Goal: Task Accomplishment & Management: Use online tool/utility

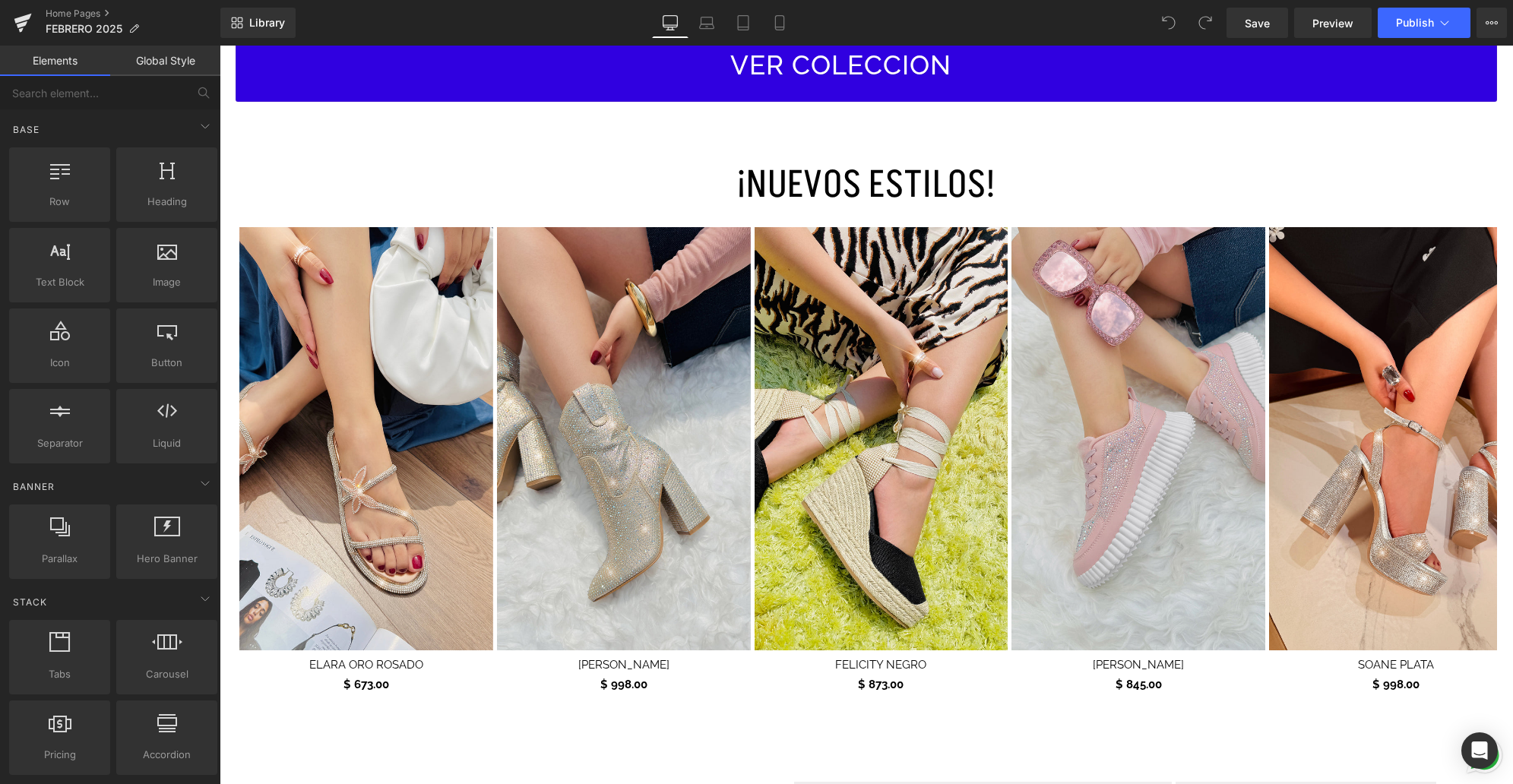
scroll to position [779, 0]
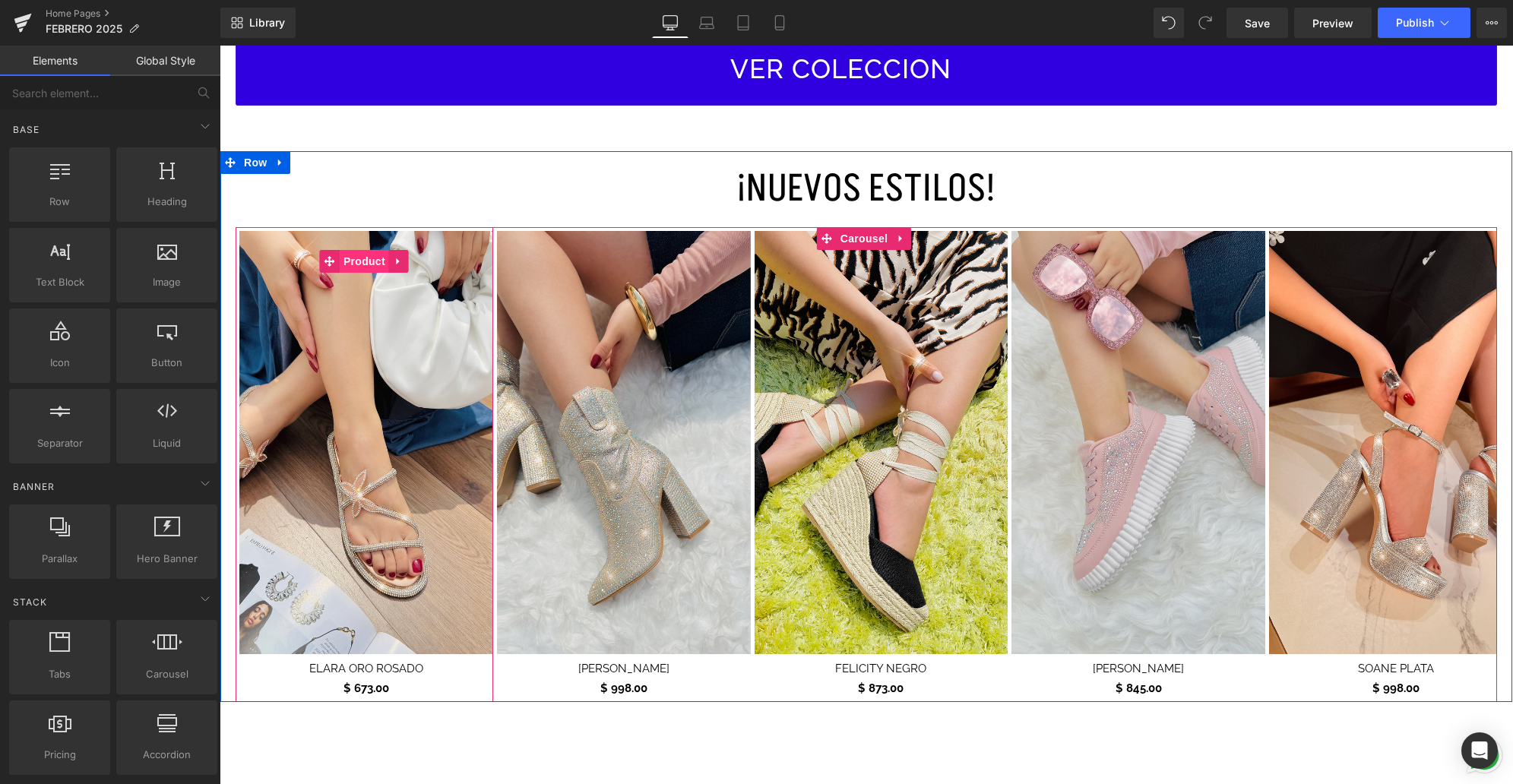
click at [366, 263] on span "Product" at bounding box center [364, 261] width 49 height 23
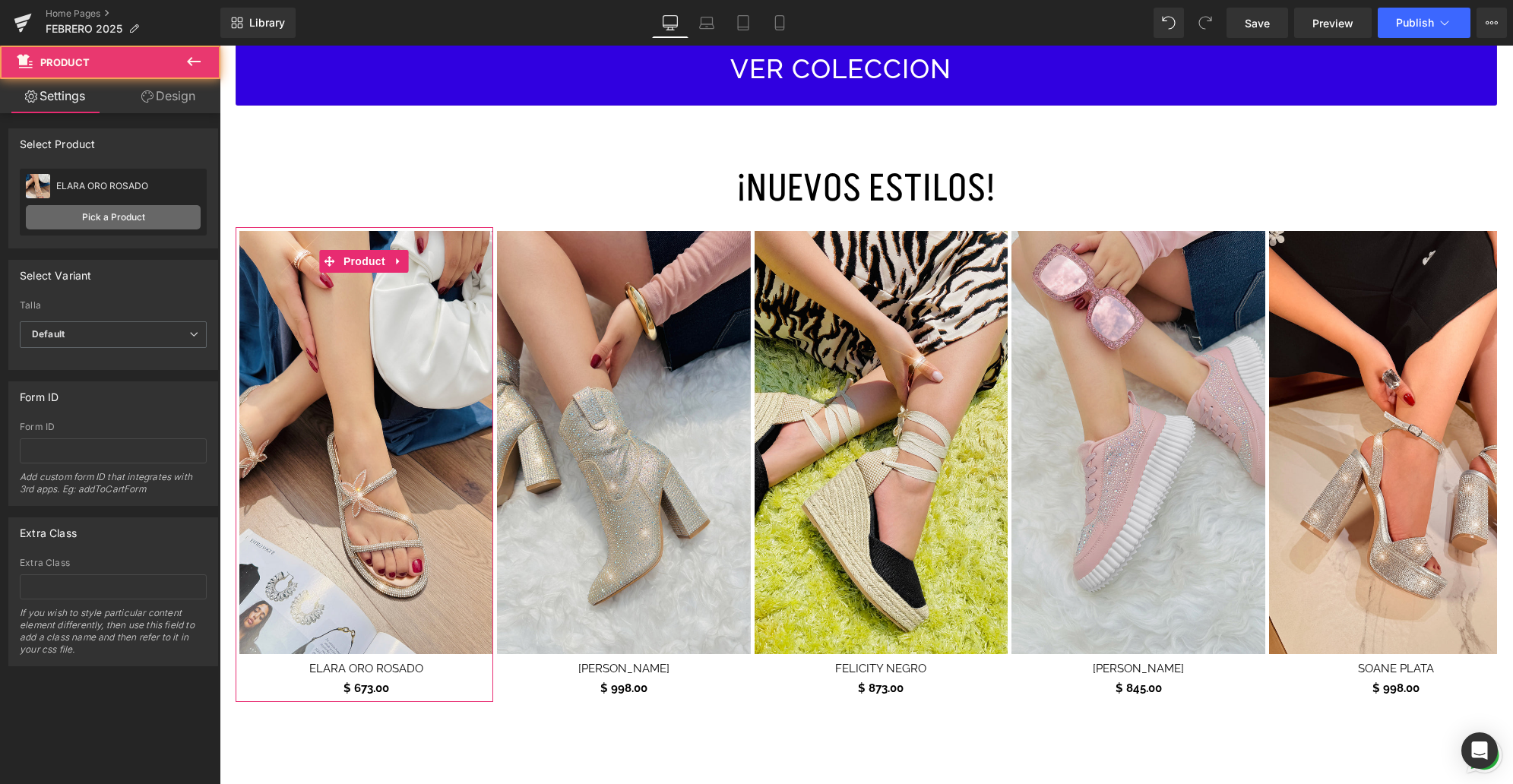
click at [134, 218] on link "Pick a Product" at bounding box center [113, 217] width 175 height 24
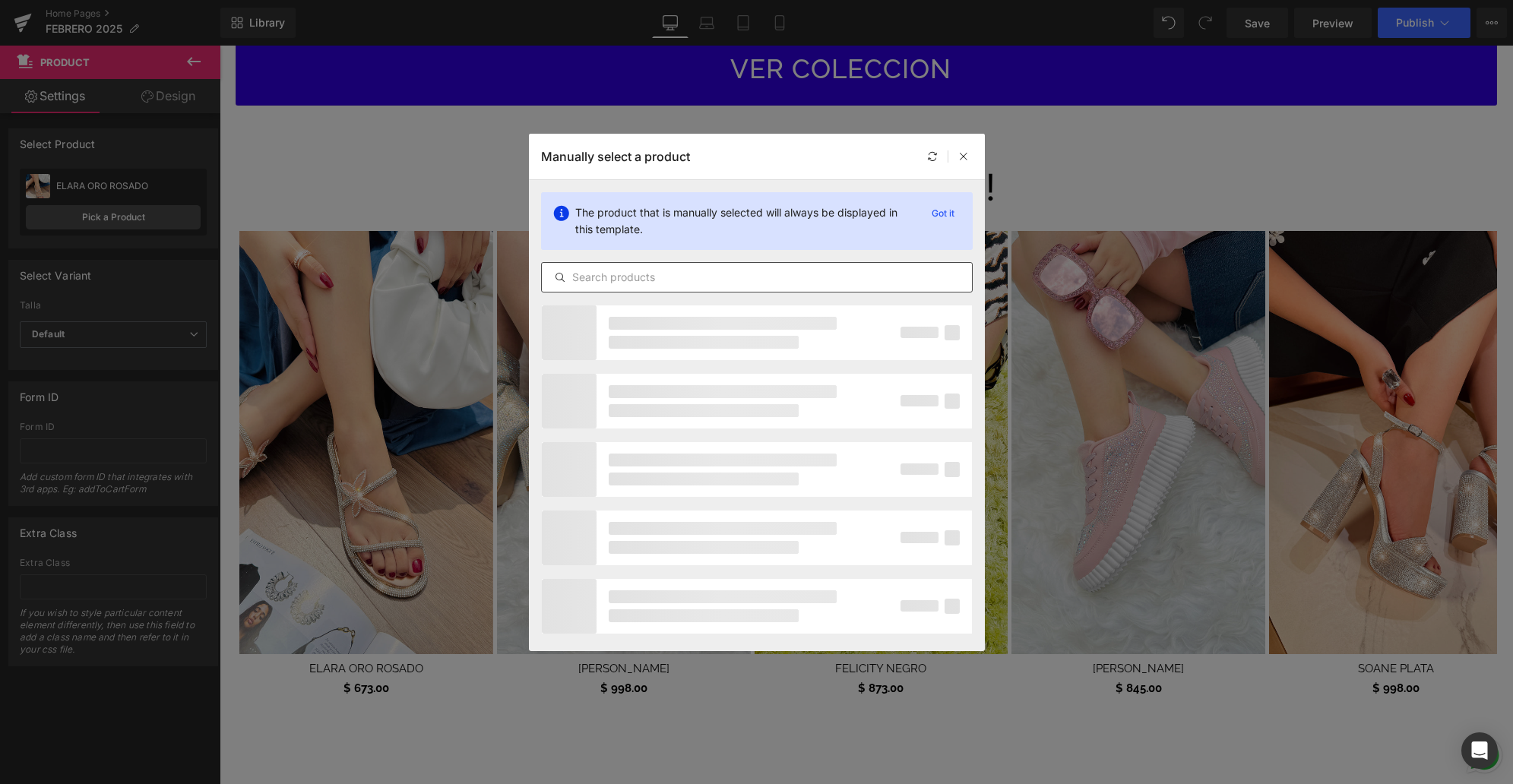
click at [791, 278] on input "text" at bounding box center [756, 277] width 430 height 18
type input "AMBER"
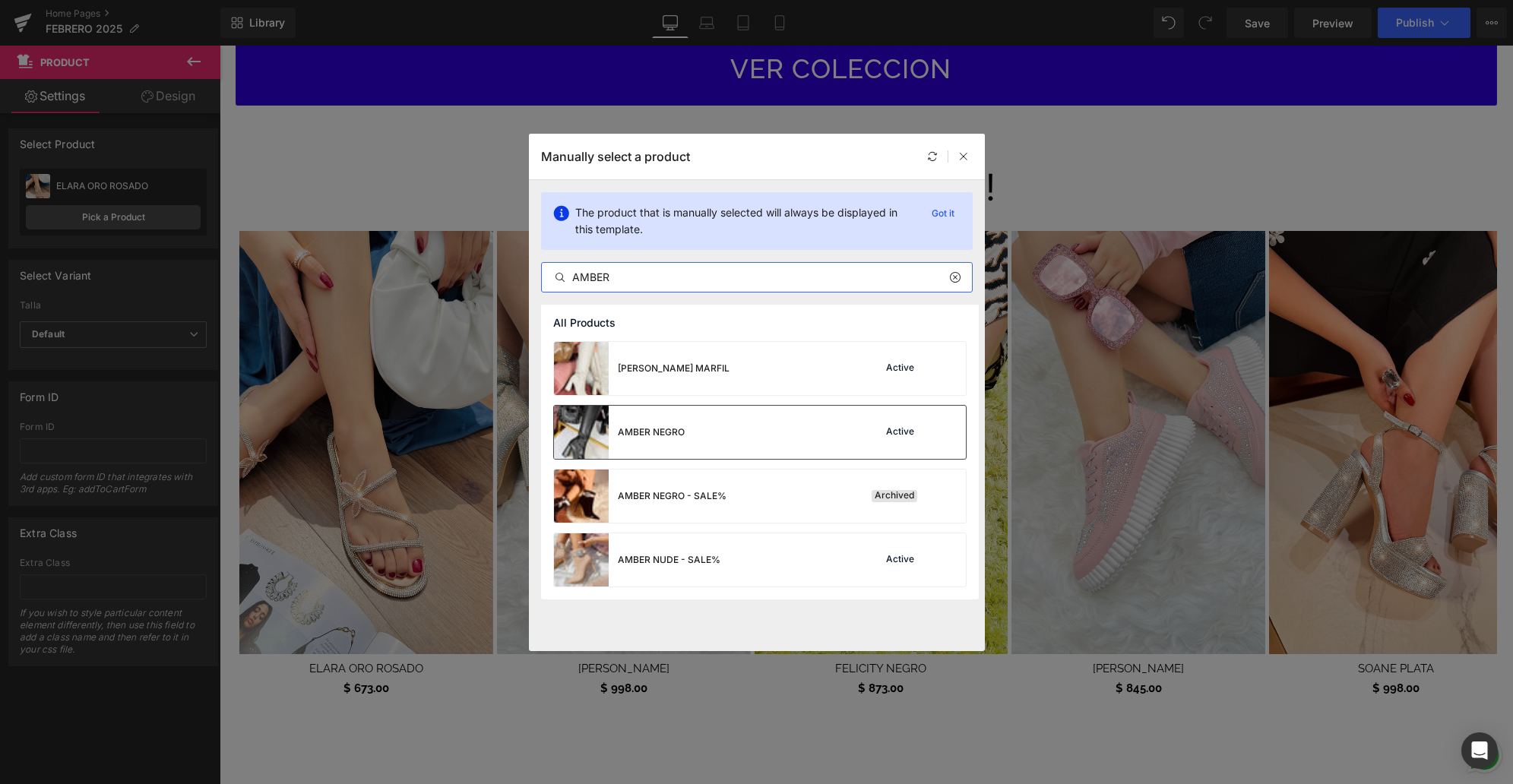
click at [772, 434] on div "AMBER NEGRO Active" at bounding box center [760, 432] width 412 height 53
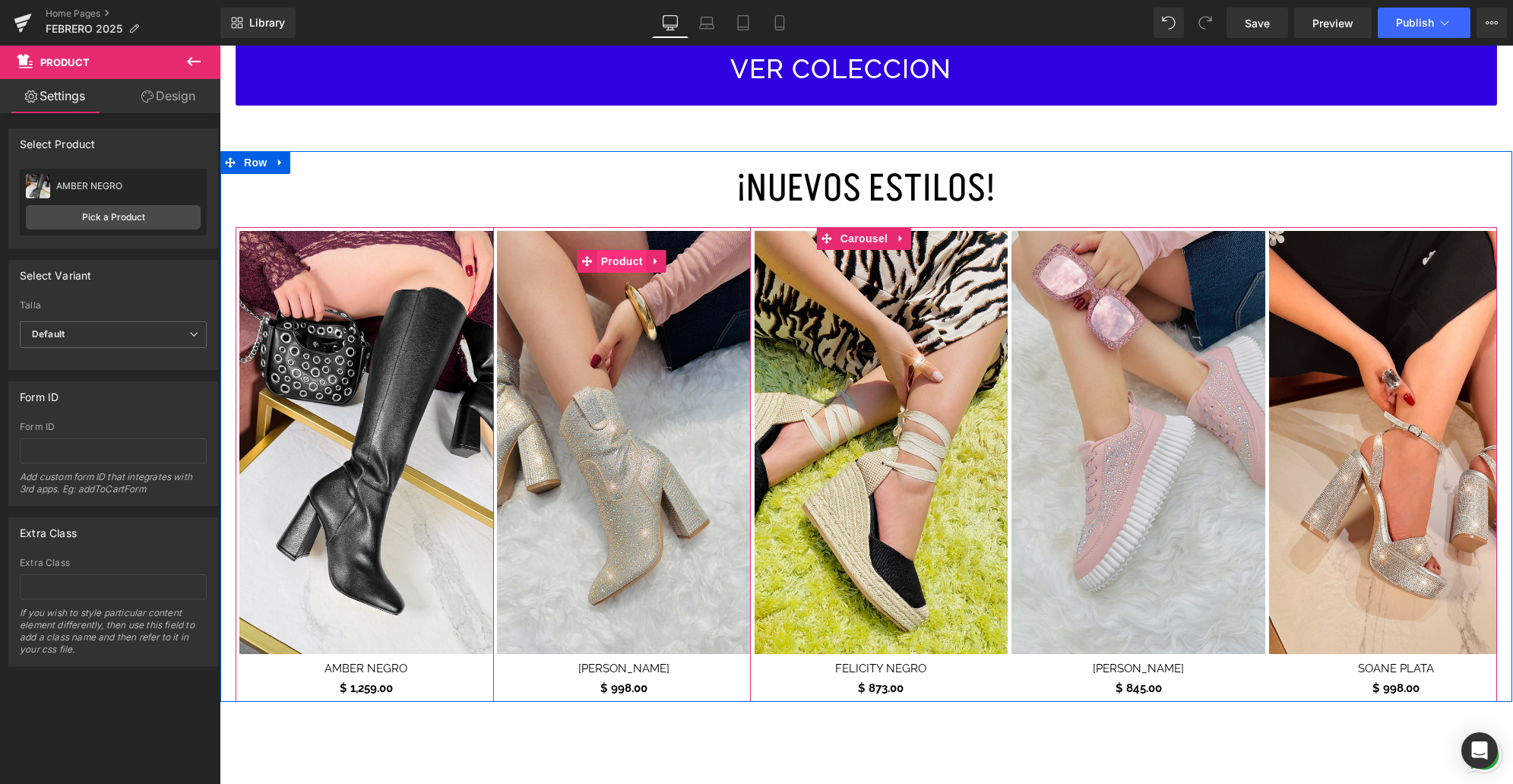
click at [626, 255] on span "Product" at bounding box center [621, 261] width 49 height 23
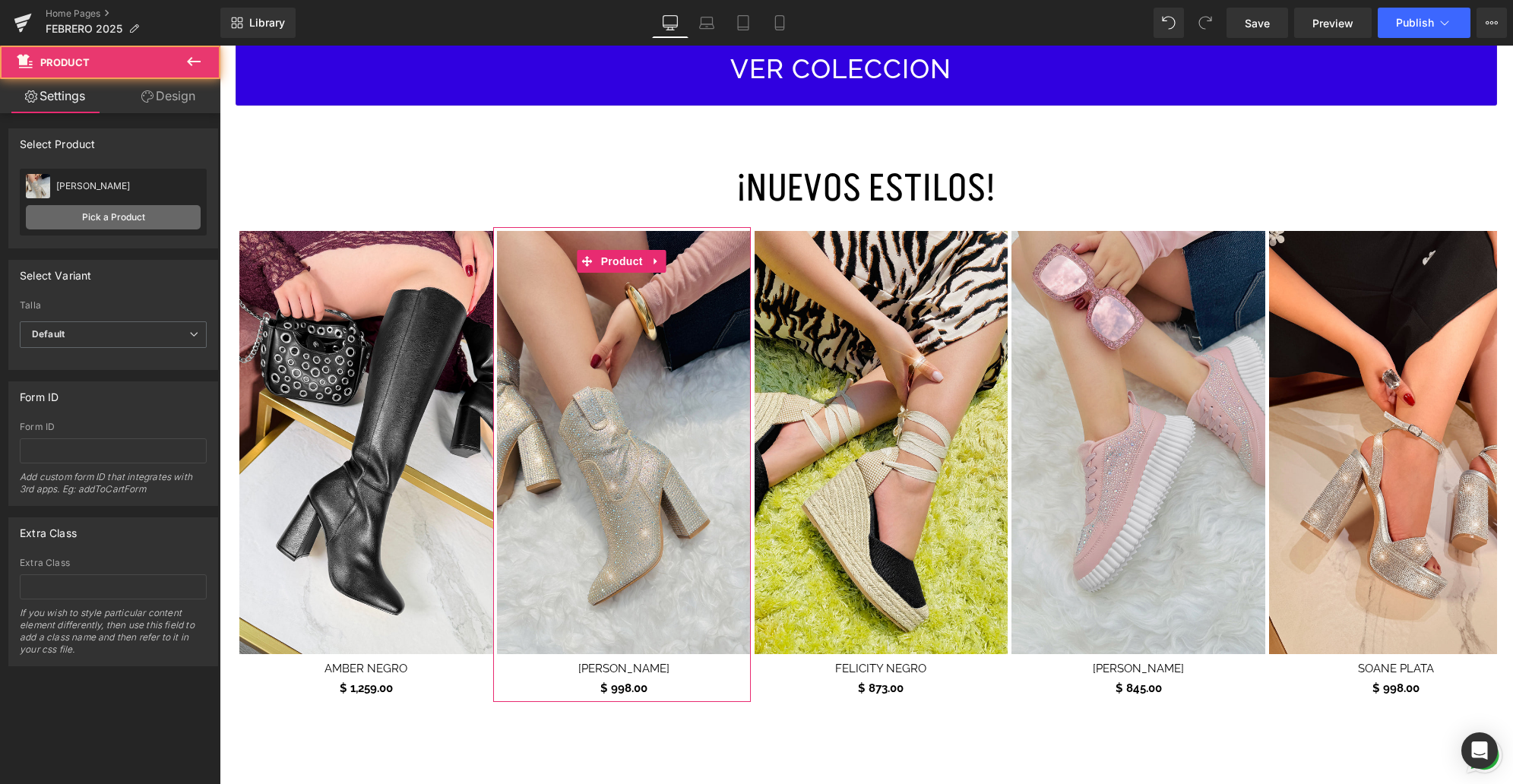
click at [174, 215] on link "Pick a Product" at bounding box center [113, 217] width 175 height 24
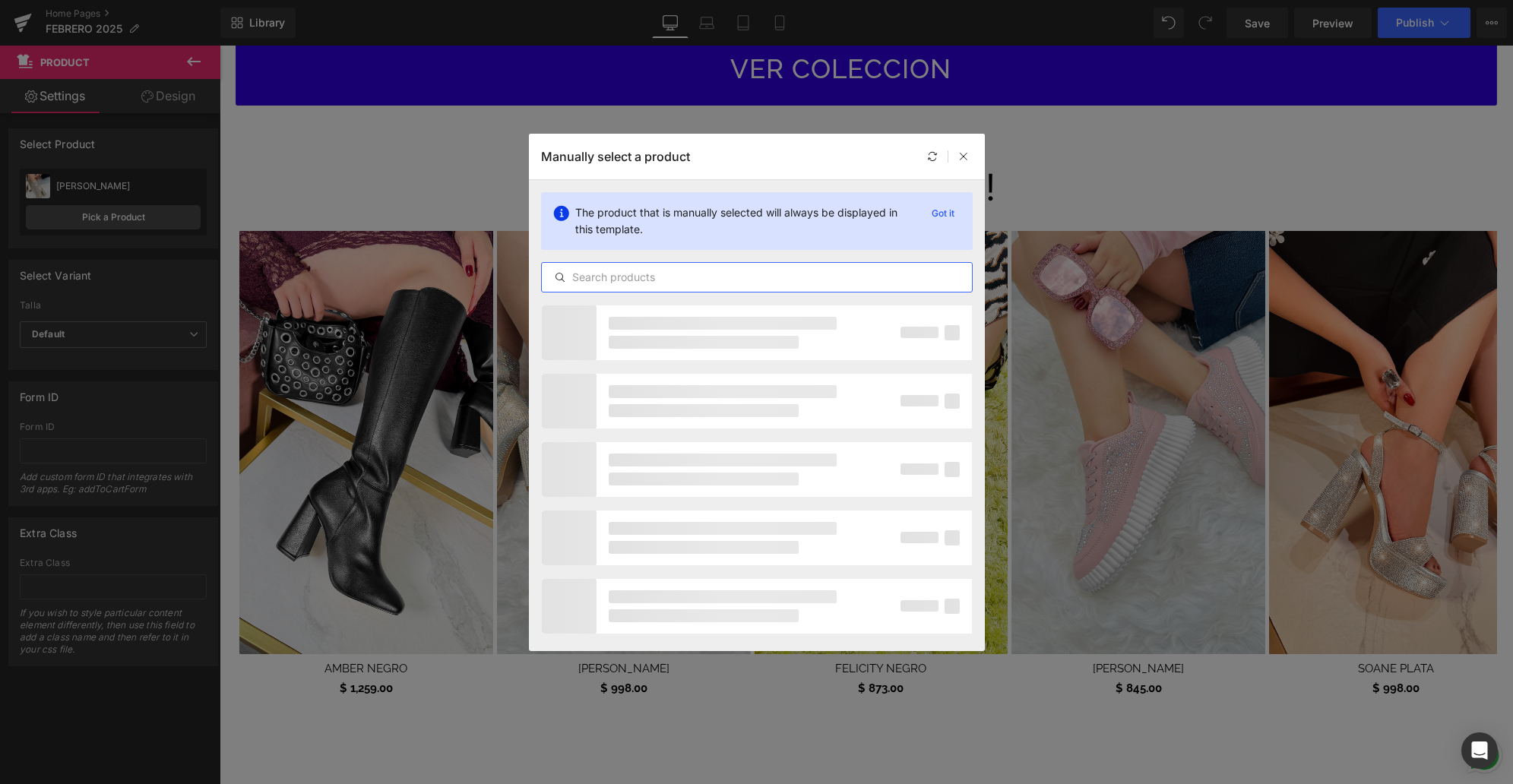
drag, startPoint x: 611, startPoint y: 272, endPoint x: 622, endPoint y: 265, distance: 13.0
click at [611, 272] on input "text" at bounding box center [756, 277] width 430 height 18
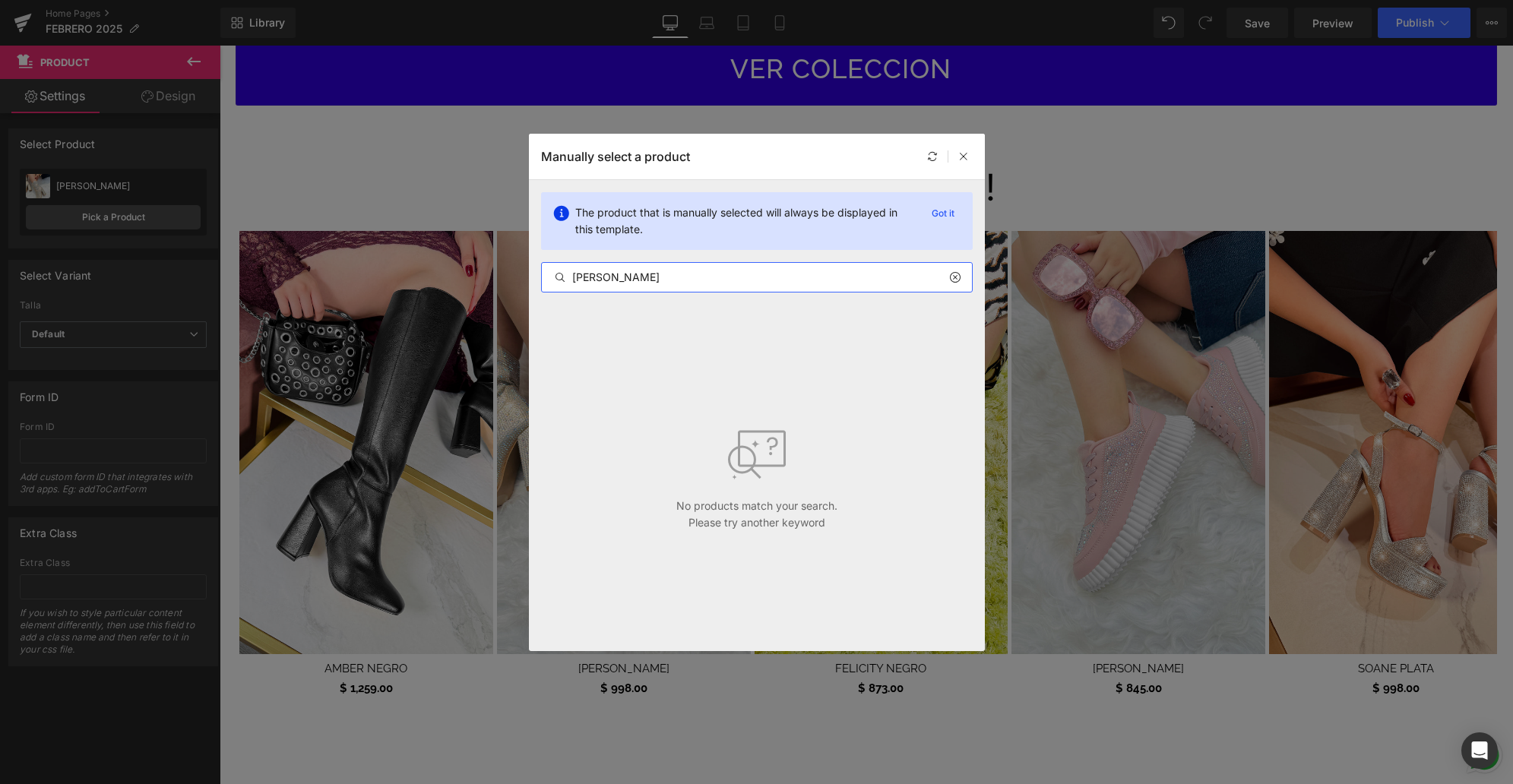
click at [587, 275] on input "[PERSON_NAME]" at bounding box center [756, 277] width 430 height 18
type input "PRISCILA"
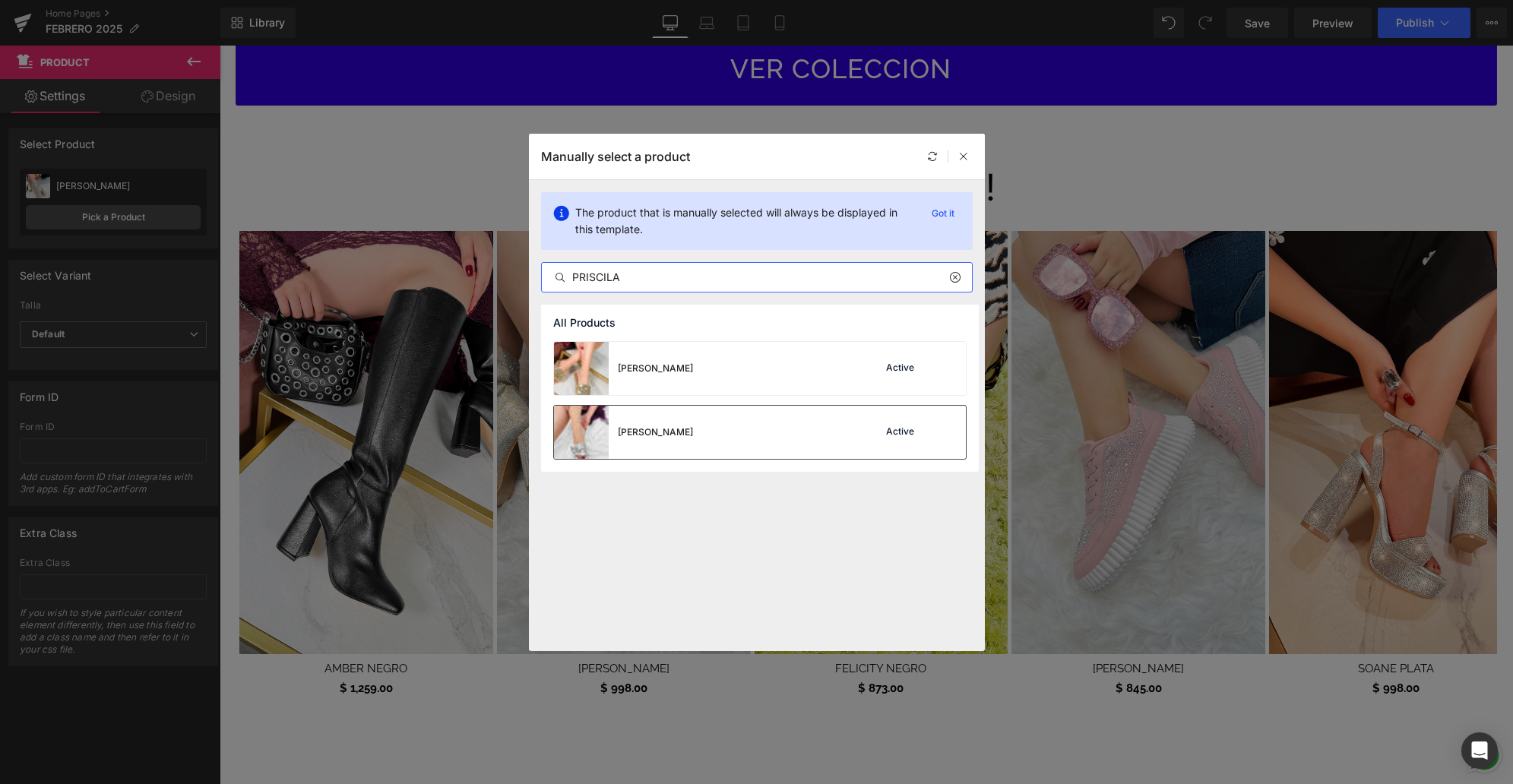
click at [835, 441] on div "[PERSON_NAME] Active" at bounding box center [760, 432] width 412 height 53
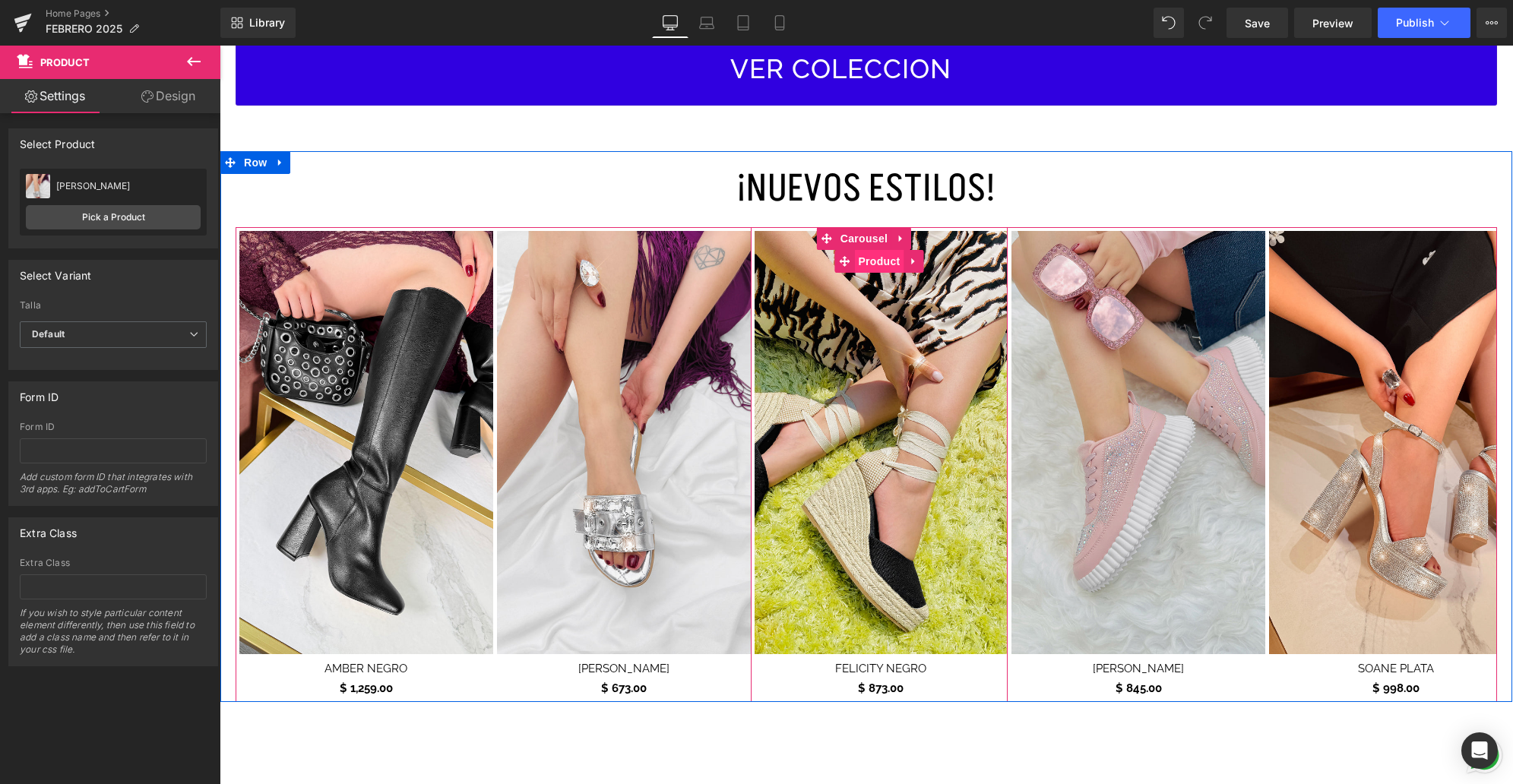
click at [882, 261] on span "Product" at bounding box center [878, 261] width 49 height 23
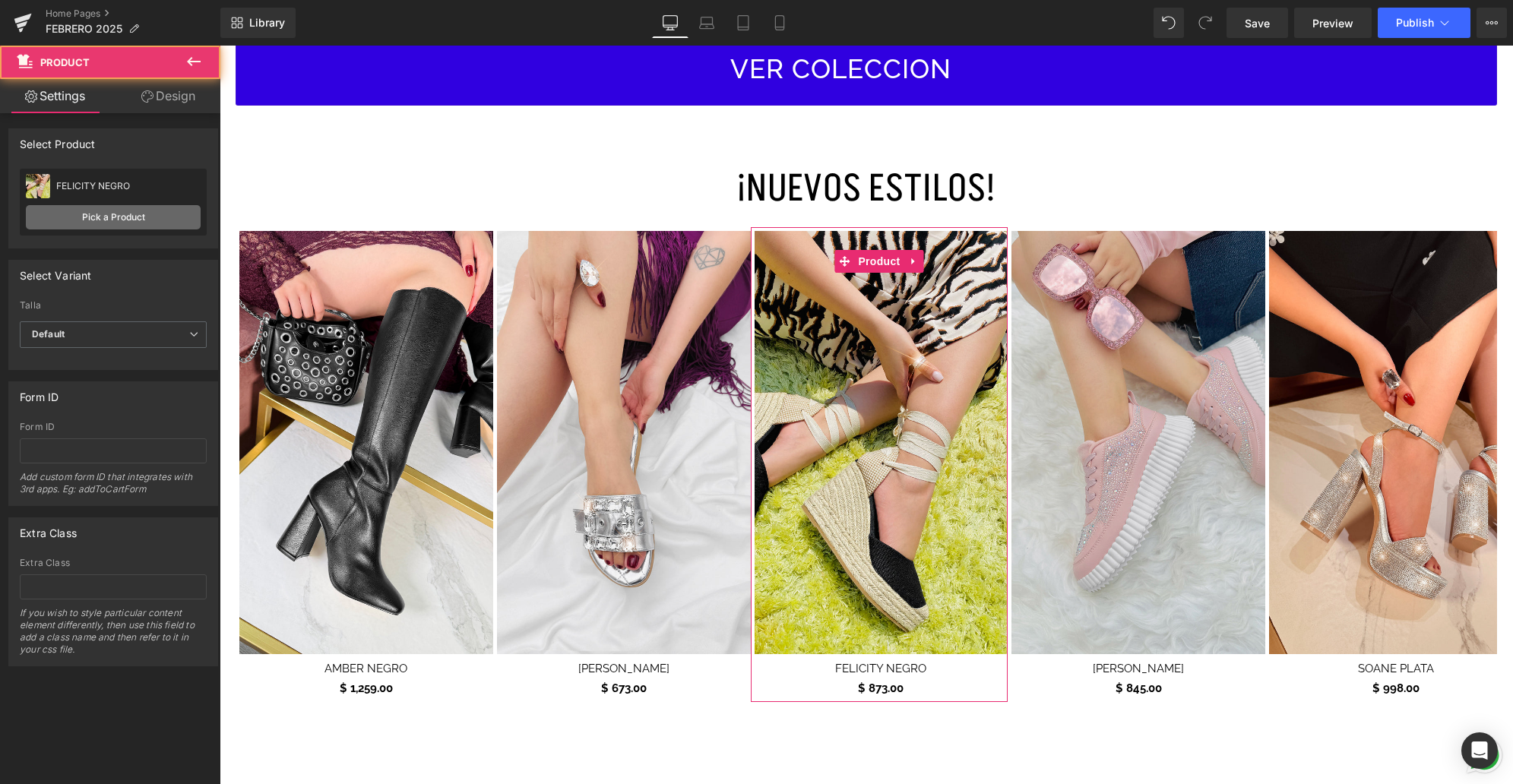
click at [120, 226] on link "Pick a Product" at bounding box center [113, 217] width 175 height 24
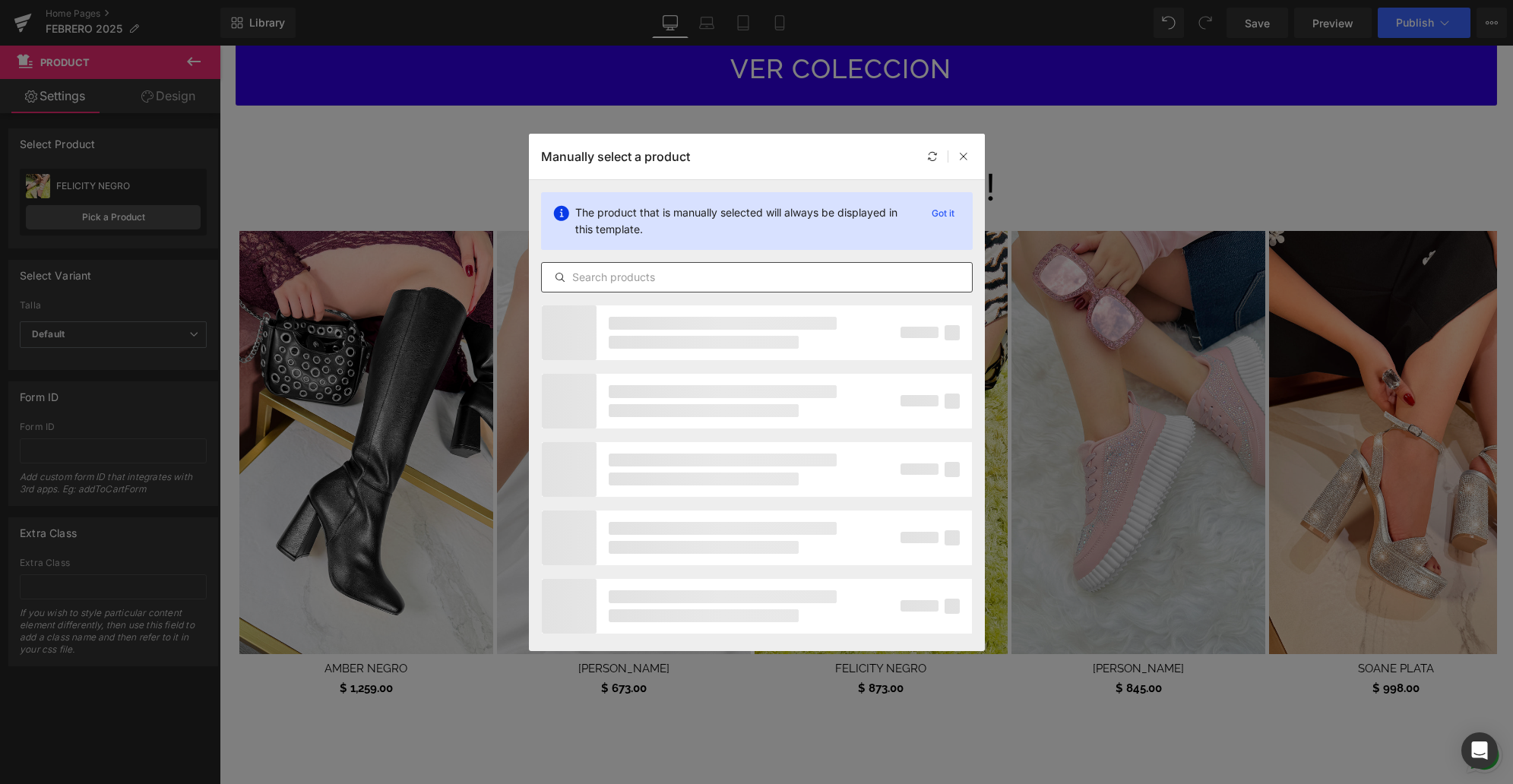
click at [627, 275] on input "text" at bounding box center [756, 277] width 430 height 18
type input "[PERSON_NAME]"
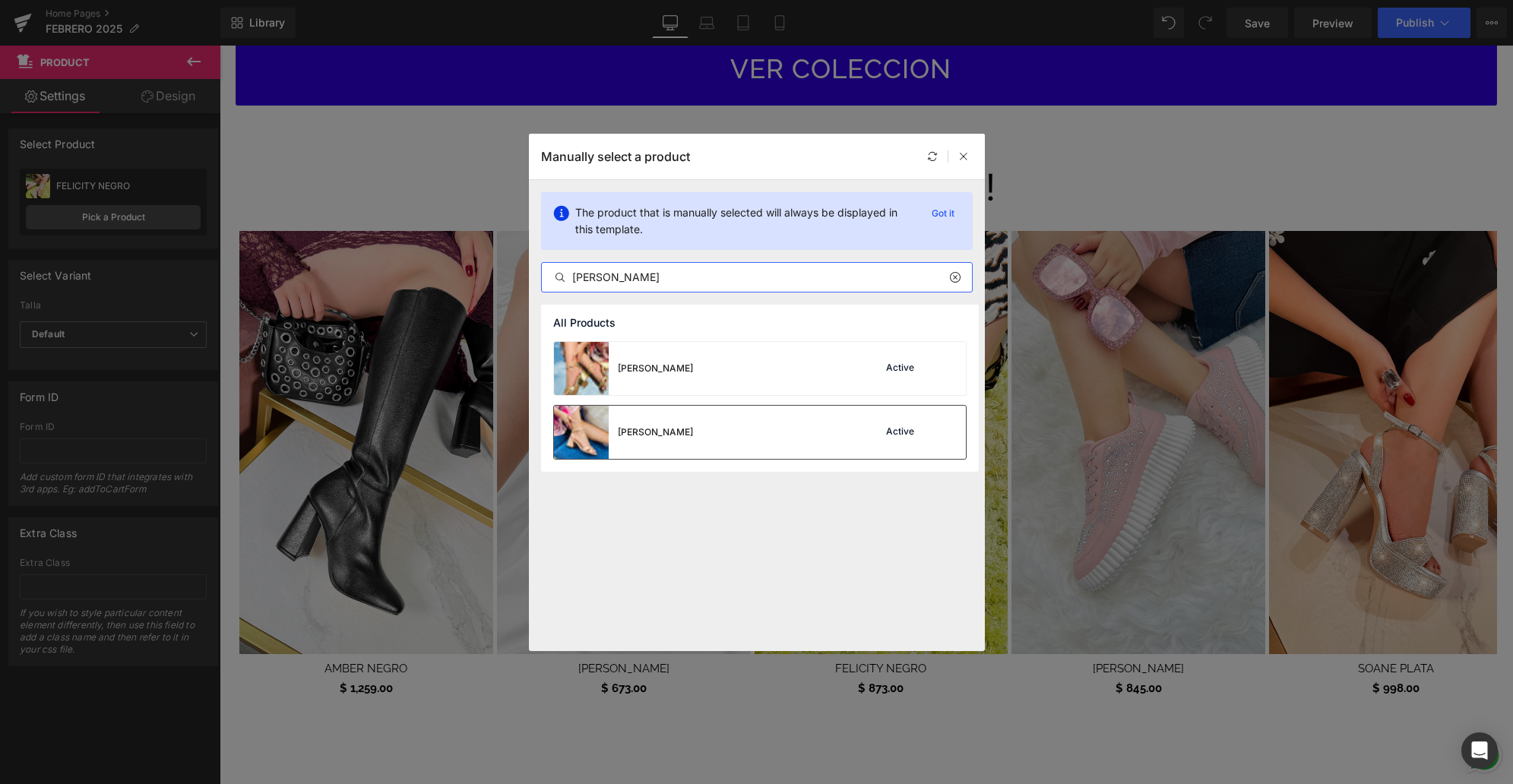
click at [764, 412] on div "[PERSON_NAME] Active" at bounding box center [760, 432] width 412 height 53
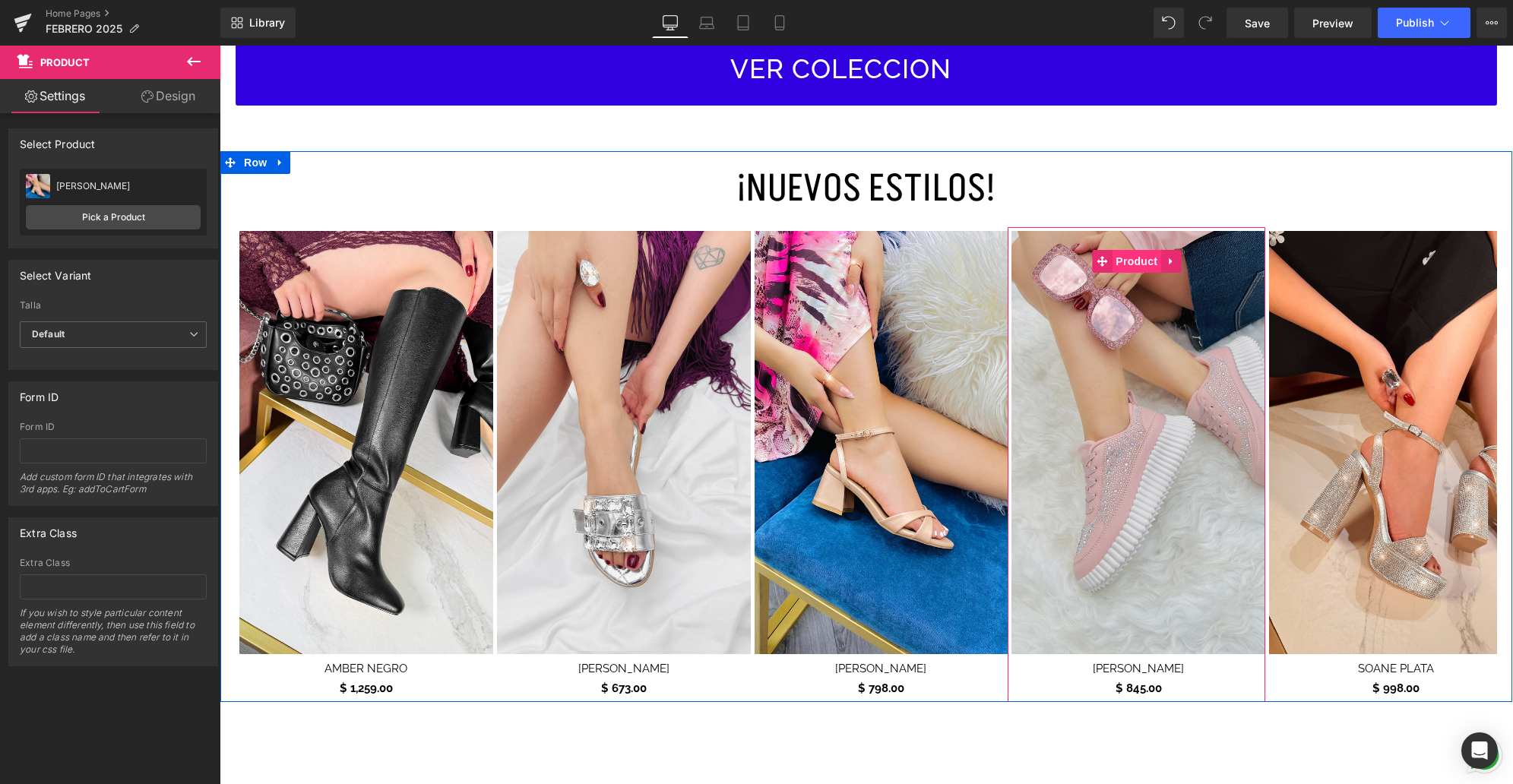
click at [1143, 263] on span "Product" at bounding box center [1136, 261] width 49 height 23
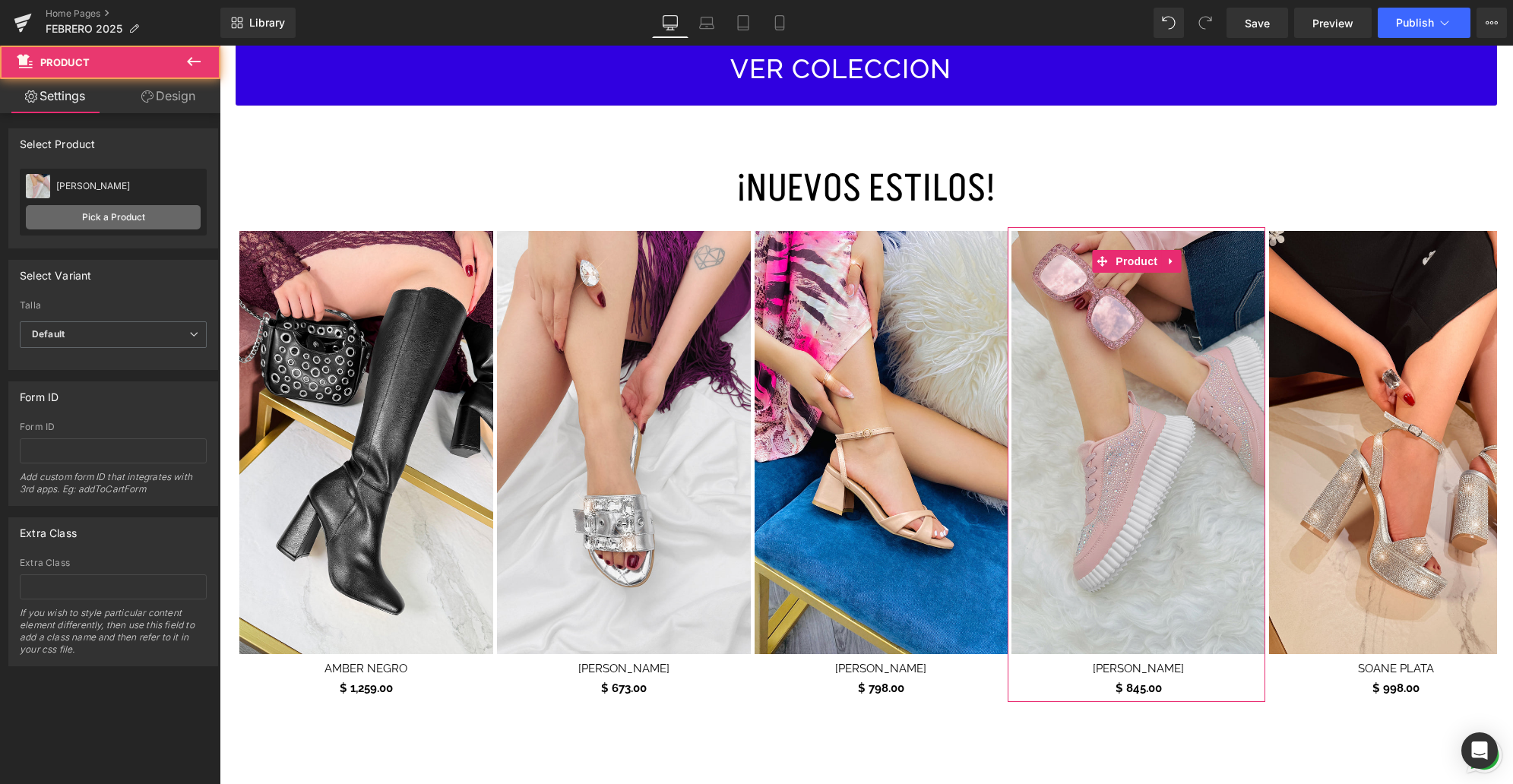
click at [117, 221] on link "Pick a Product" at bounding box center [113, 217] width 175 height 24
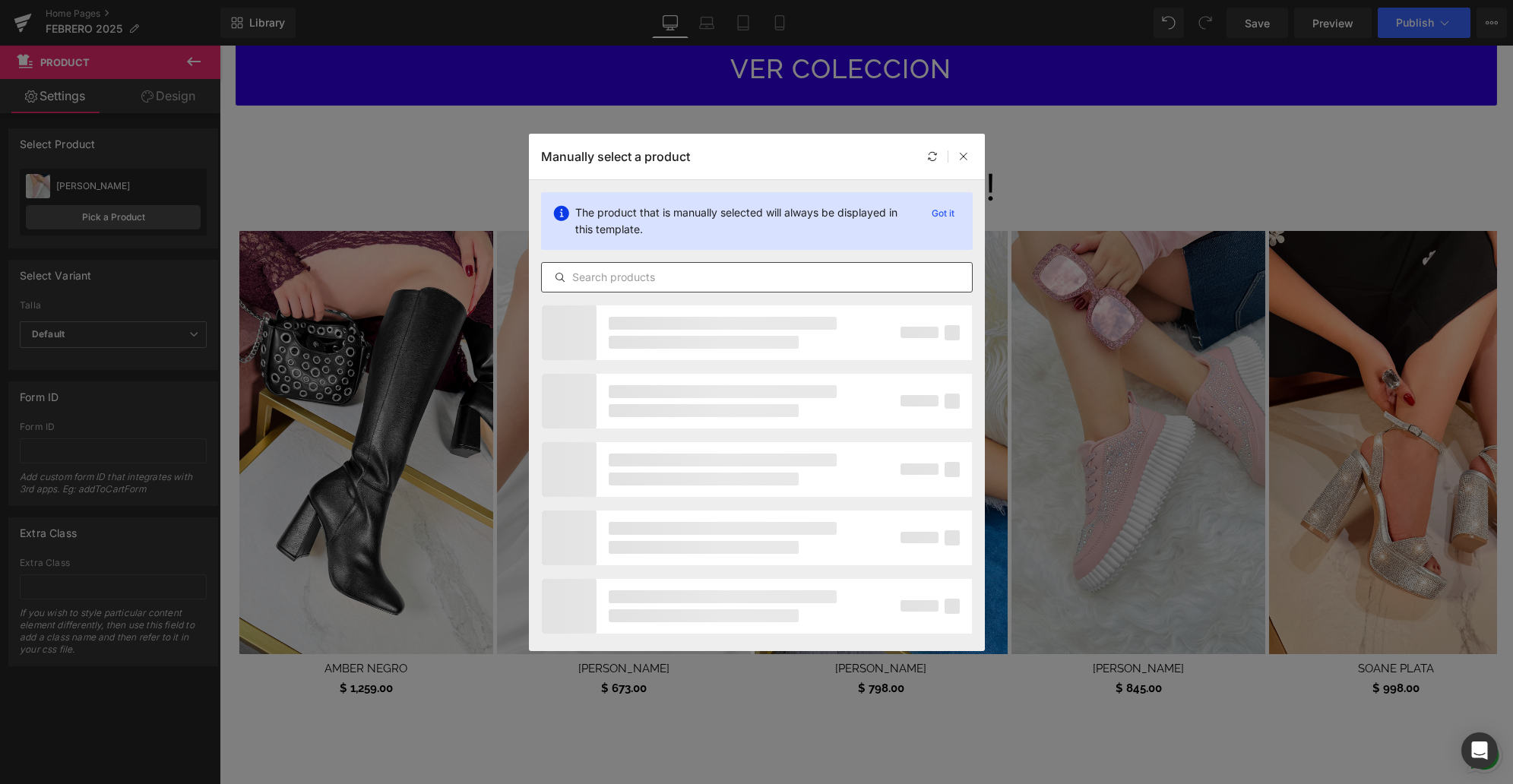
click at [673, 283] on input "text" at bounding box center [756, 277] width 430 height 18
type input "[PERSON_NAME]"
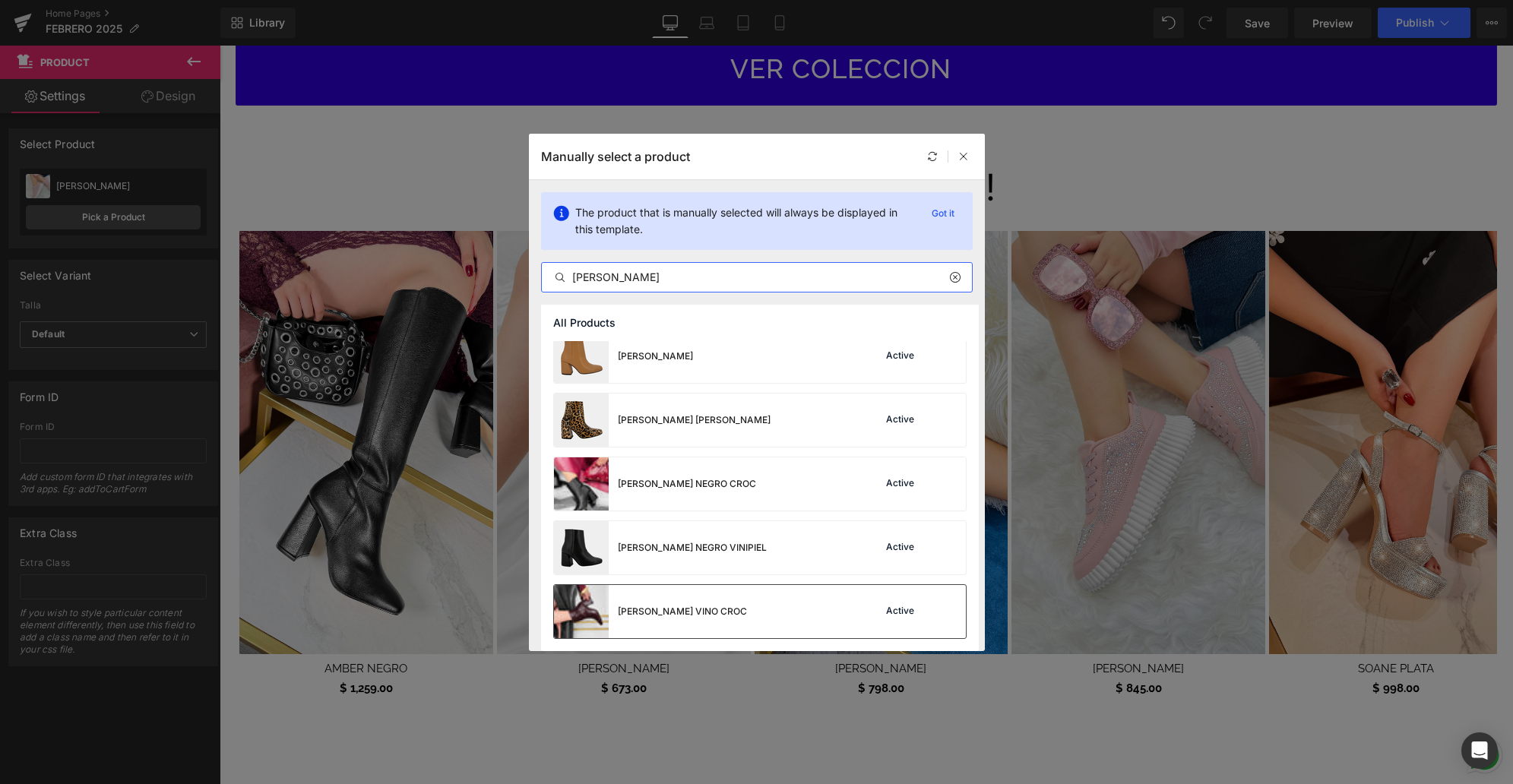
scroll to position [13, 0]
drag, startPoint x: 744, startPoint y: 601, endPoint x: 526, endPoint y: 554, distance: 223.0
click at [744, 601] on div "[PERSON_NAME] VINO CROC Active" at bounding box center [760, 611] width 412 height 53
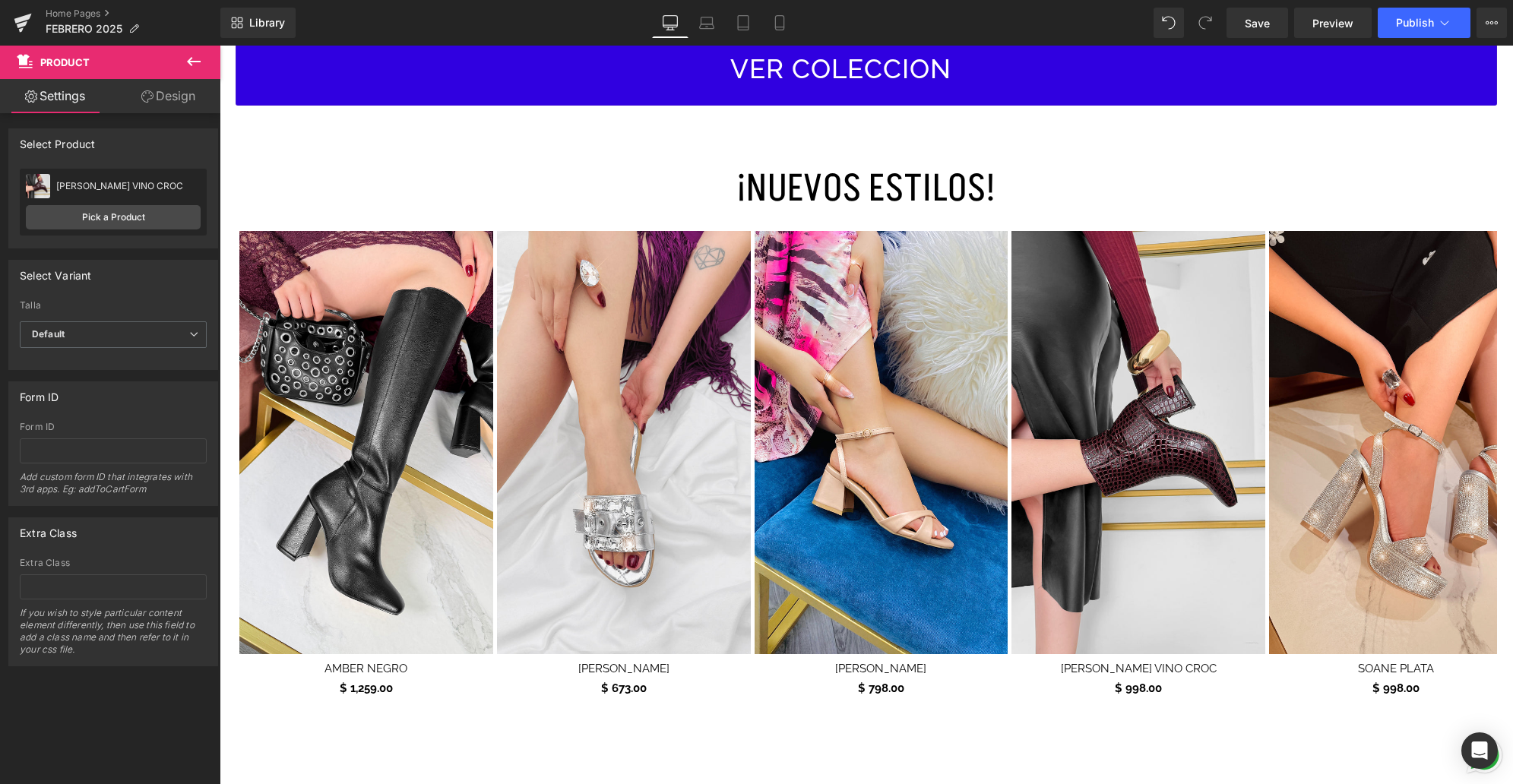
scroll to position [776, 0]
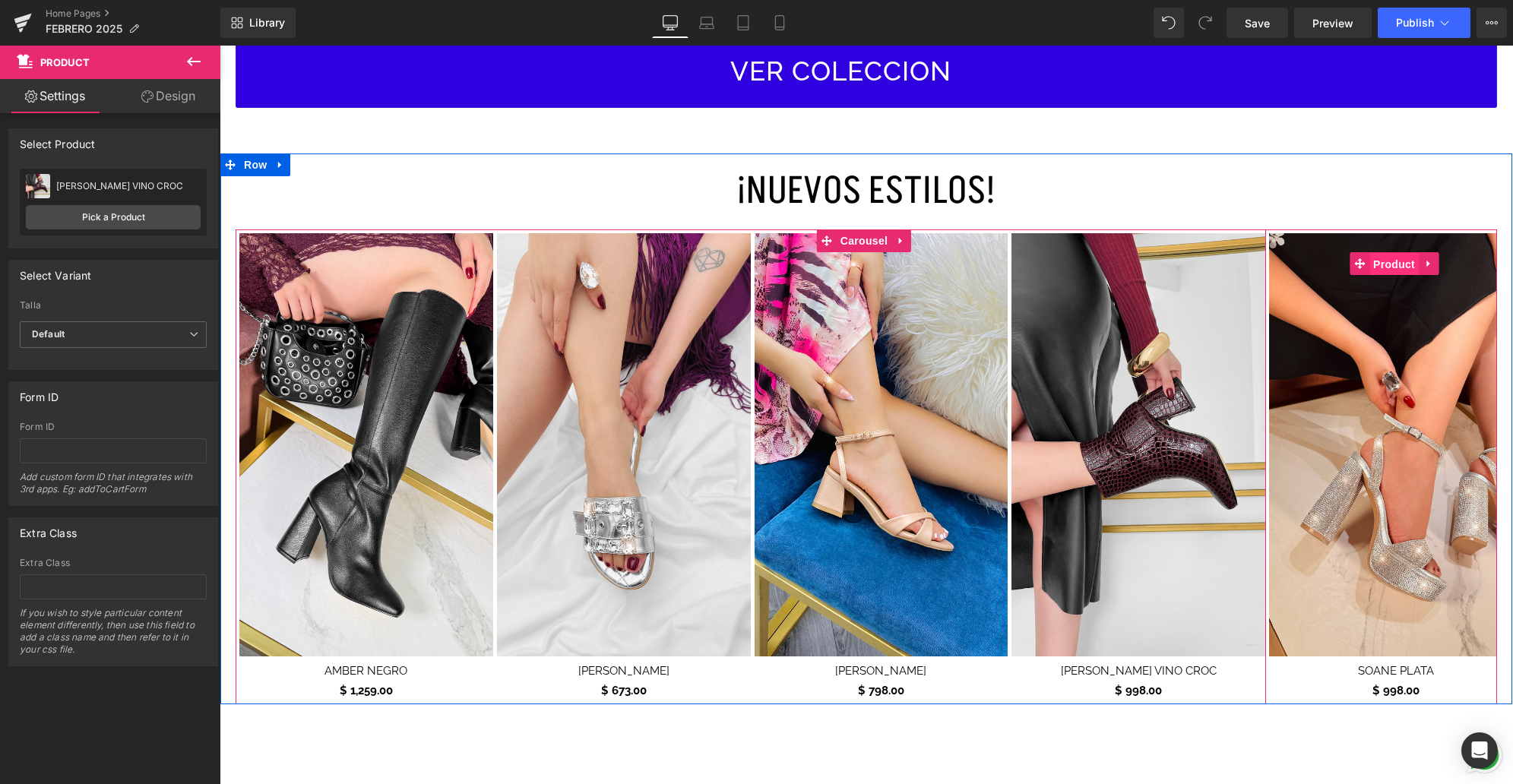
click at [1394, 264] on span "Product" at bounding box center [1393, 264] width 49 height 23
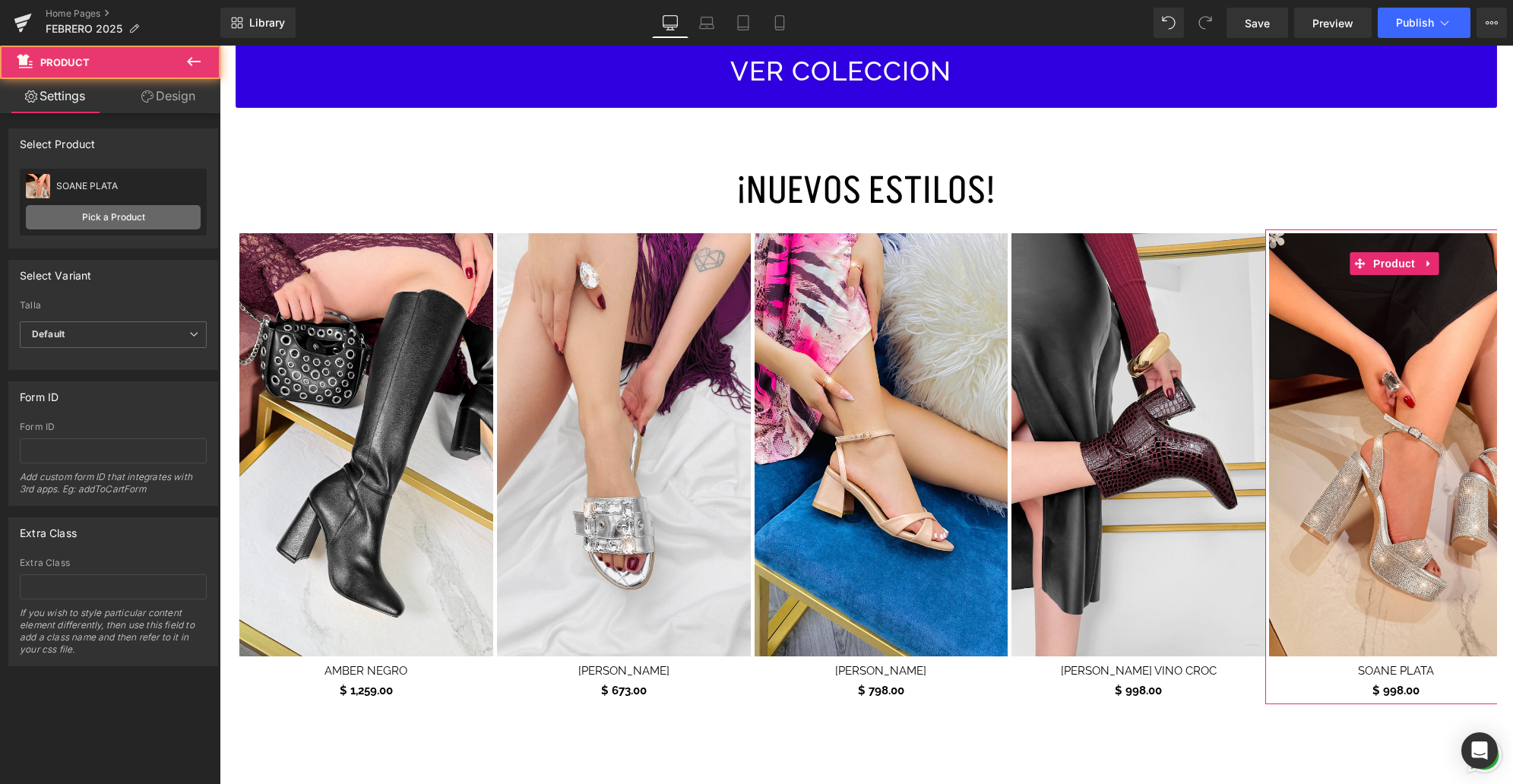
click at [112, 221] on link "Pick a Product" at bounding box center [113, 217] width 175 height 24
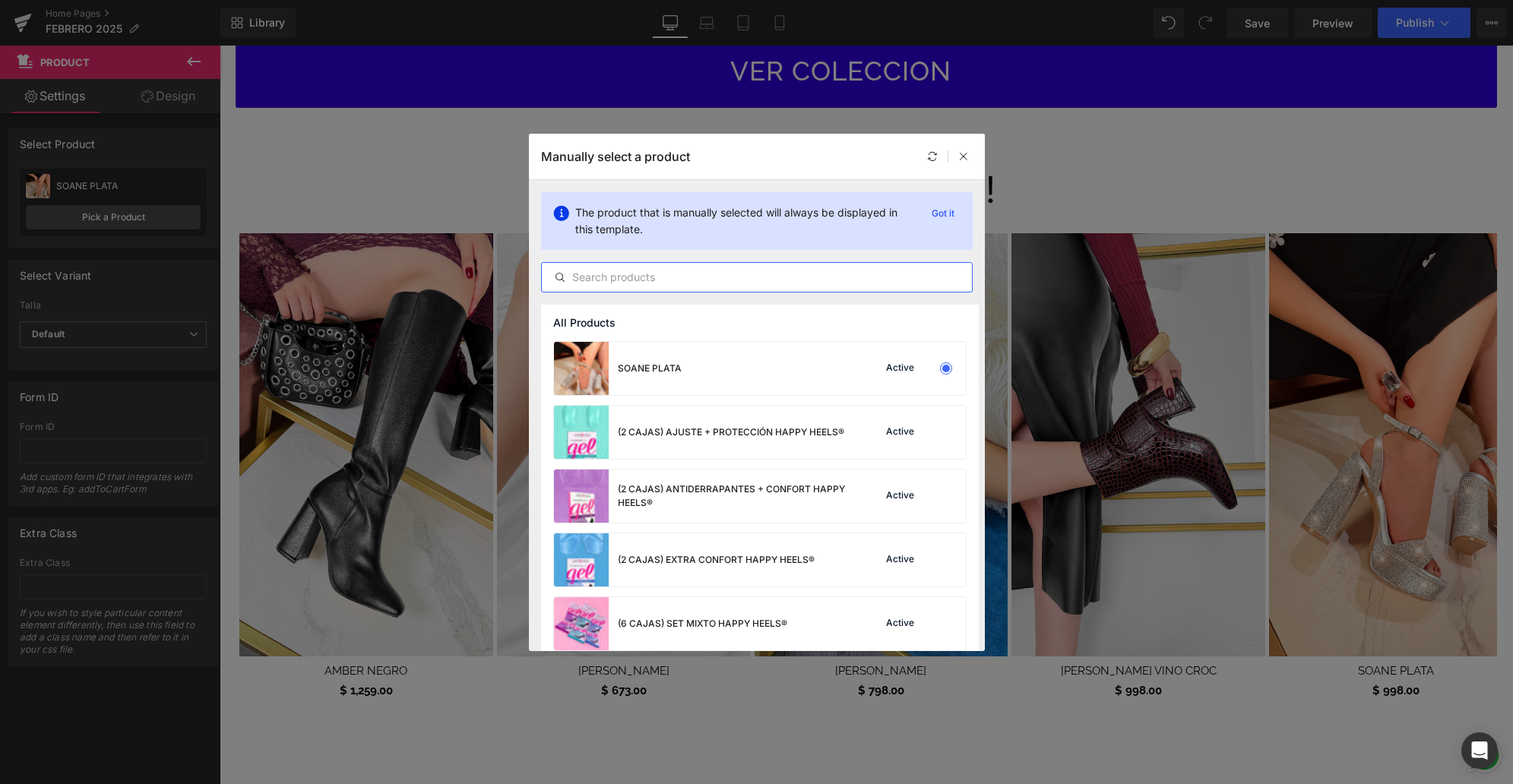
click at [675, 272] on input "text" at bounding box center [756, 277] width 430 height 18
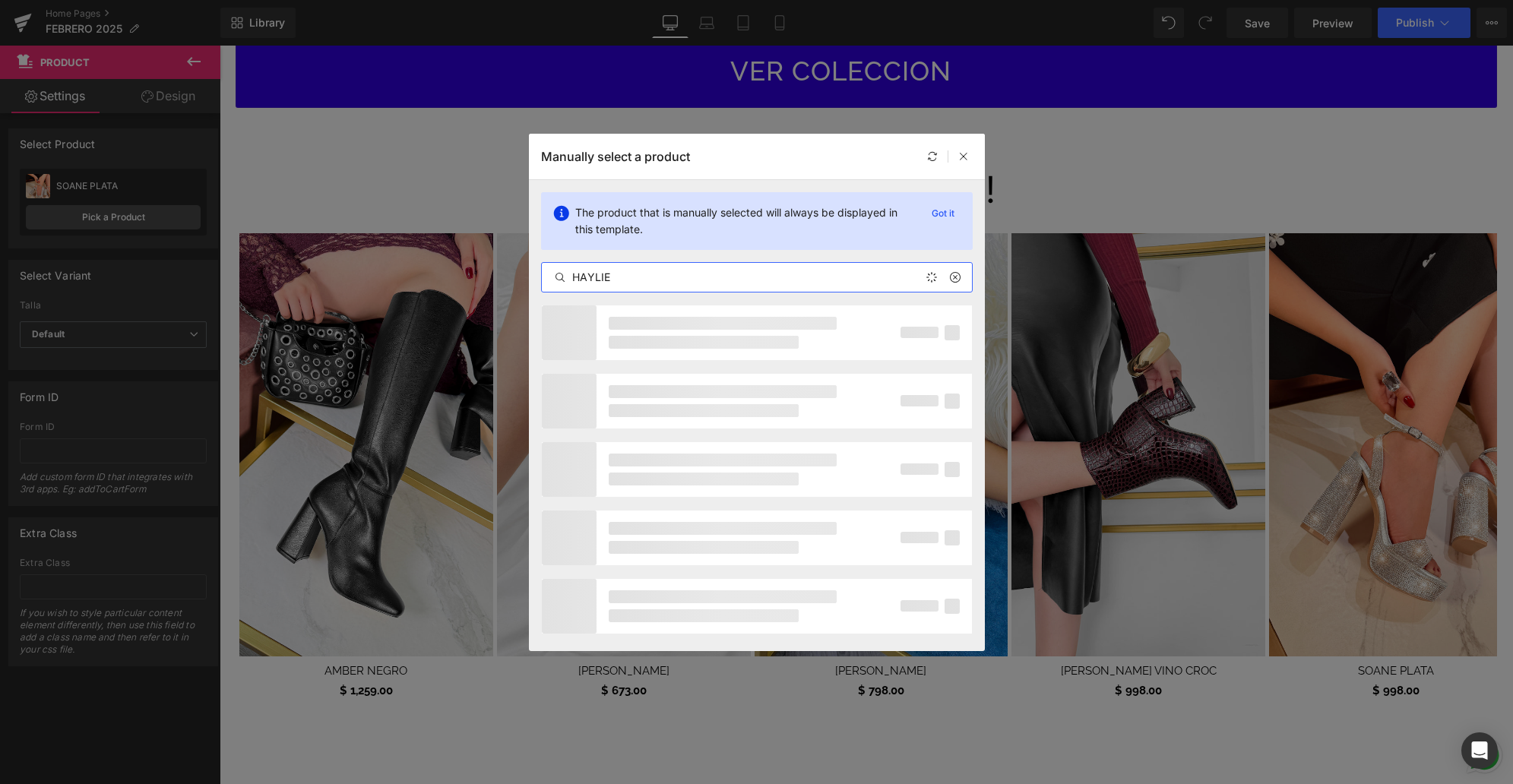
type input "HAYLIE"
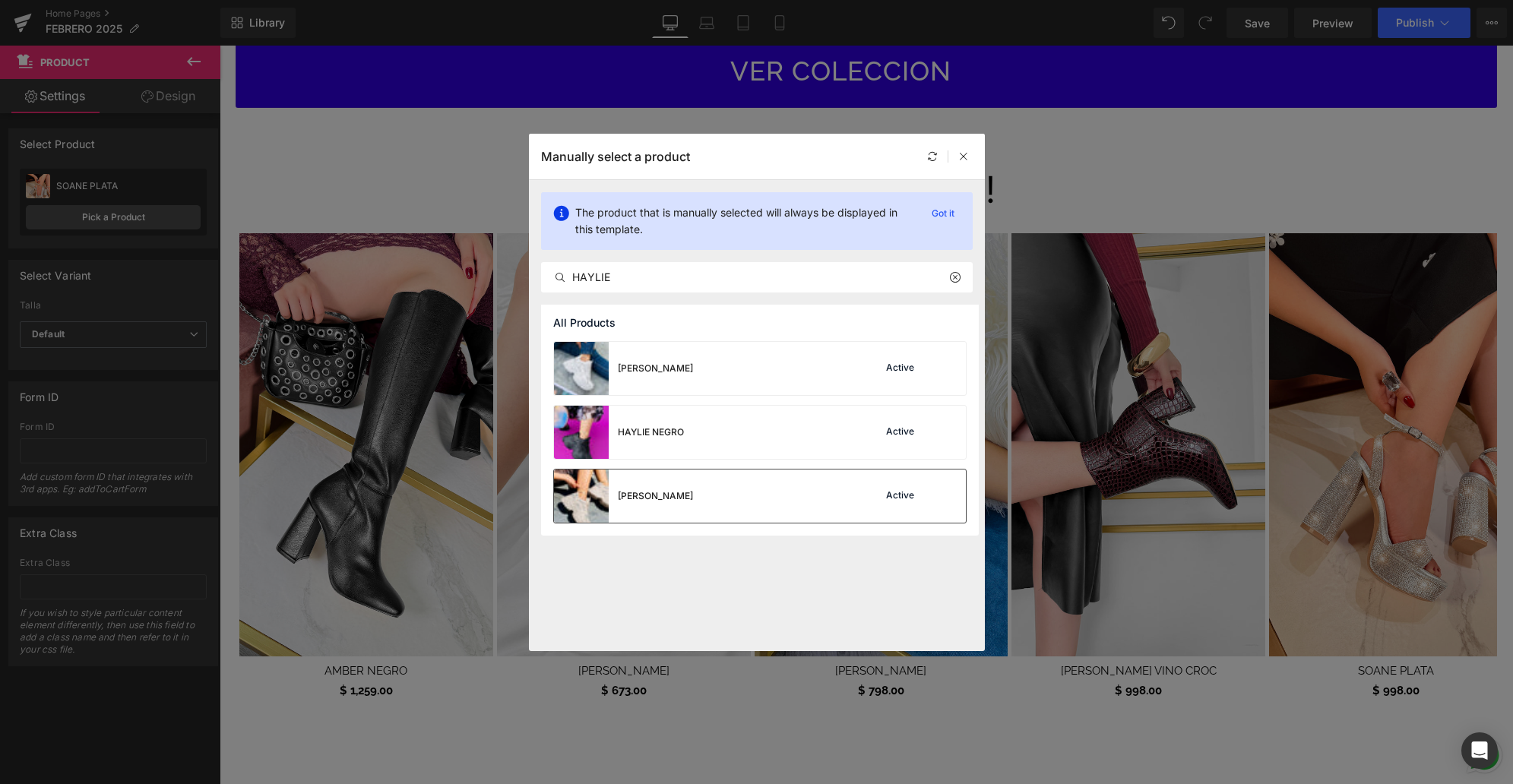
click at [771, 510] on div "HAYLIE NUDE Active" at bounding box center [760, 496] width 412 height 53
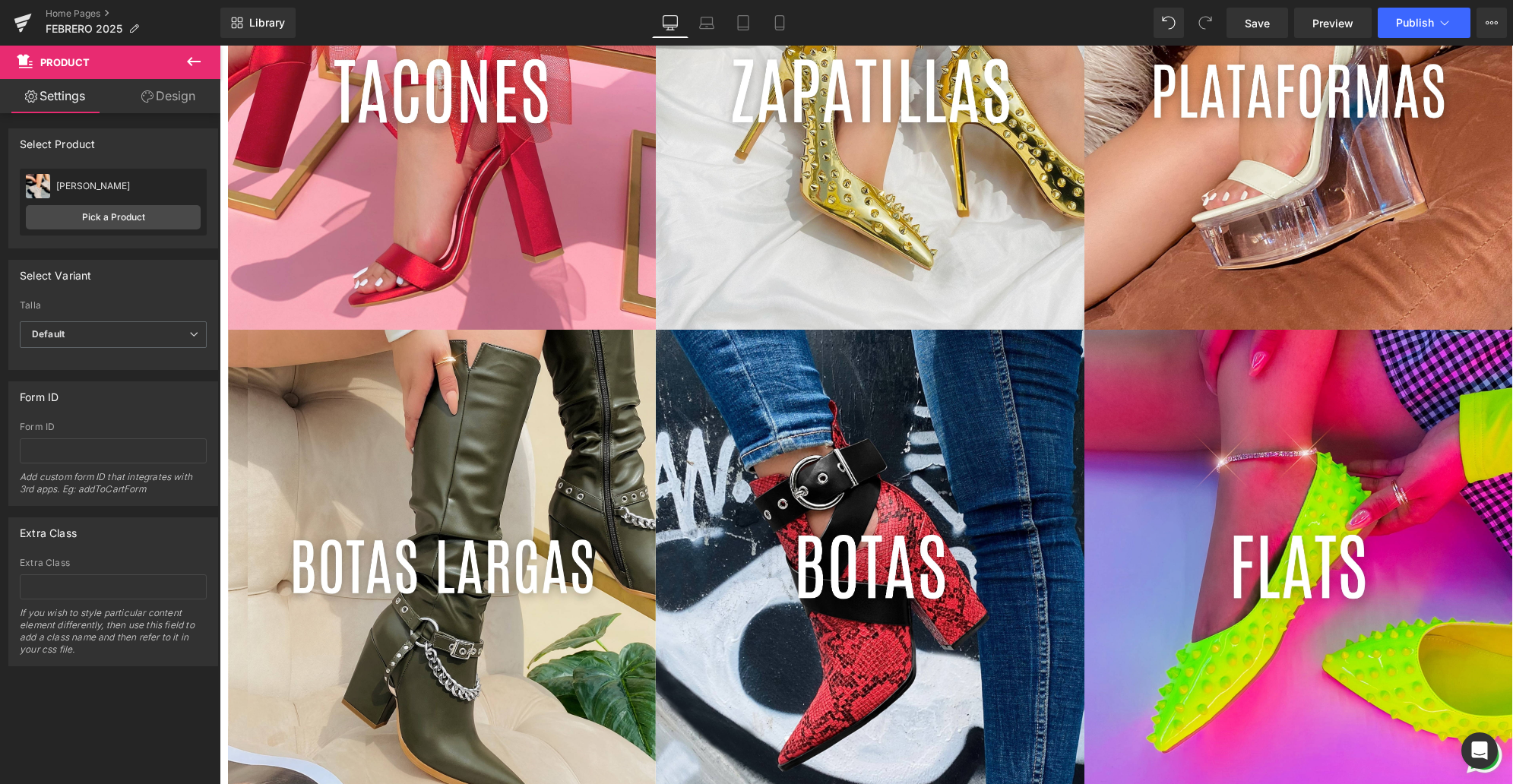
scroll to position [4859, 0]
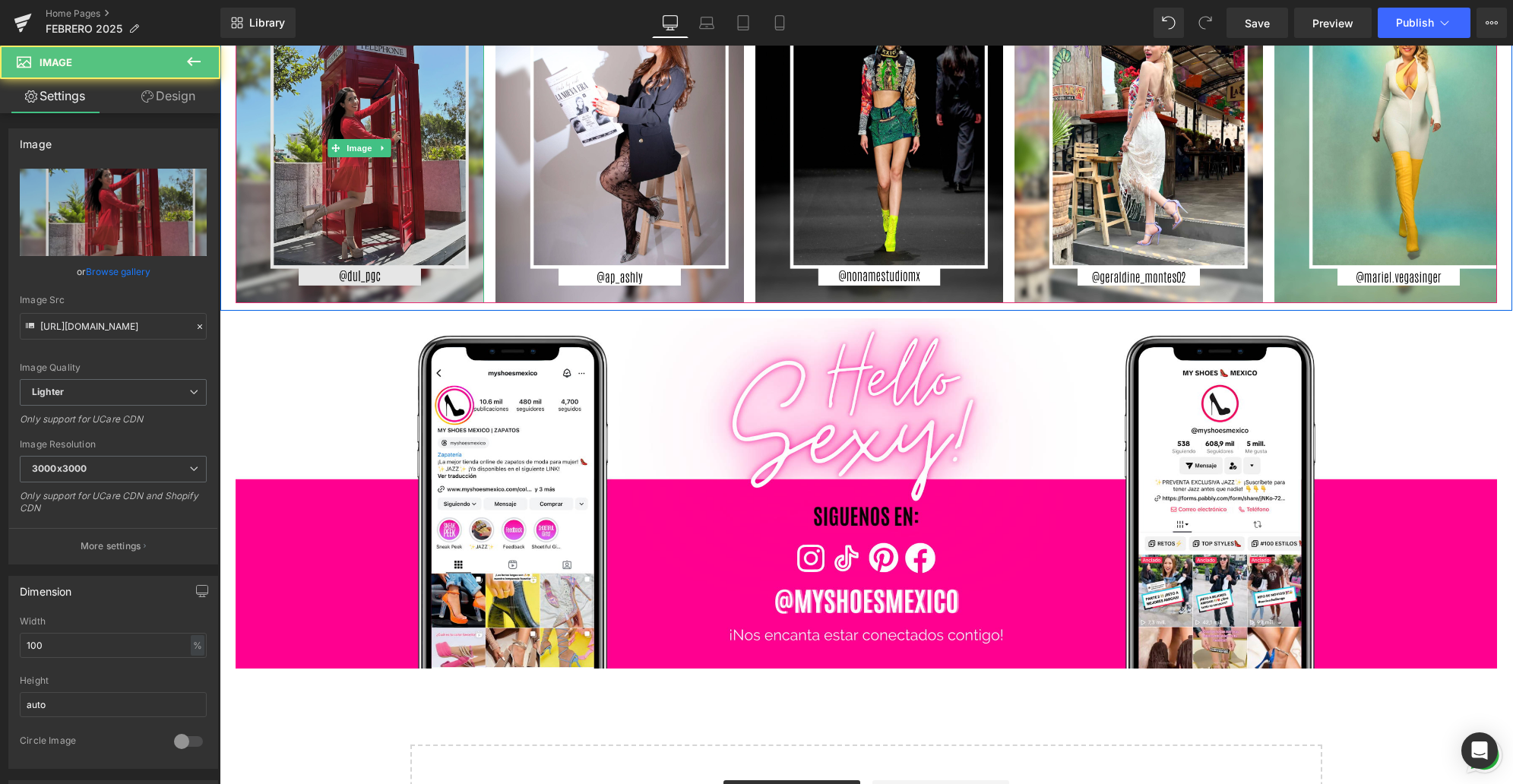
click at [384, 213] on img at bounding box center [359, 148] width 248 height 310
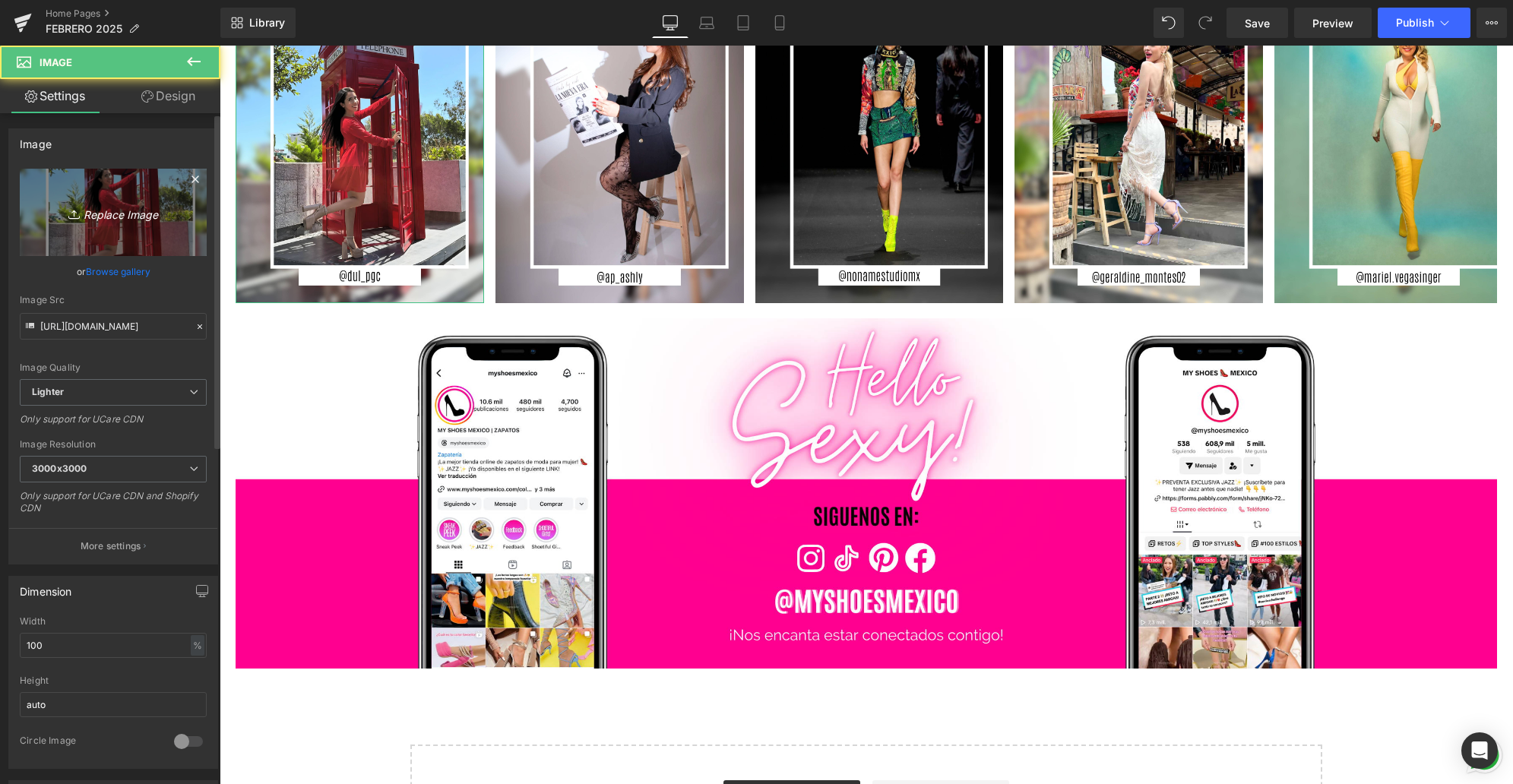
click at [138, 203] on icon "Replace Image" at bounding box center [113, 212] width 121 height 19
type input "C:\fakepath\1.jpg"
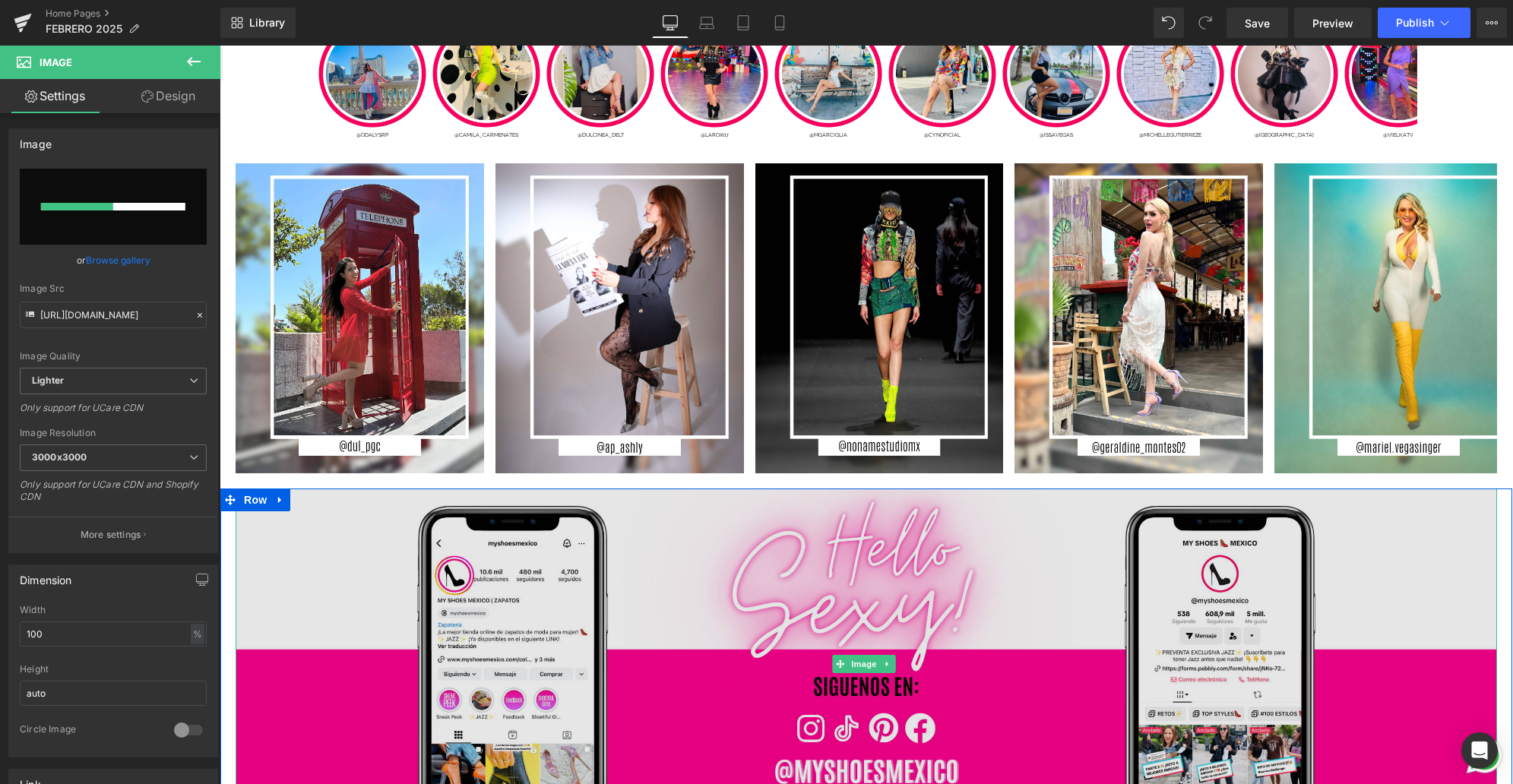
scroll to position [4676, 0]
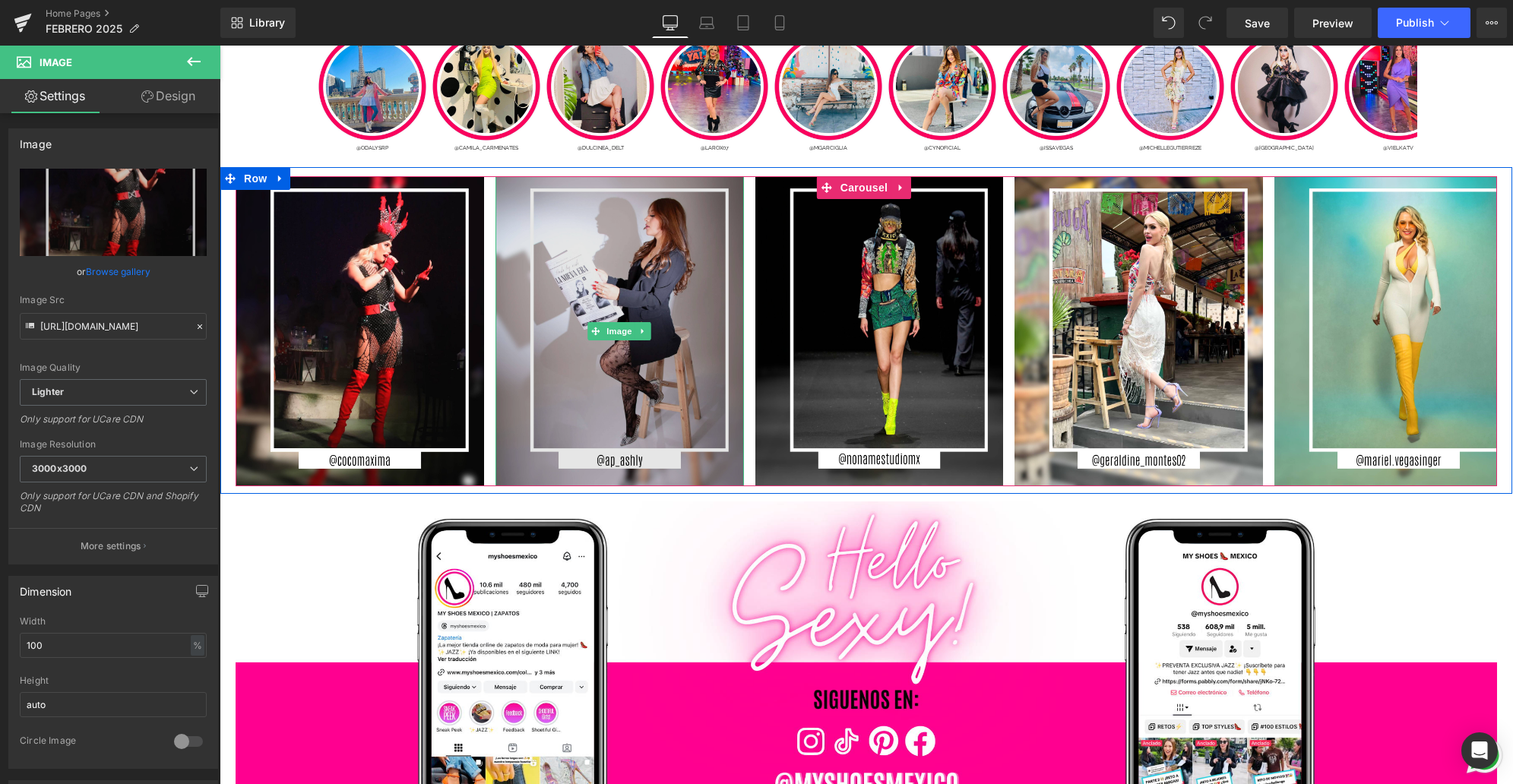
click at [644, 389] on img at bounding box center [619, 331] width 248 height 310
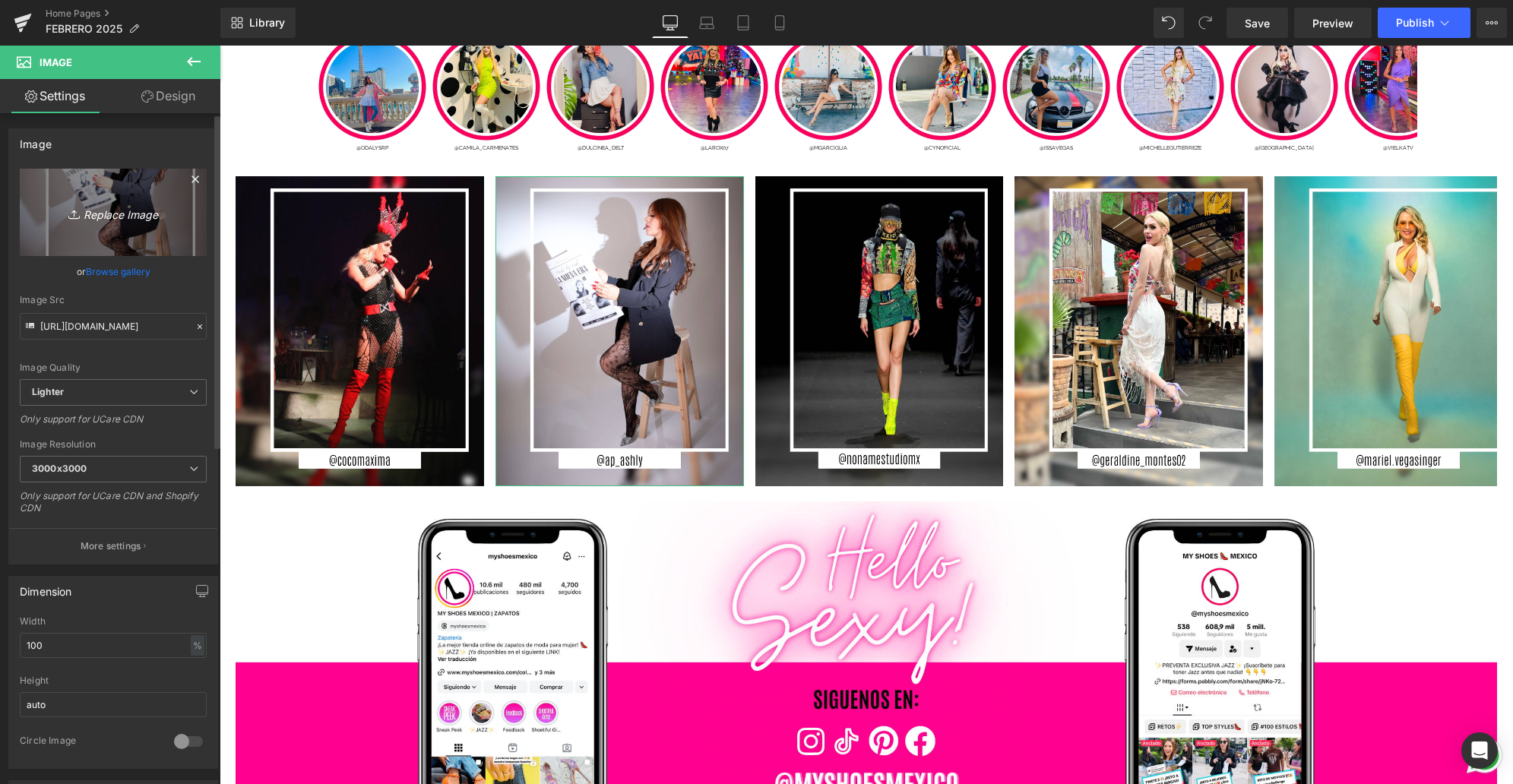
click at [112, 227] on link "Replace Image" at bounding box center [113, 212] width 187 height 88
type input "C:\fakepath\5.jpg"
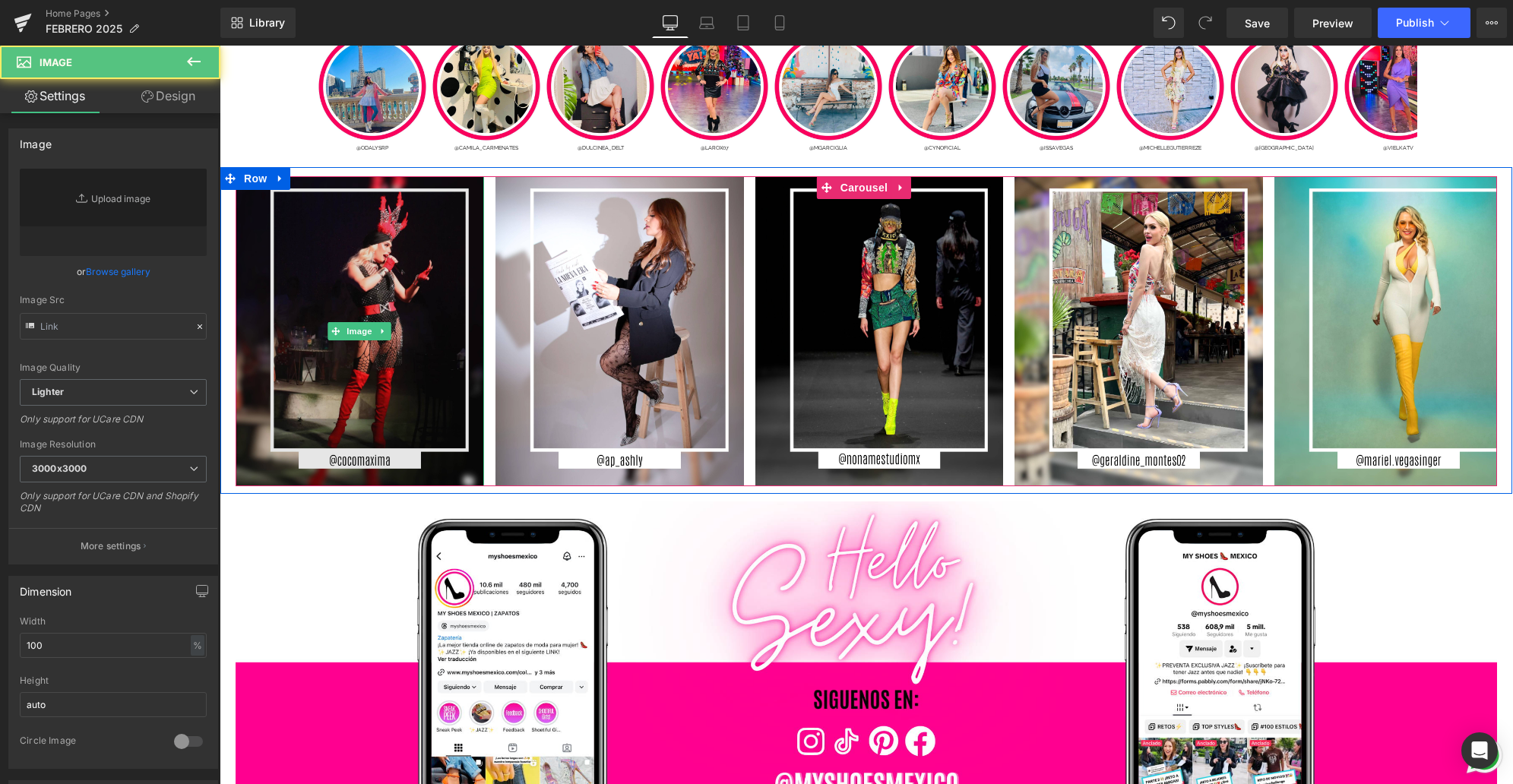
click at [377, 376] on img at bounding box center [359, 331] width 248 height 310
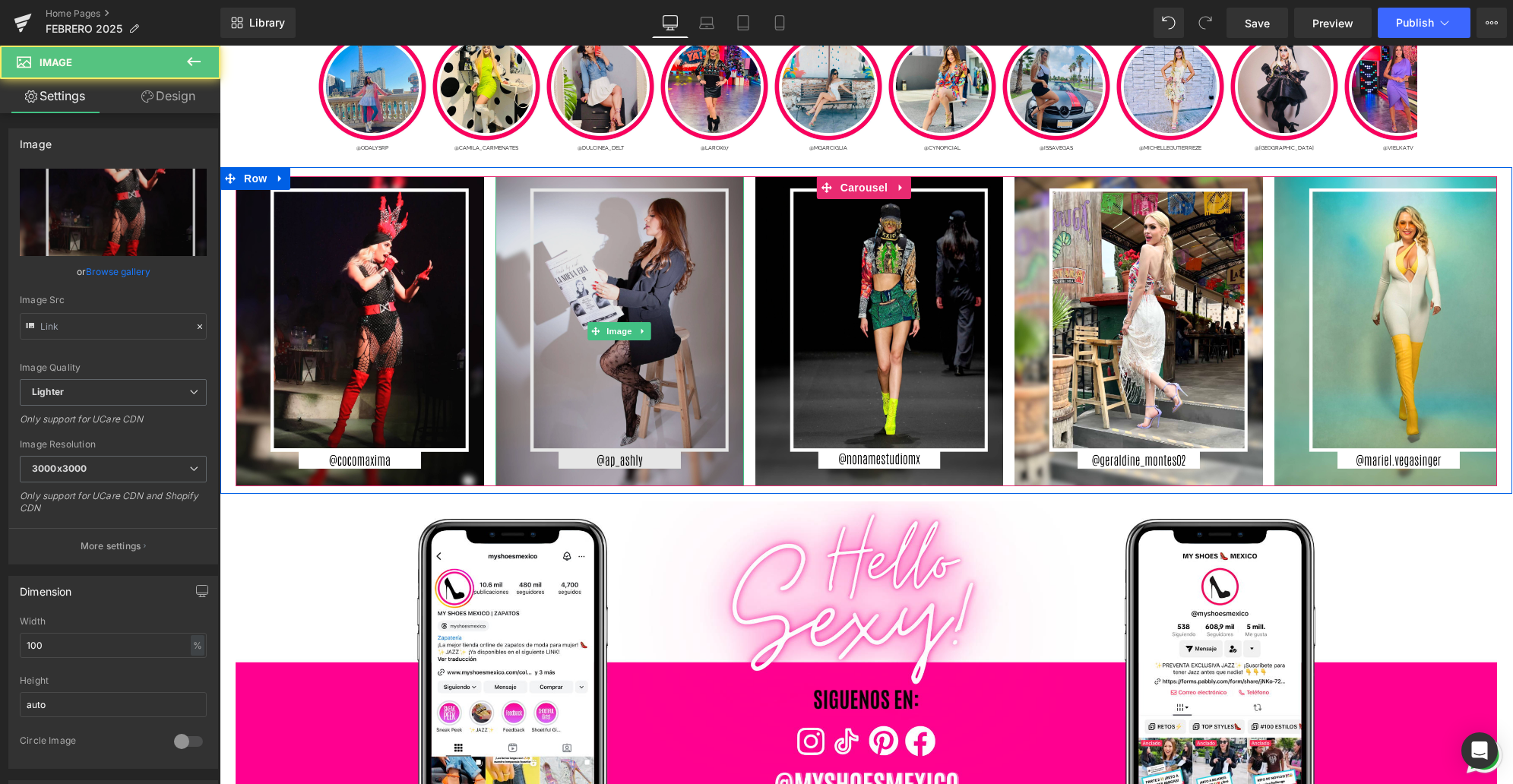
drag, startPoint x: 644, startPoint y: 383, endPoint x: 633, endPoint y: 383, distance: 11.0
click at [643, 383] on img at bounding box center [619, 331] width 248 height 310
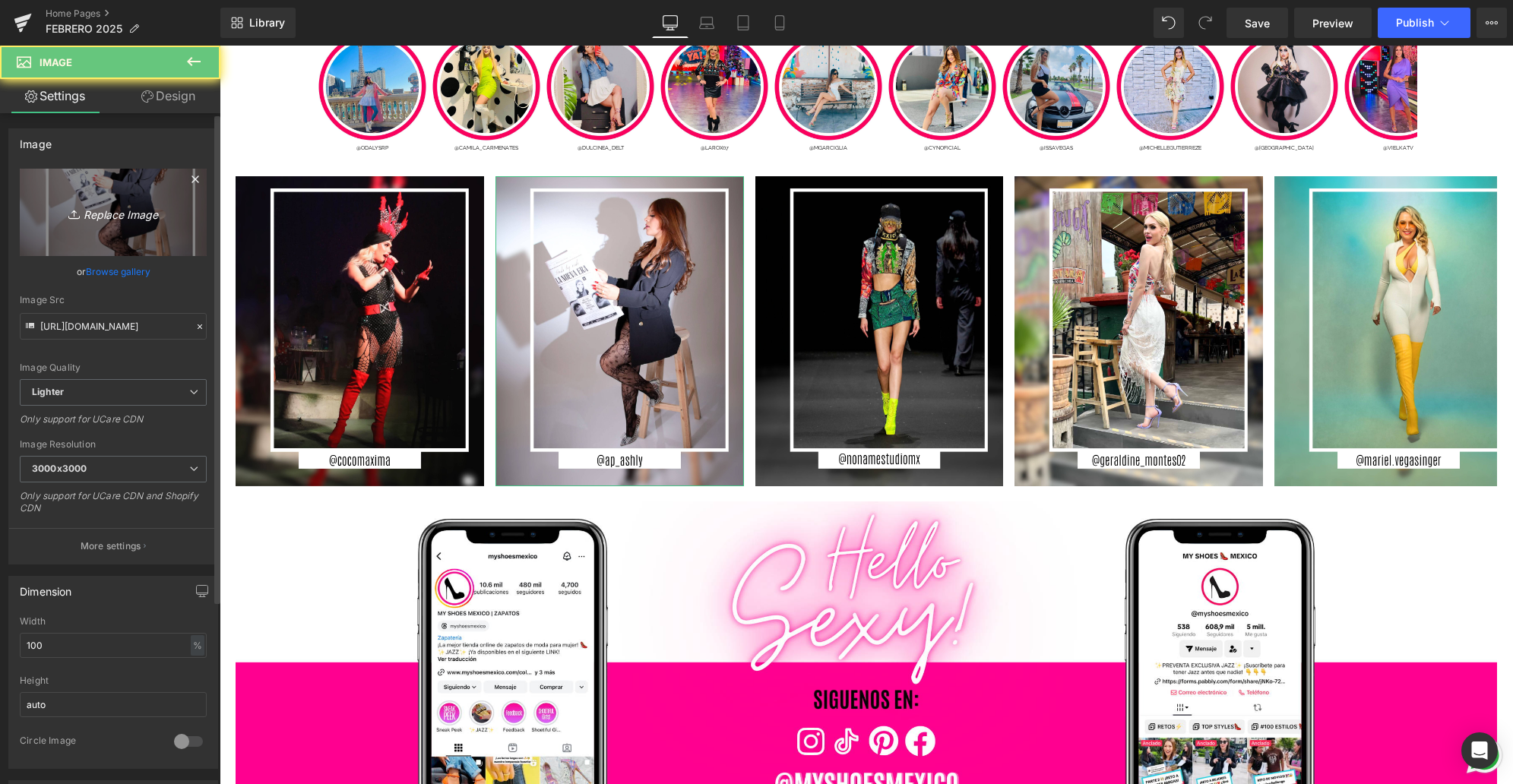
click at [122, 210] on icon "Replace Image" at bounding box center [113, 212] width 121 height 19
type input "C:\fakepath\5.jpg"
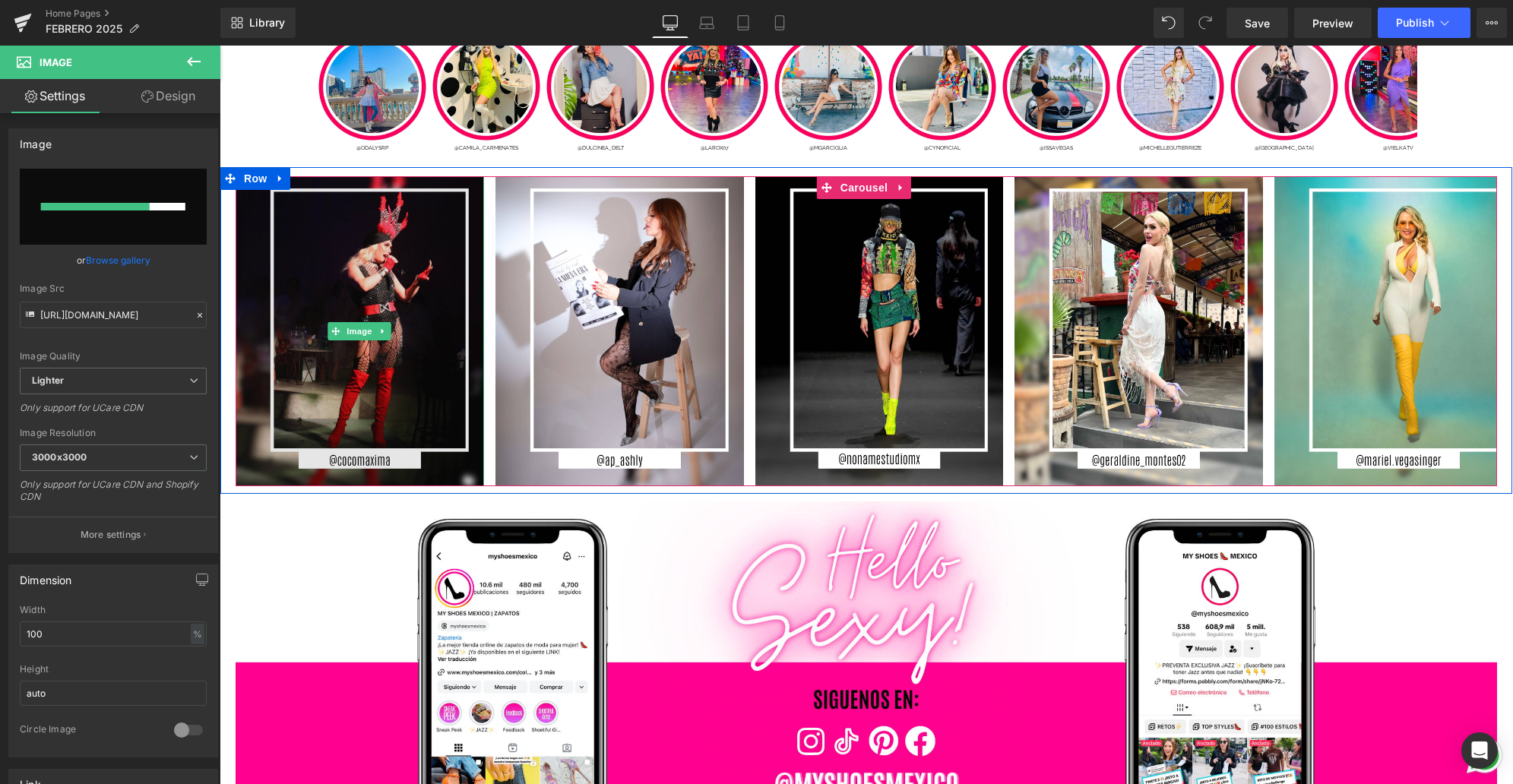
click at [412, 400] on img at bounding box center [359, 331] width 248 height 310
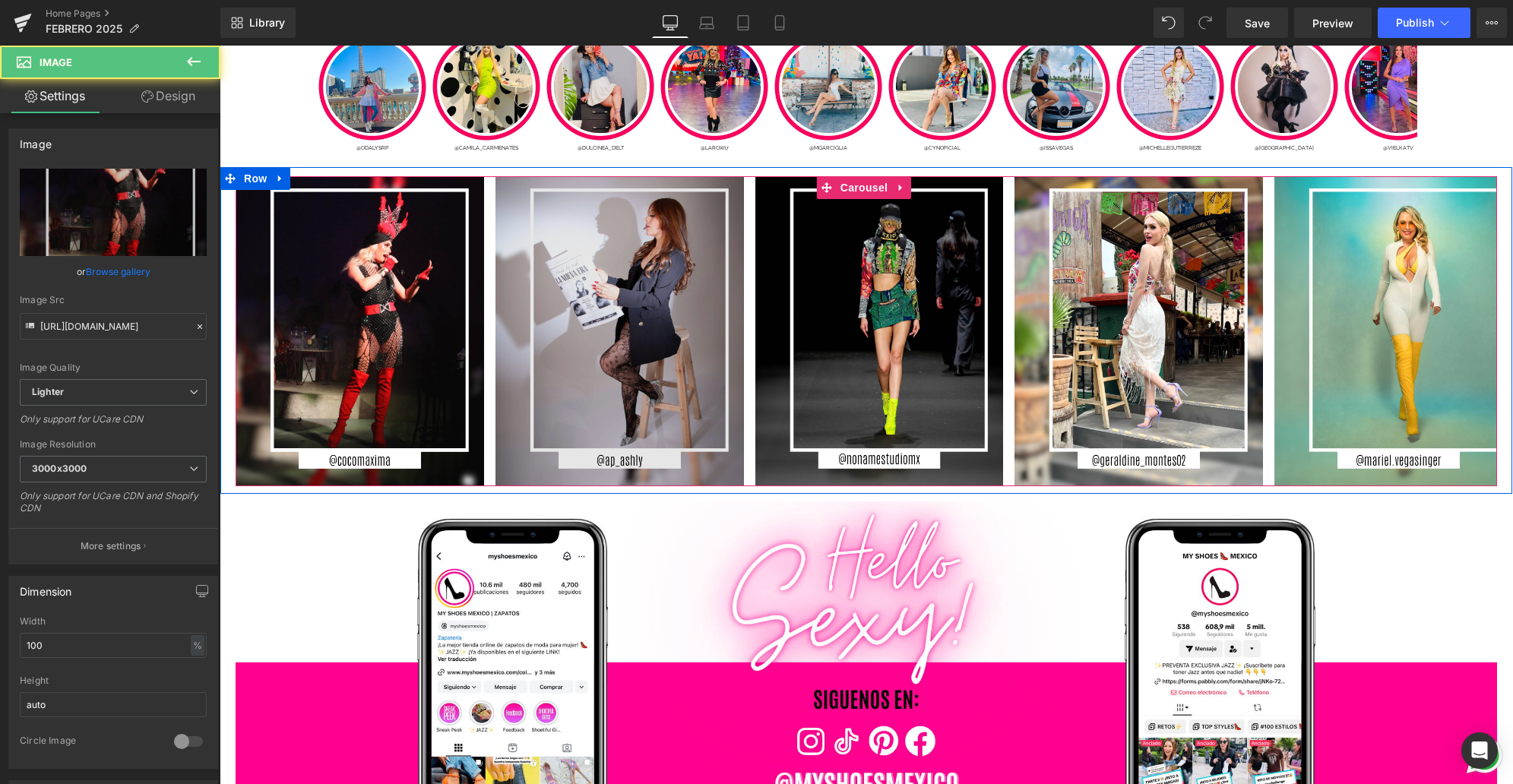
click at [614, 397] on img at bounding box center [619, 331] width 248 height 310
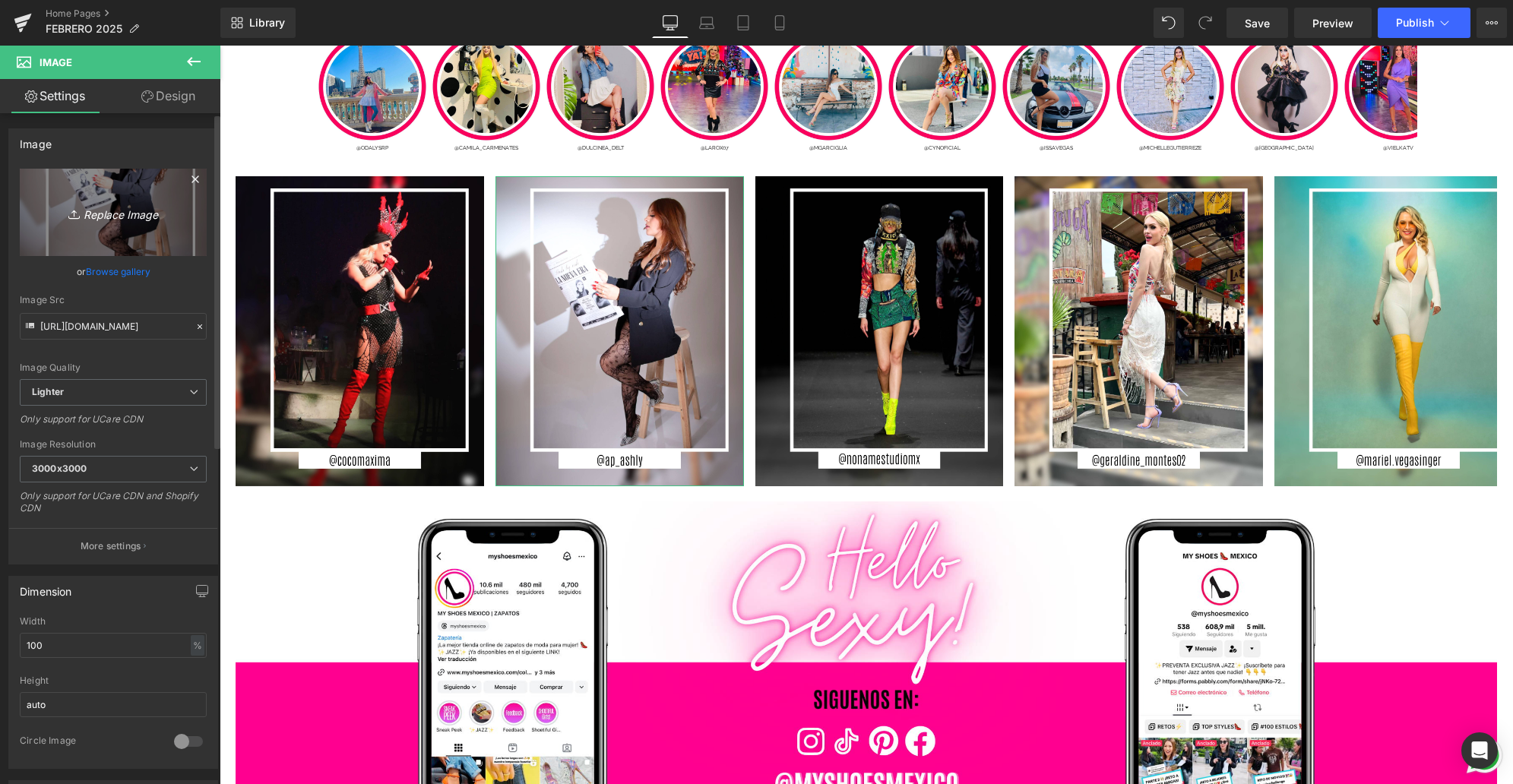
click at [182, 232] on link "Replace Image" at bounding box center [113, 212] width 187 height 88
type input "C:\fakepath\5.jpg"
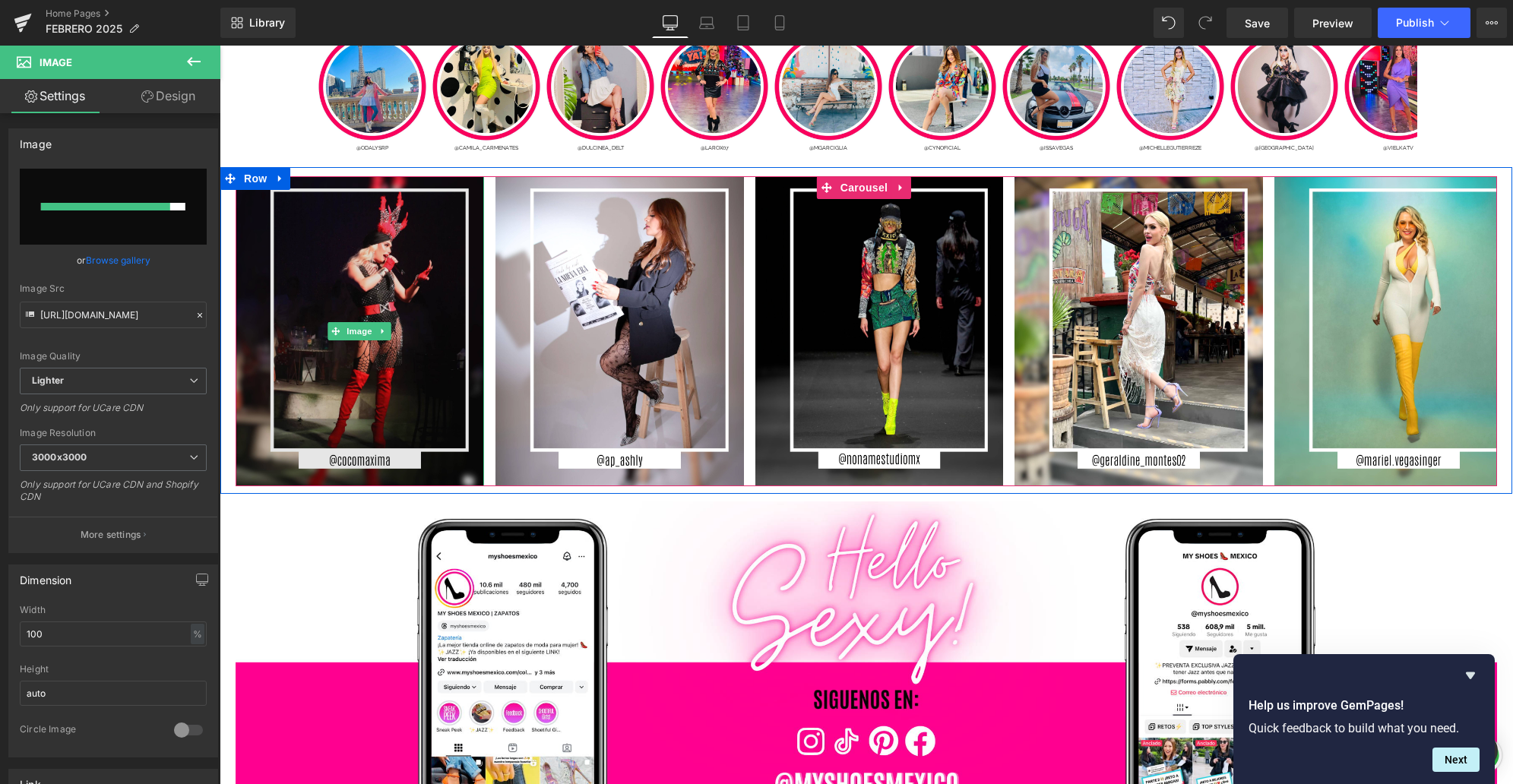
click at [358, 405] on img at bounding box center [359, 331] width 248 height 310
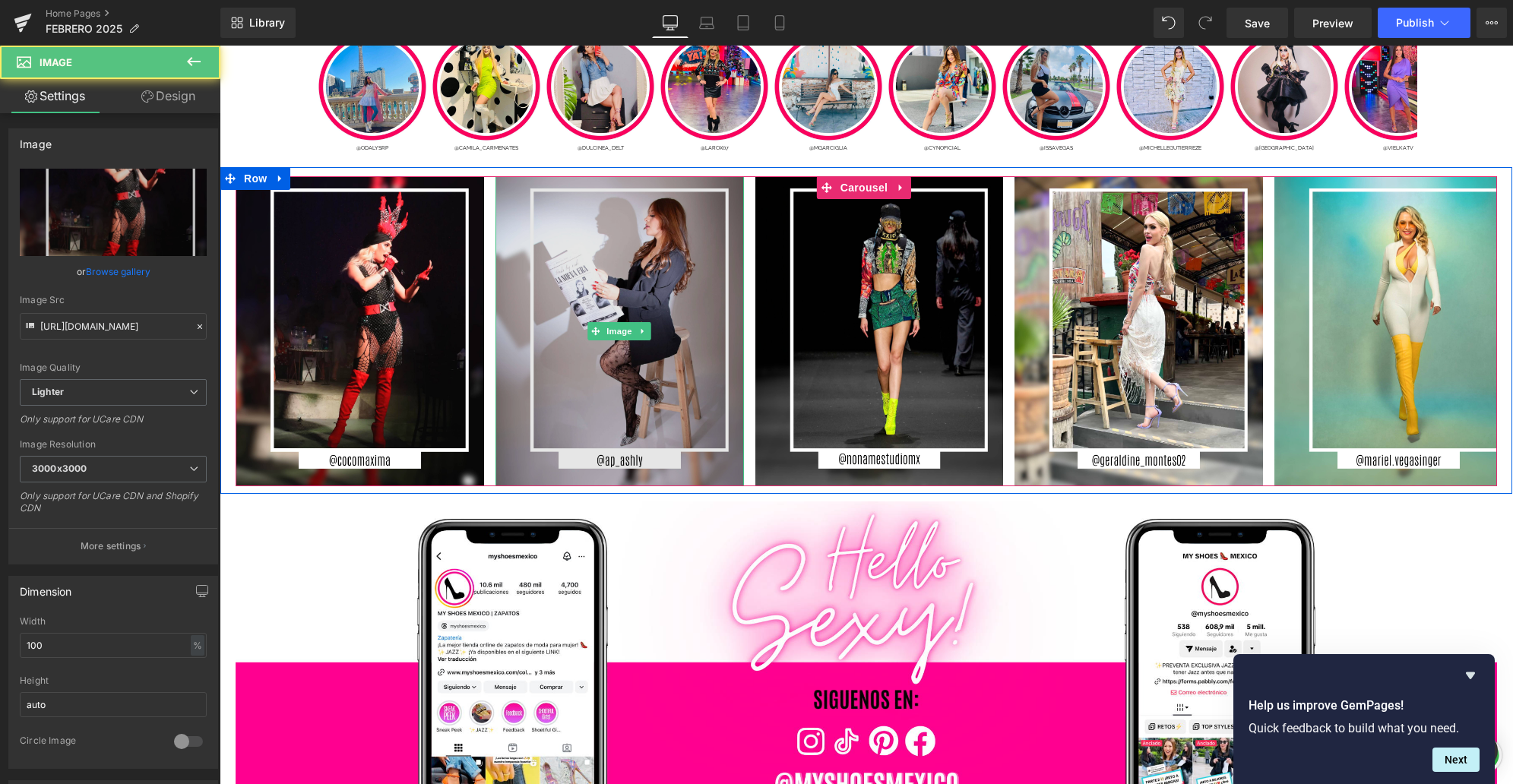
click at [573, 402] on img at bounding box center [619, 331] width 248 height 310
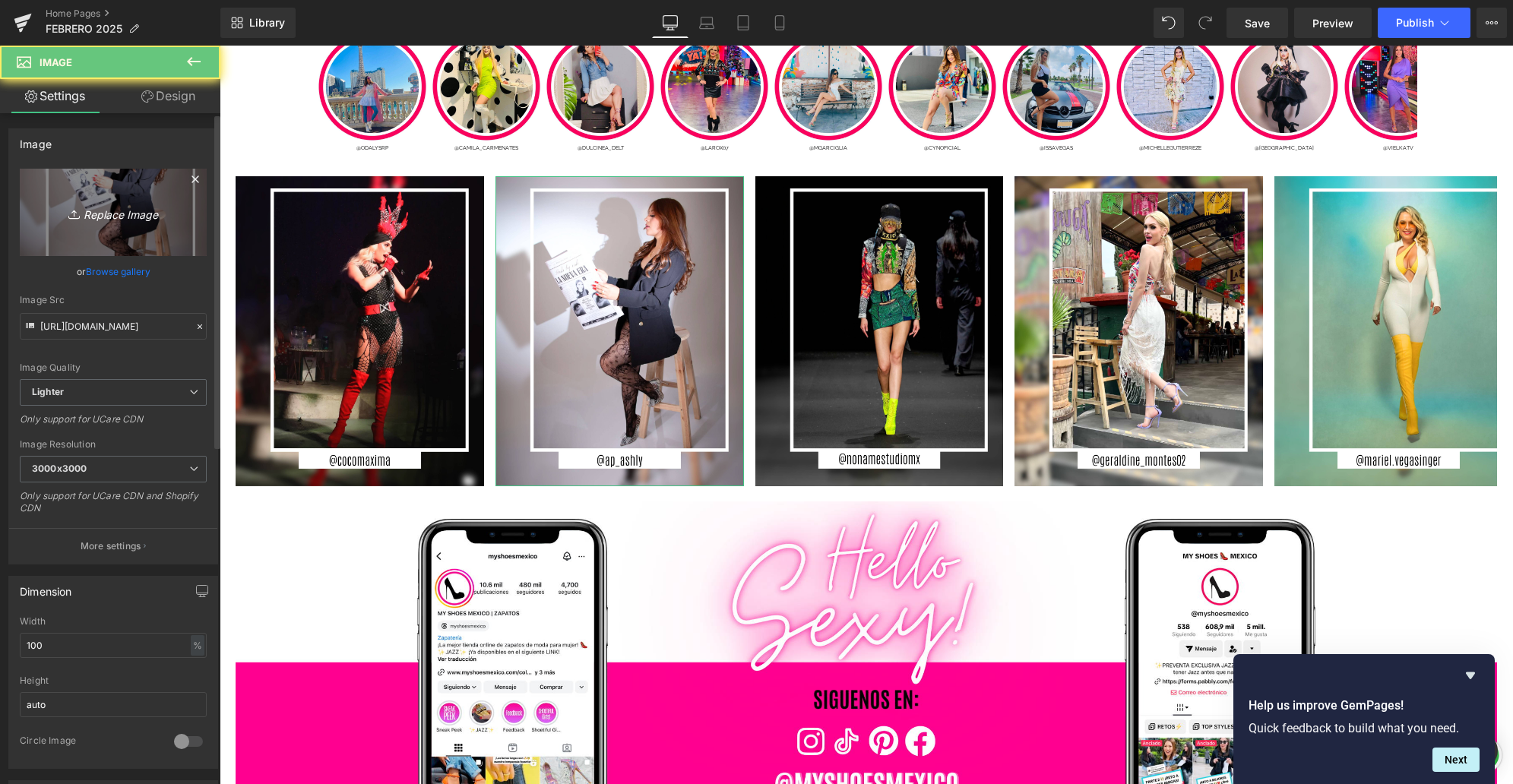
click at [151, 235] on link "Replace Image" at bounding box center [113, 212] width 187 height 88
type input "C:\fakepath\5.jpg"
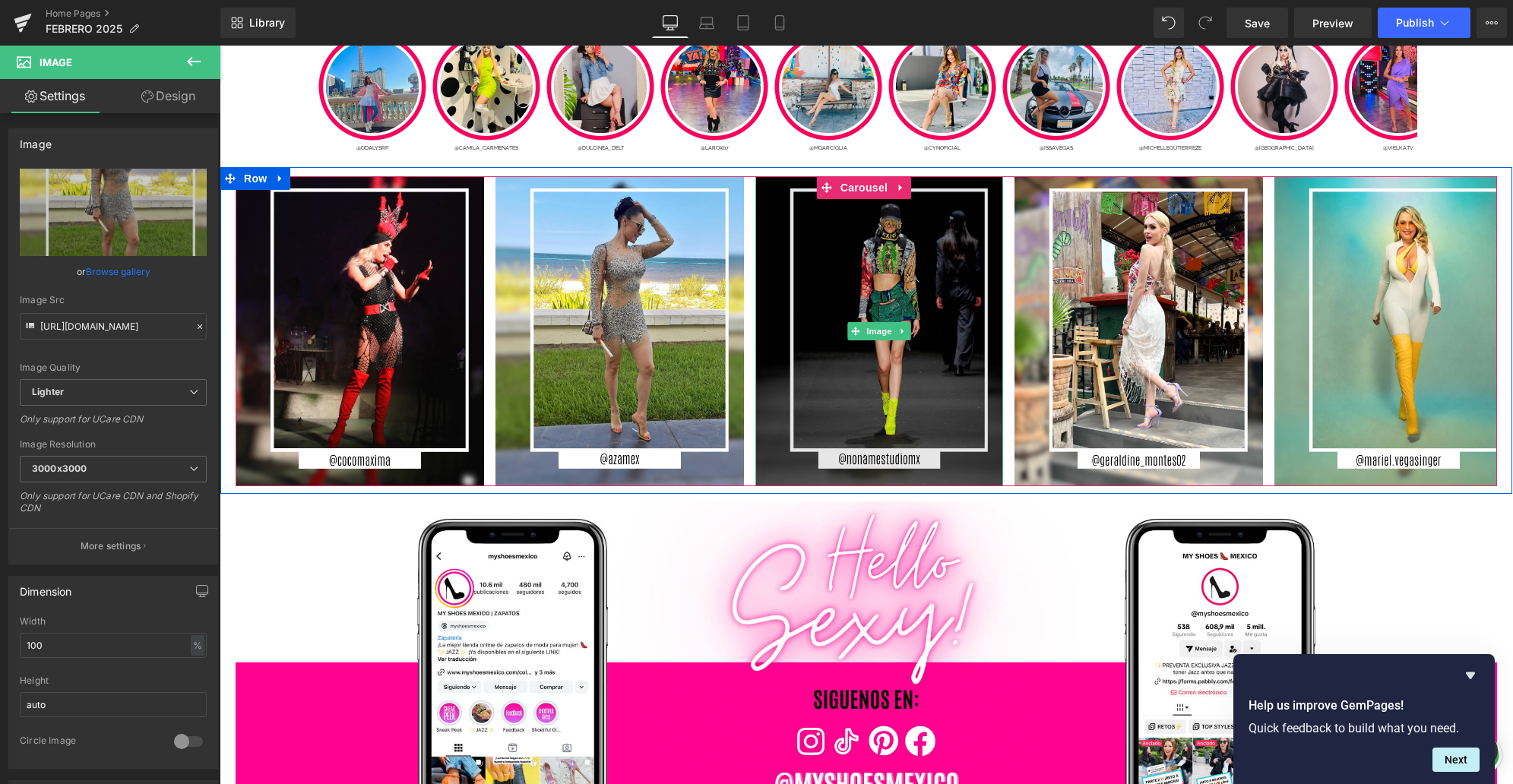
click at [869, 410] on img at bounding box center [879, 331] width 248 height 310
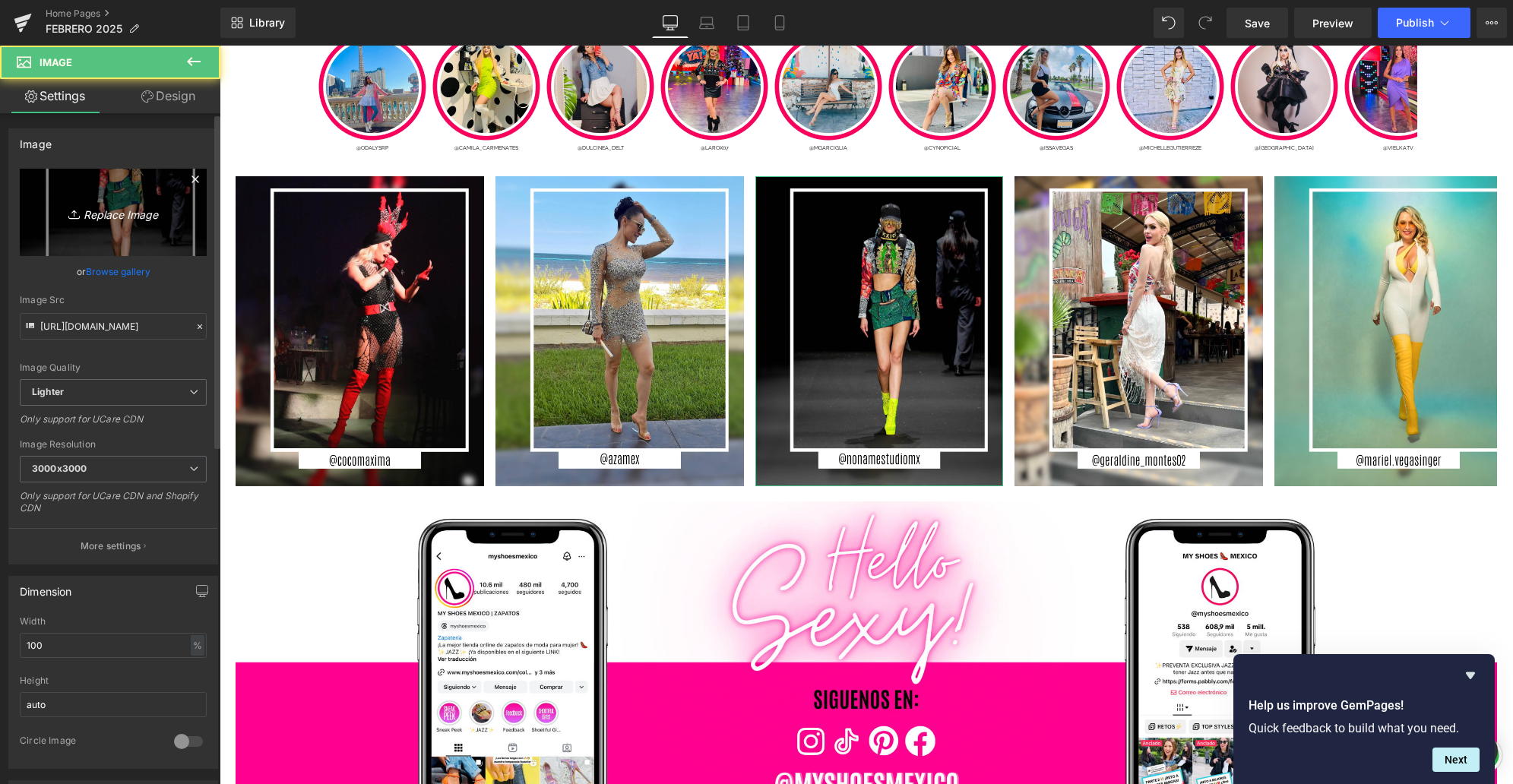
click at [130, 221] on link "Replace Image" at bounding box center [113, 212] width 187 height 88
type input "C:\fakepath\2.jpg"
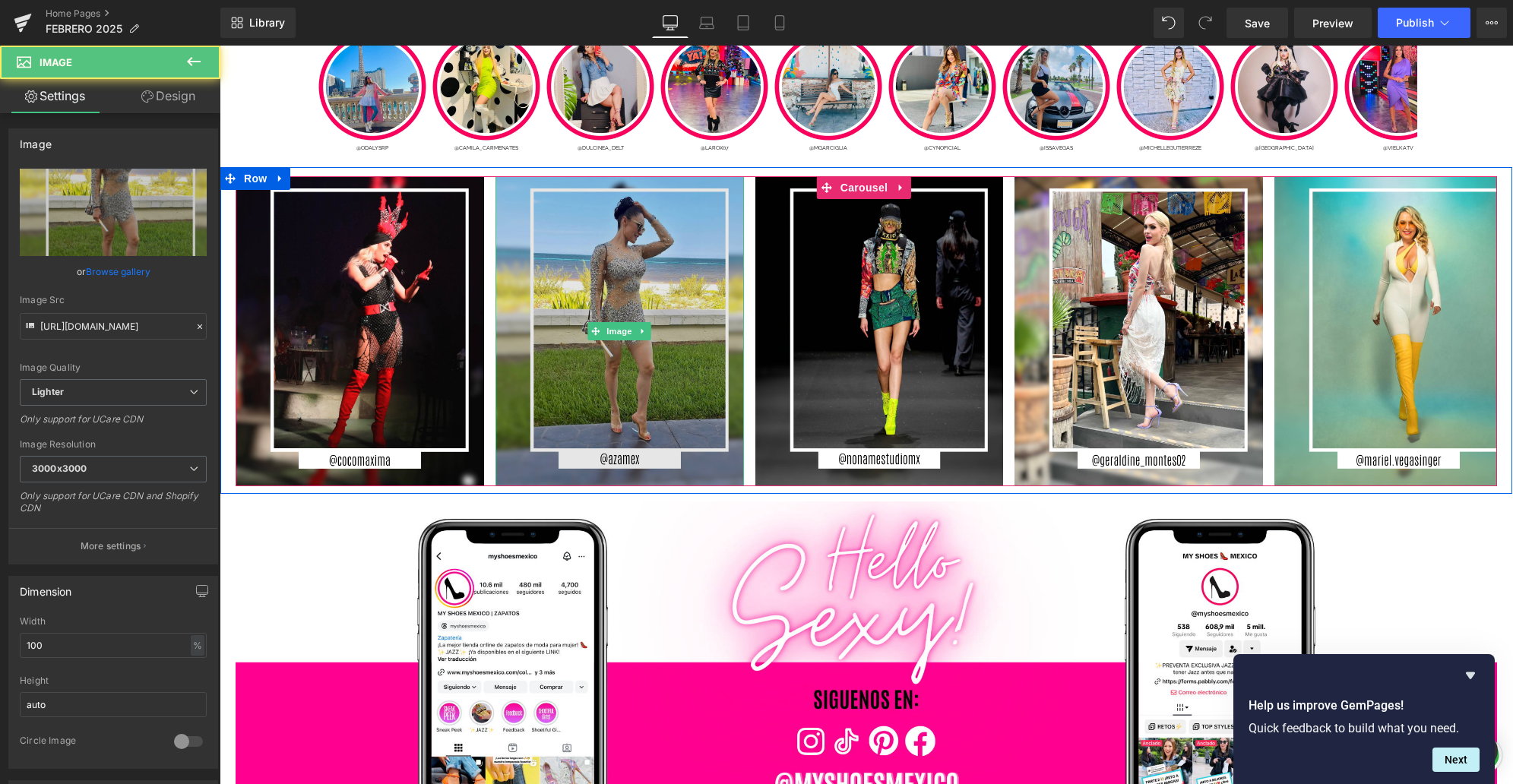
click at [660, 405] on img at bounding box center [619, 331] width 248 height 310
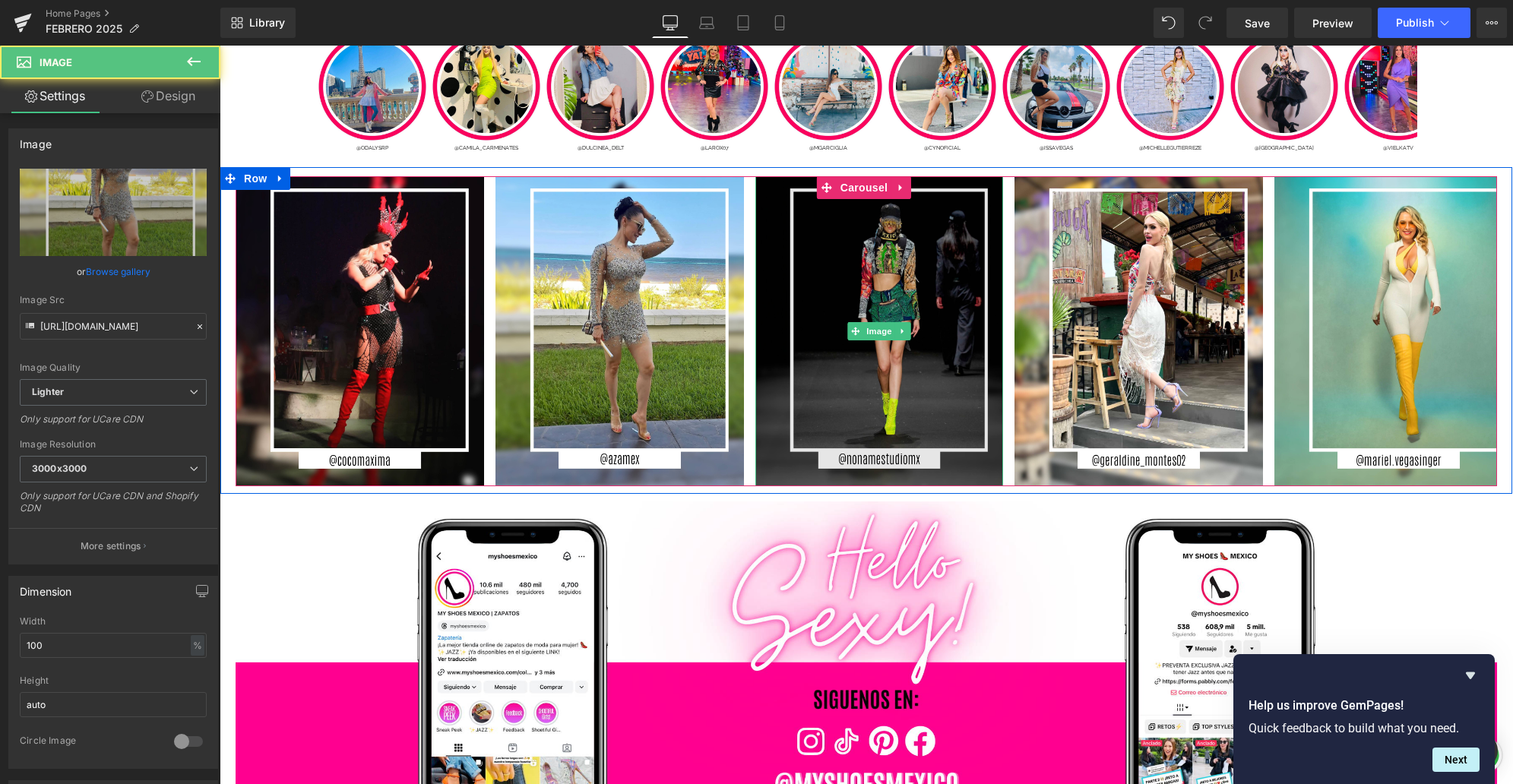
click at [858, 367] on img at bounding box center [879, 331] width 248 height 310
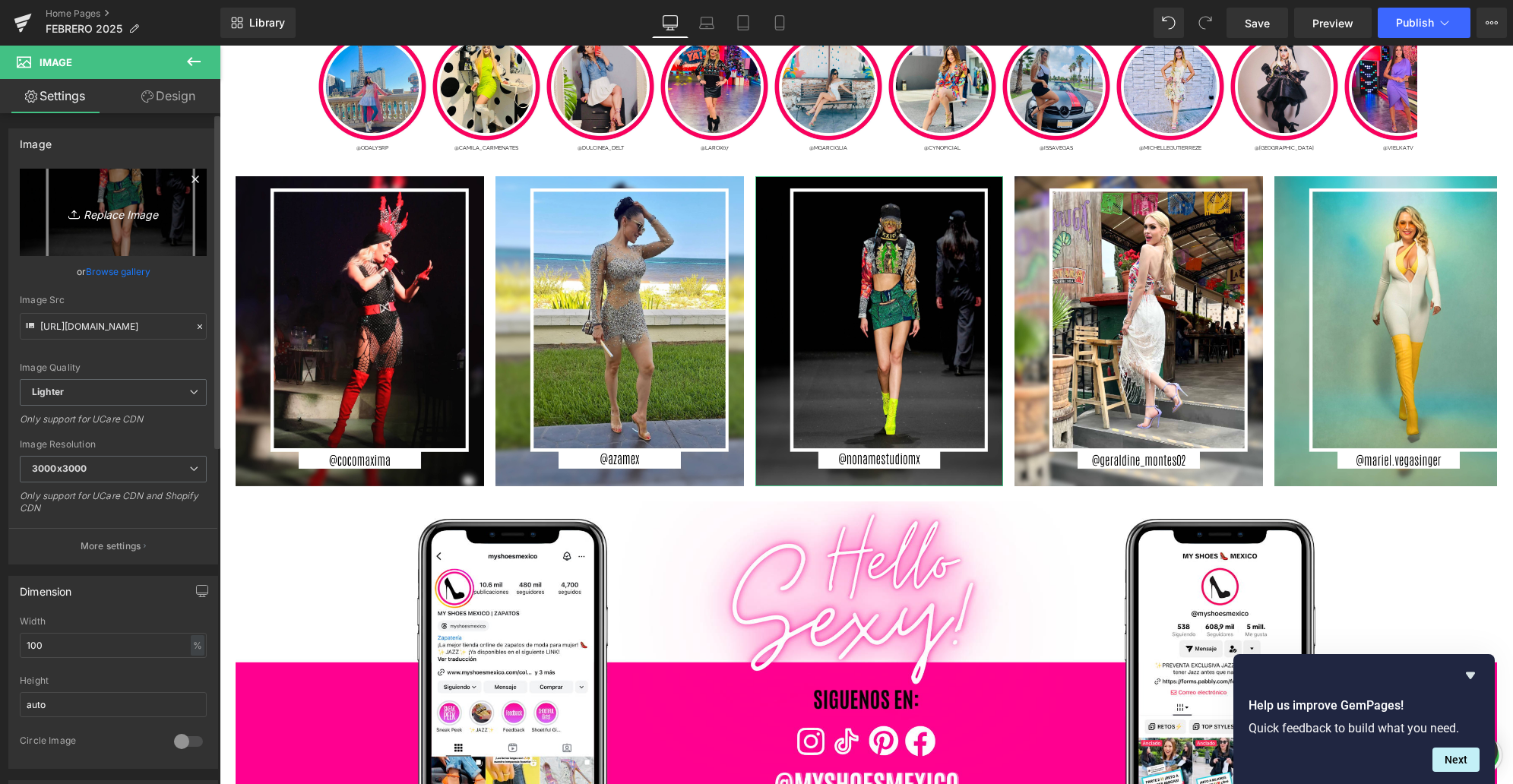
click at [155, 221] on link "Replace Image" at bounding box center [113, 212] width 187 height 88
type input "C:\fakepath\2.jpg"
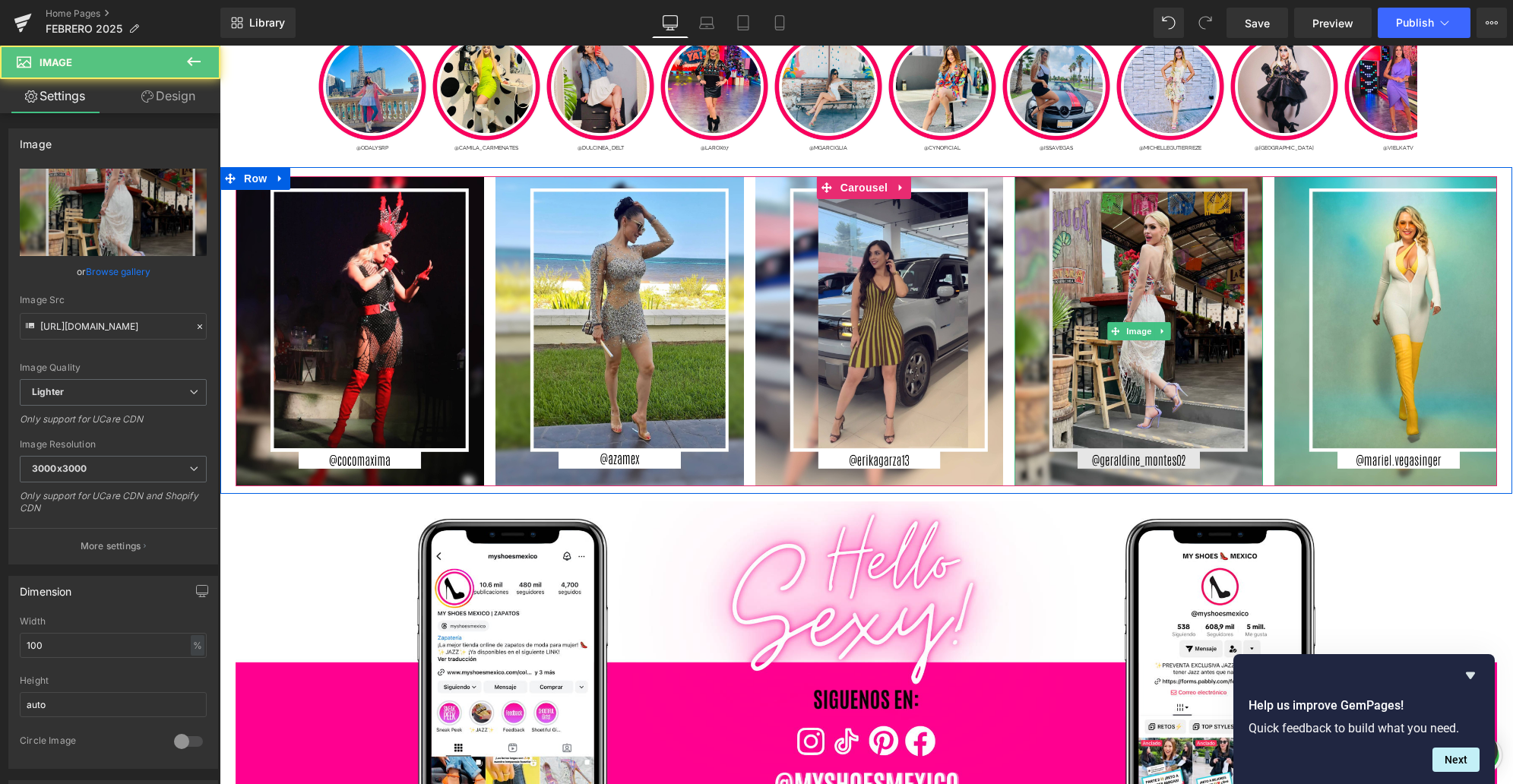
click at [1155, 373] on img at bounding box center [1138, 331] width 248 height 310
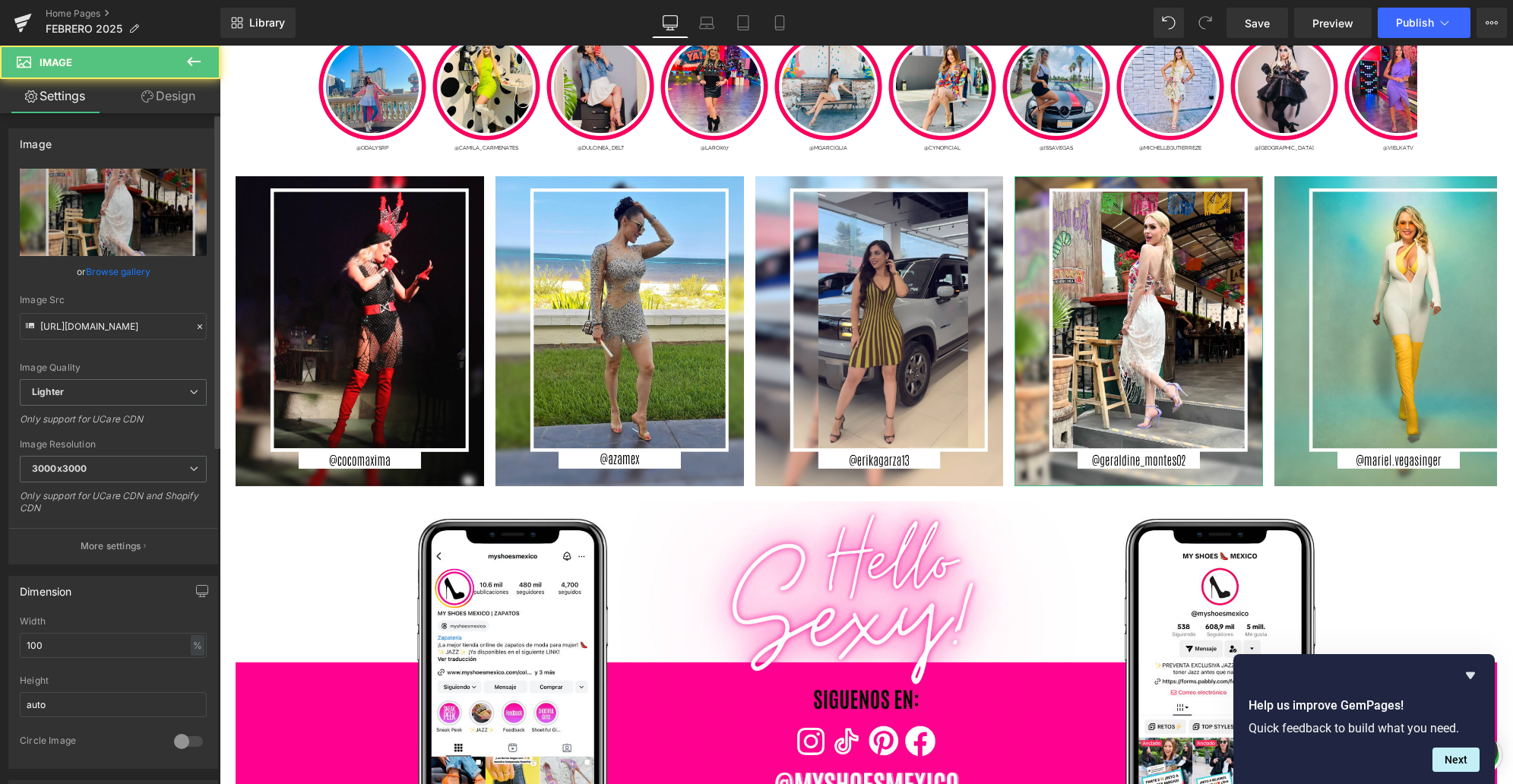
click at [135, 257] on div "Image Quality Lighter Lightest Lighter Lighter Lightest Only support for UCare …" at bounding box center [113, 273] width 187 height 210
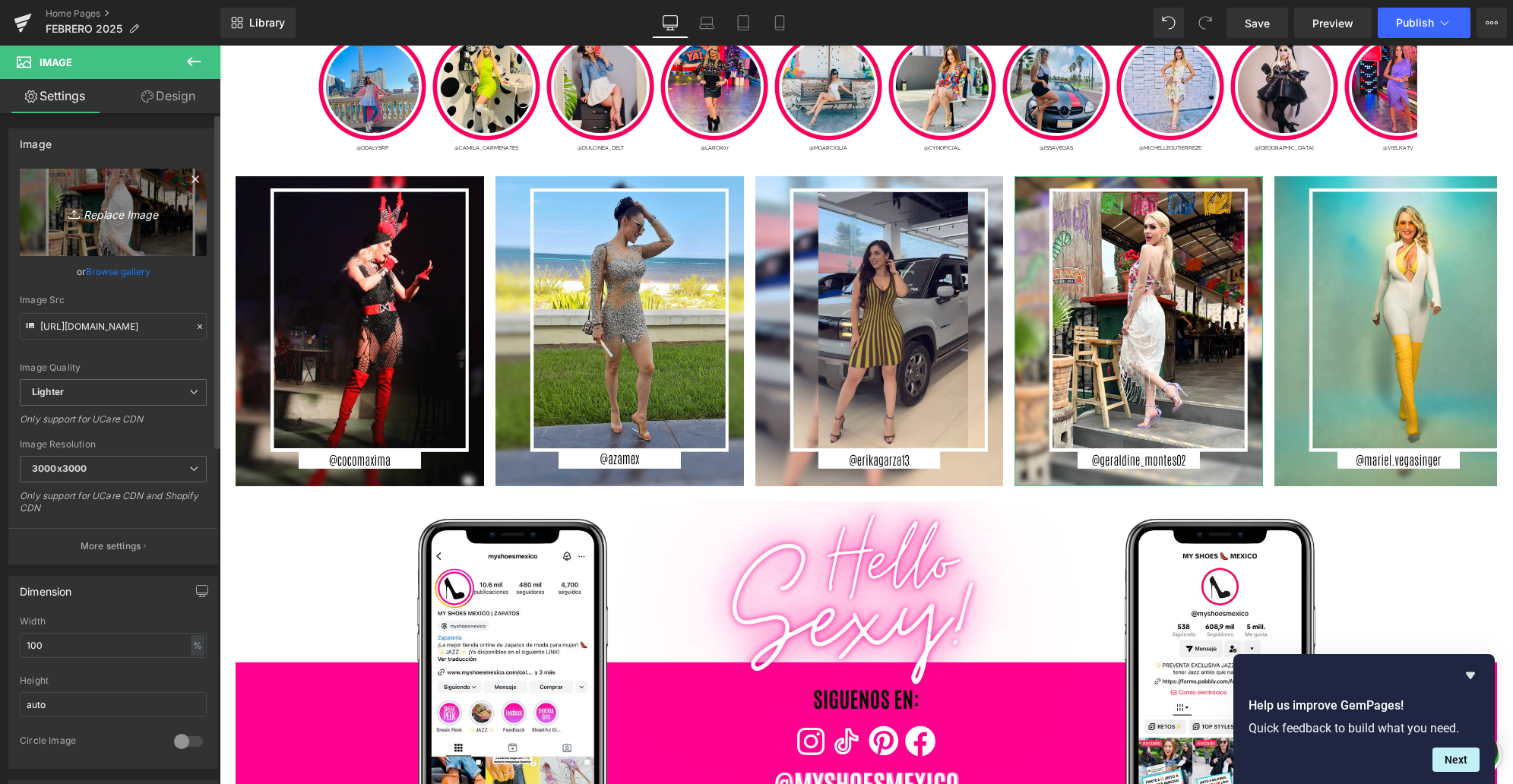
click at [156, 228] on link "Replace Image" at bounding box center [113, 212] width 187 height 88
type input "C:\fakepath\3.jpg"
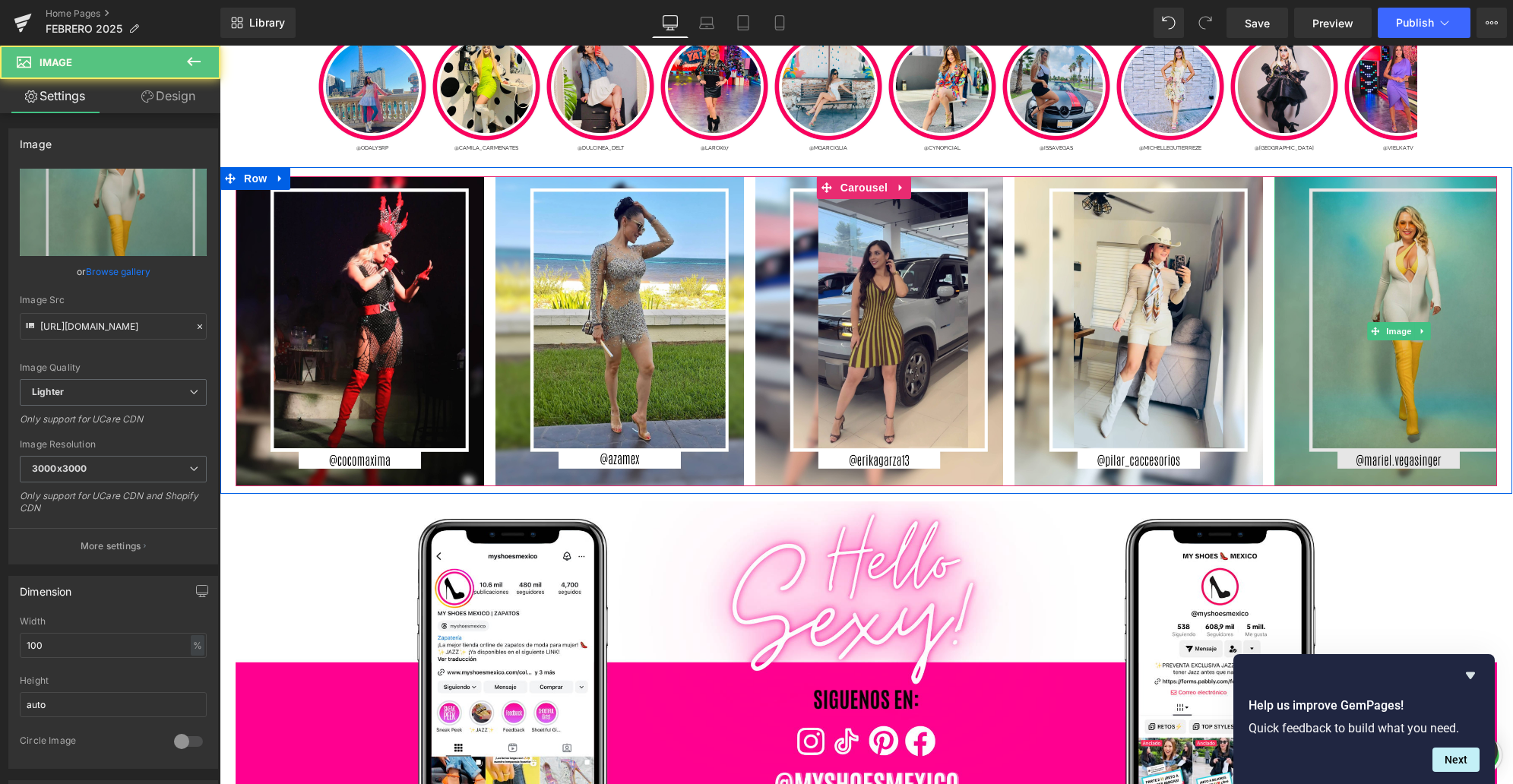
click at [1337, 402] on img at bounding box center [1398, 331] width 248 height 310
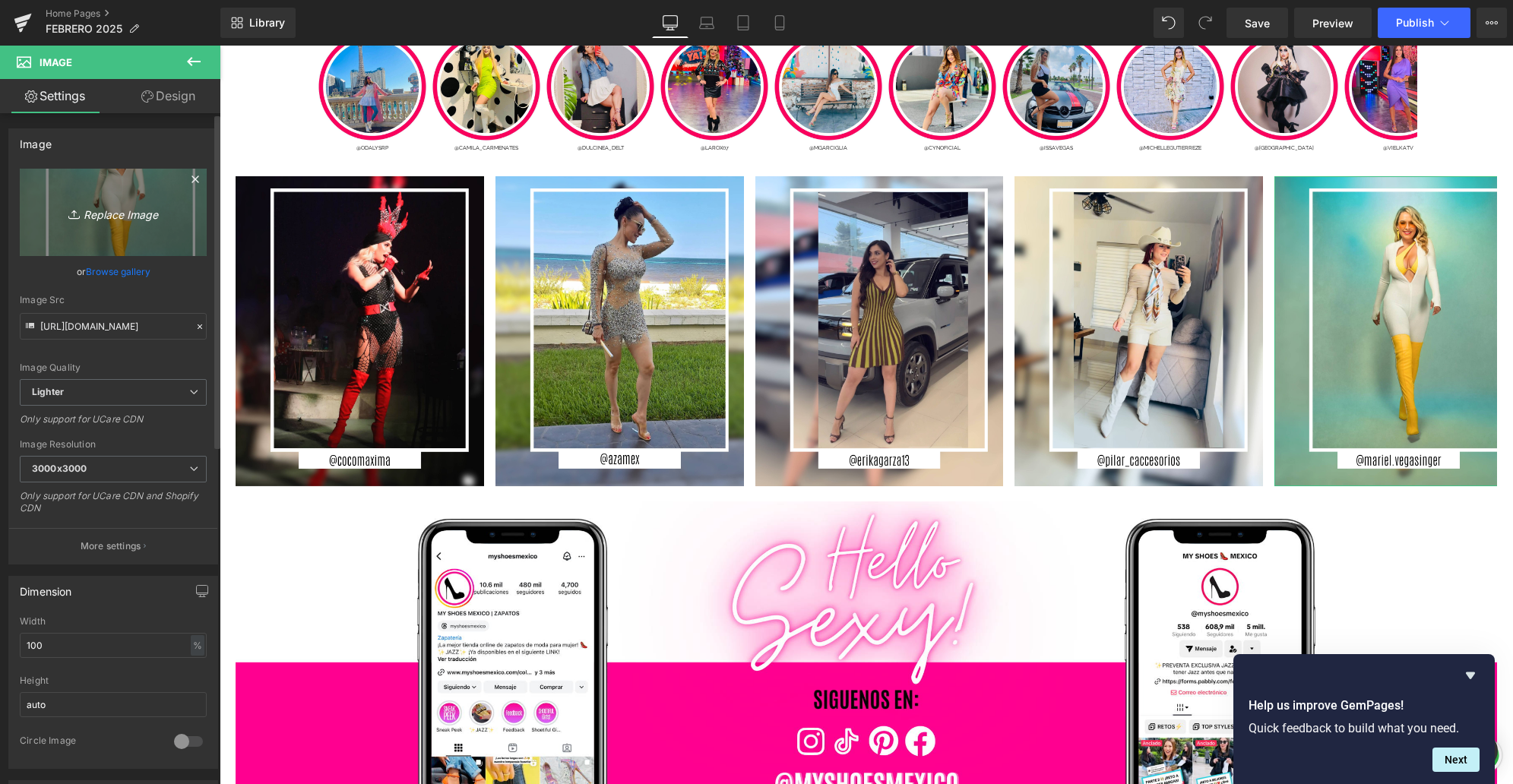
click at [123, 237] on link "Replace Image" at bounding box center [113, 212] width 187 height 88
type input "C:\fakepath\6.jpg"
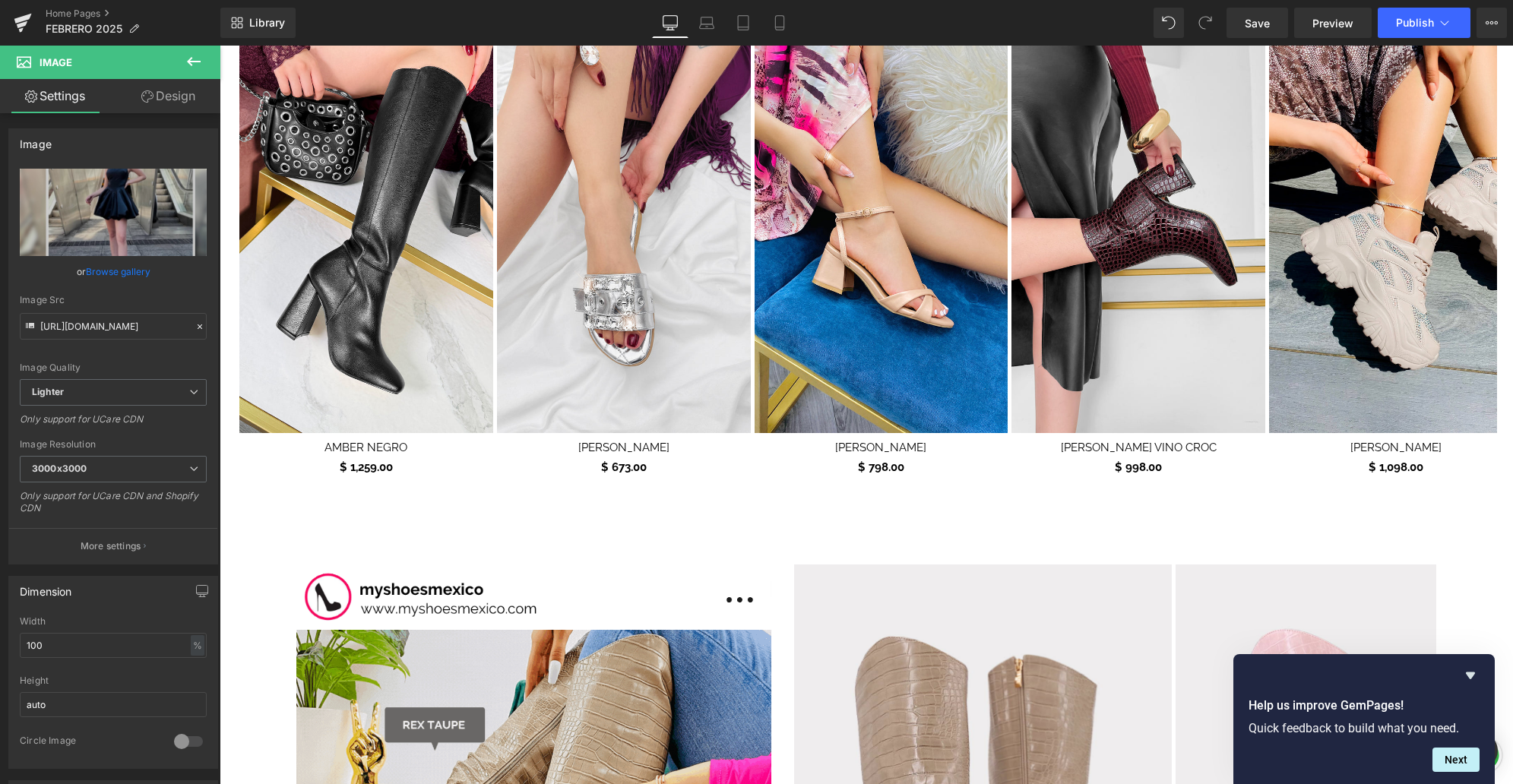
scroll to position [840, 0]
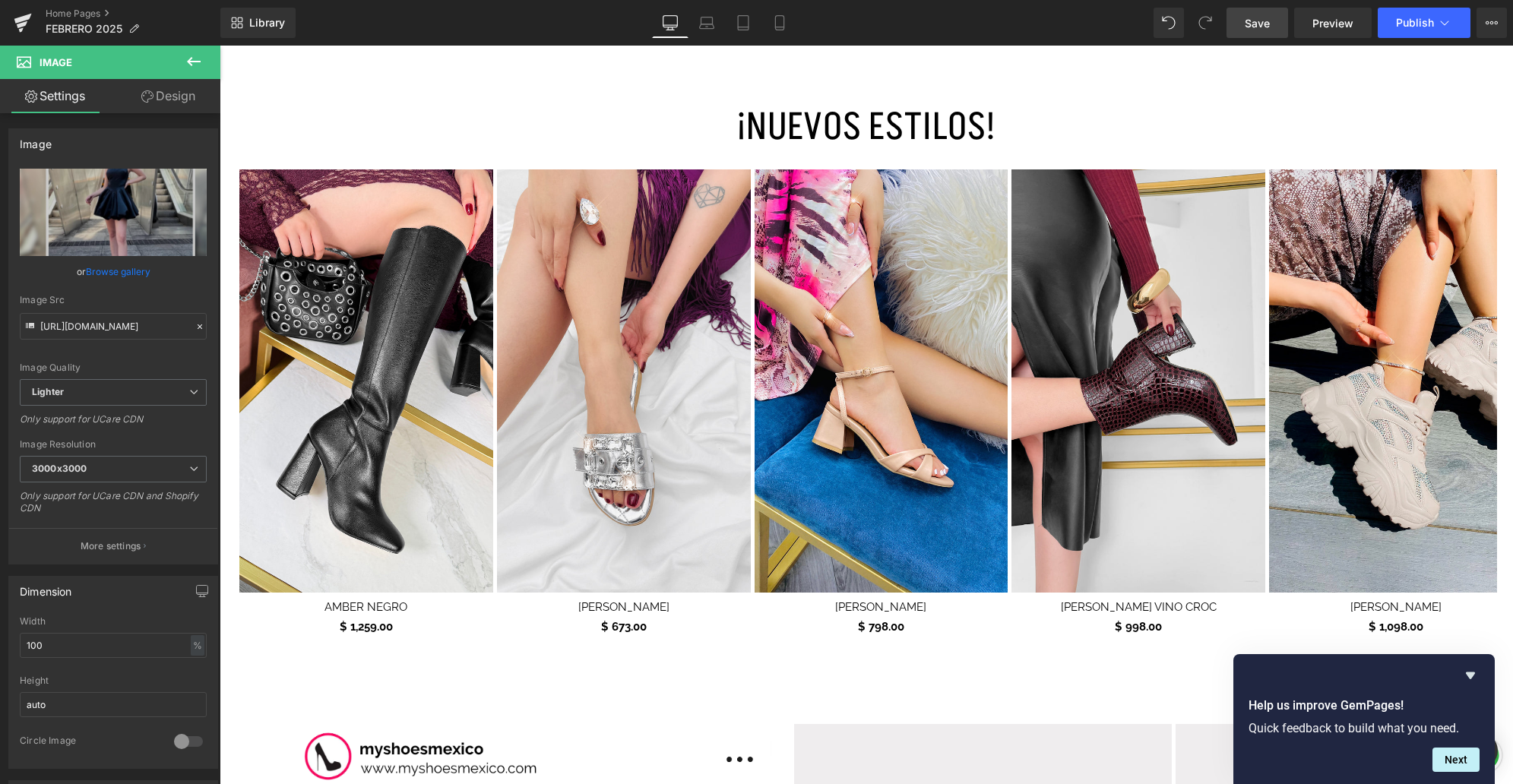
click at [1241, 23] on link "Save" at bounding box center [1257, 23] width 62 height 31
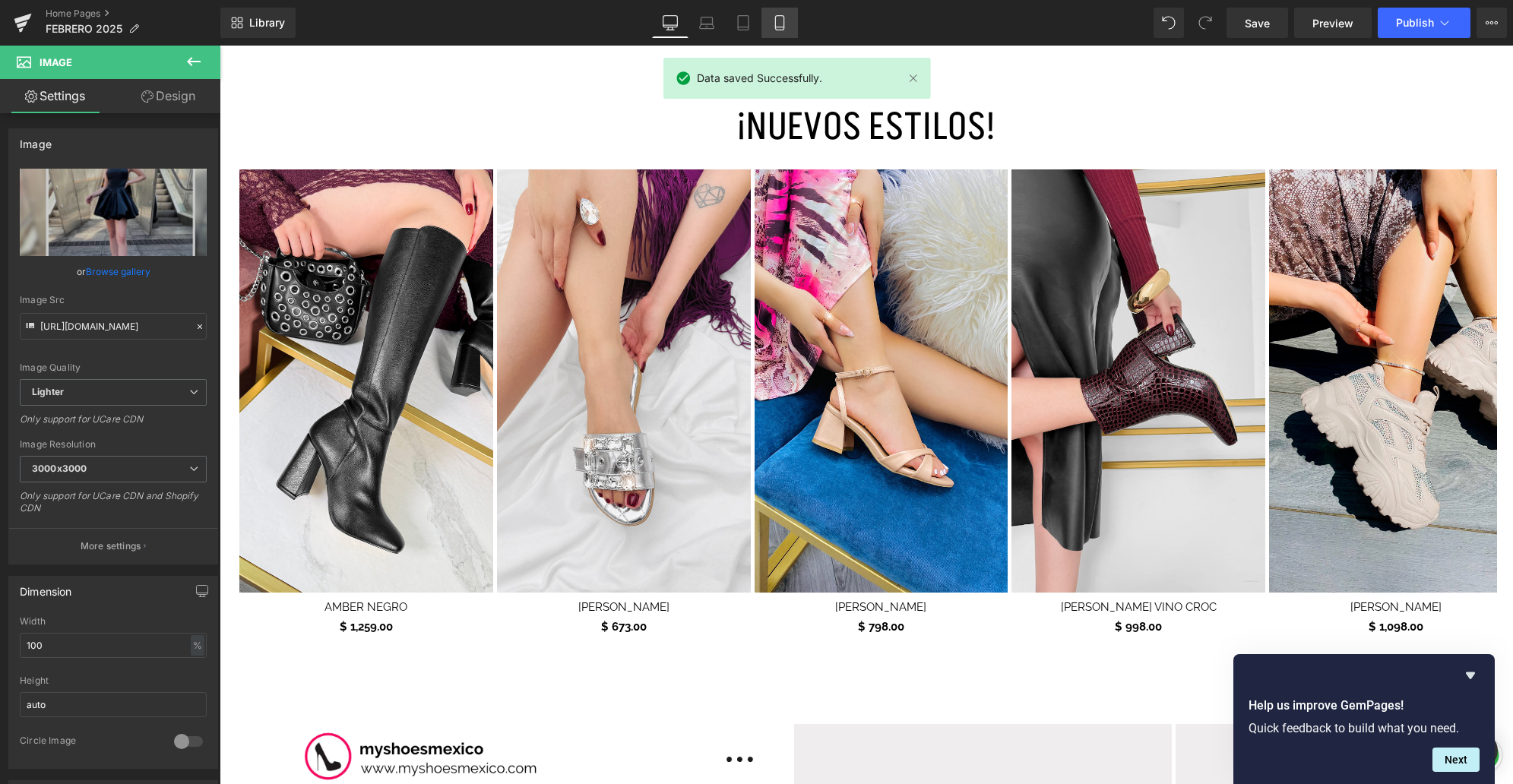
click at [784, 27] on icon at bounding box center [779, 27] width 9 height 0
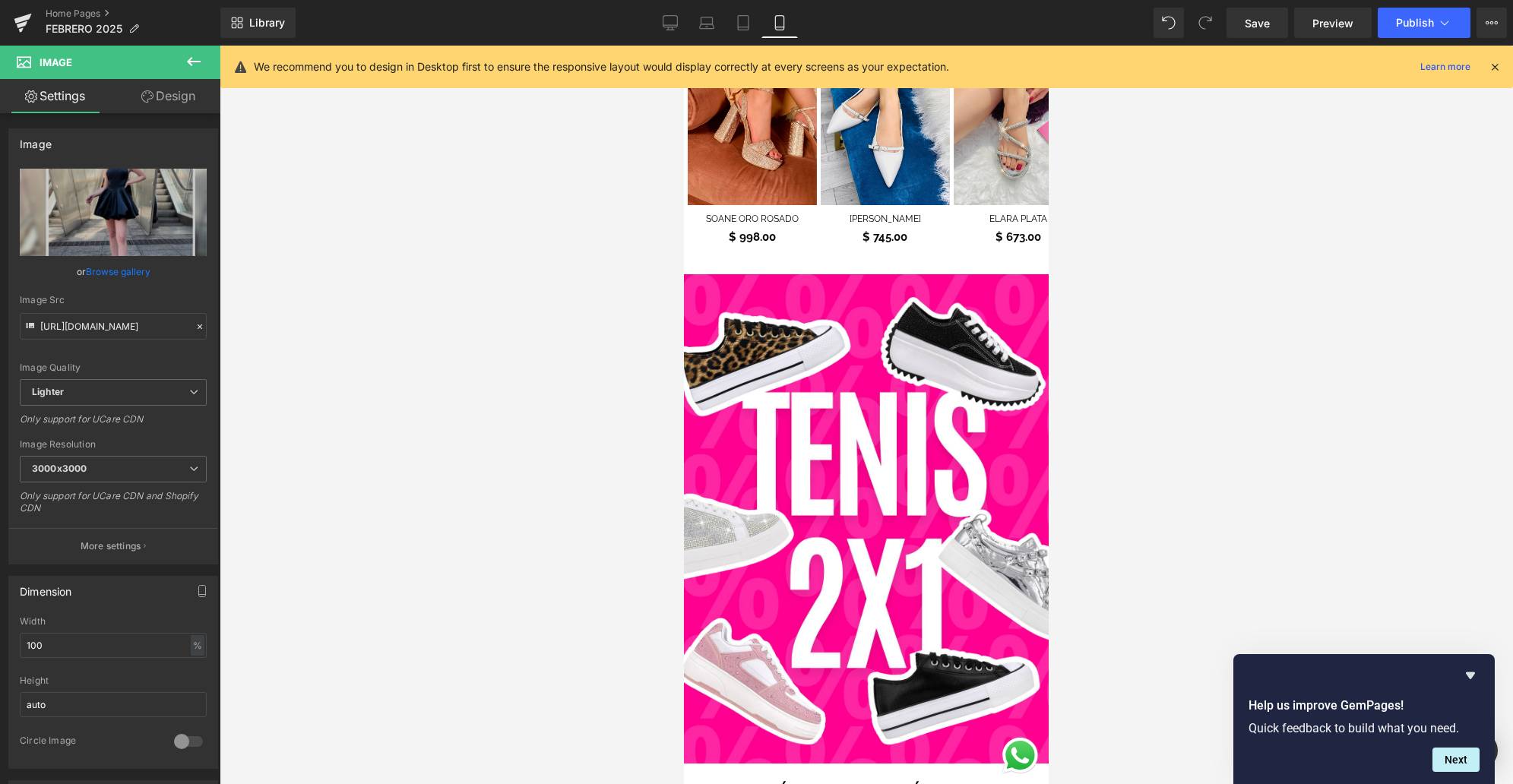
scroll to position [595, 0]
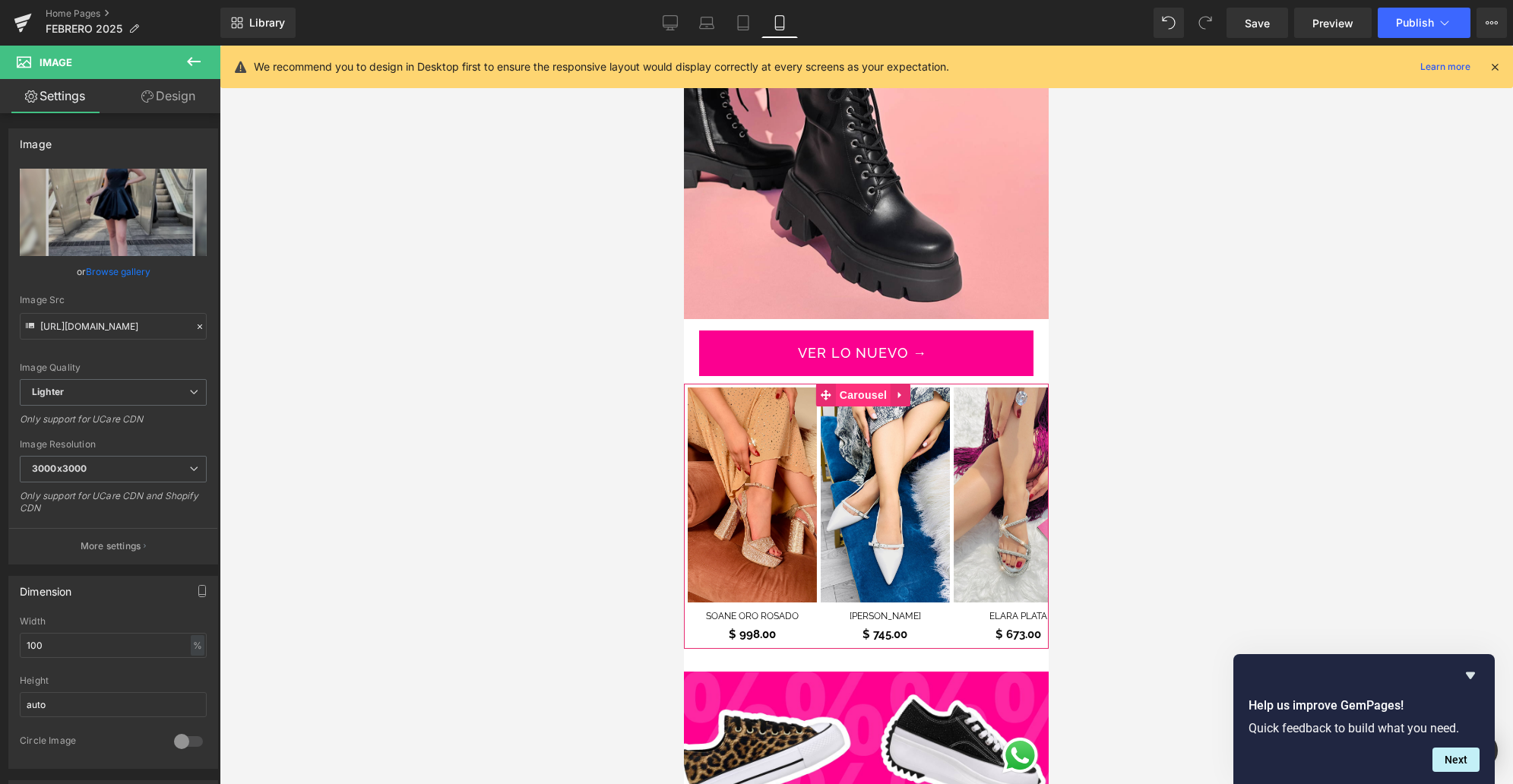
click at [869, 383] on span "Carousel" at bounding box center [863, 394] width 55 height 23
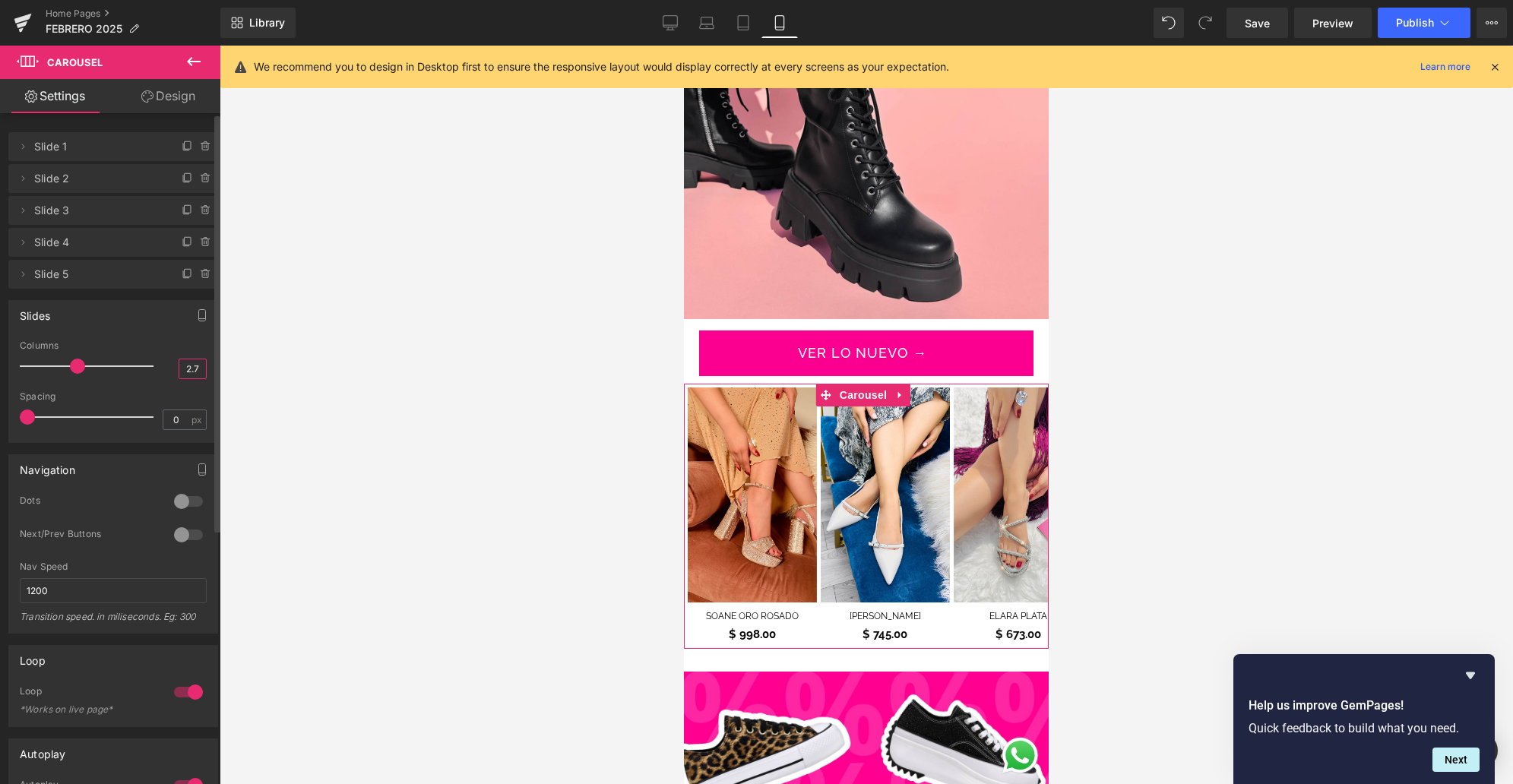
drag, startPoint x: 196, startPoint y: 370, endPoint x: 170, endPoint y: 367, distance: 26.2
click at [169, 368] on div "Columns 2.7" at bounding box center [113, 365] width 187 height 51
type input "5"
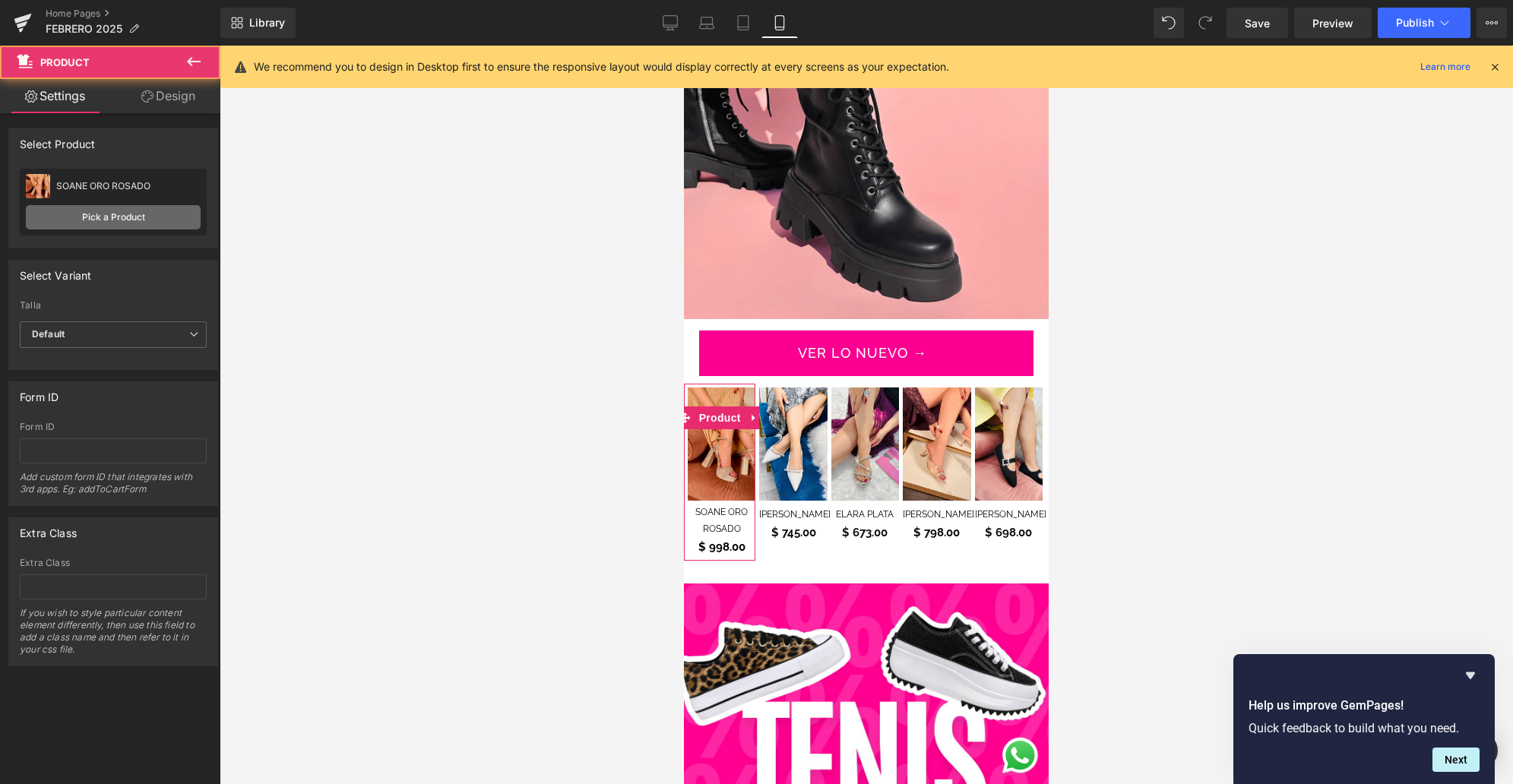
click at [102, 207] on link "Pick a Product" at bounding box center [113, 217] width 175 height 24
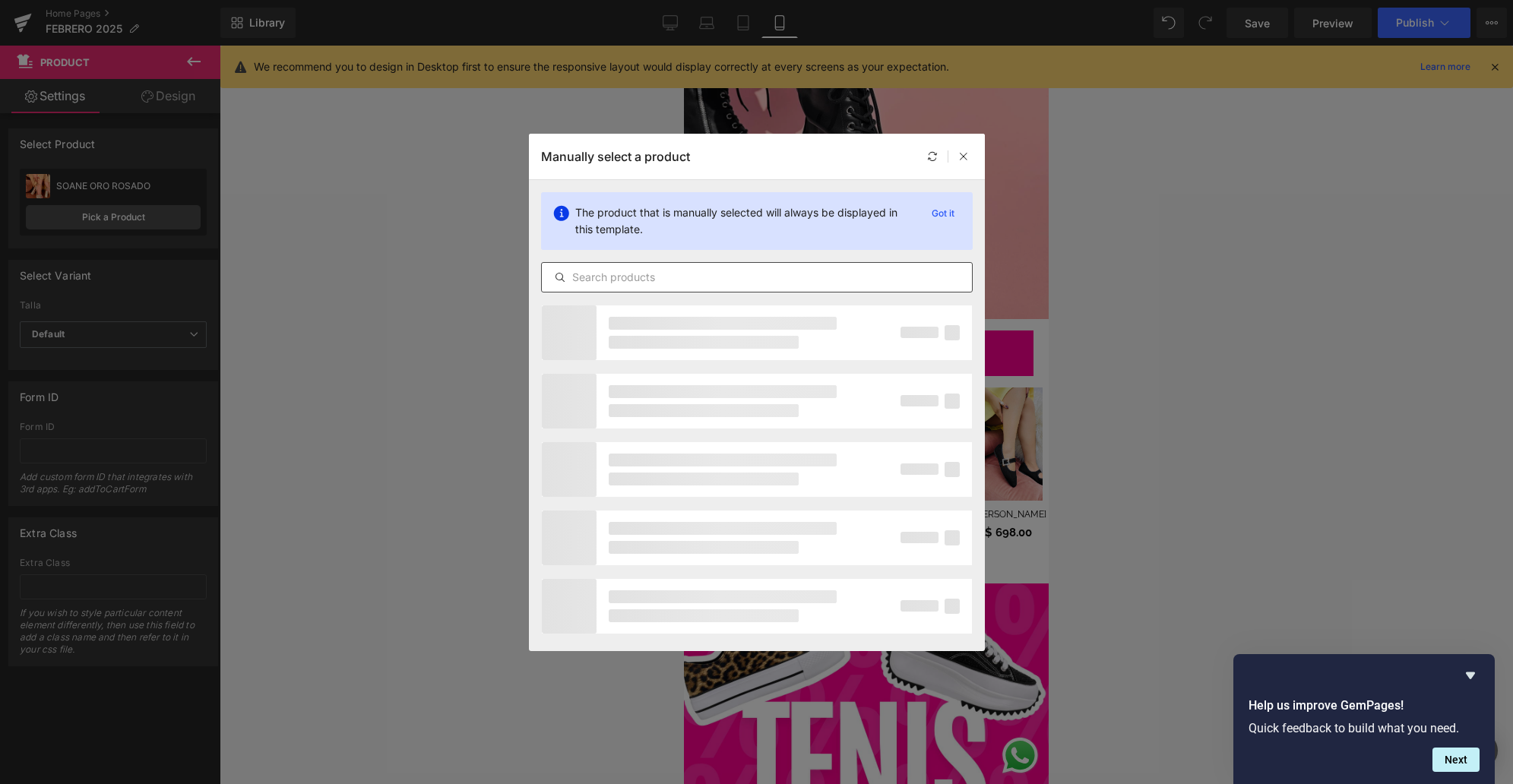
click at [602, 268] on input "text" at bounding box center [756, 277] width 430 height 18
type input "AMBER"
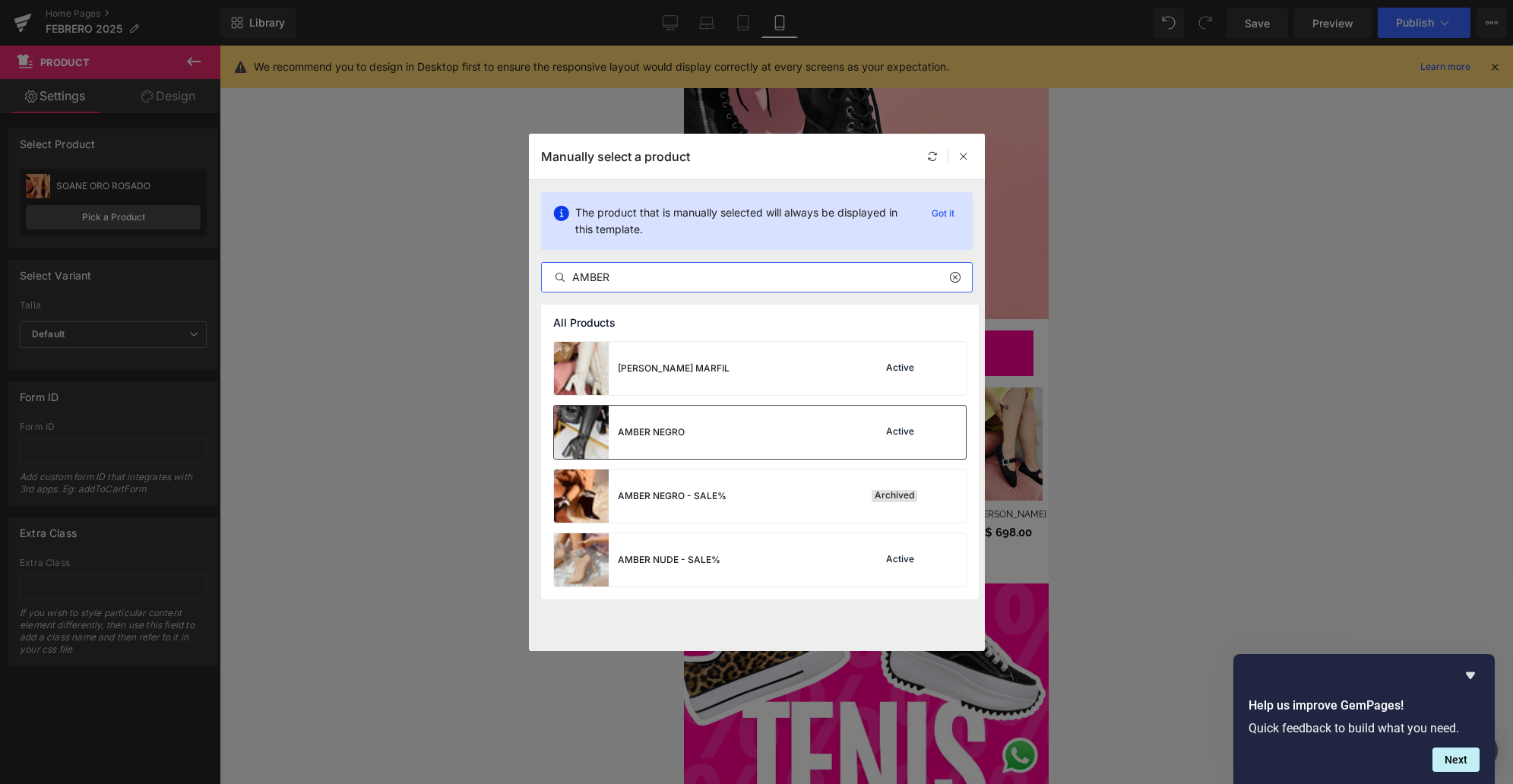
click at [740, 430] on div "AMBER NEGRO Active" at bounding box center [760, 432] width 412 height 53
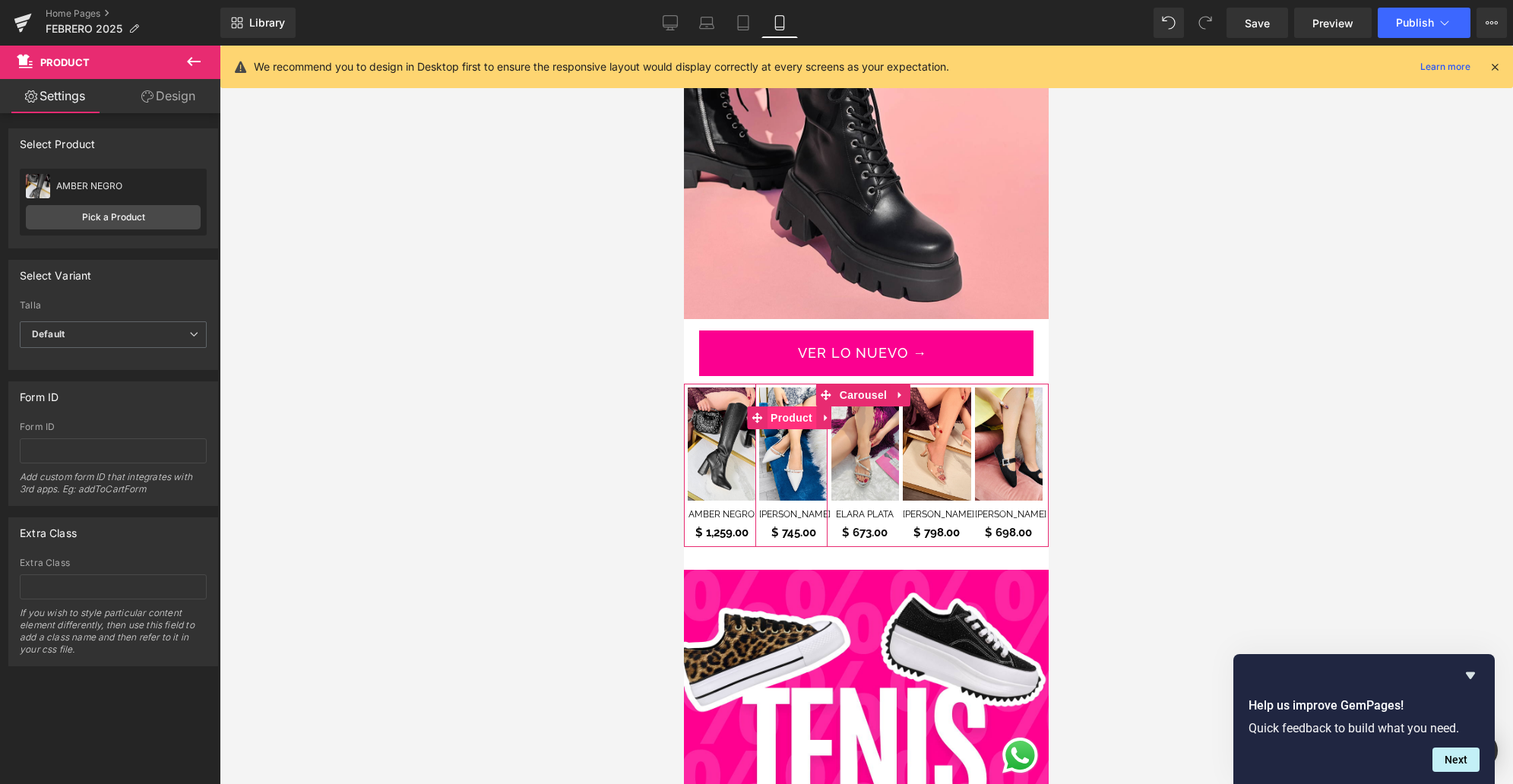
click at [787, 406] on span "Product" at bounding box center [791, 417] width 49 height 23
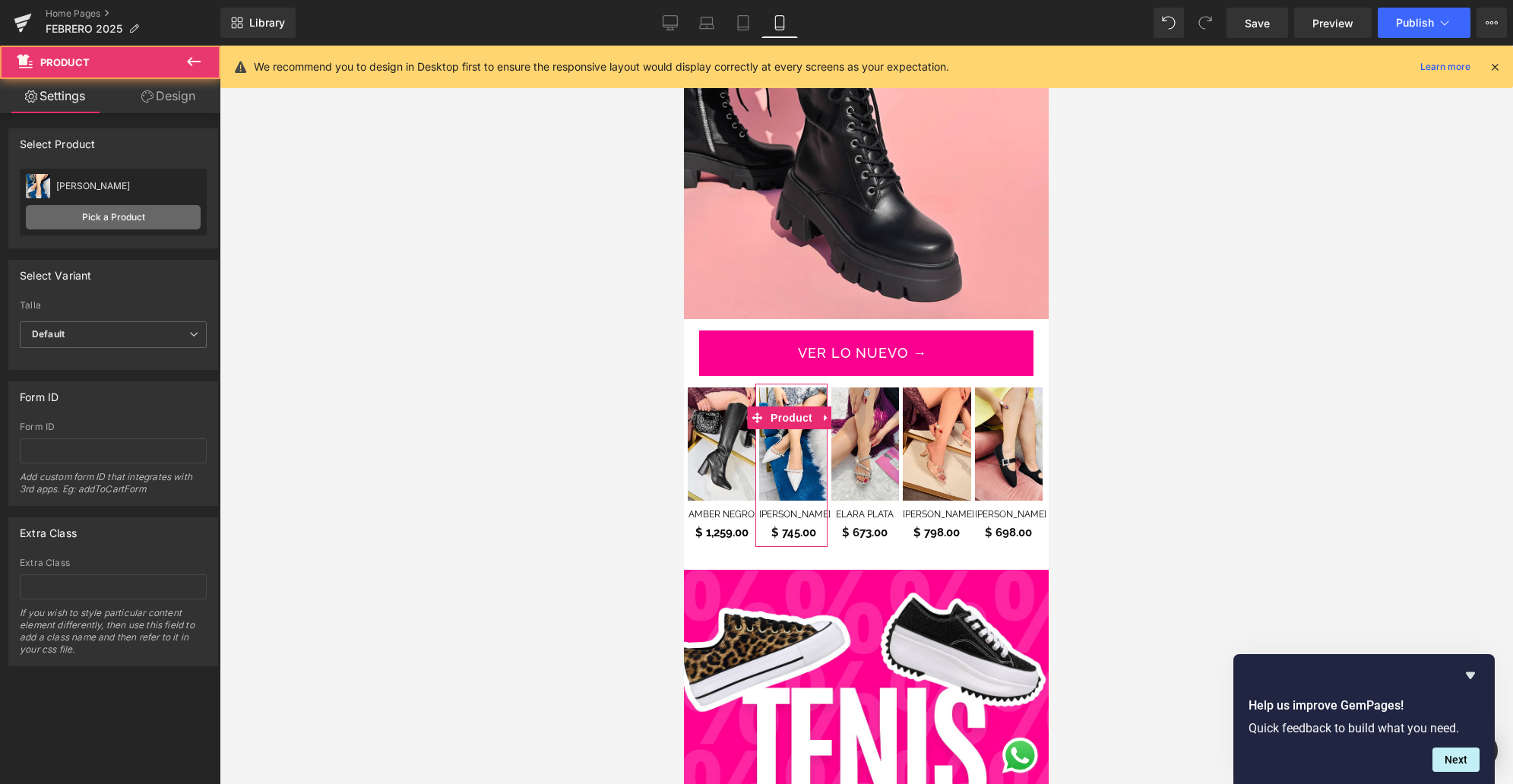
click at [168, 214] on link "Pick a Product" at bounding box center [113, 217] width 175 height 24
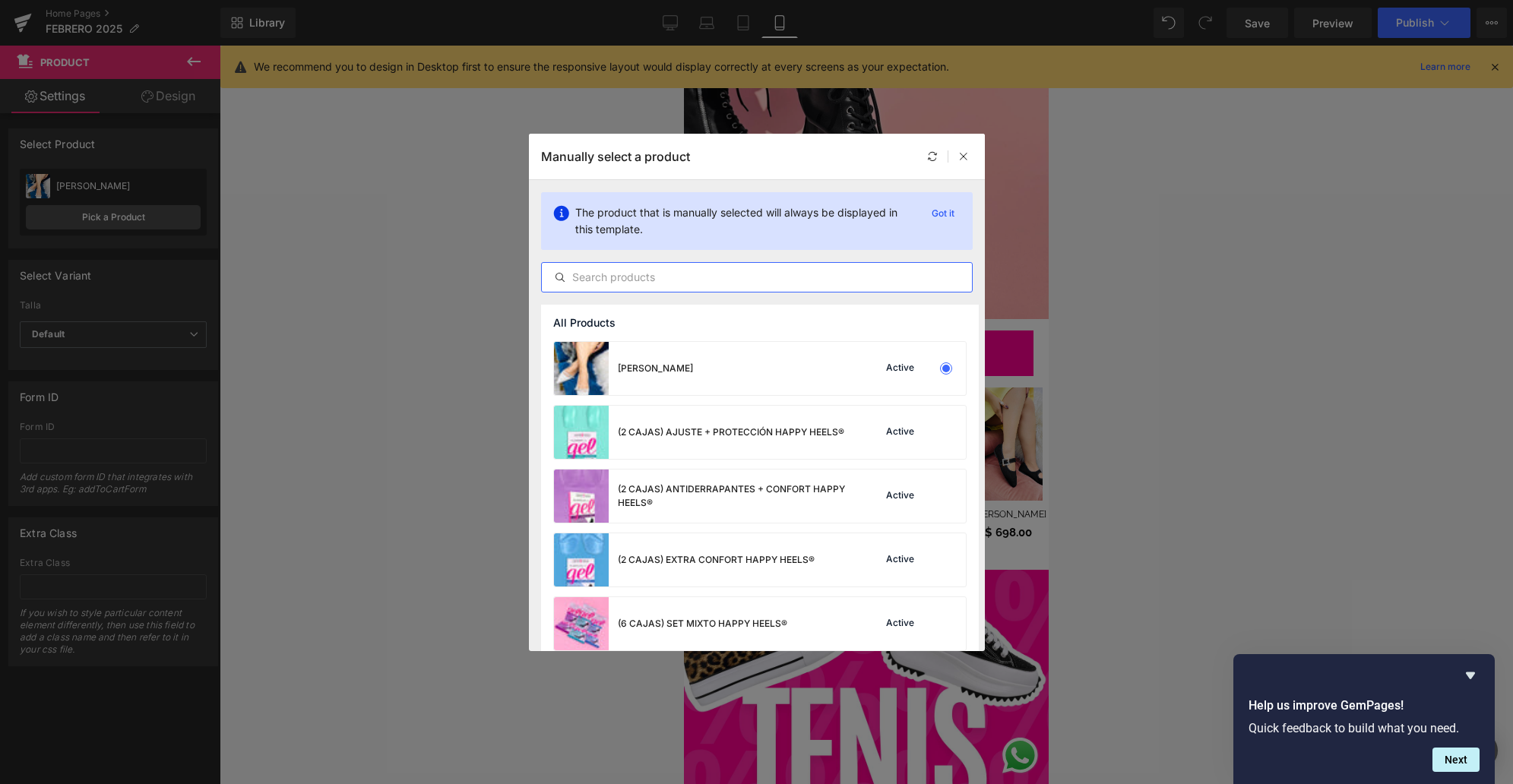
click at [589, 281] on input "text" at bounding box center [756, 277] width 430 height 18
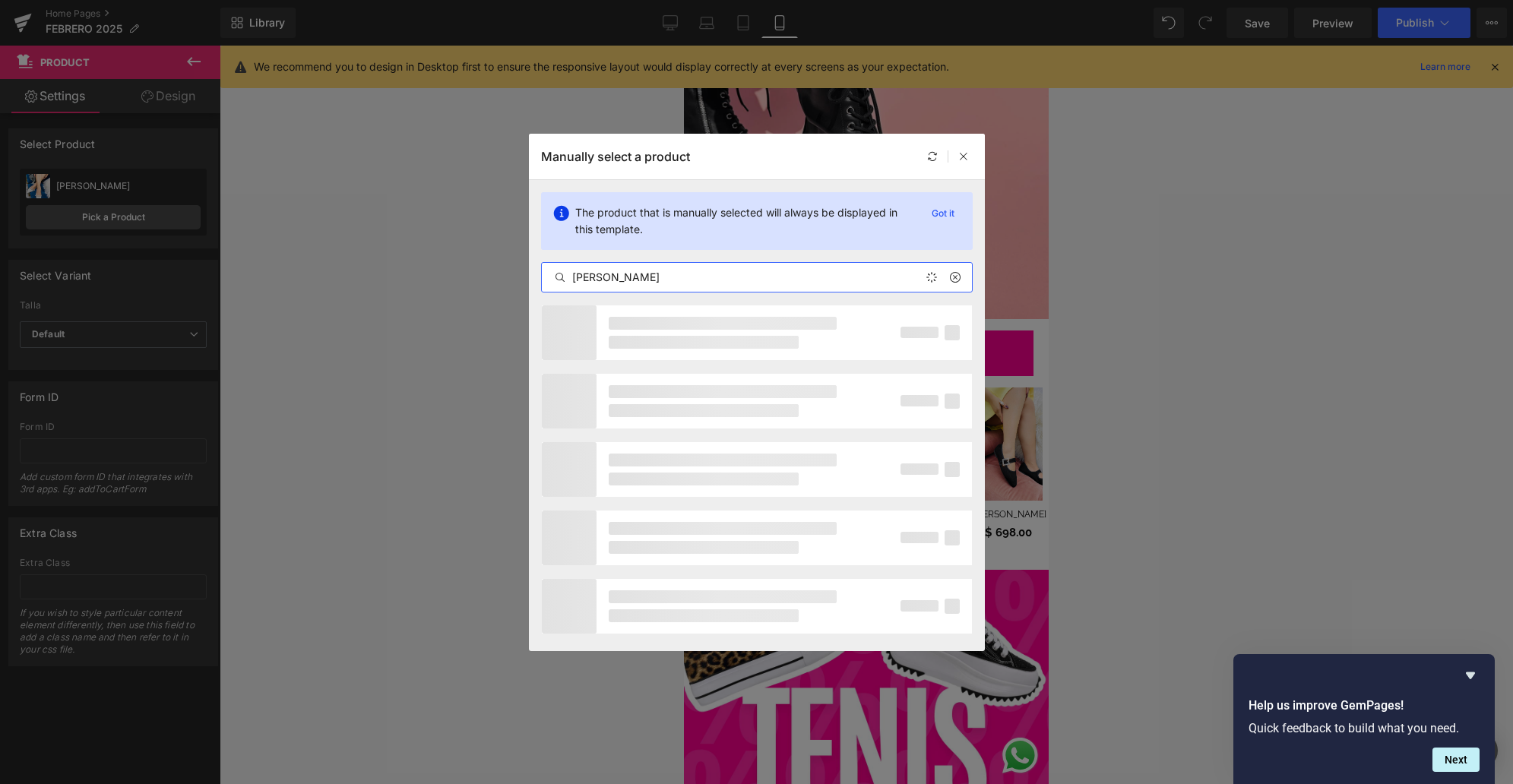
type input "[PERSON_NAME]"
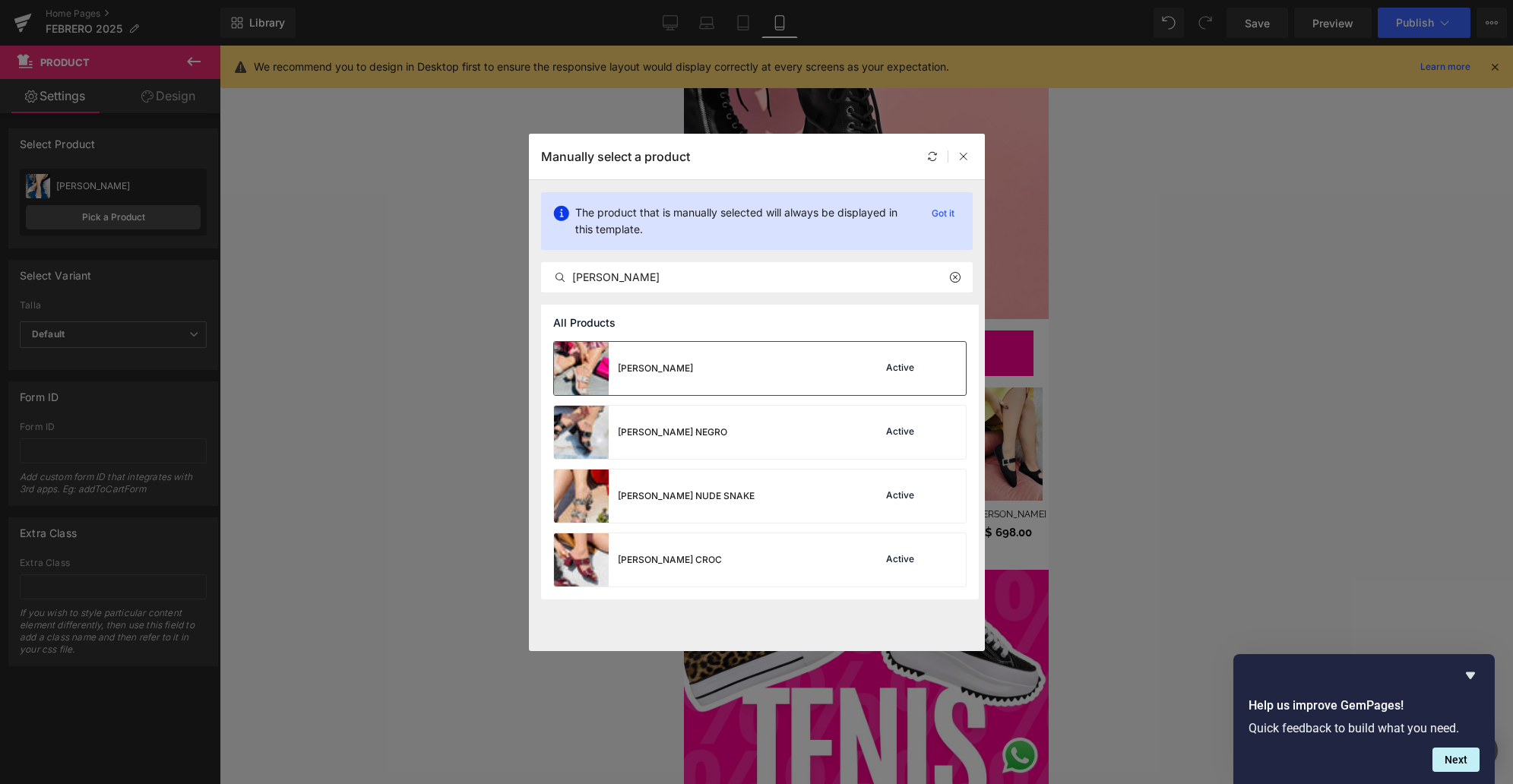
click at [693, 358] on div "[PERSON_NAME]" at bounding box center [624, 369] width 139 height 53
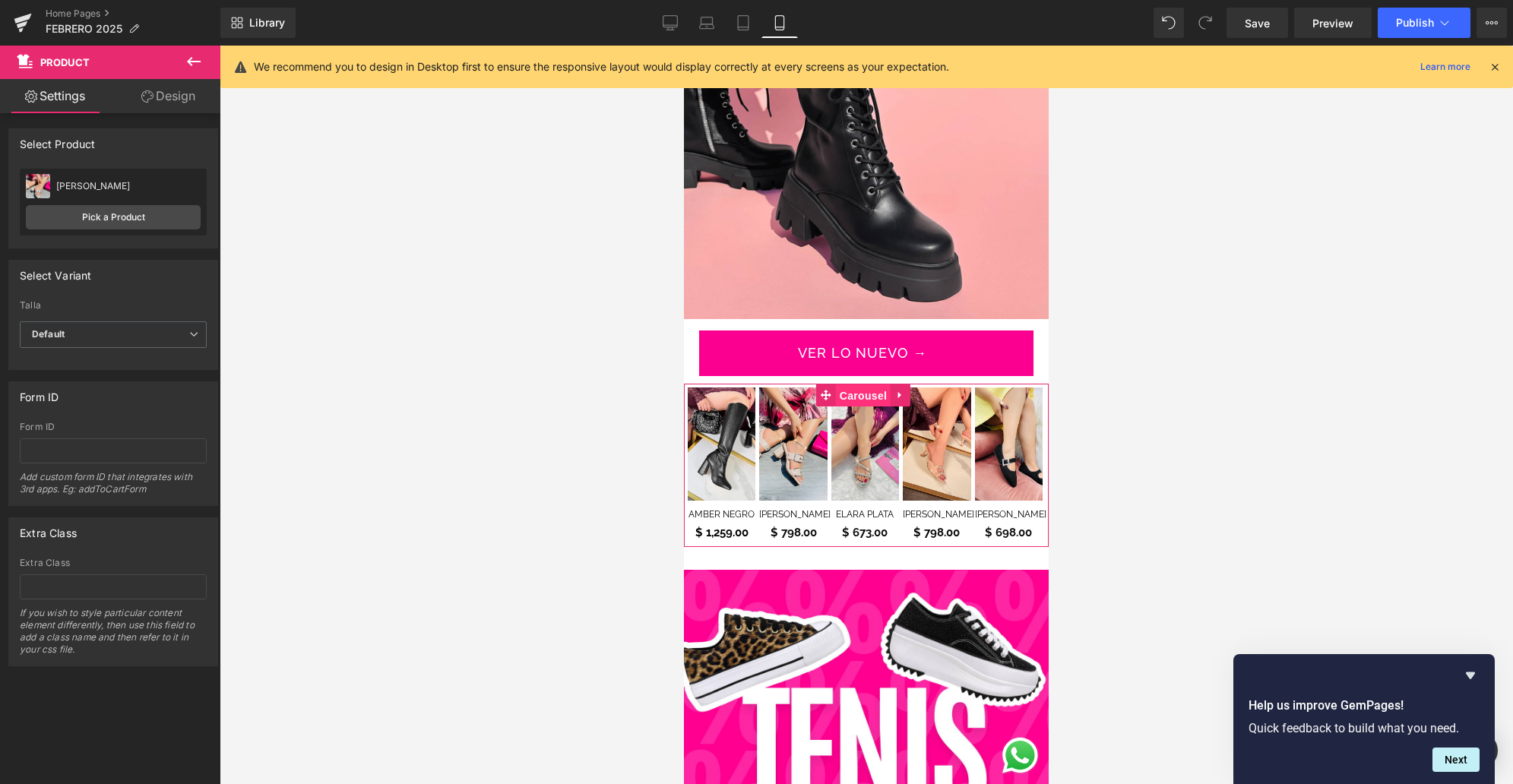
click at [865, 384] on span "Carousel" at bounding box center [863, 395] width 55 height 23
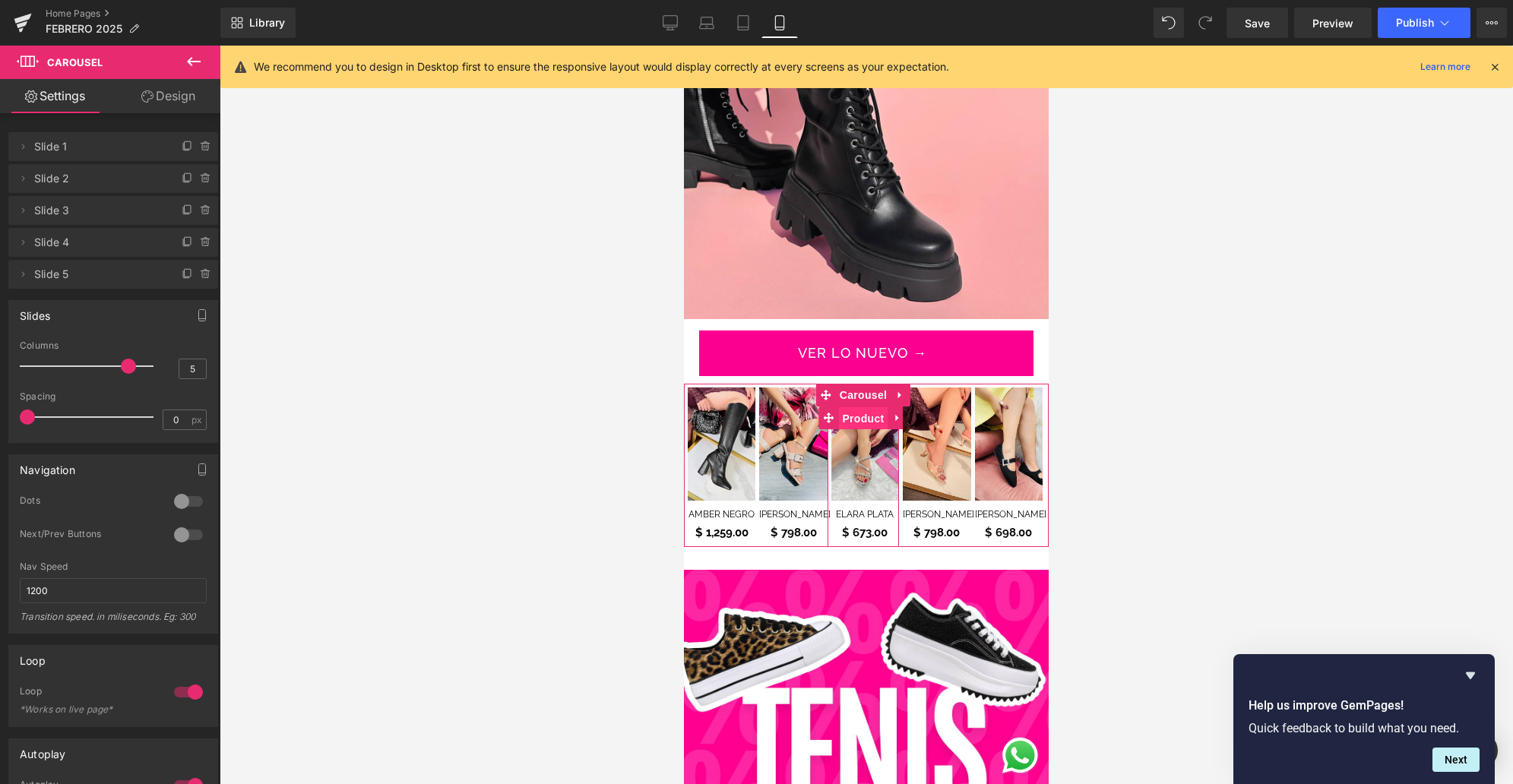
click at [866, 407] on span "Product" at bounding box center [863, 418] width 49 height 23
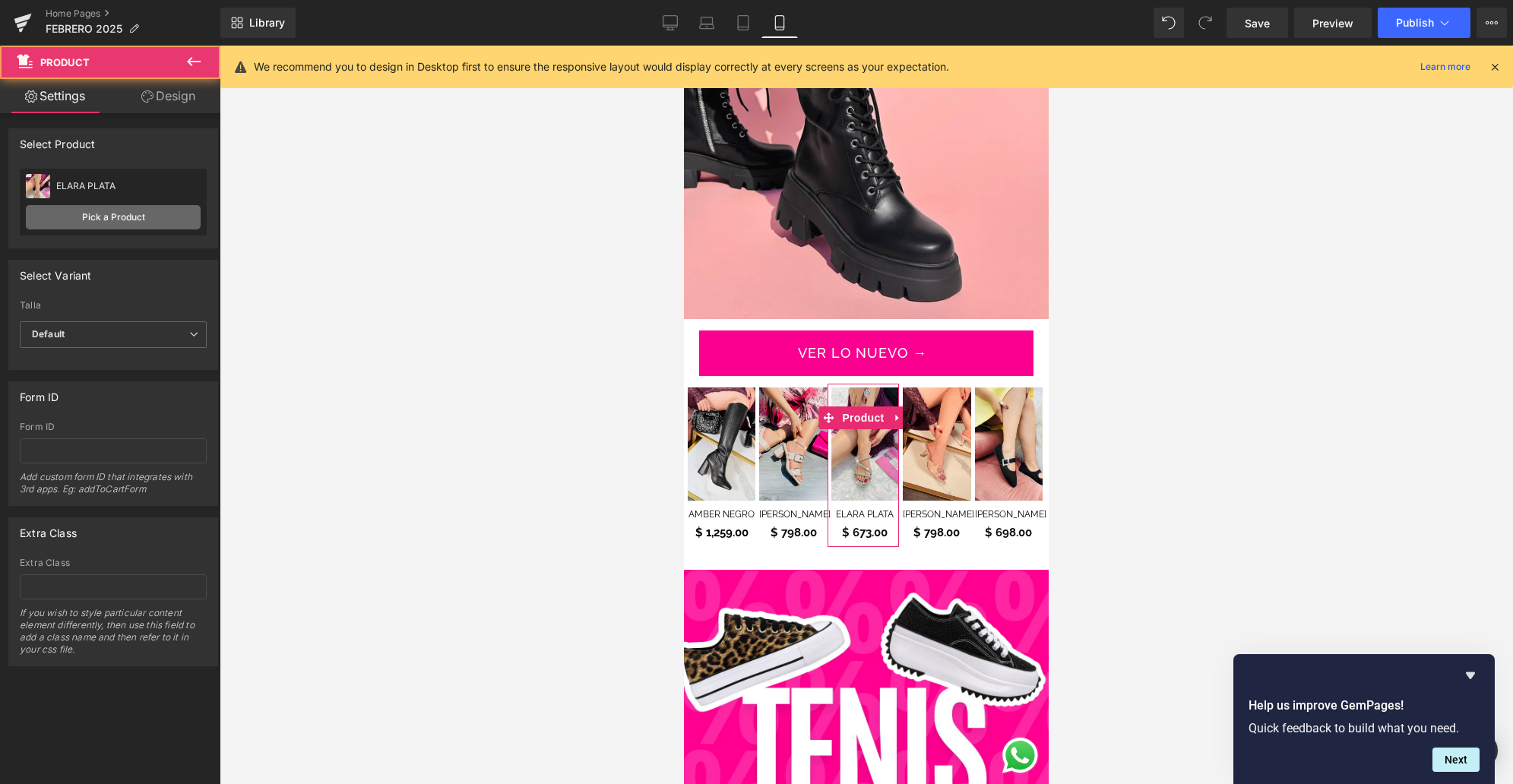
click at [103, 216] on link "Pick a Product" at bounding box center [113, 217] width 175 height 24
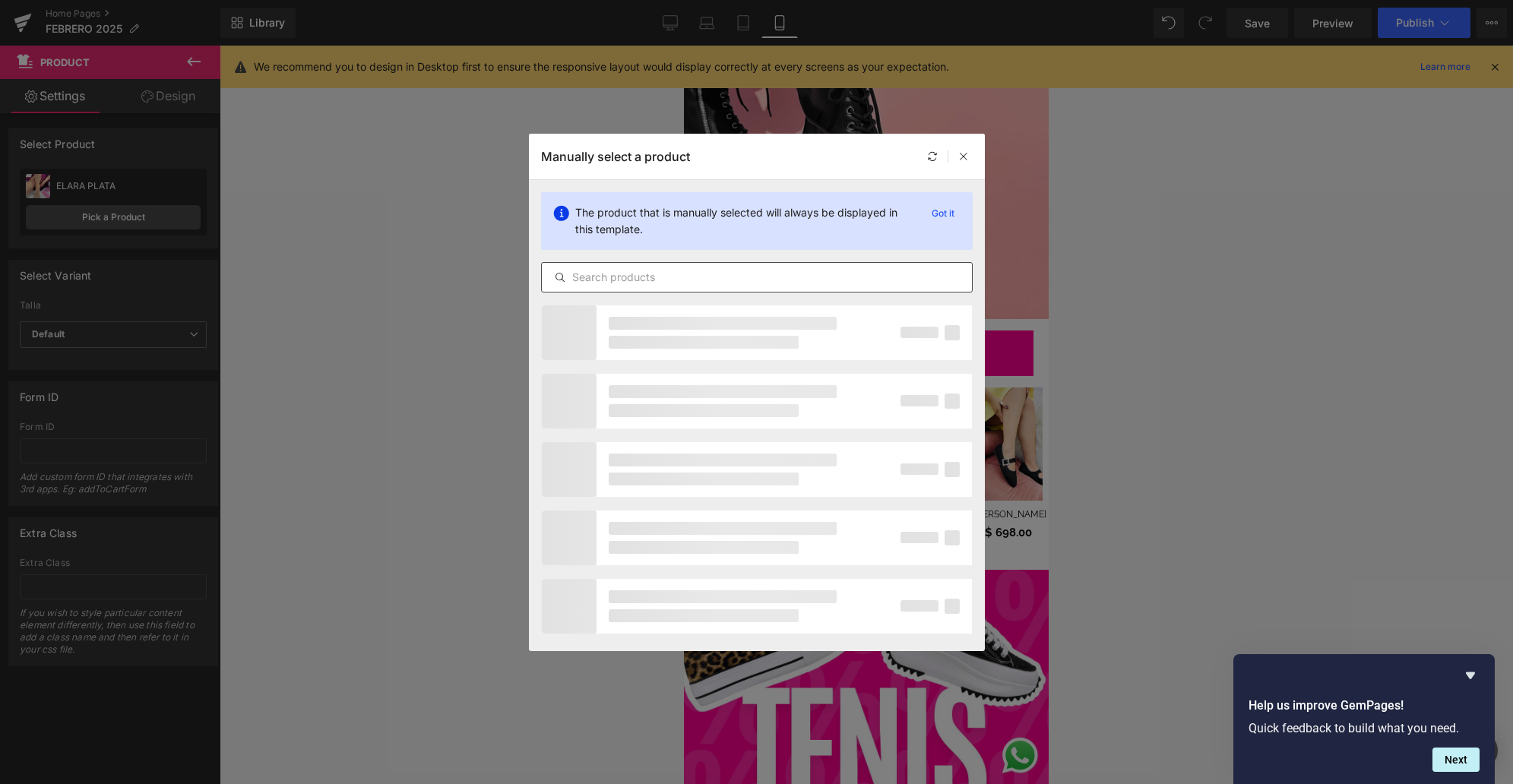
click at [817, 292] on div at bounding box center [756, 277] width 431 height 31
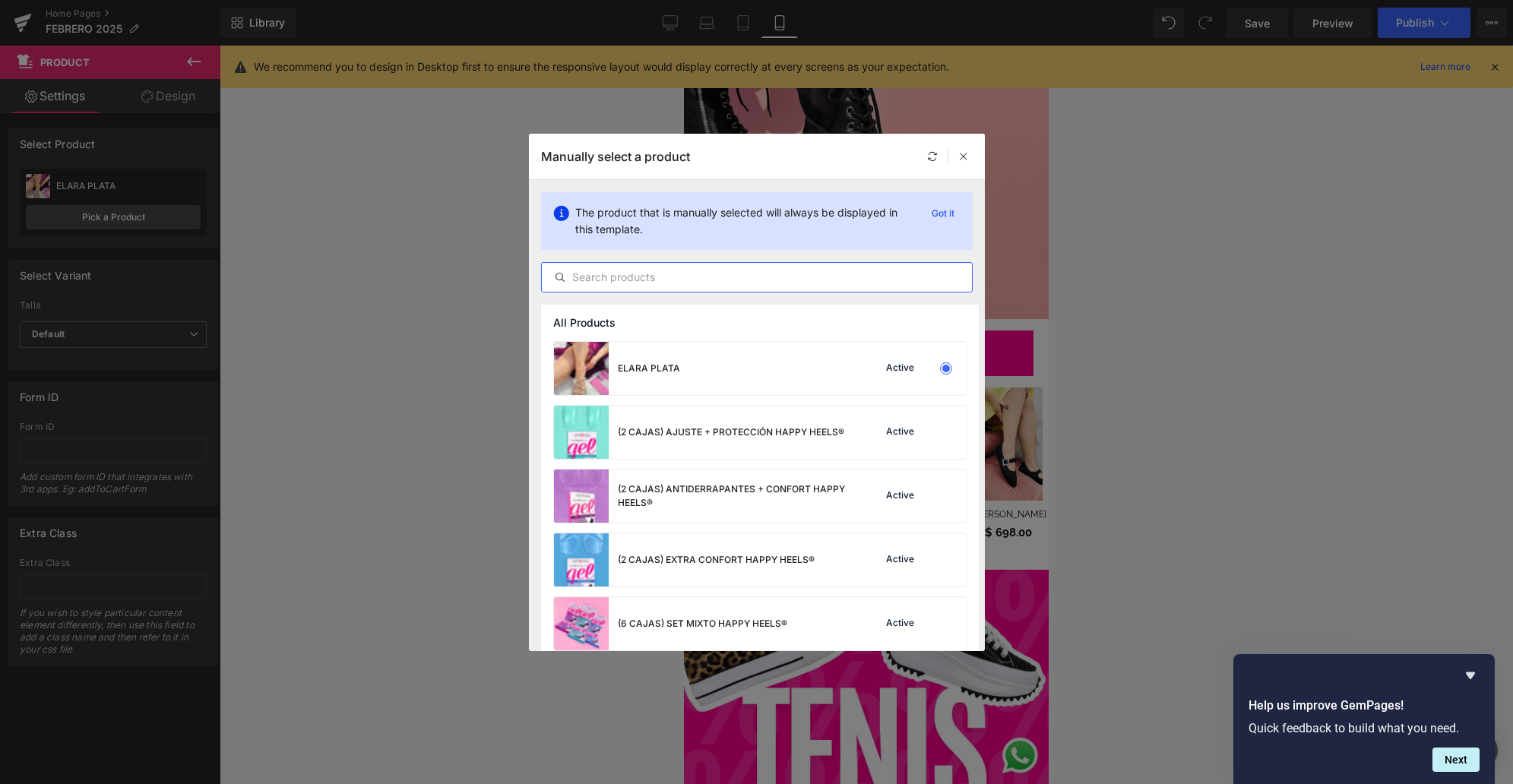
click at [811, 284] on input "text" at bounding box center [756, 277] width 430 height 18
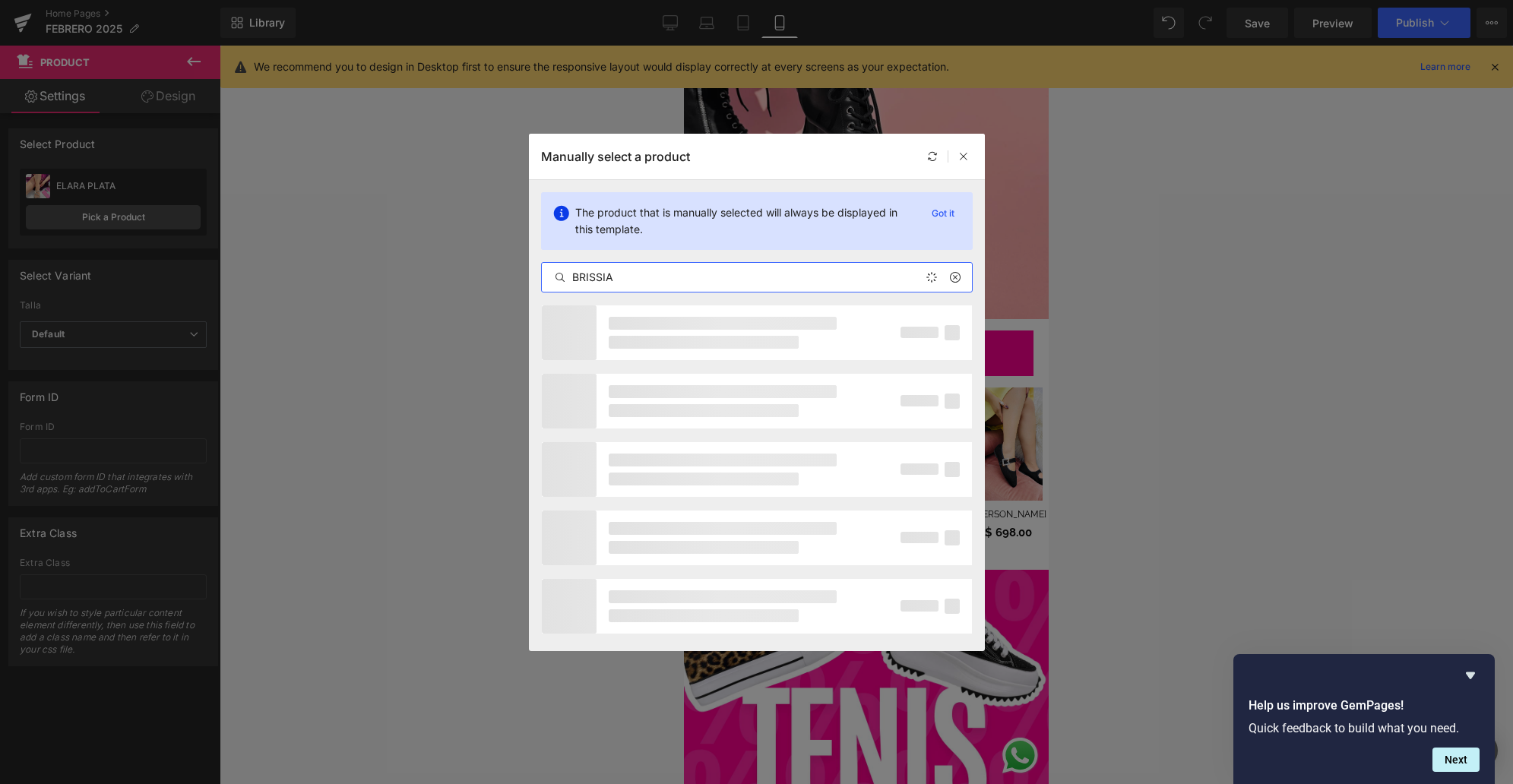
type input "BRISSIA"
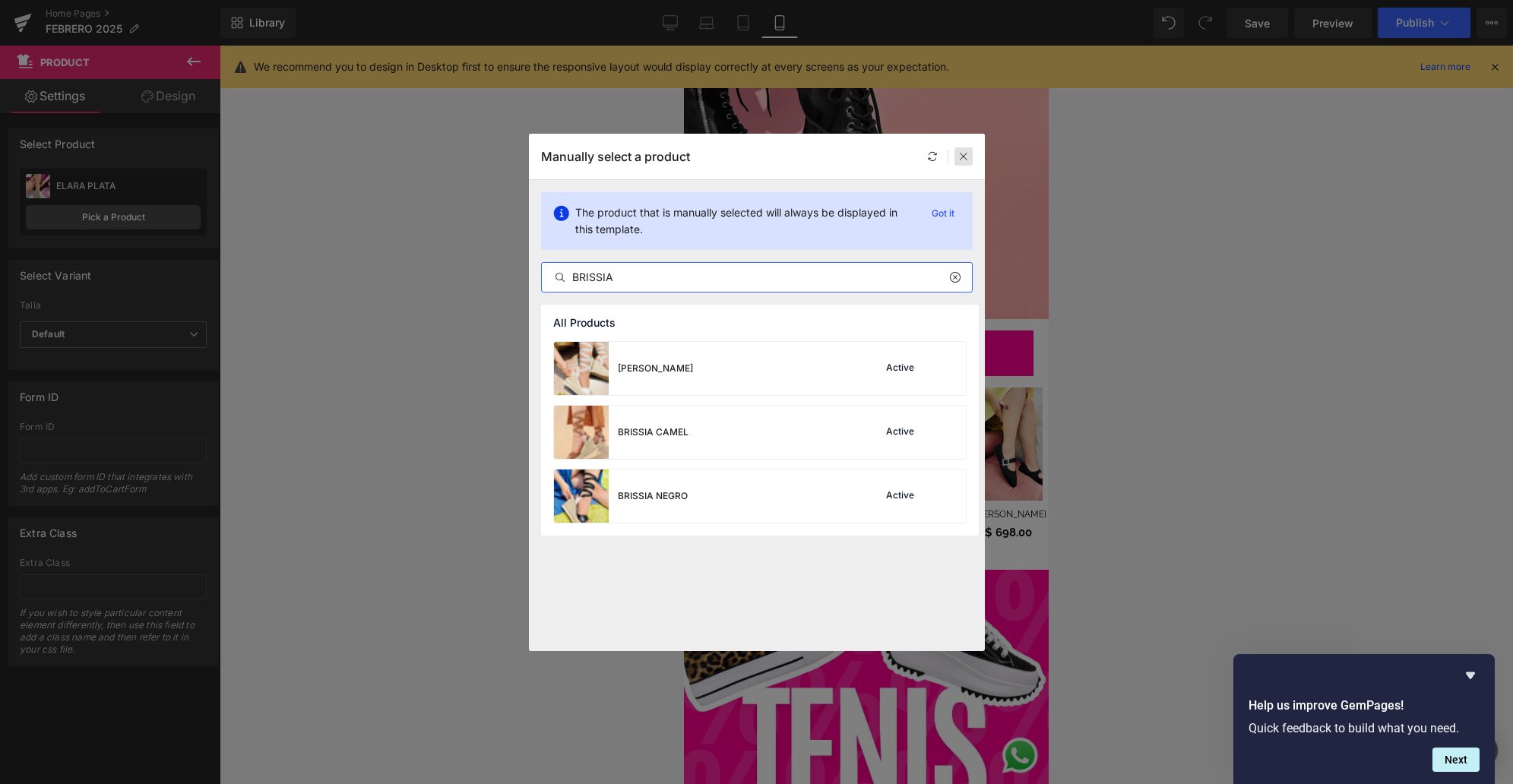
click at [956, 155] on div at bounding box center [963, 156] width 18 height 18
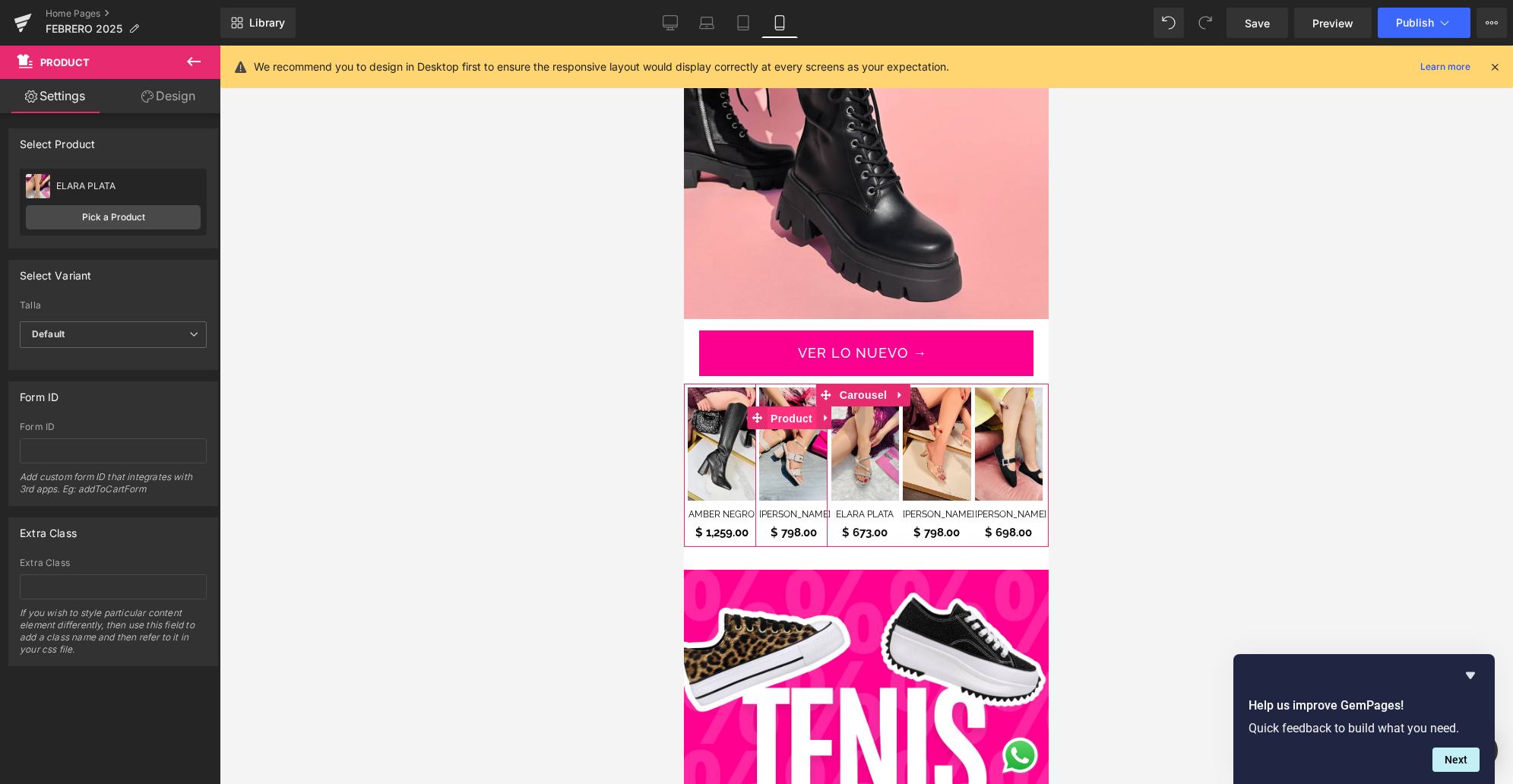
drag, startPoint x: 792, startPoint y: 406, endPoint x: 1111, endPoint y: 287, distance: 340.5
click at [792, 407] on span "Product" at bounding box center [791, 418] width 49 height 23
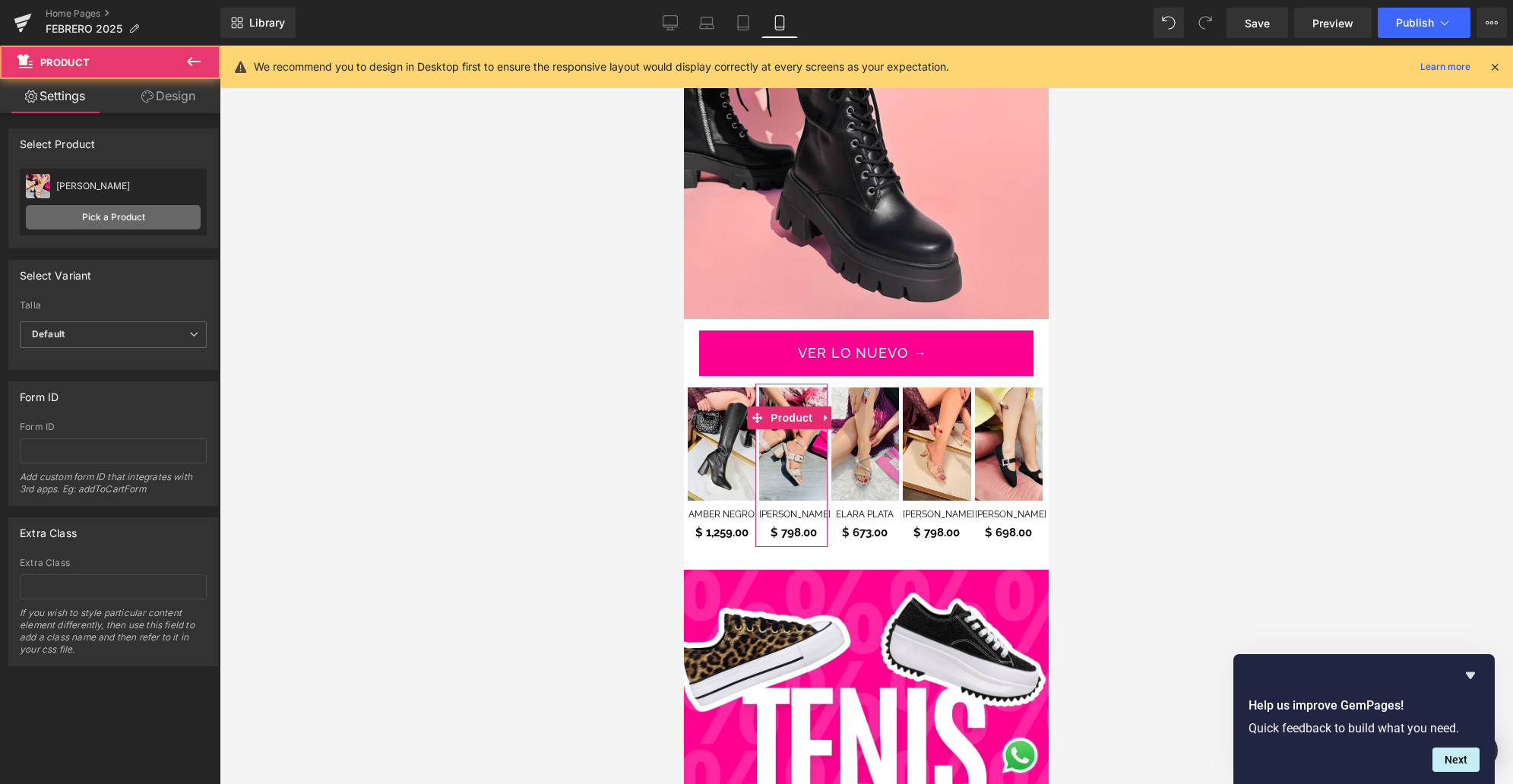
click at [160, 213] on link "Pick a Product" at bounding box center [113, 217] width 175 height 24
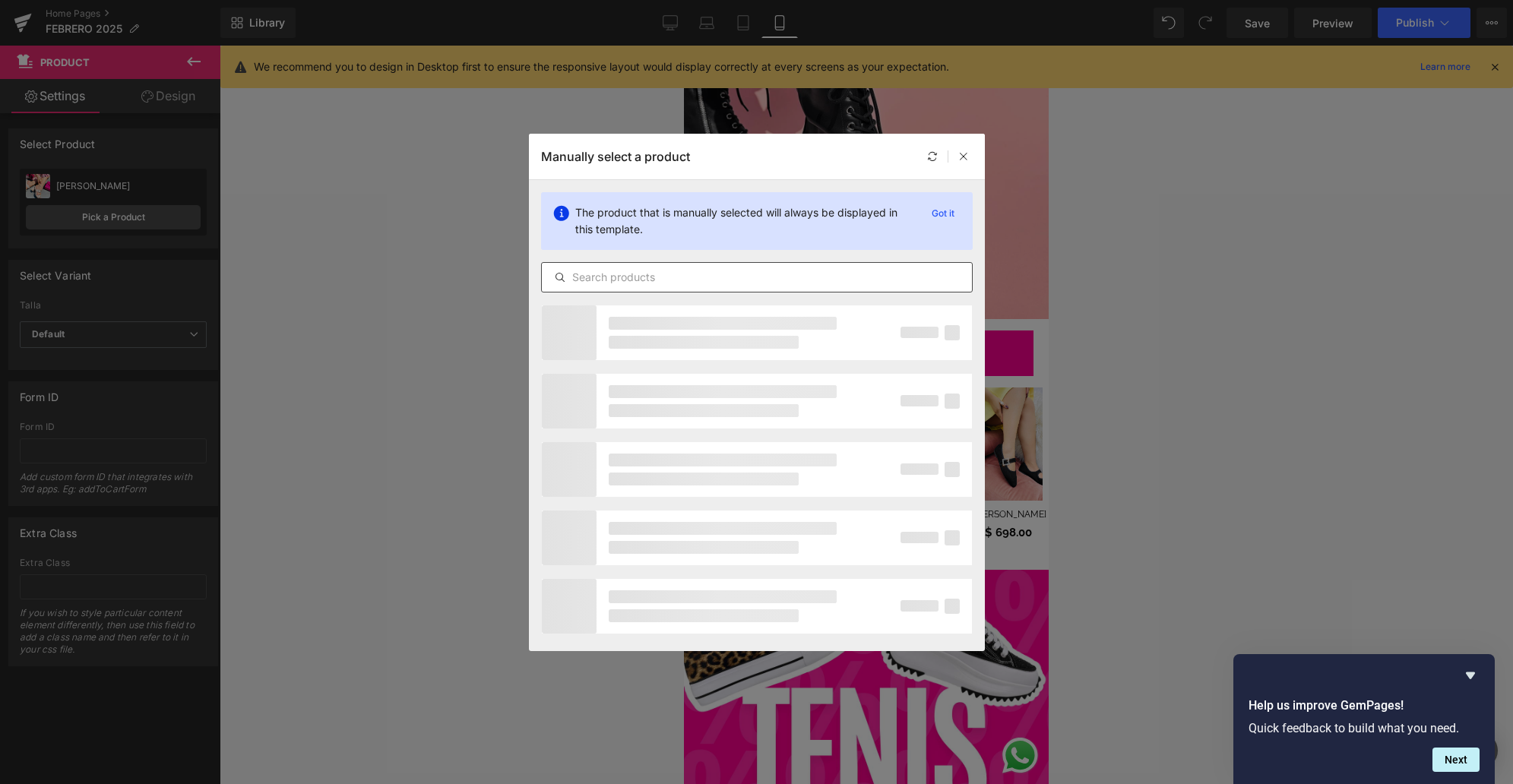
click at [626, 273] on input "text" at bounding box center [756, 277] width 430 height 18
type input "BRISSIA"
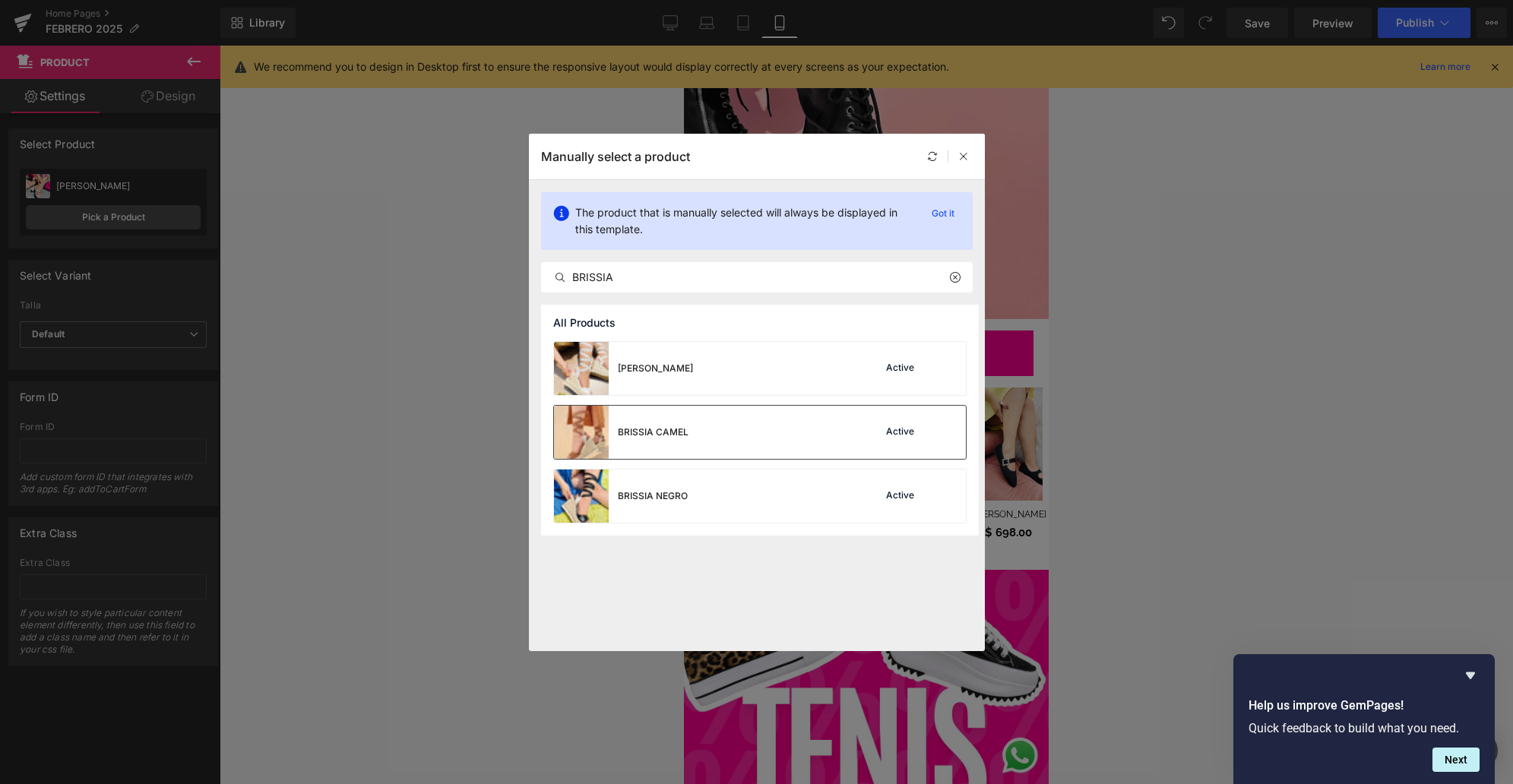
click at [722, 410] on div "BRISSIA CAMEL Active" at bounding box center [760, 432] width 412 height 53
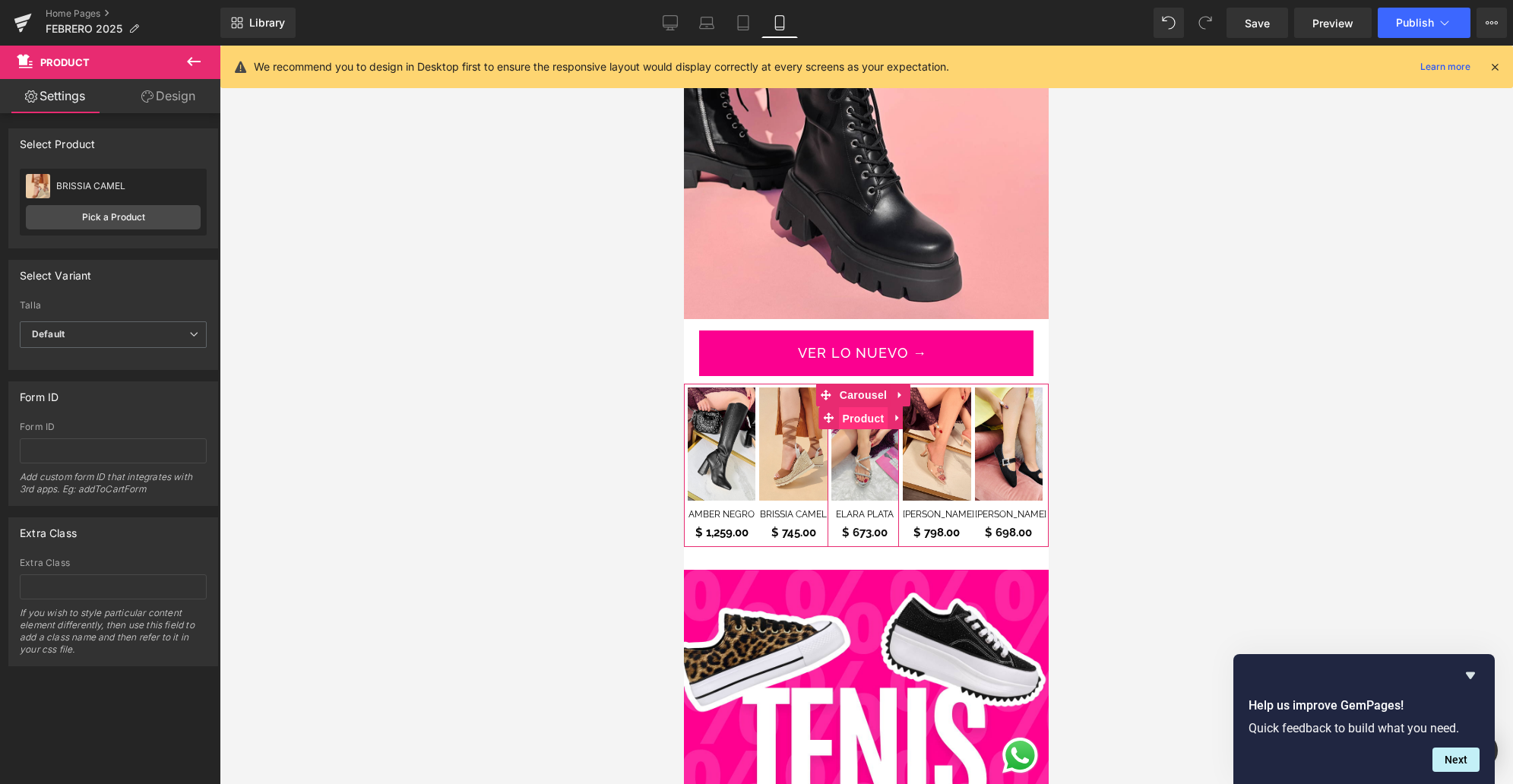
click at [867, 407] on span "Product" at bounding box center [863, 418] width 49 height 23
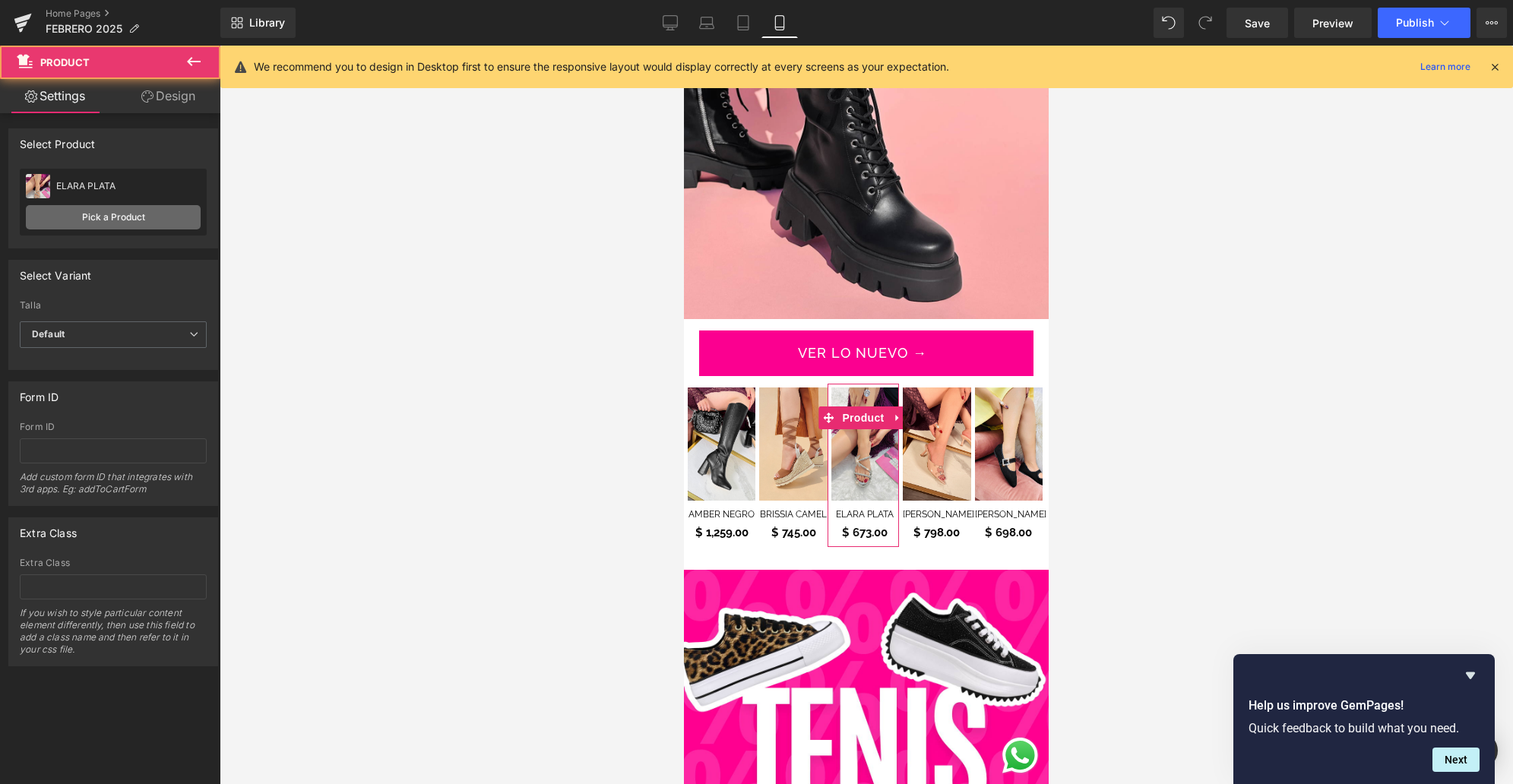
click at [145, 216] on link "Pick a Product" at bounding box center [113, 217] width 175 height 24
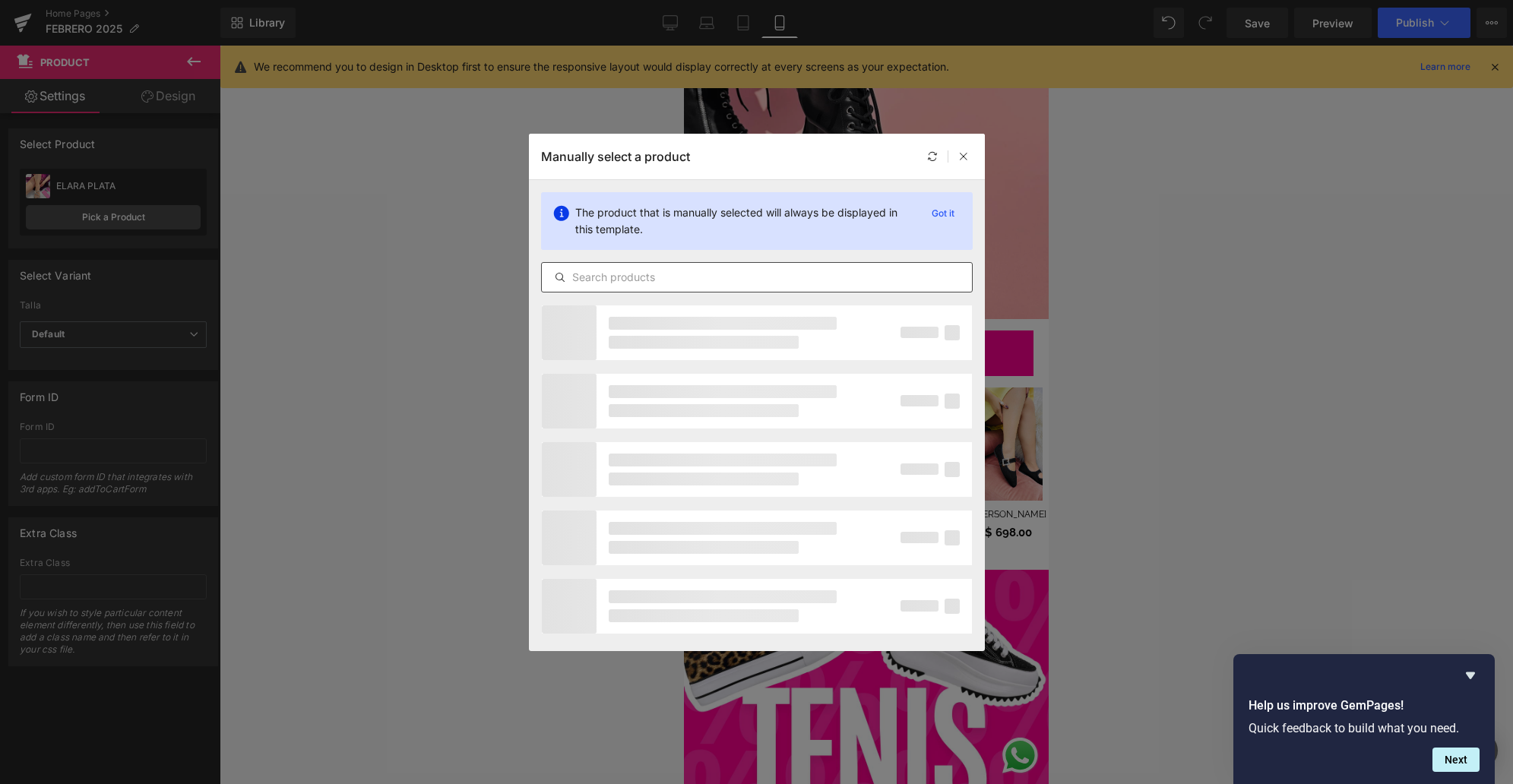
click at [629, 275] on input "text" at bounding box center [756, 277] width 430 height 18
type input "[PERSON_NAME]"
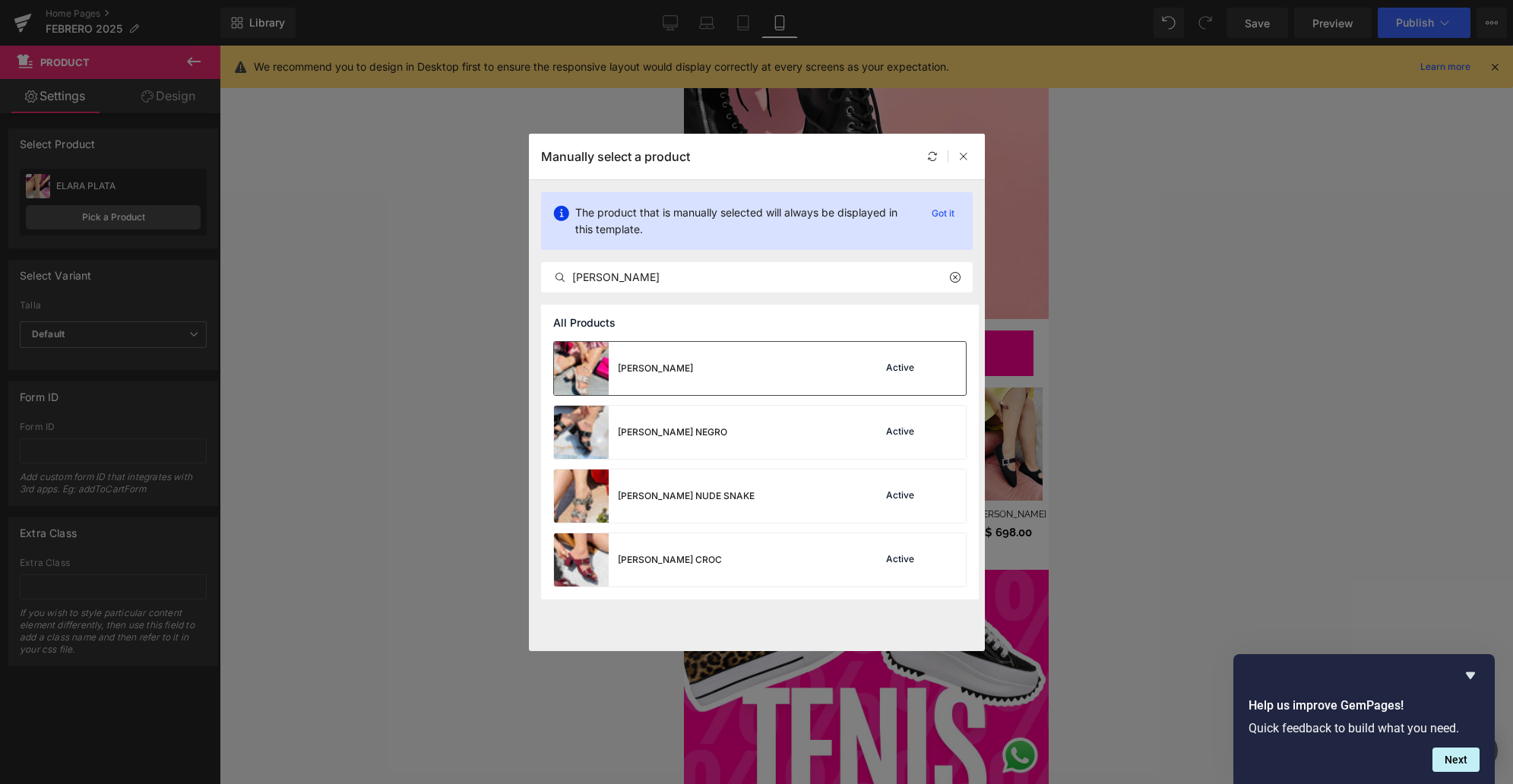
click at [596, 385] on img at bounding box center [582, 369] width 55 height 53
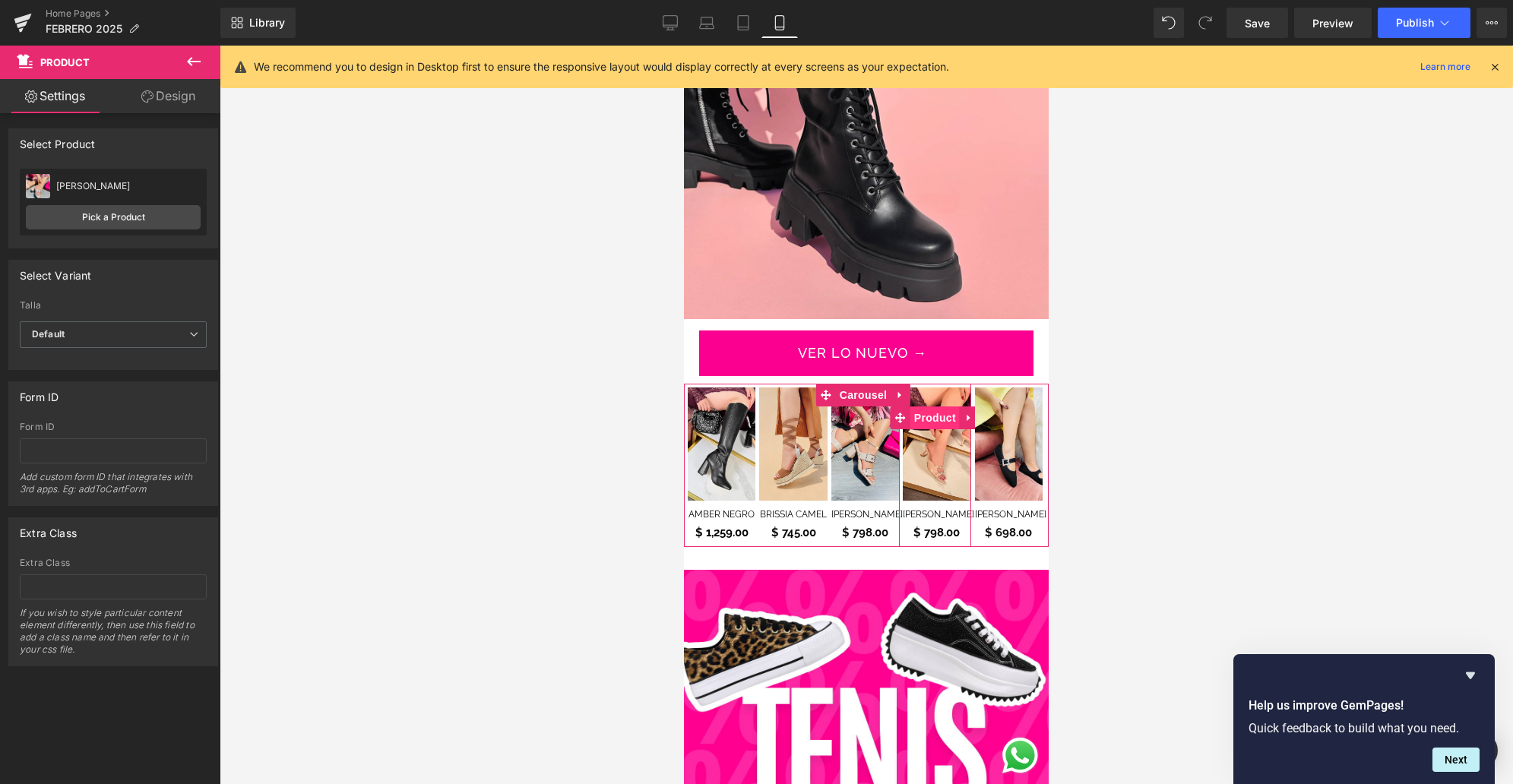
click at [930, 408] on span "Product" at bounding box center [935, 417] width 49 height 23
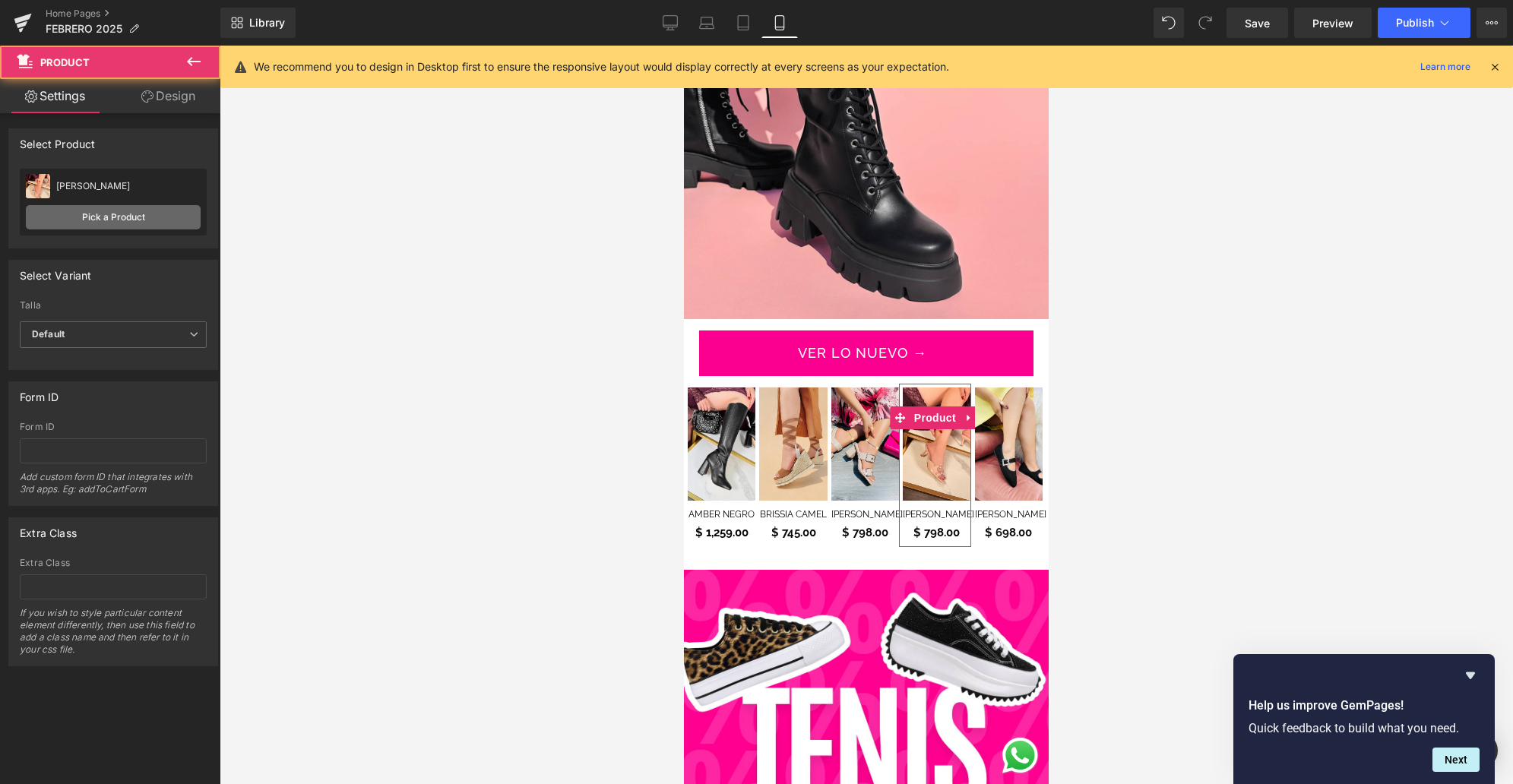
click at [116, 223] on link "Pick a Product" at bounding box center [113, 217] width 175 height 24
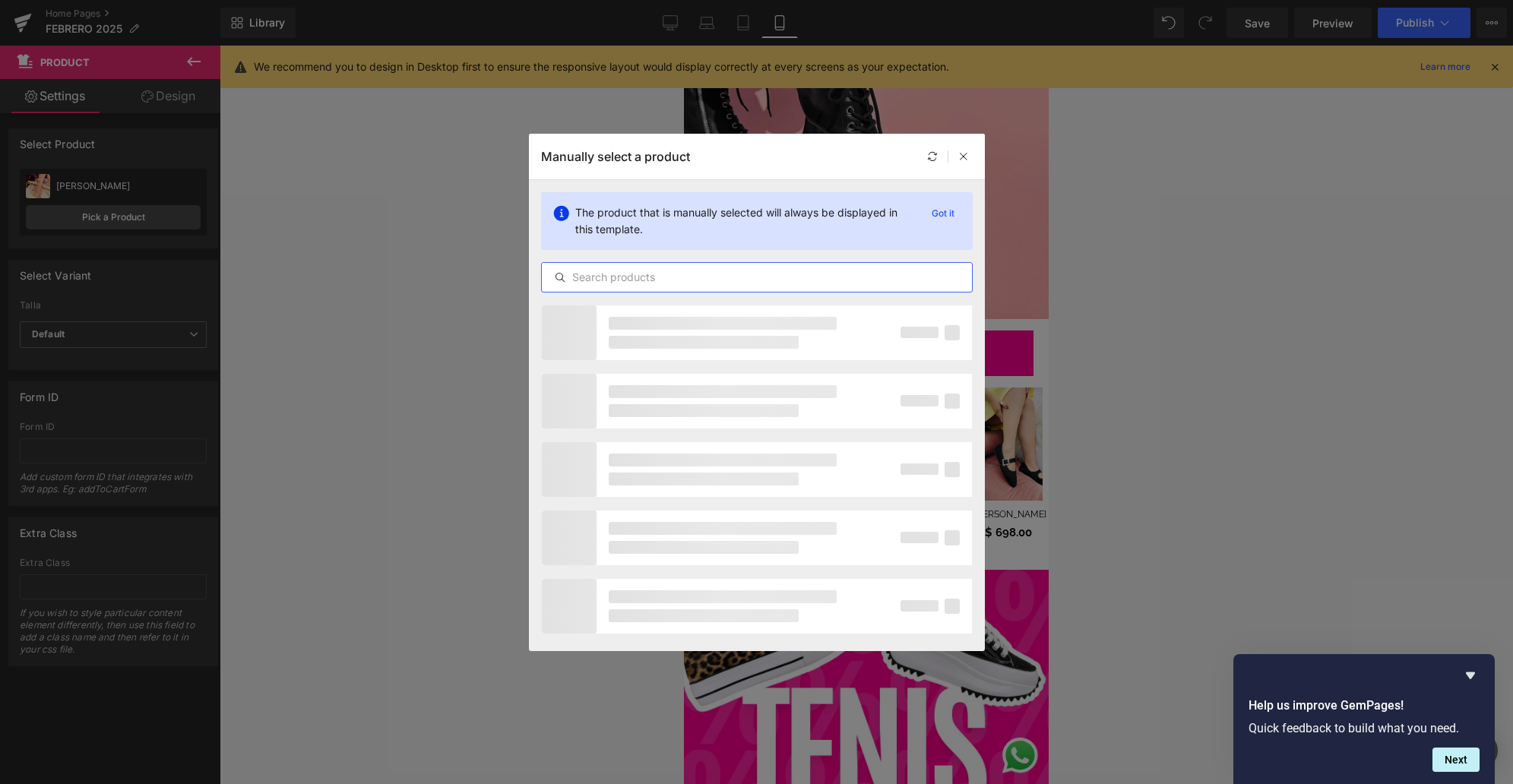
click at [612, 275] on input "text" at bounding box center [756, 277] width 430 height 18
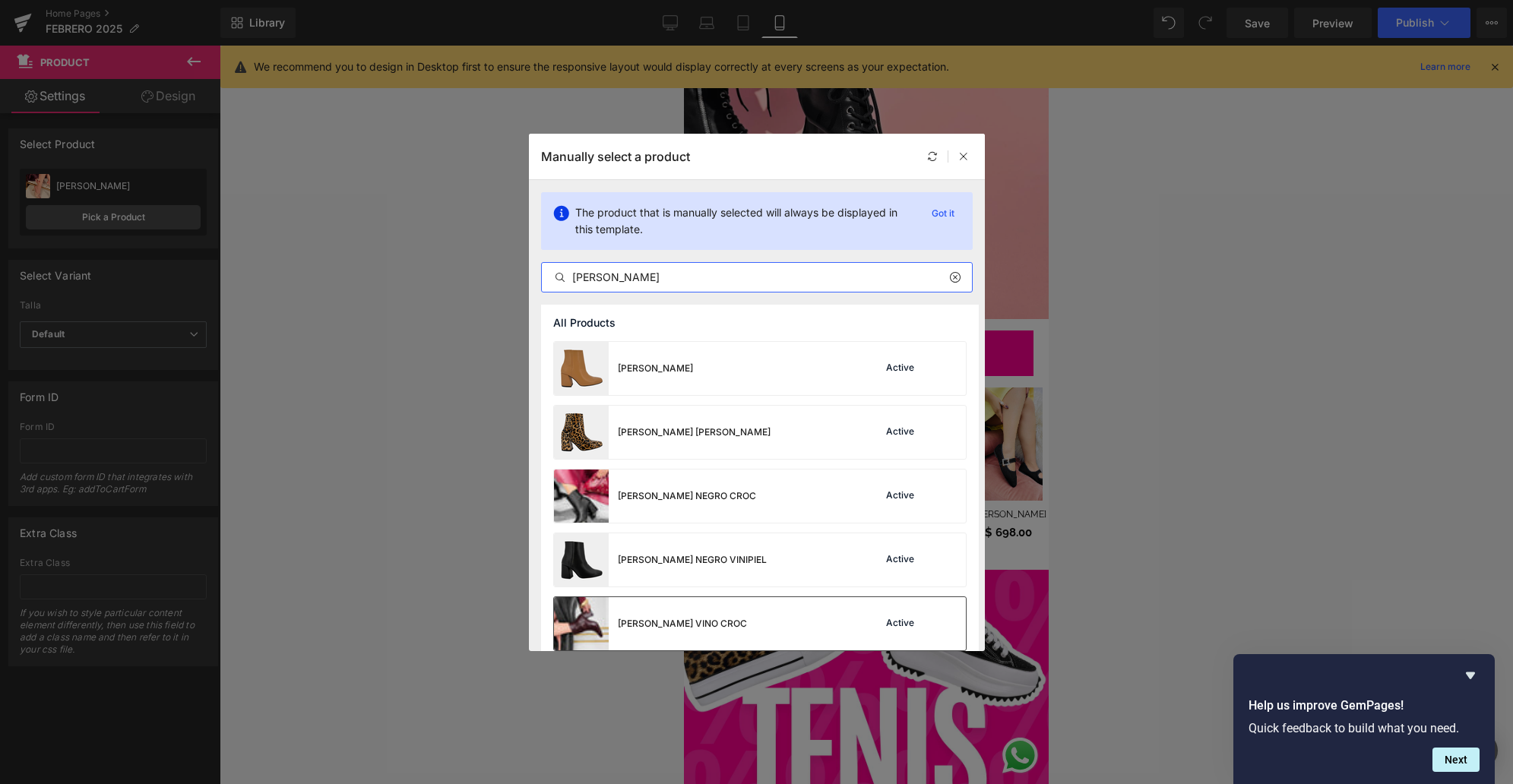
type input "[PERSON_NAME]"
drag, startPoint x: 710, startPoint y: 615, endPoint x: 26, endPoint y: 569, distance: 685.5
click at [710, 615] on div "[PERSON_NAME] VINO CROC" at bounding box center [650, 624] width 193 height 53
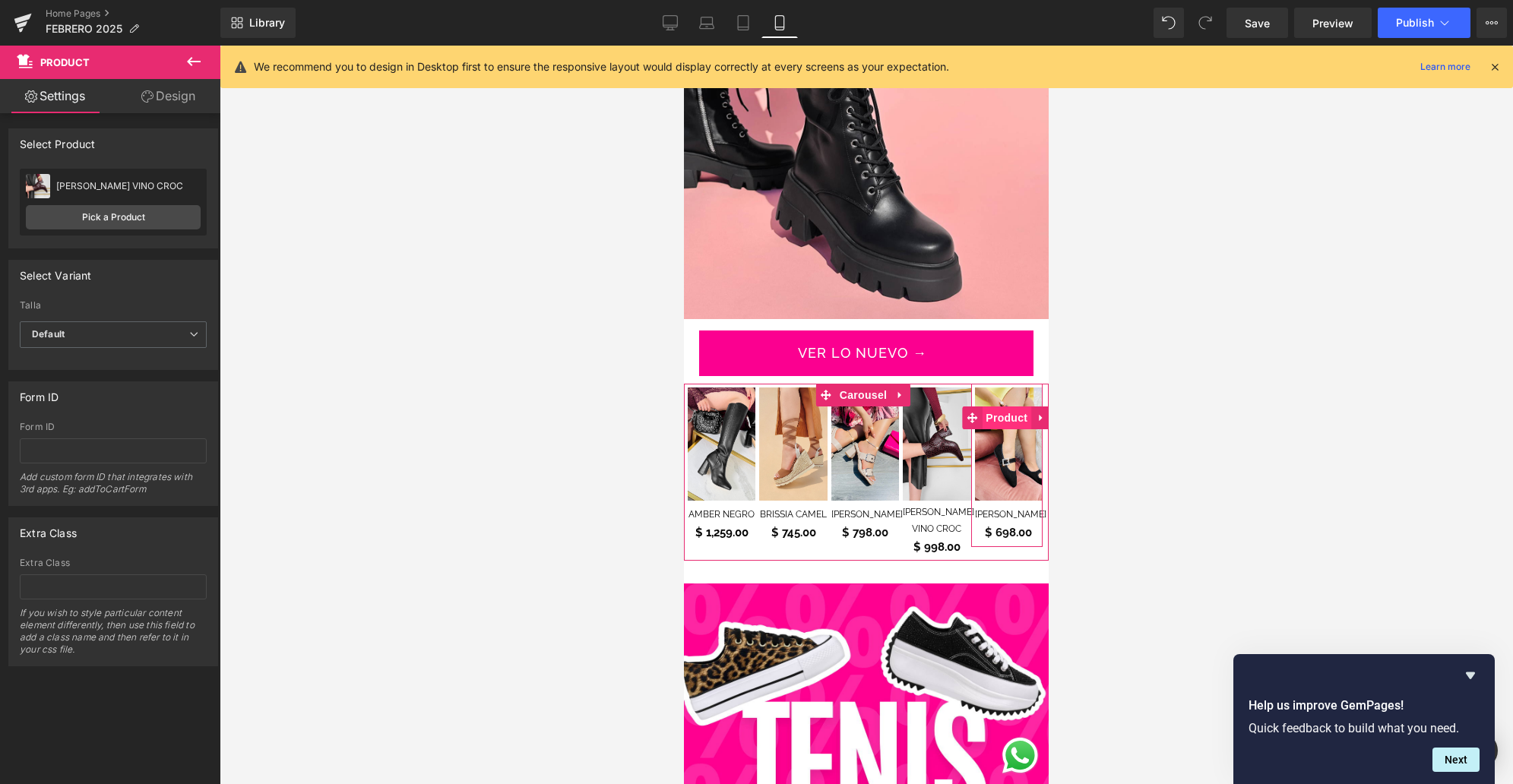
click at [1015, 406] on span "Product" at bounding box center [1006, 417] width 49 height 23
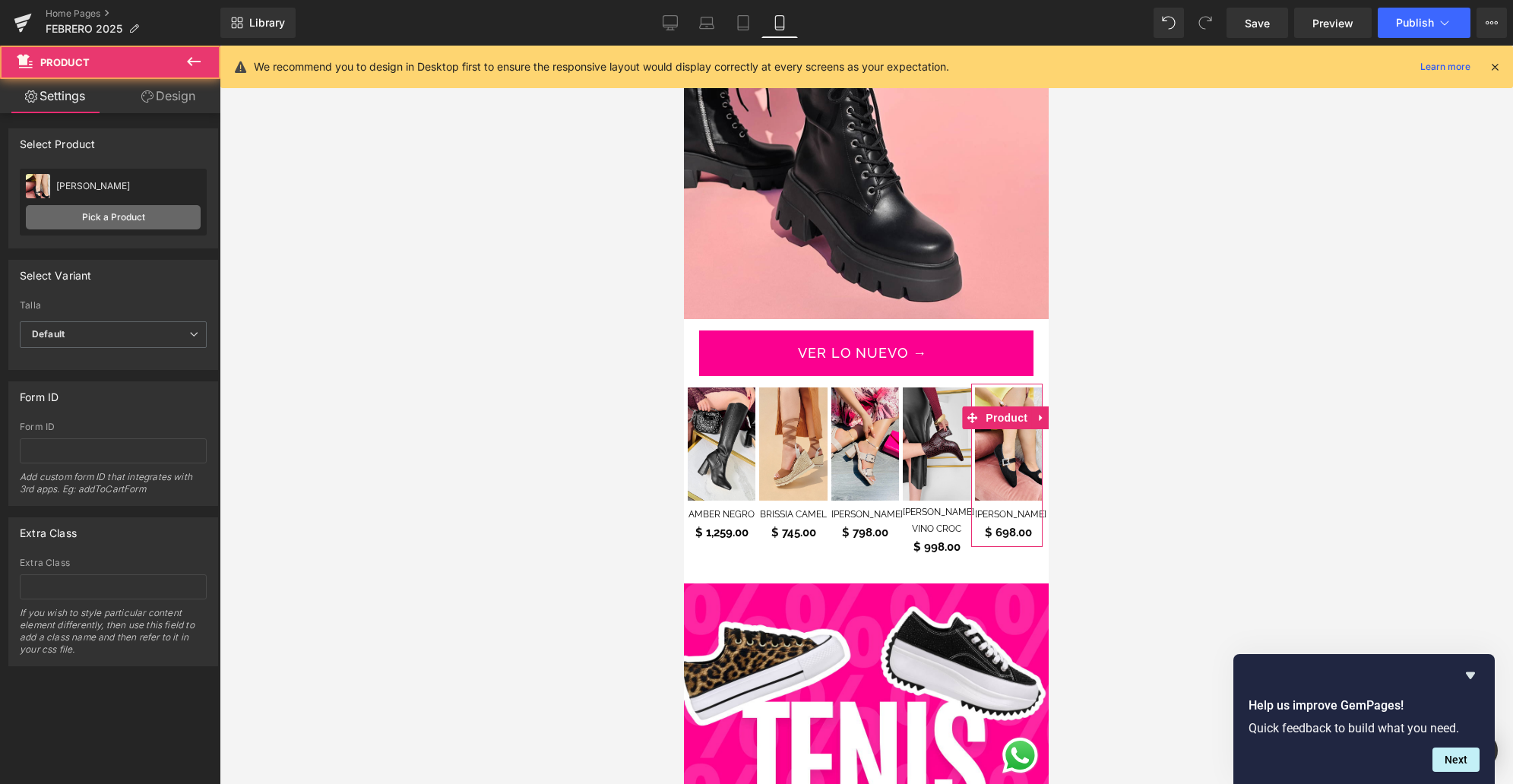
click at [116, 225] on link "Pick a Product" at bounding box center [113, 217] width 175 height 24
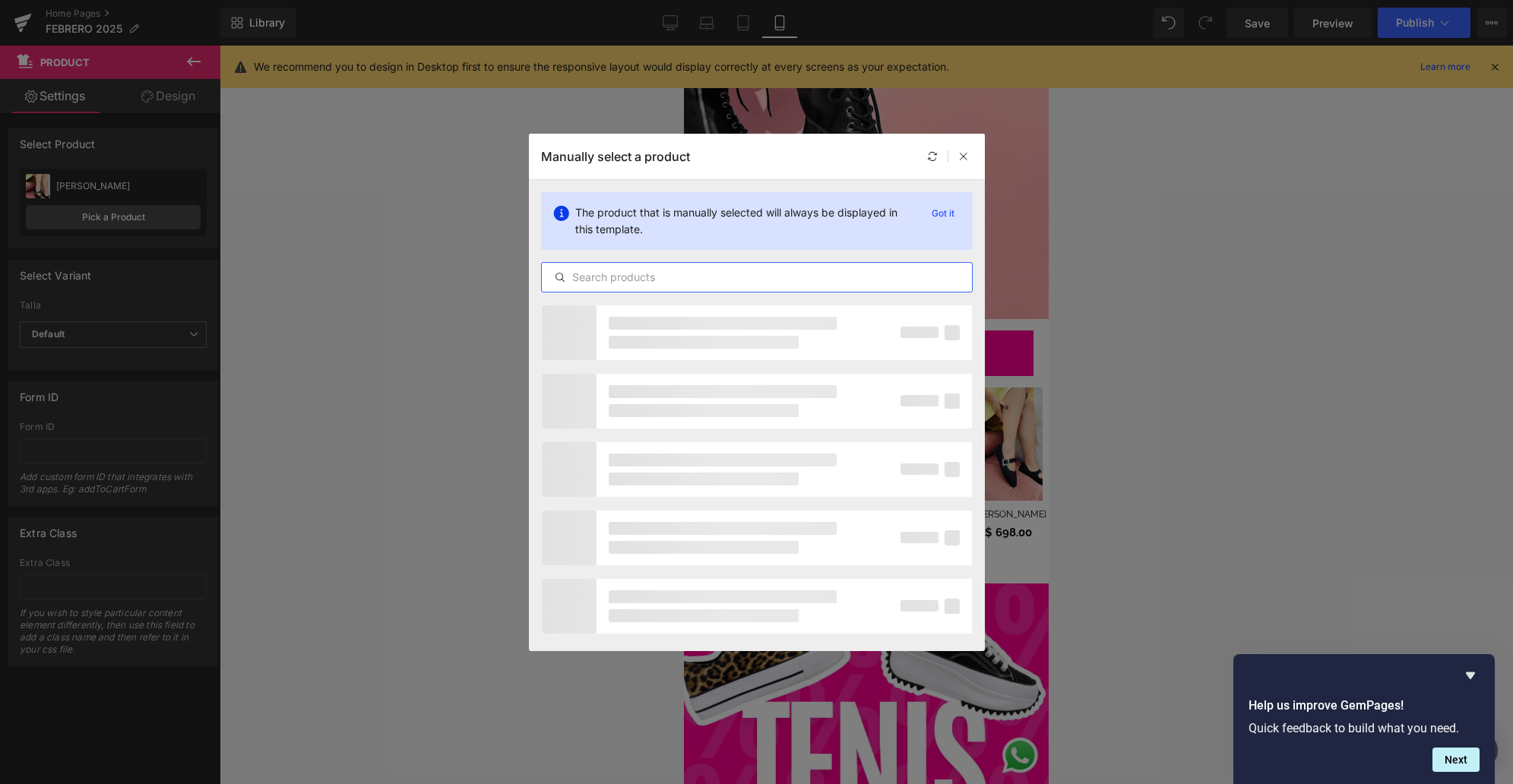
click at [661, 278] on input "text" at bounding box center [756, 277] width 430 height 18
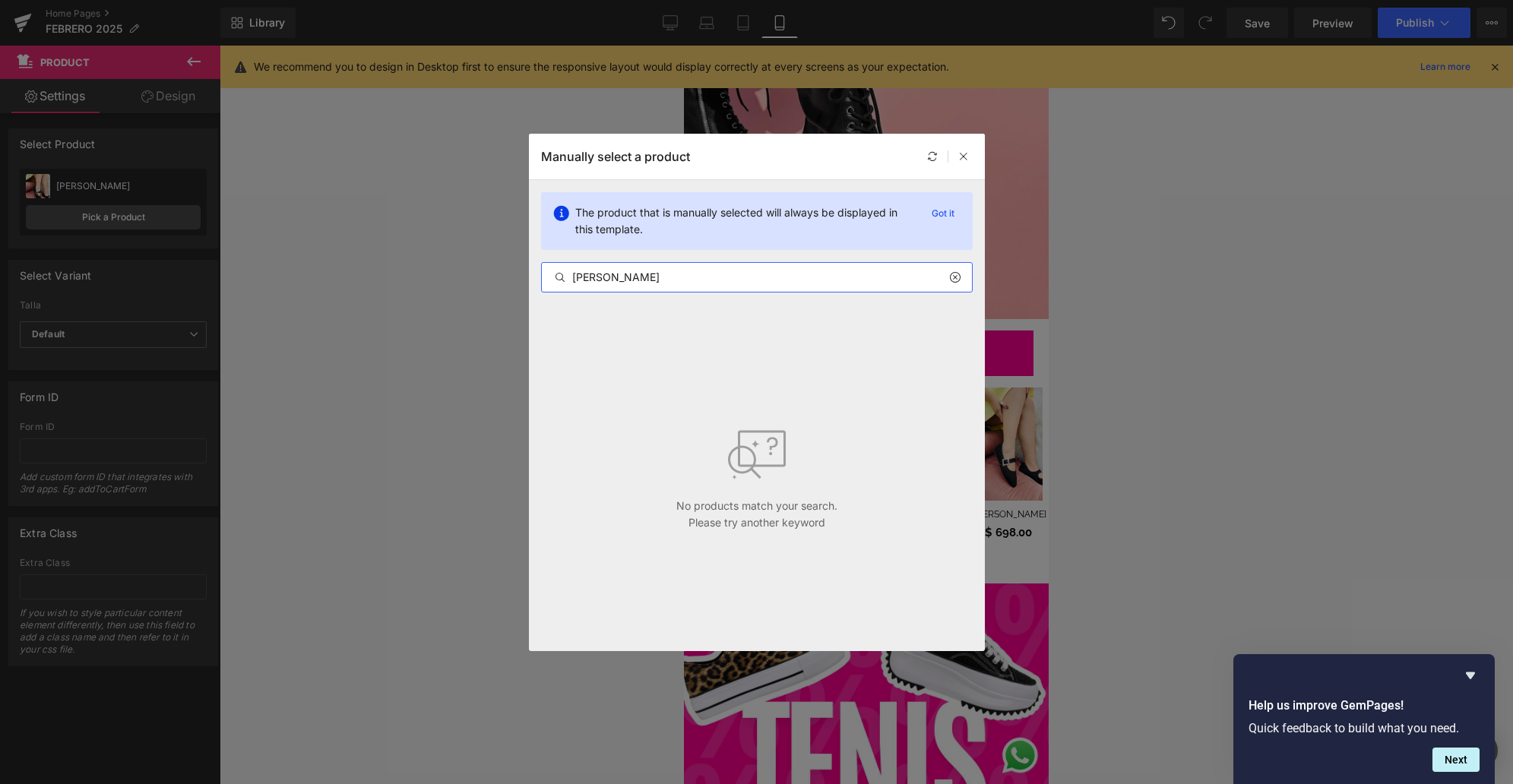
drag, startPoint x: 648, startPoint y: 286, endPoint x: 549, endPoint y: 279, distance: 99.2
click at [549, 279] on input "[PERSON_NAME]" at bounding box center [756, 277] width 430 height 18
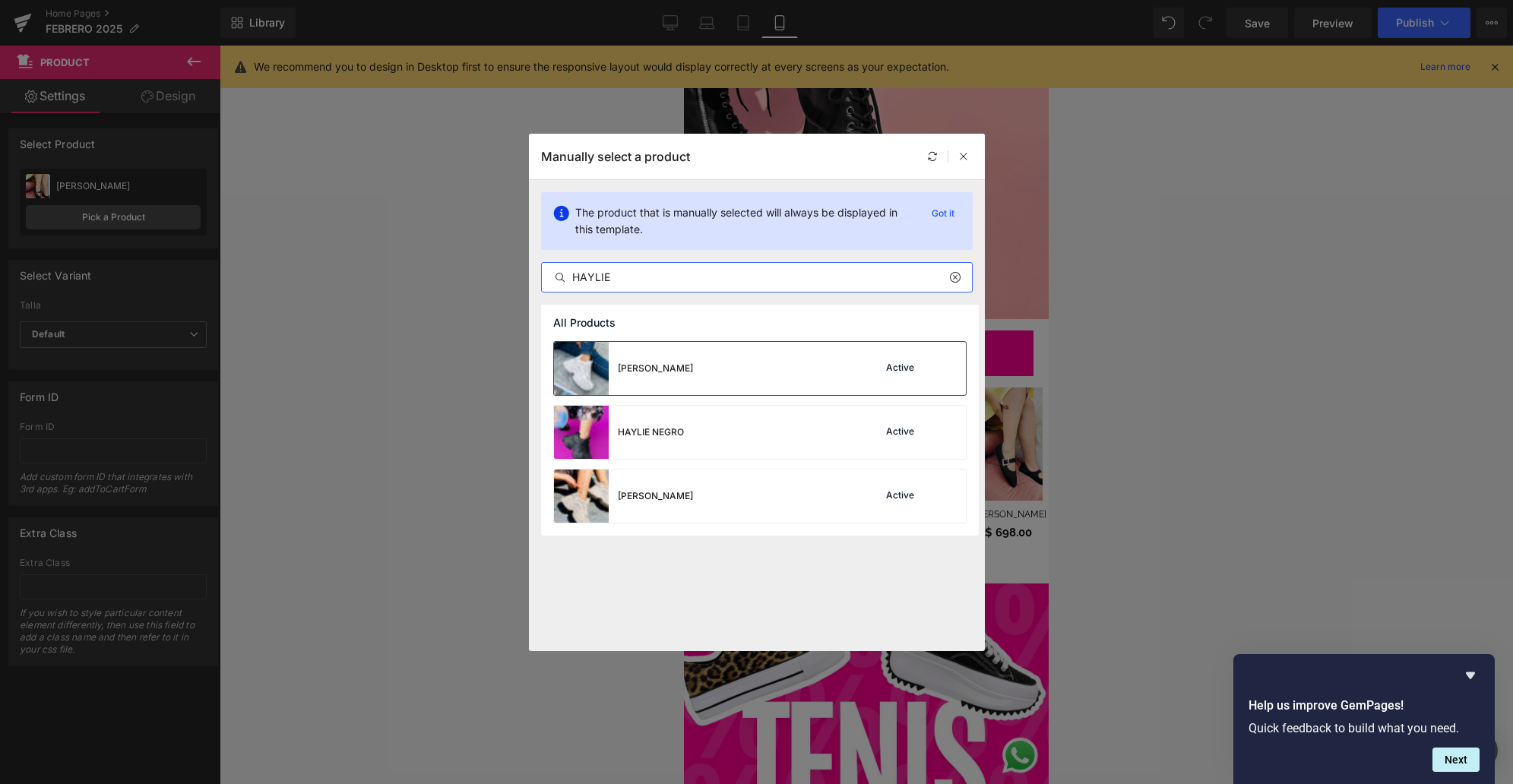
type input "HAYLIE"
click at [773, 379] on div "[PERSON_NAME] Active" at bounding box center [760, 369] width 412 height 53
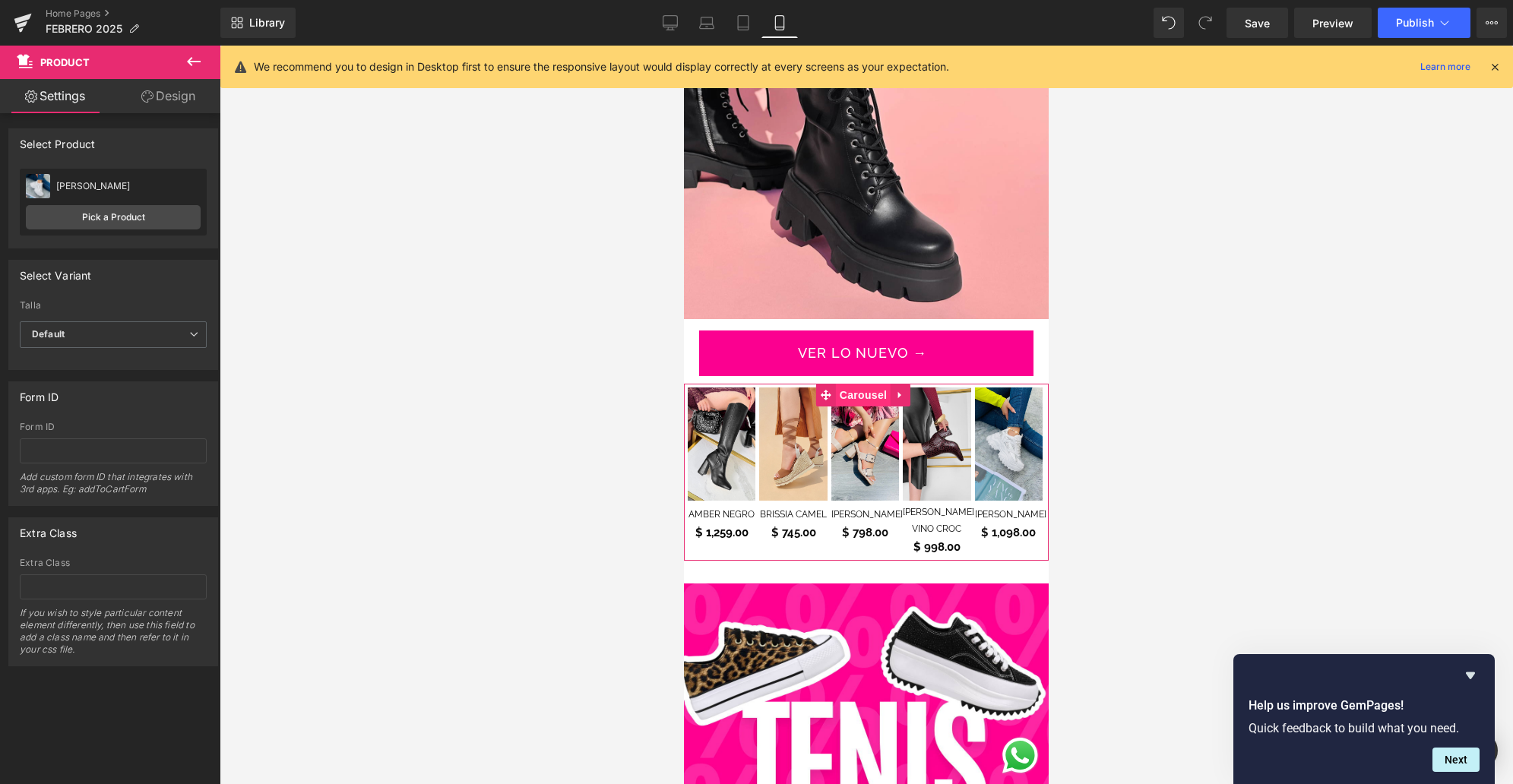
click at [866, 386] on span "Carousel" at bounding box center [863, 394] width 55 height 23
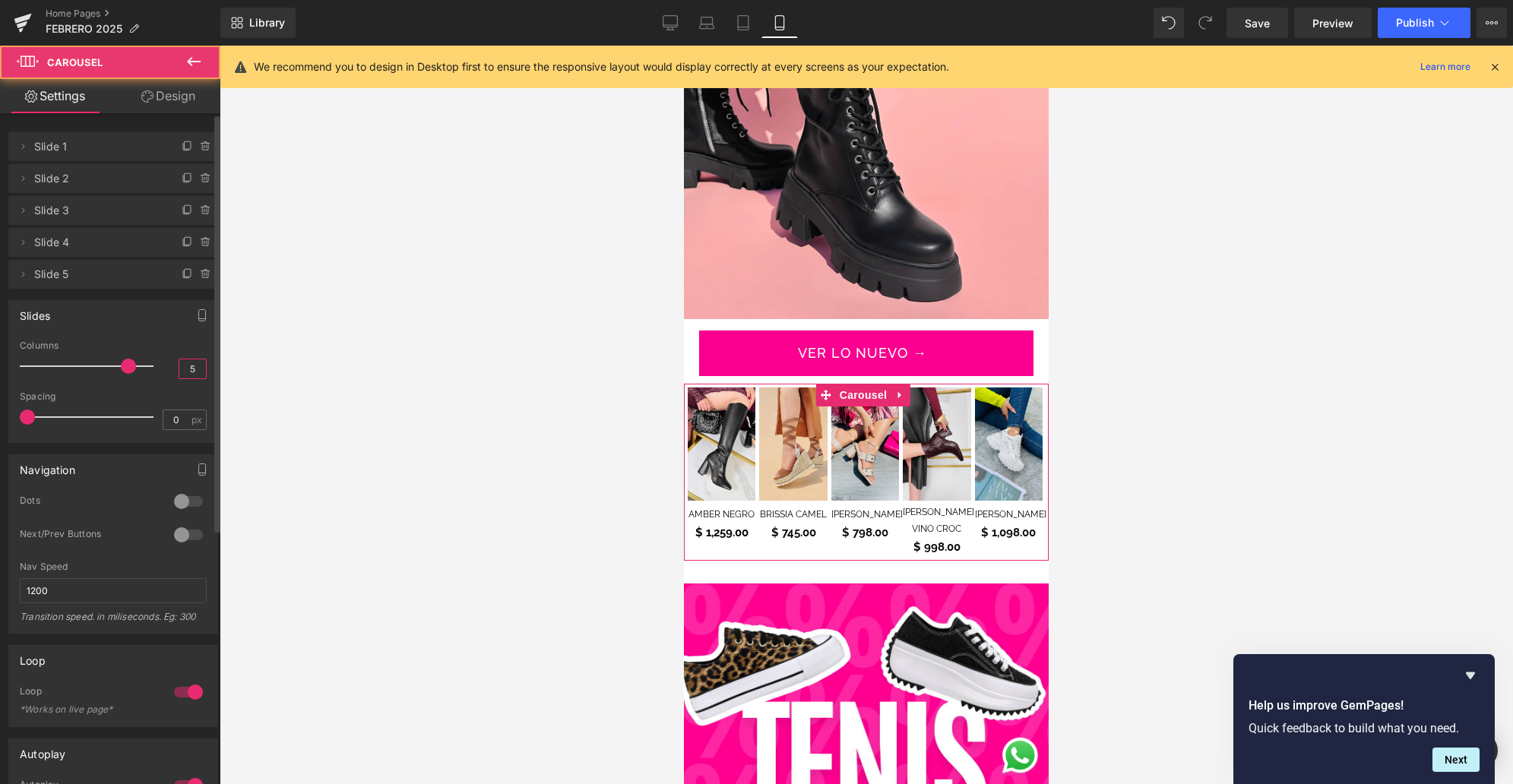
click at [186, 374] on input "5" at bounding box center [193, 369] width 27 height 19
click at [179, 372] on input "5" at bounding box center [193, 369] width 27 height 19
type input "2.7"
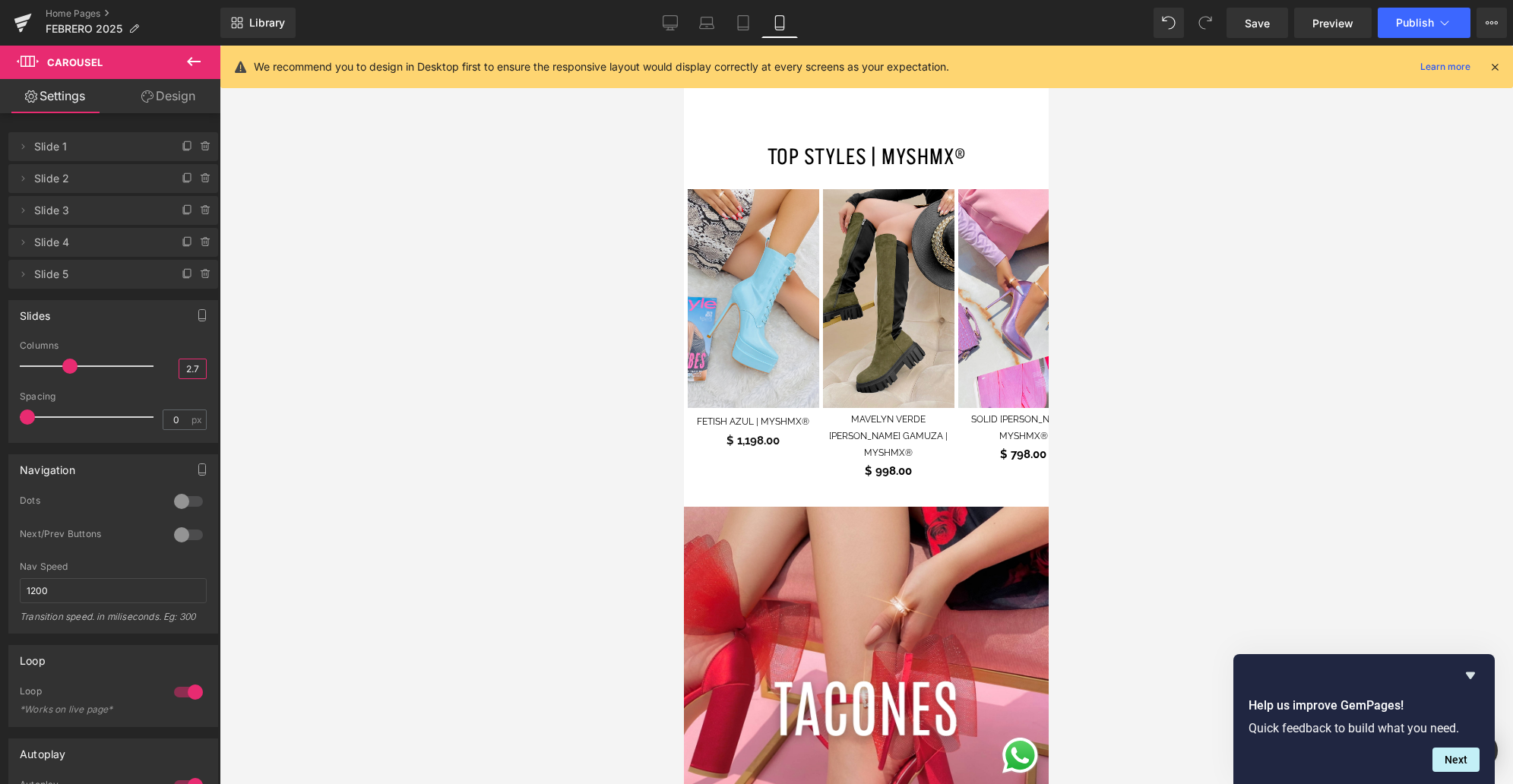
scroll to position [2854, 0]
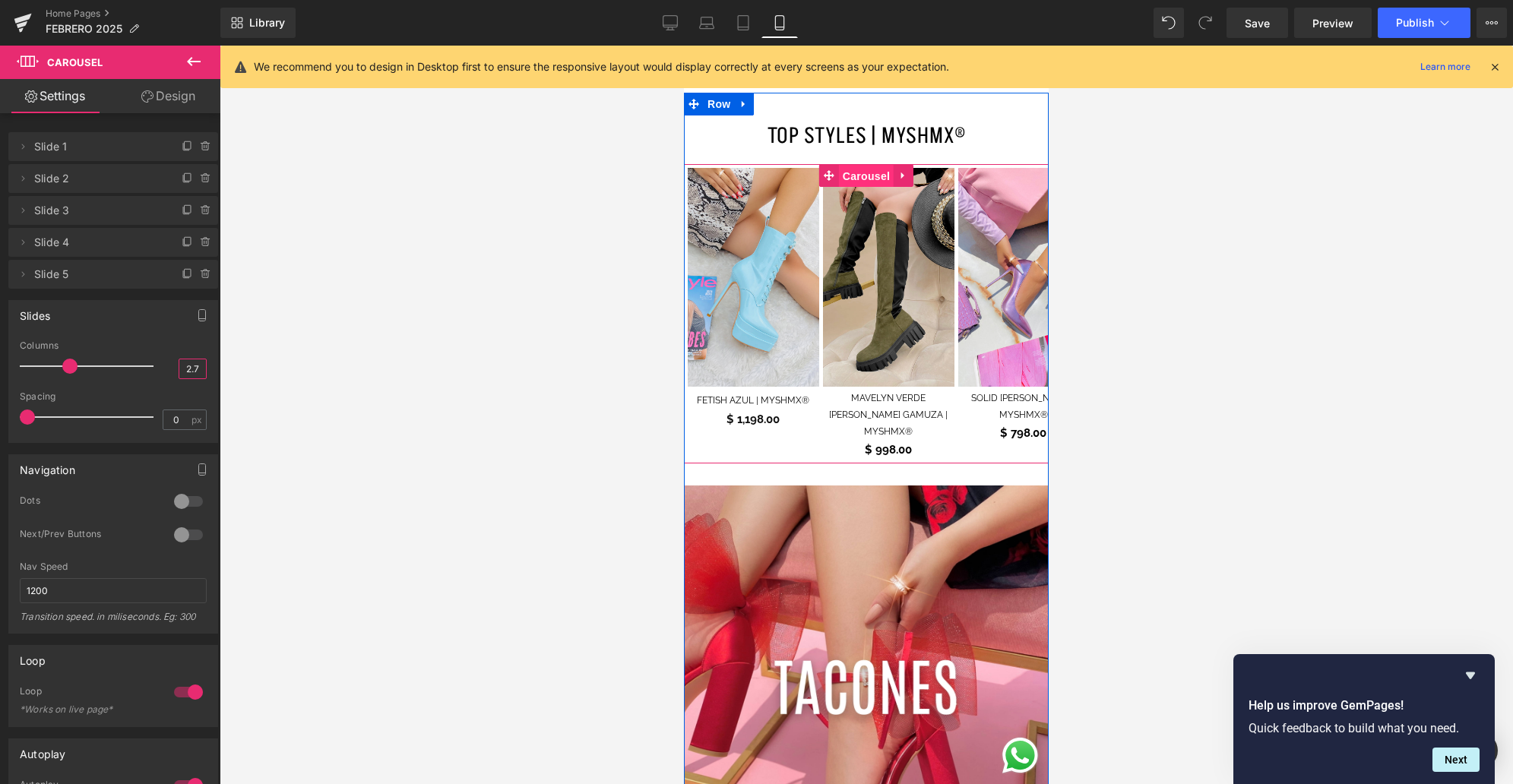
drag, startPoint x: 864, startPoint y: 141, endPoint x: 988, endPoint y: 244, distance: 161.2
click at [864, 165] on span "Carousel" at bounding box center [866, 176] width 55 height 23
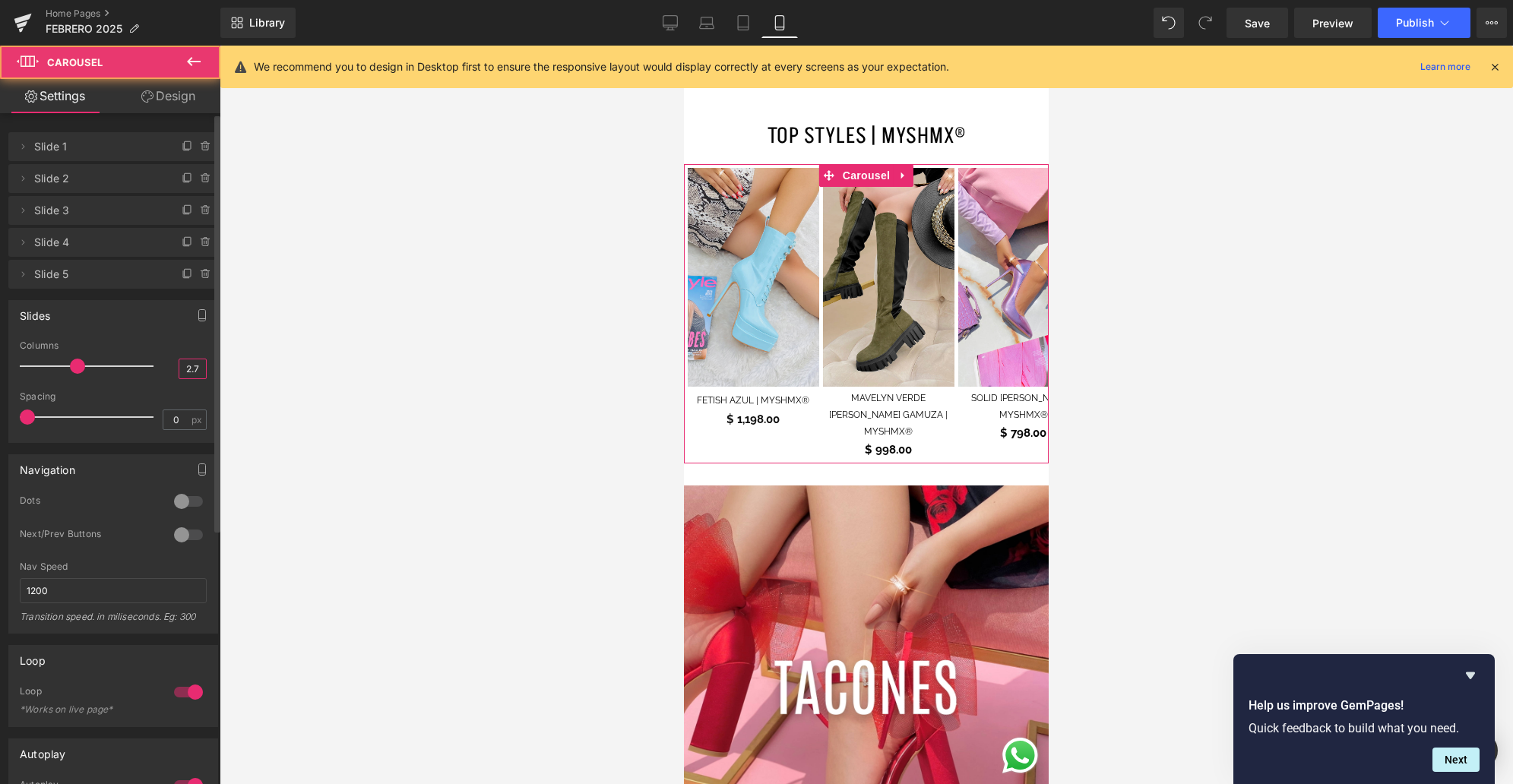
click at [147, 372] on div "Columns 2.7" at bounding box center [113, 365] width 187 height 51
type input "5"
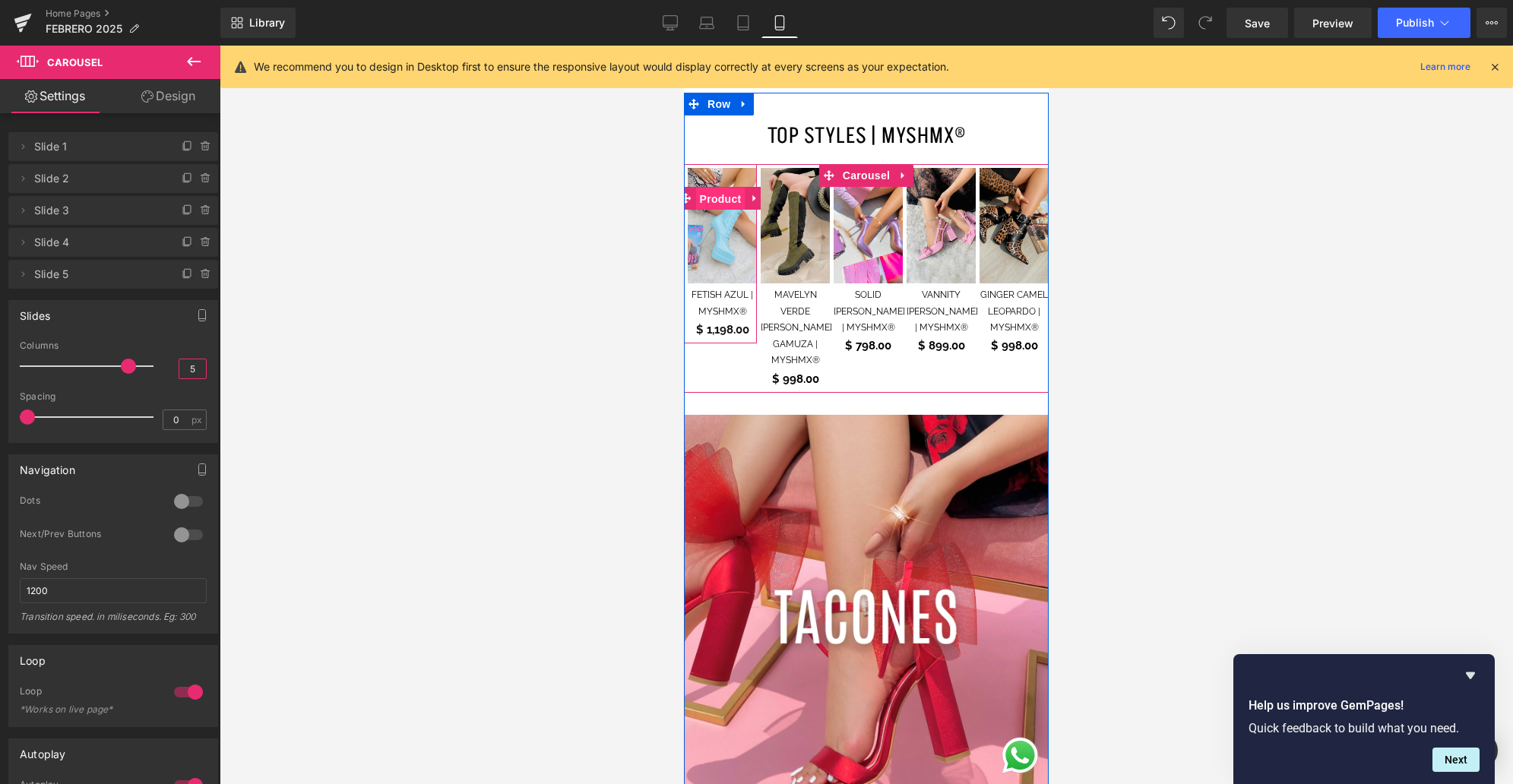
drag, startPoint x: 709, startPoint y: 163, endPoint x: 964, endPoint y: 228, distance: 263.2
click at [709, 188] on span "Product" at bounding box center [720, 199] width 49 height 23
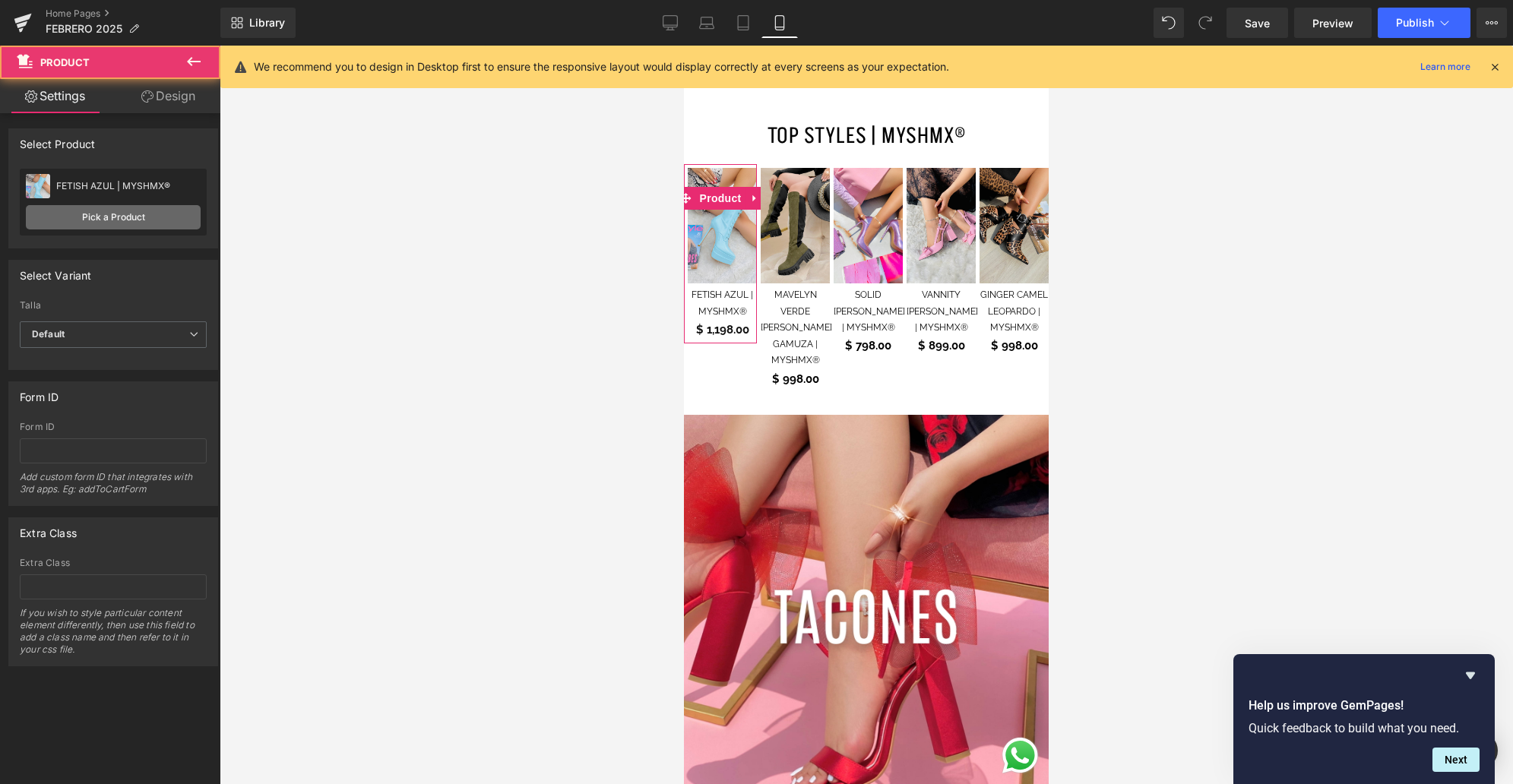
click at [120, 220] on link "Pick a Product" at bounding box center [113, 217] width 175 height 24
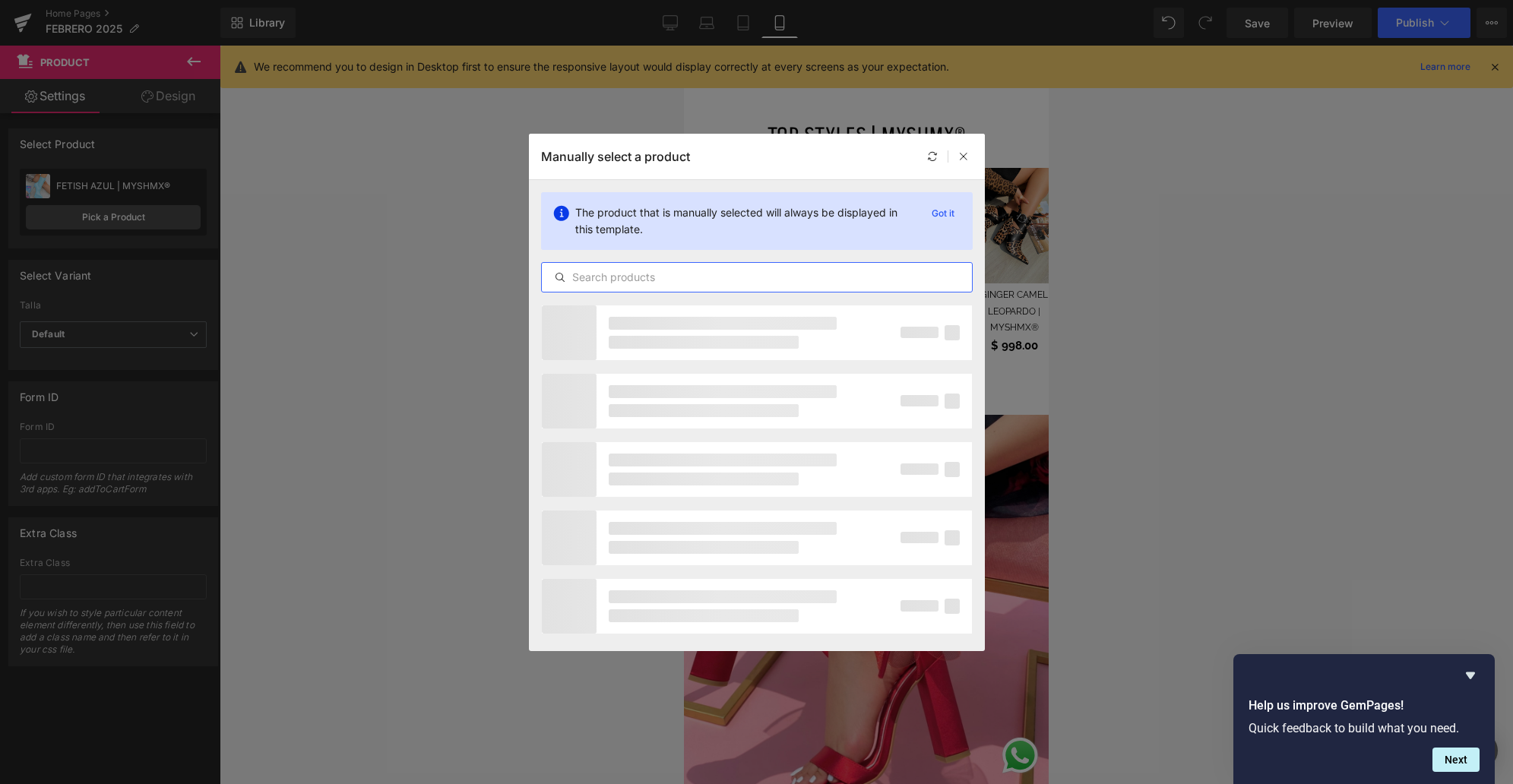
drag, startPoint x: 657, startPoint y: 279, endPoint x: 688, endPoint y: 272, distance: 31.8
click at [659, 279] on input "text" at bounding box center [756, 277] width 430 height 18
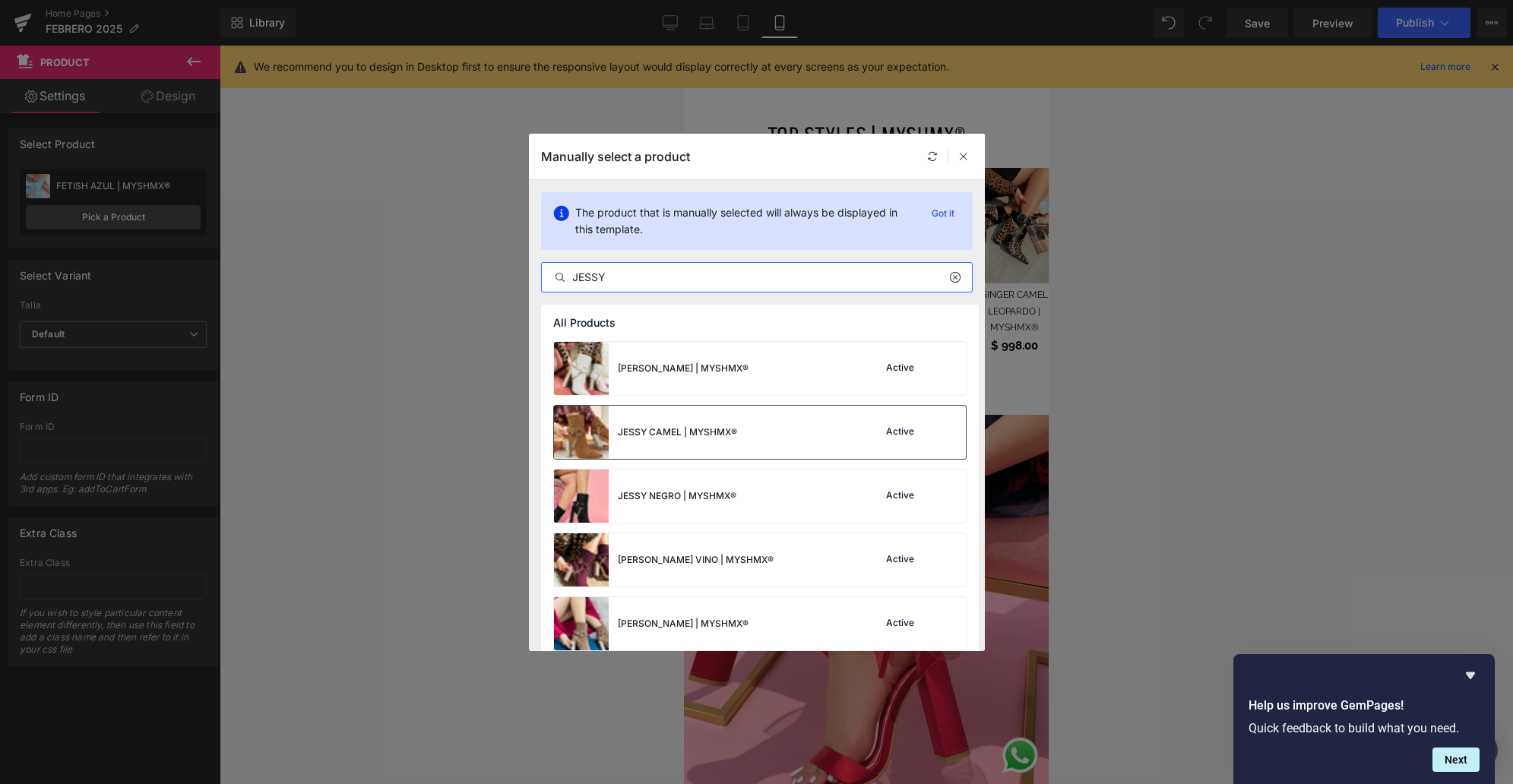
type input "JESSY"
click at [825, 417] on div "JESSY CAMEL | MYSHMX® Active" at bounding box center [760, 432] width 412 height 53
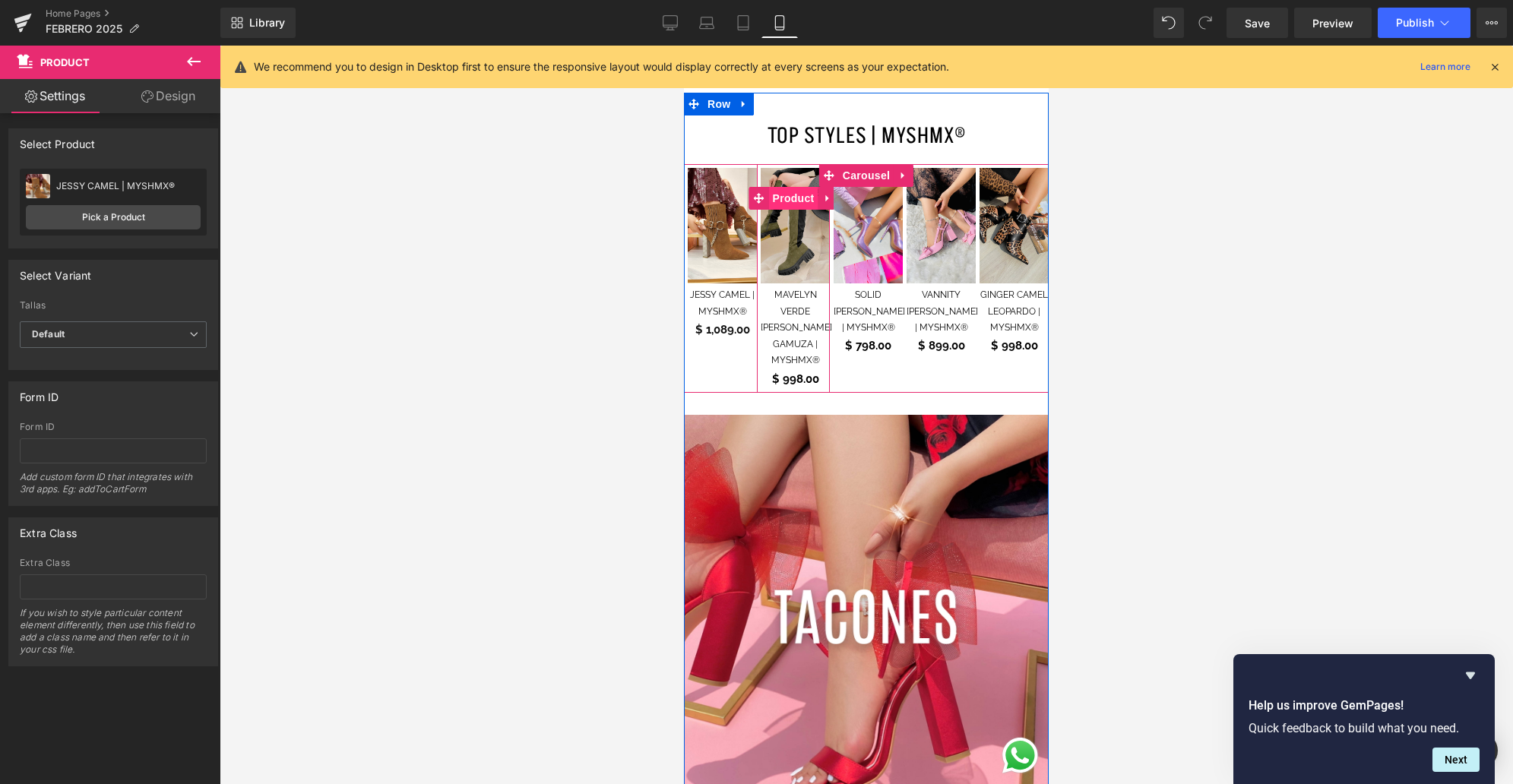
click at [785, 187] on span "Product" at bounding box center [793, 198] width 49 height 23
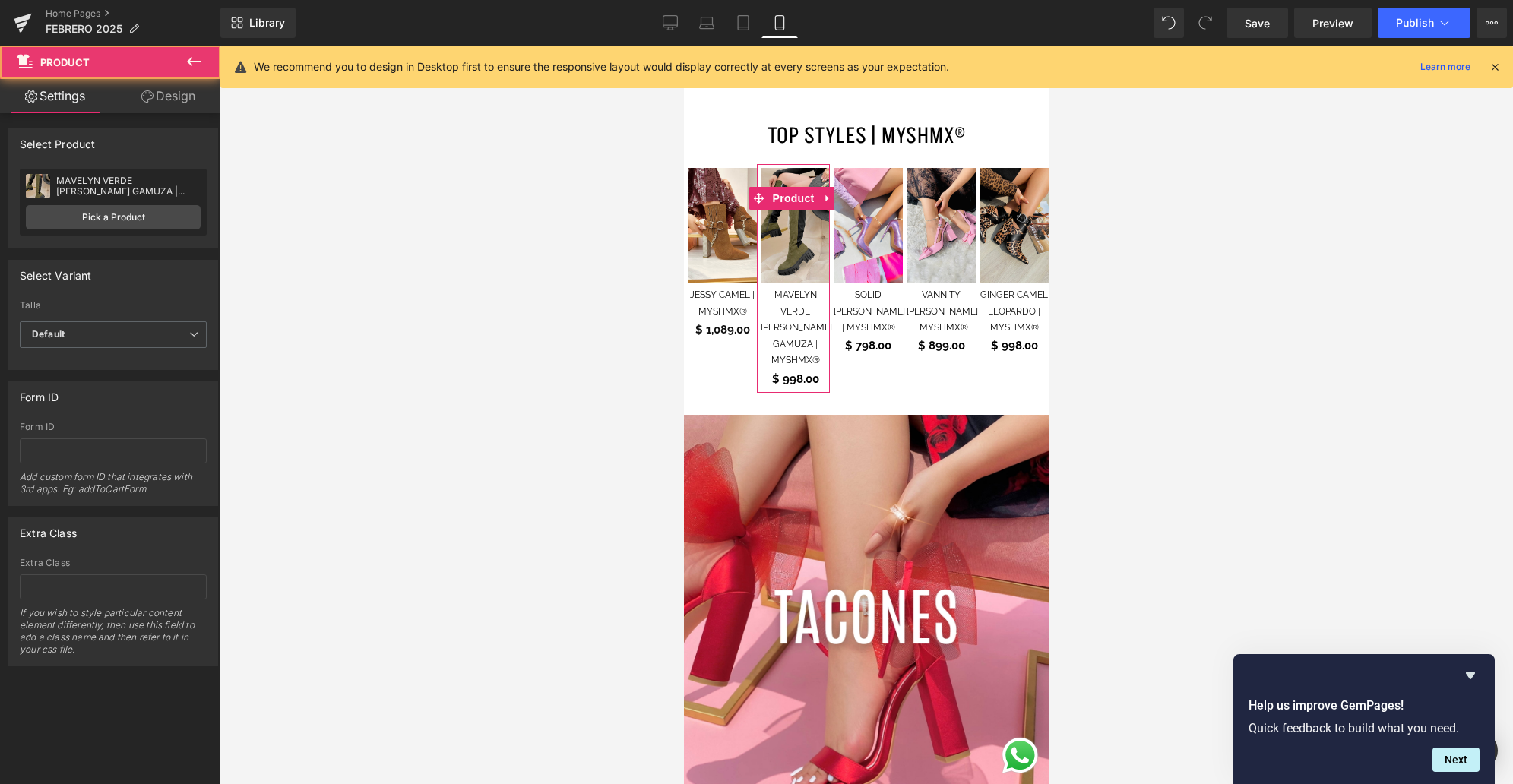
click at [154, 204] on div "MAVELYN VERDE [PERSON_NAME] GAMUZA | MYSHMX® MAVELYN VERDE [PERSON_NAME] GAMUZA…" at bounding box center [113, 201] width 187 height 67
click at [196, 216] on div "MAVELYN VERDE [PERSON_NAME] GAMUZA | MYSHMX® MAVELYN VERDE [PERSON_NAME] GAMUZA…" at bounding box center [113, 201] width 187 height 67
click at [180, 221] on link "Pick a Product" at bounding box center [113, 217] width 175 height 24
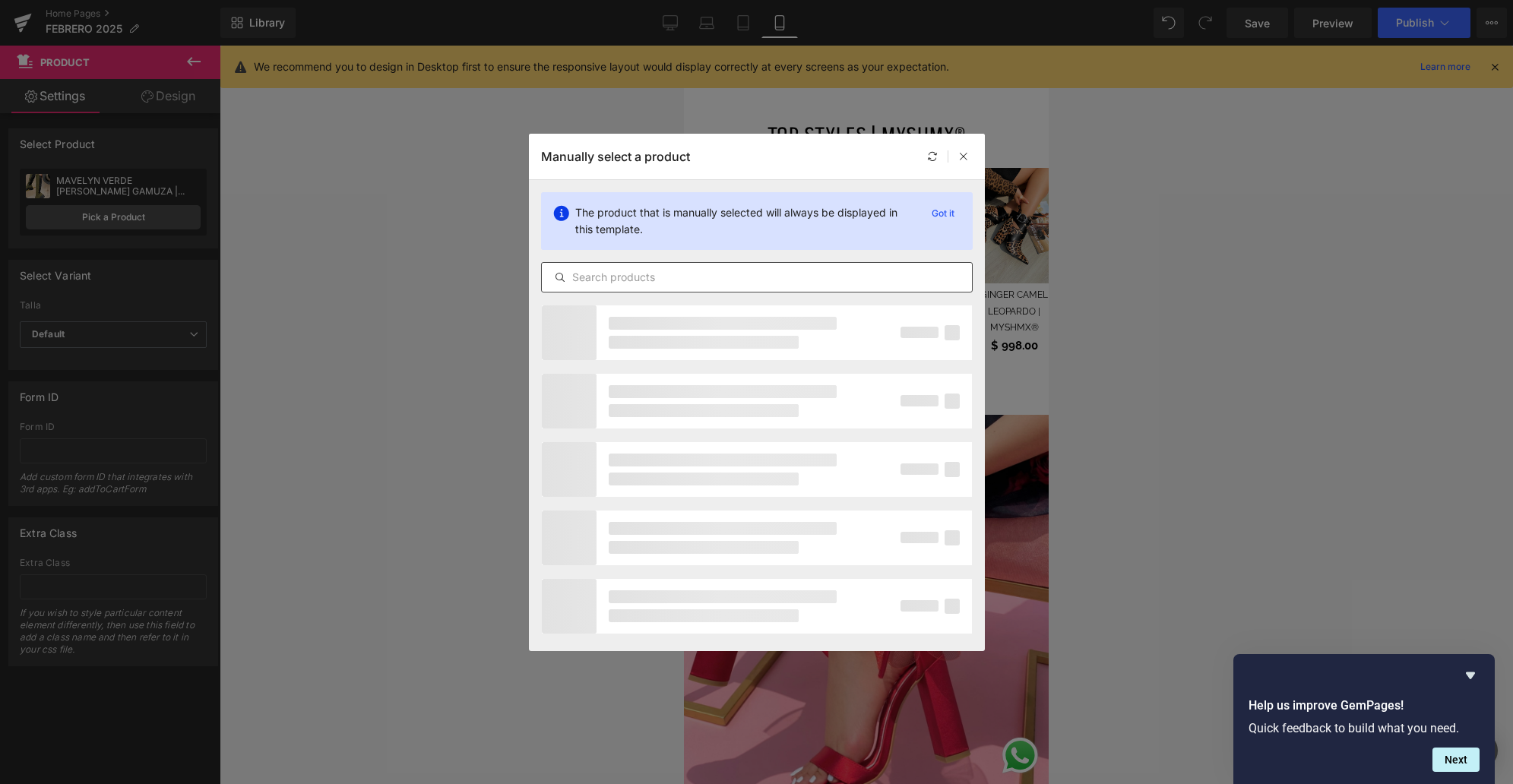
click at [623, 275] on input "text" at bounding box center [756, 277] width 430 height 18
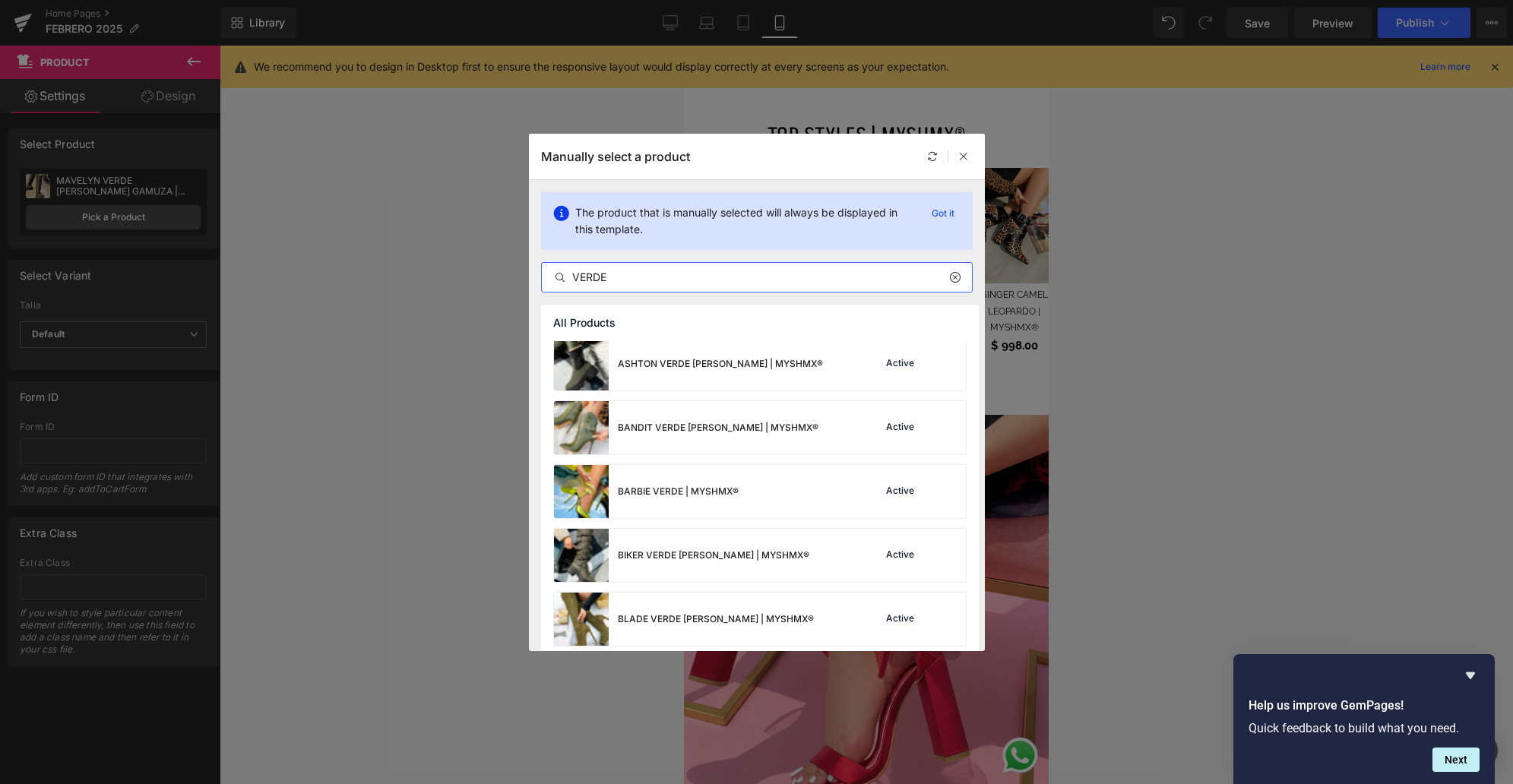
scroll to position [263, 0]
drag, startPoint x: 571, startPoint y: 279, endPoint x: 515, endPoint y: 274, distance: 56.2
click at [514, 274] on div "Manually select a product The product that is manually selected will always be …" at bounding box center [756, 392] width 1513 height 784
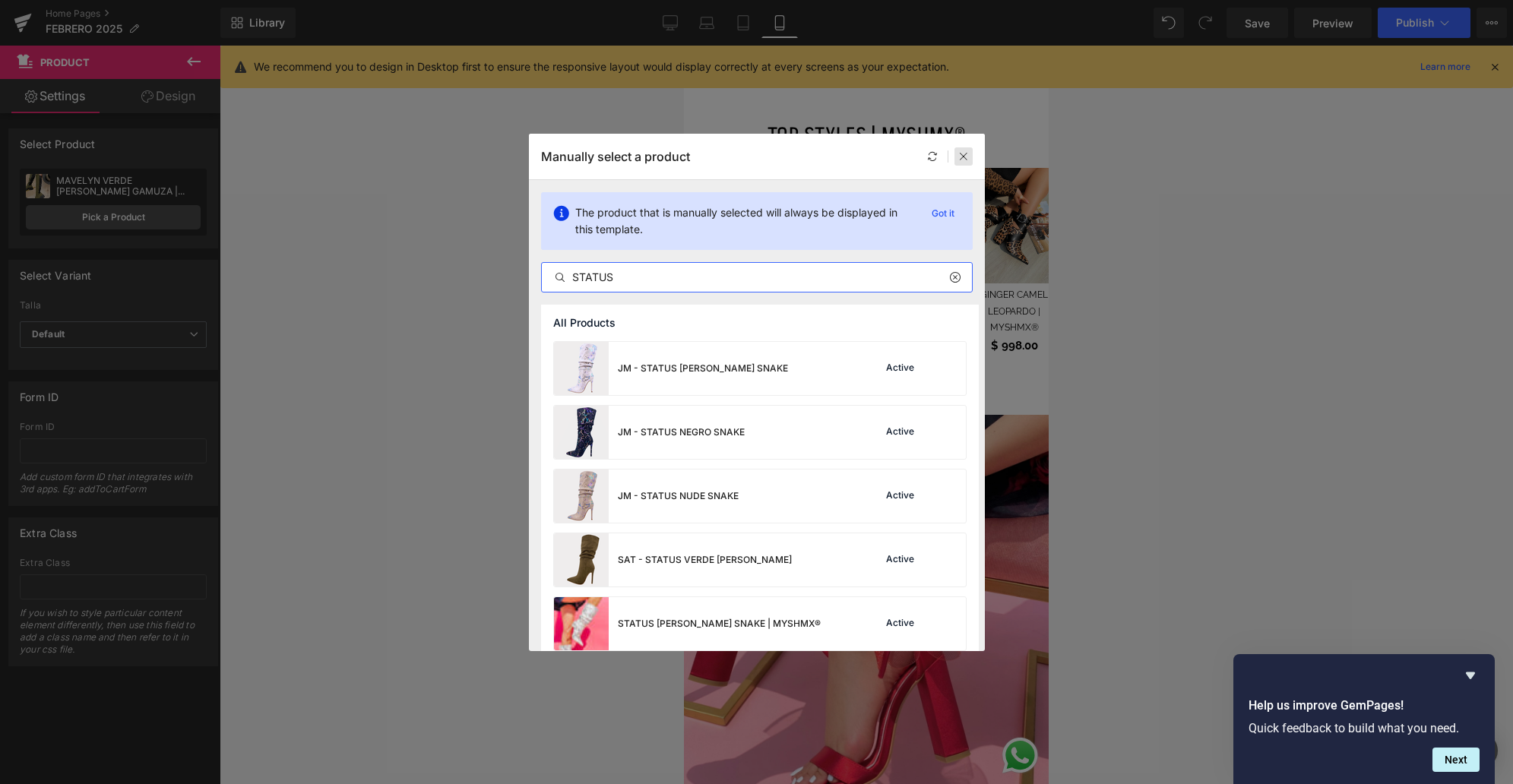
type input "STATUS"
click at [967, 157] on icon at bounding box center [964, 156] width 11 height 11
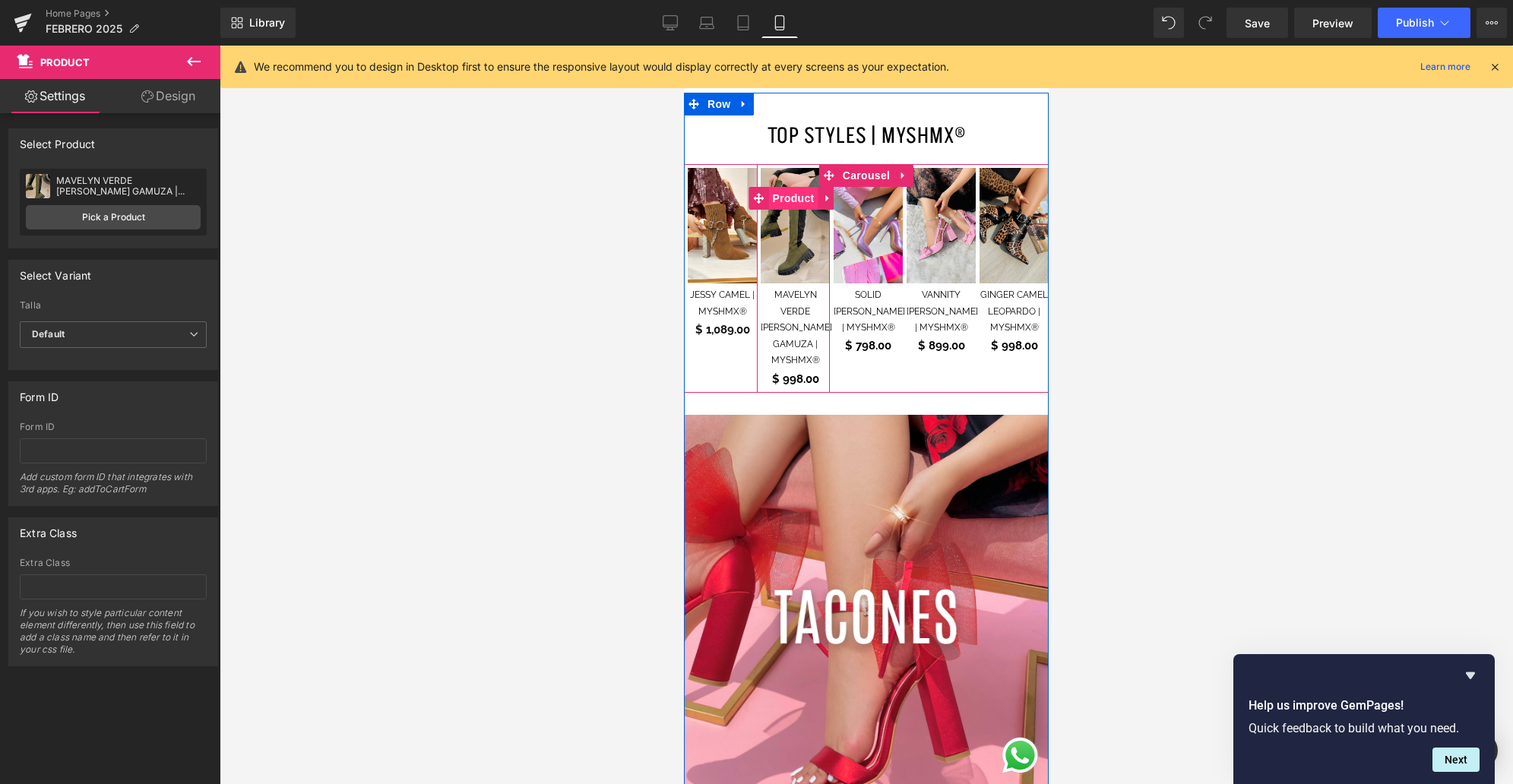
click at [789, 187] on span "Product" at bounding box center [793, 198] width 49 height 23
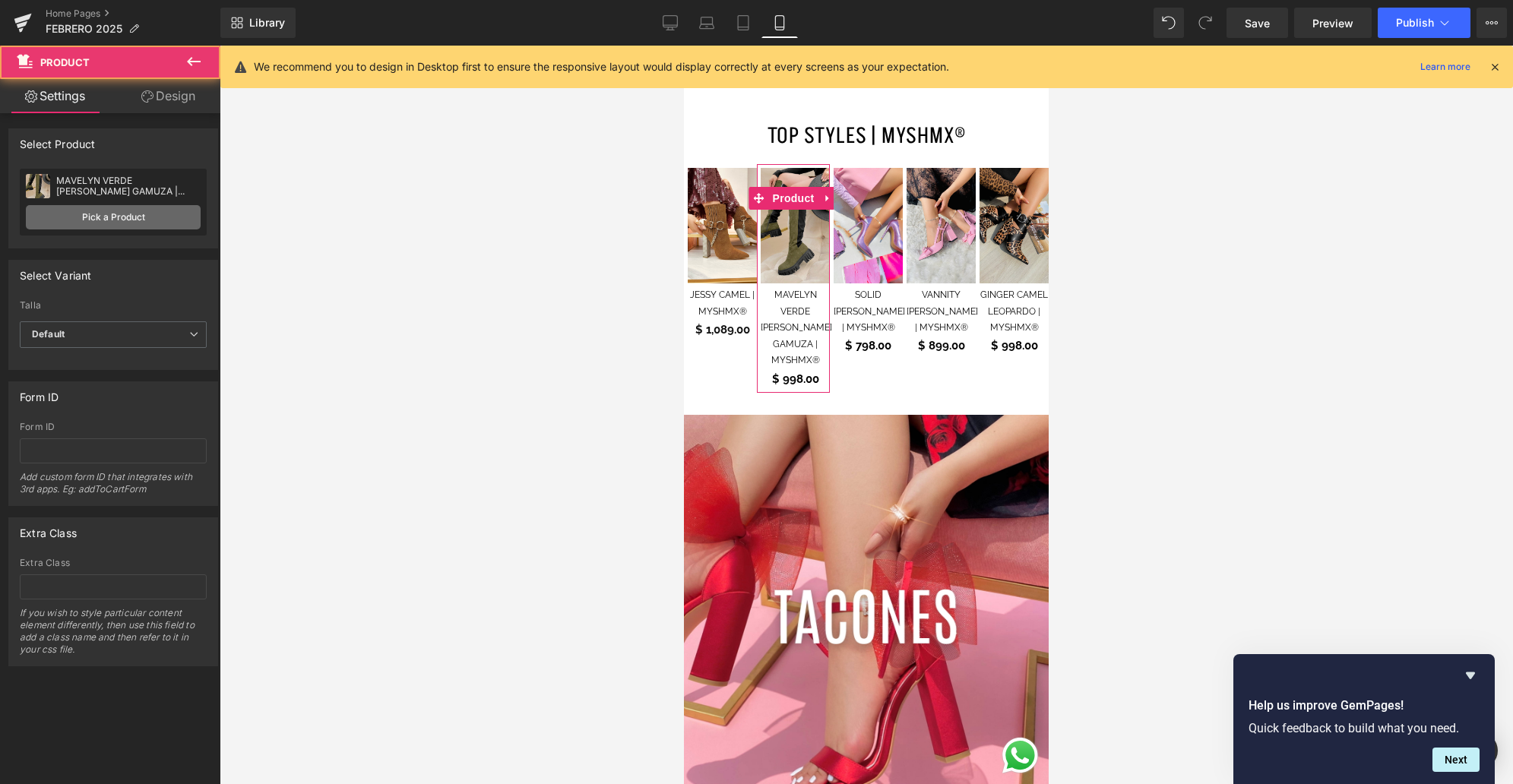
click at [141, 215] on link "Pick a Product" at bounding box center [113, 217] width 175 height 24
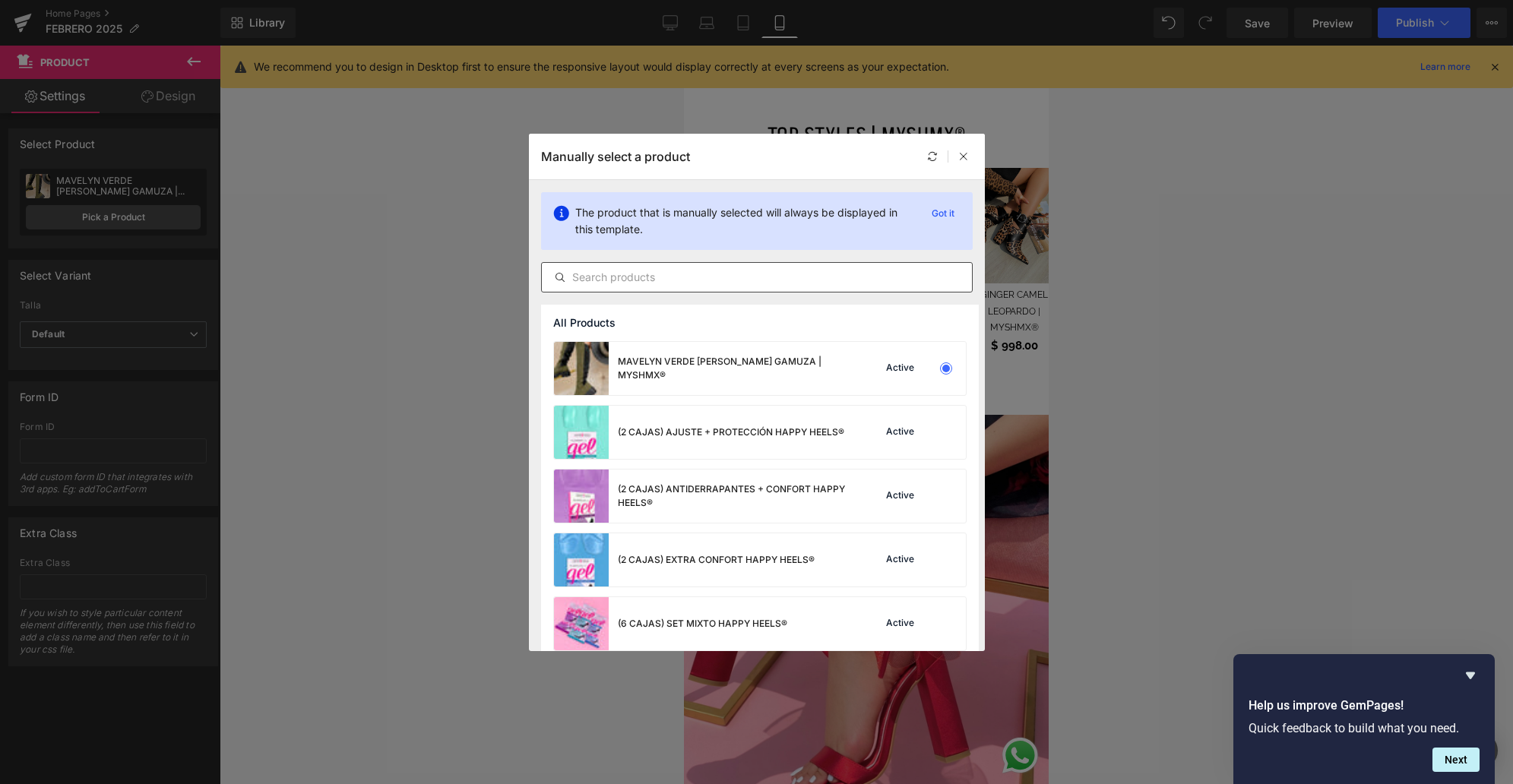
click at [730, 275] on input "text" at bounding box center [756, 277] width 430 height 18
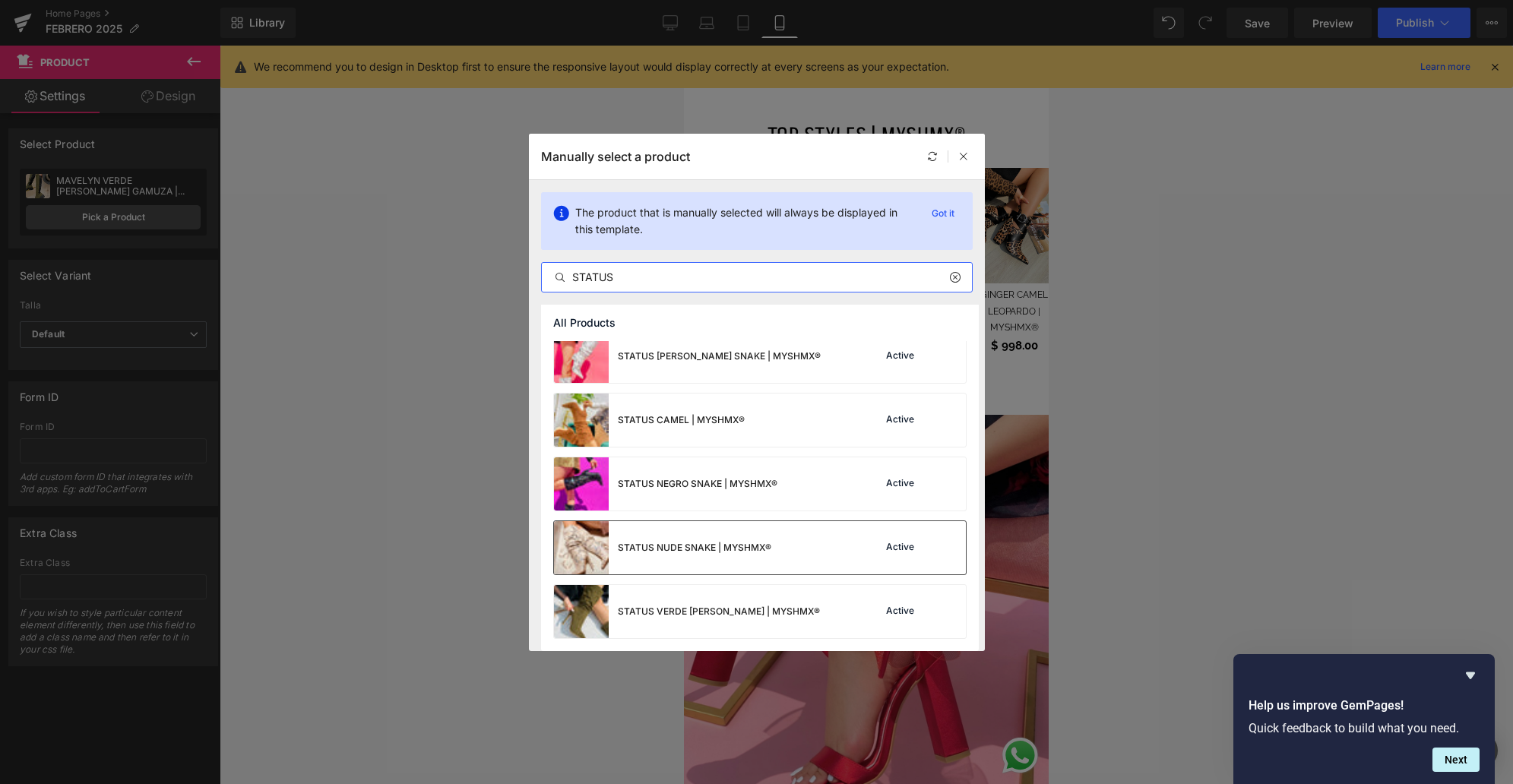
scroll to position [268, 0]
type input "STATUS"
click at [791, 600] on div "STATUS VERDE [PERSON_NAME] | MYSHMX® Active" at bounding box center [760, 611] width 412 height 53
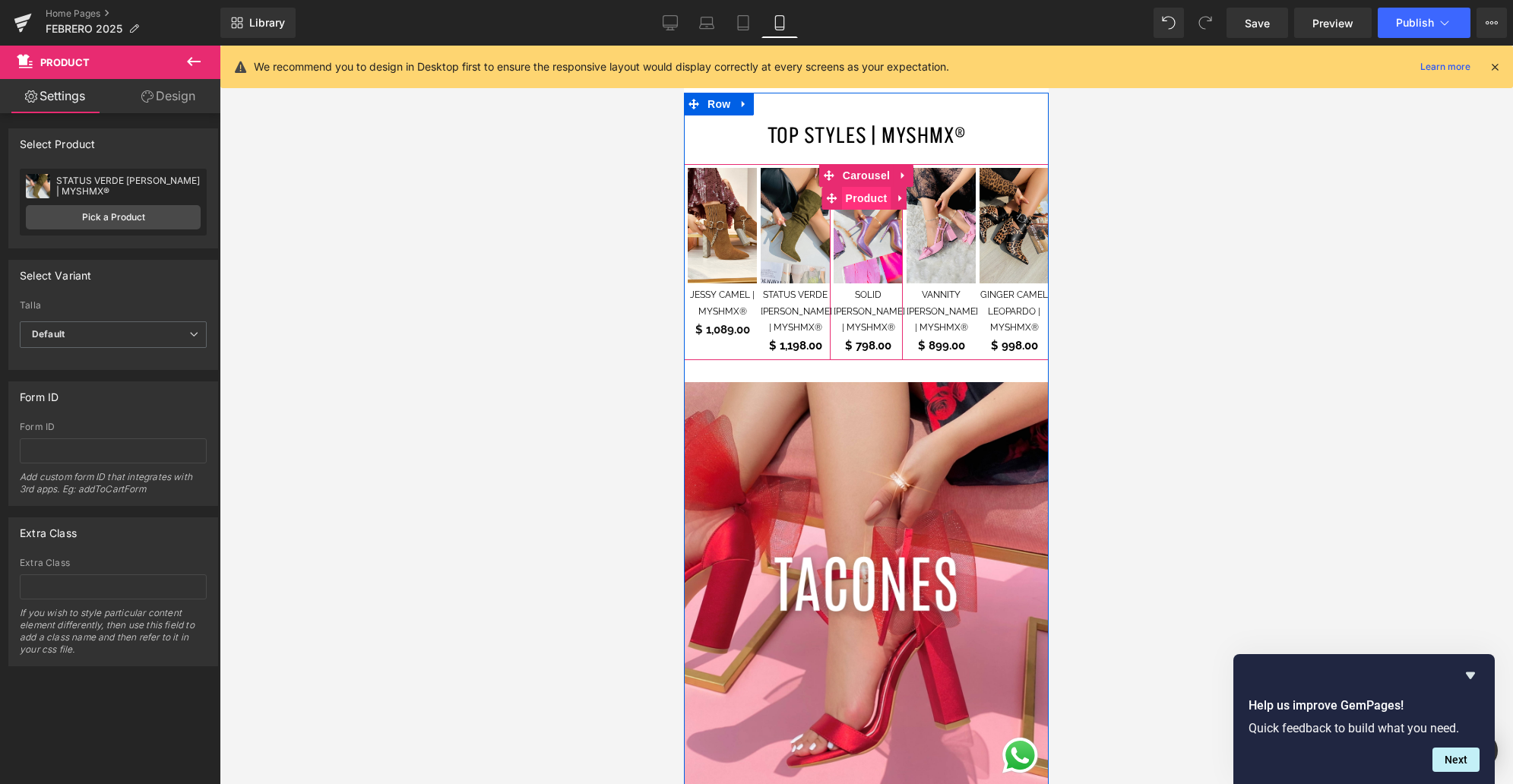
click at [864, 187] on span "Product" at bounding box center [866, 198] width 49 height 23
click at [794, 187] on span "Product" at bounding box center [793, 198] width 49 height 23
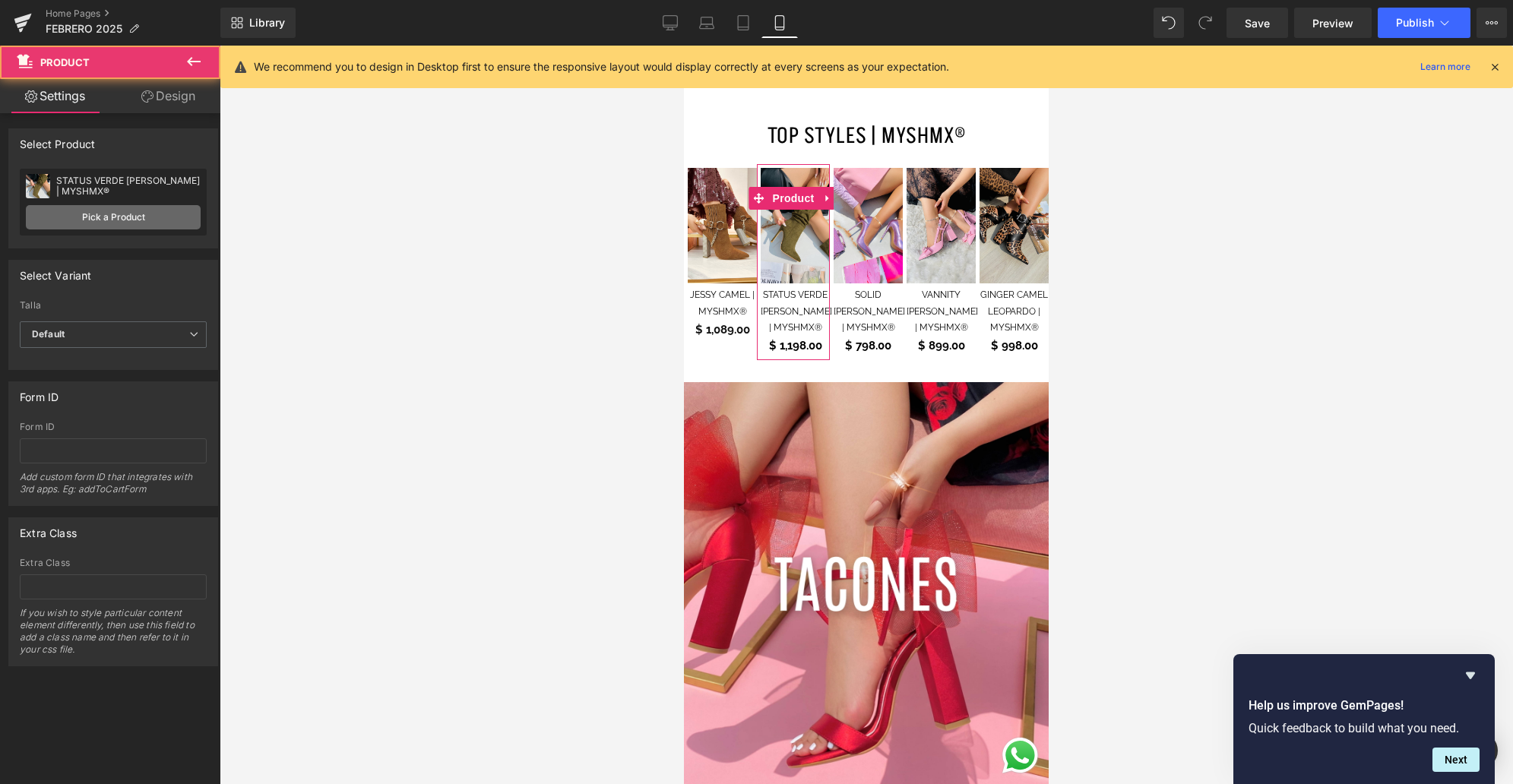
click at [131, 208] on link "Pick a Product" at bounding box center [113, 217] width 175 height 24
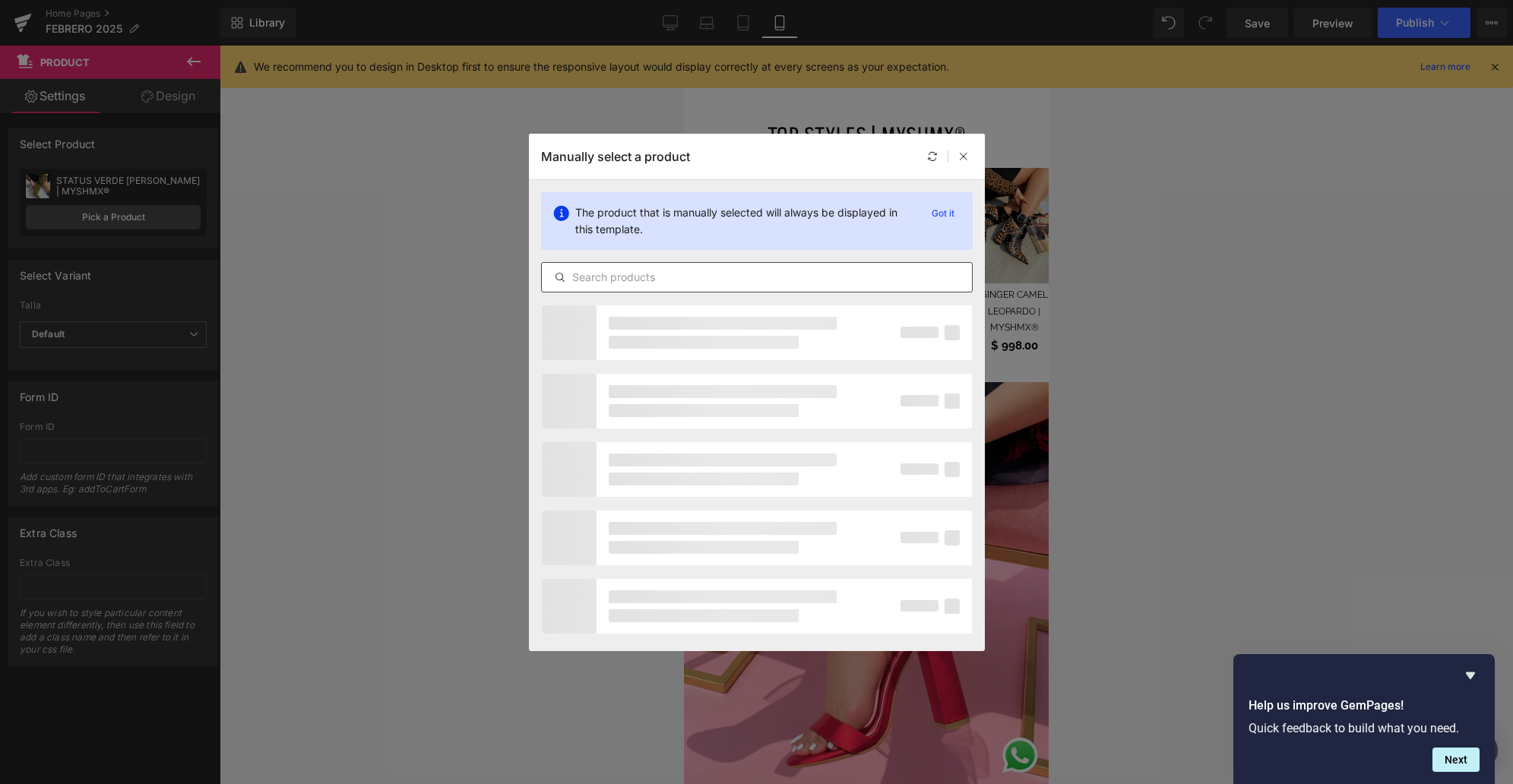
click at [647, 270] on input "text" at bounding box center [756, 277] width 430 height 18
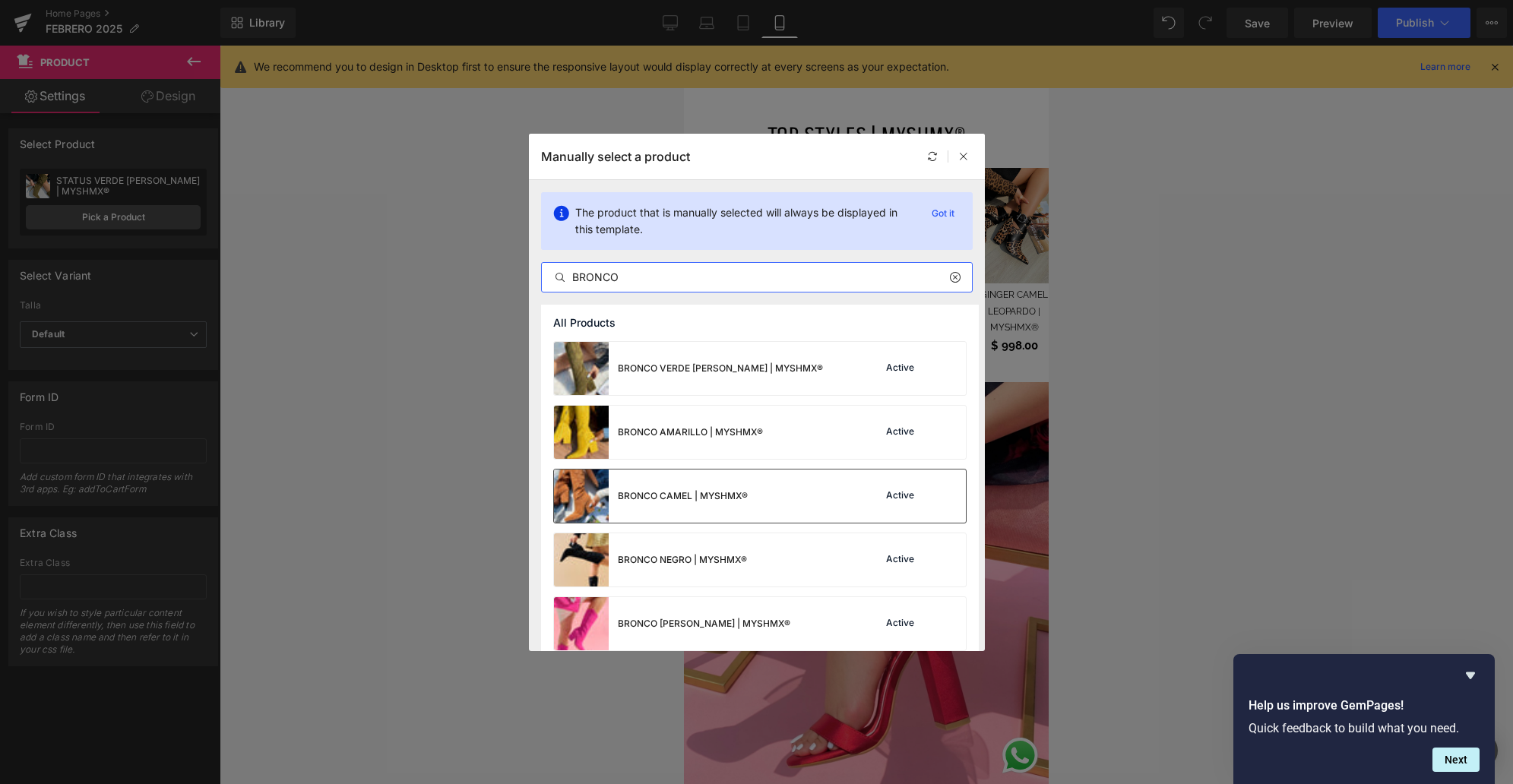
type input "BRONCO"
click at [838, 484] on div "BRONCO CAMEL | MYSHMX® Active" at bounding box center [760, 496] width 412 height 53
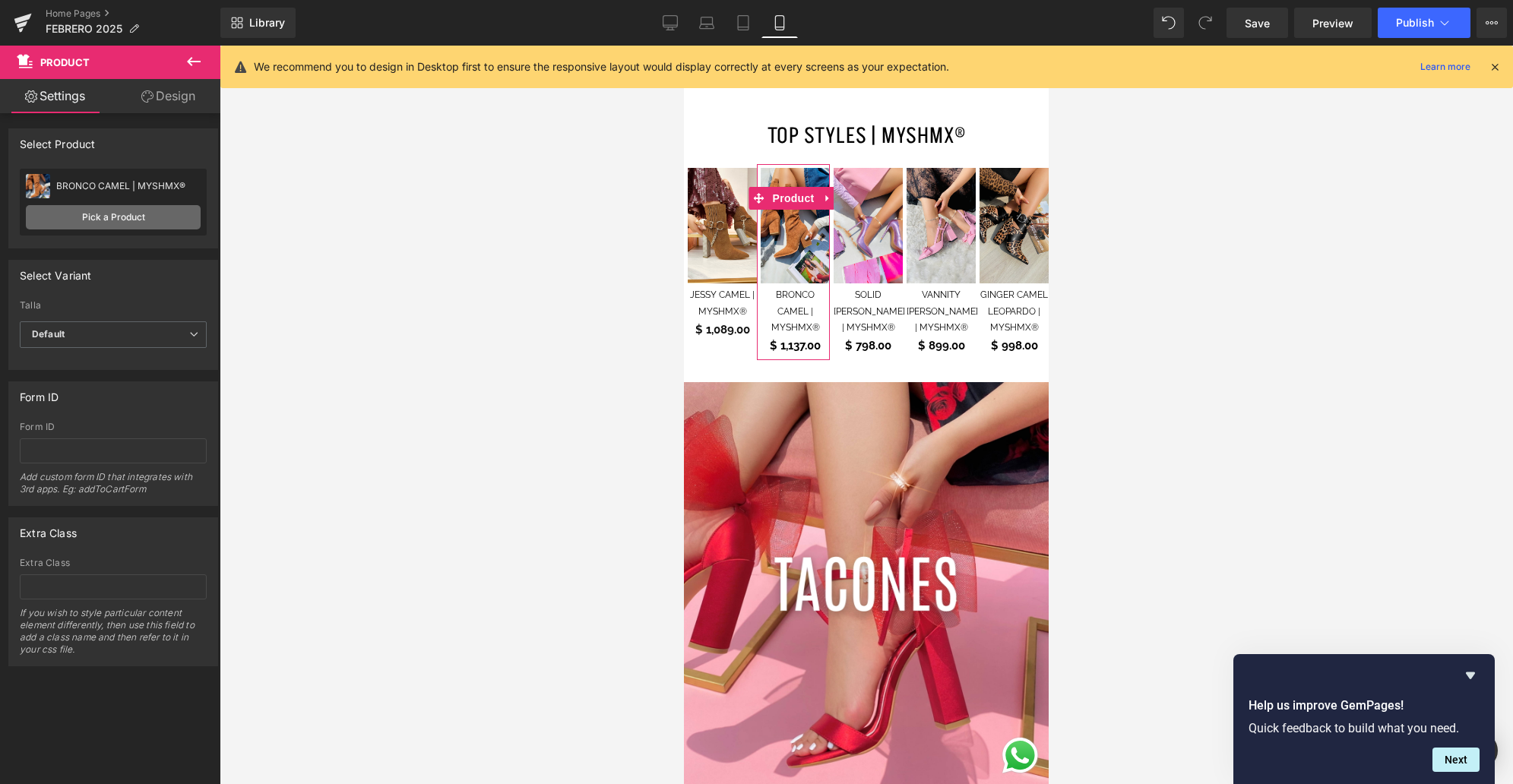
click at [150, 218] on link "Pick a Product" at bounding box center [113, 217] width 175 height 24
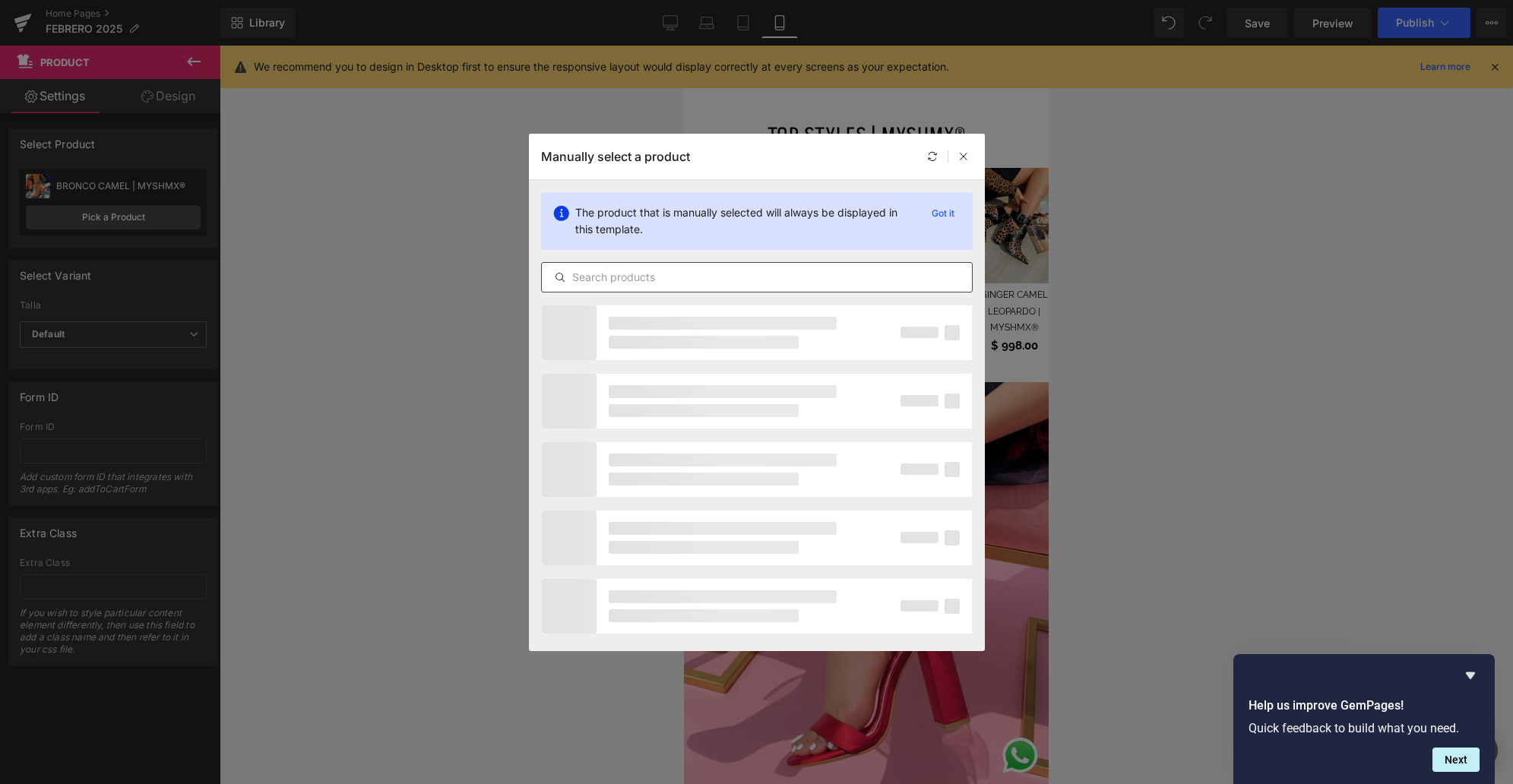
drag, startPoint x: 595, startPoint y: 269, endPoint x: 603, endPoint y: 268, distance: 8.1
click at [595, 268] on input "text" at bounding box center [756, 277] width 430 height 18
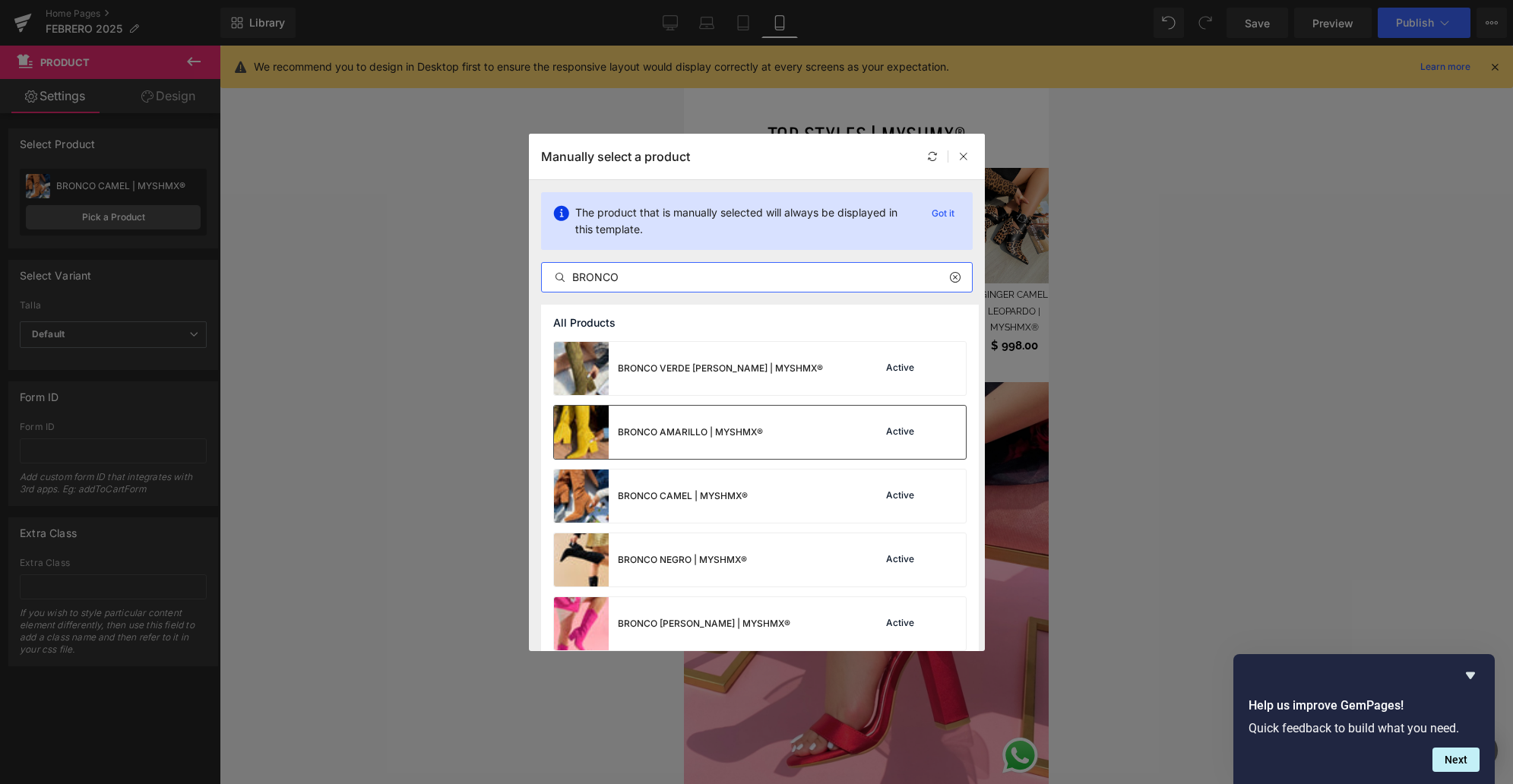
scroll to position [0, 0]
type input "BRONCO"
click at [787, 421] on div "BRONCO AMARILLO | MYSHMX® Active" at bounding box center [760, 432] width 412 height 53
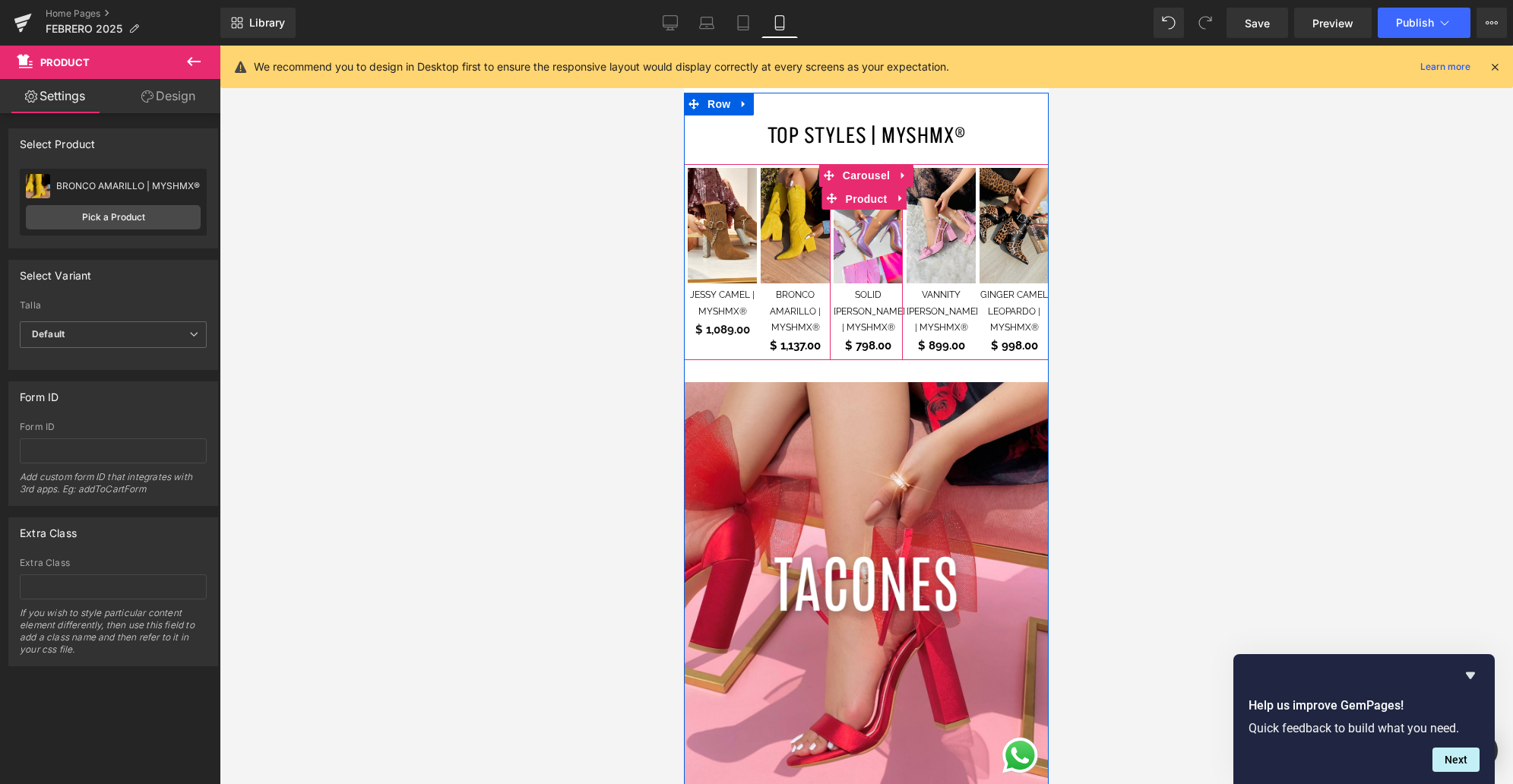
drag, startPoint x: 866, startPoint y: 169, endPoint x: 707, endPoint y: 184, distance: 159.7
click at [866, 188] on span "Product" at bounding box center [866, 199] width 49 height 23
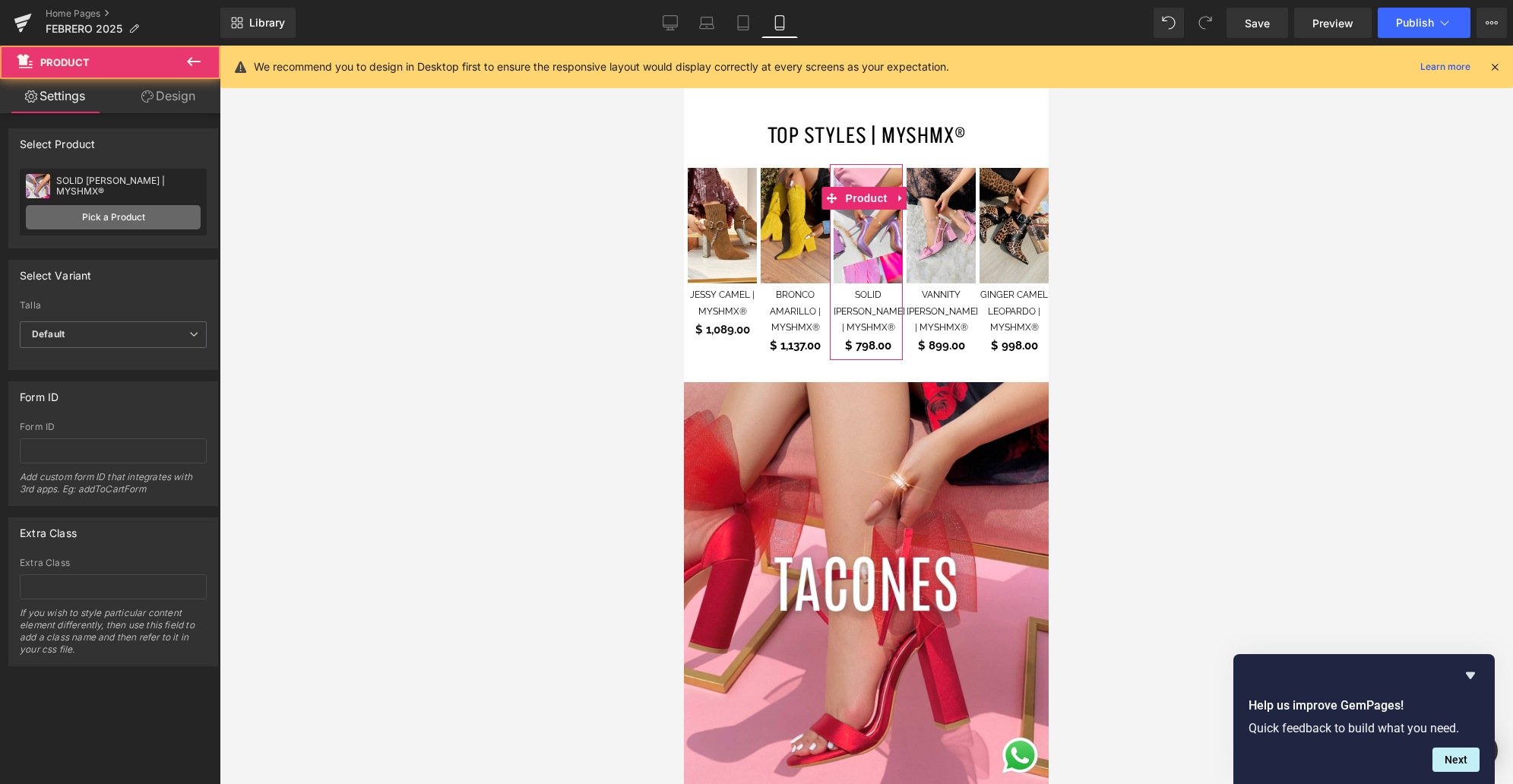
click at [149, 221] on link "Pick a Product" at bounding box center [113, 217] width 175 height 24
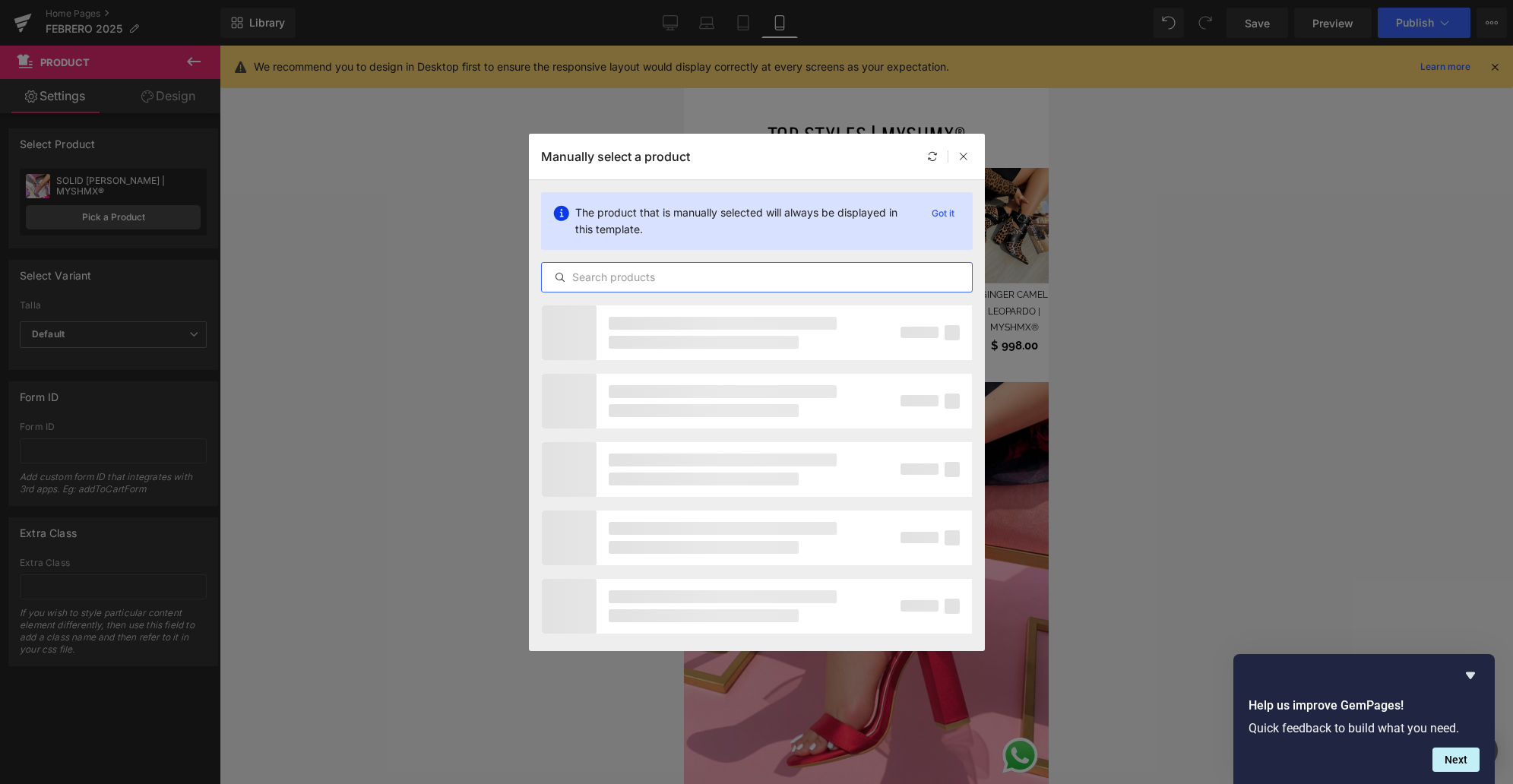
click at [596, 278] on input "text" at bounding box center [756, 277] width 430 height 18
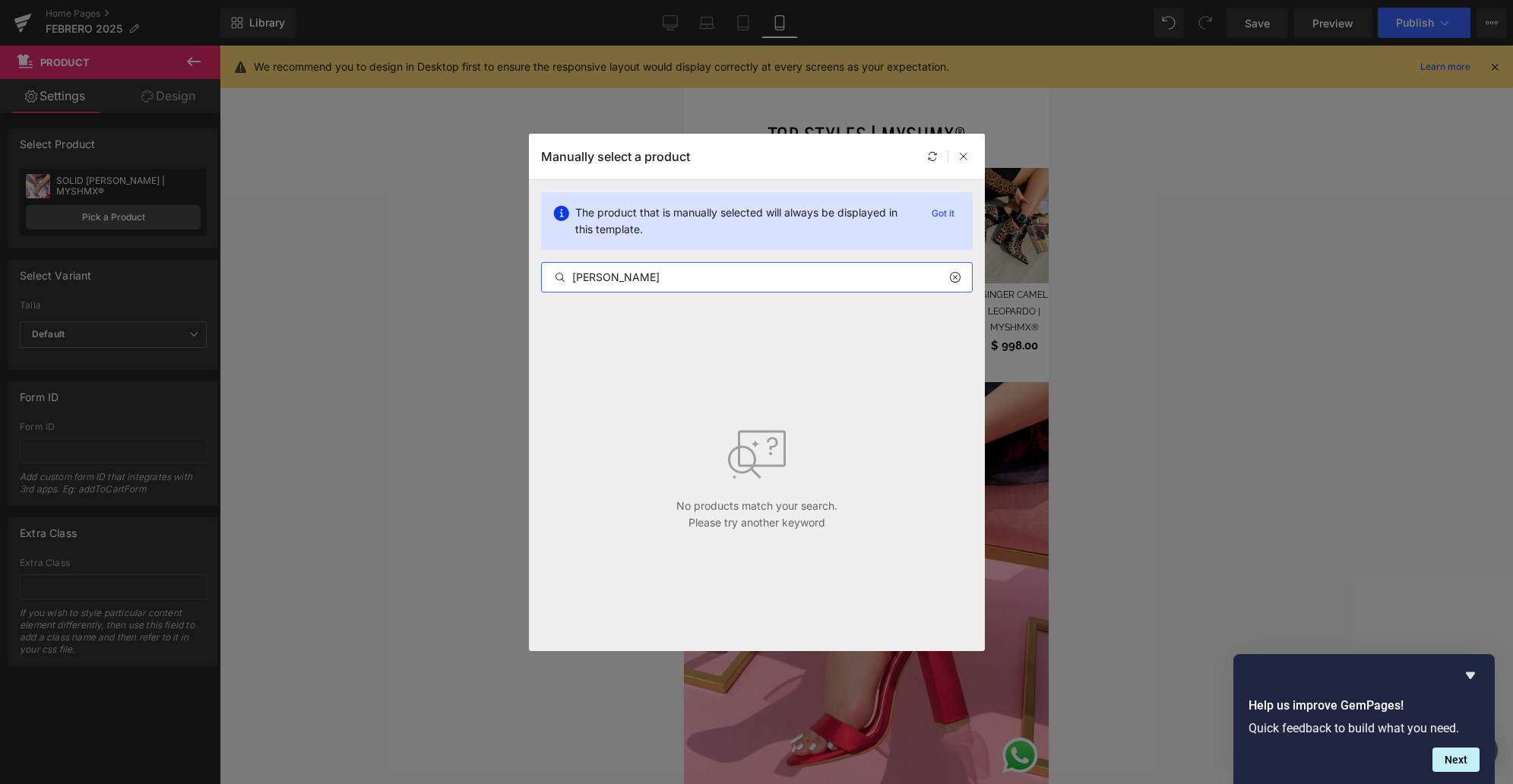
drag, startPoint x: 628, startPoint y: 272, endPoint x: 514, endPoint y: 272, distance: 114.0
click at [516, 273] on div "Manually select a product The product that is manually selected will always be …" at bounding box center [756, 392] width 1513 height 784
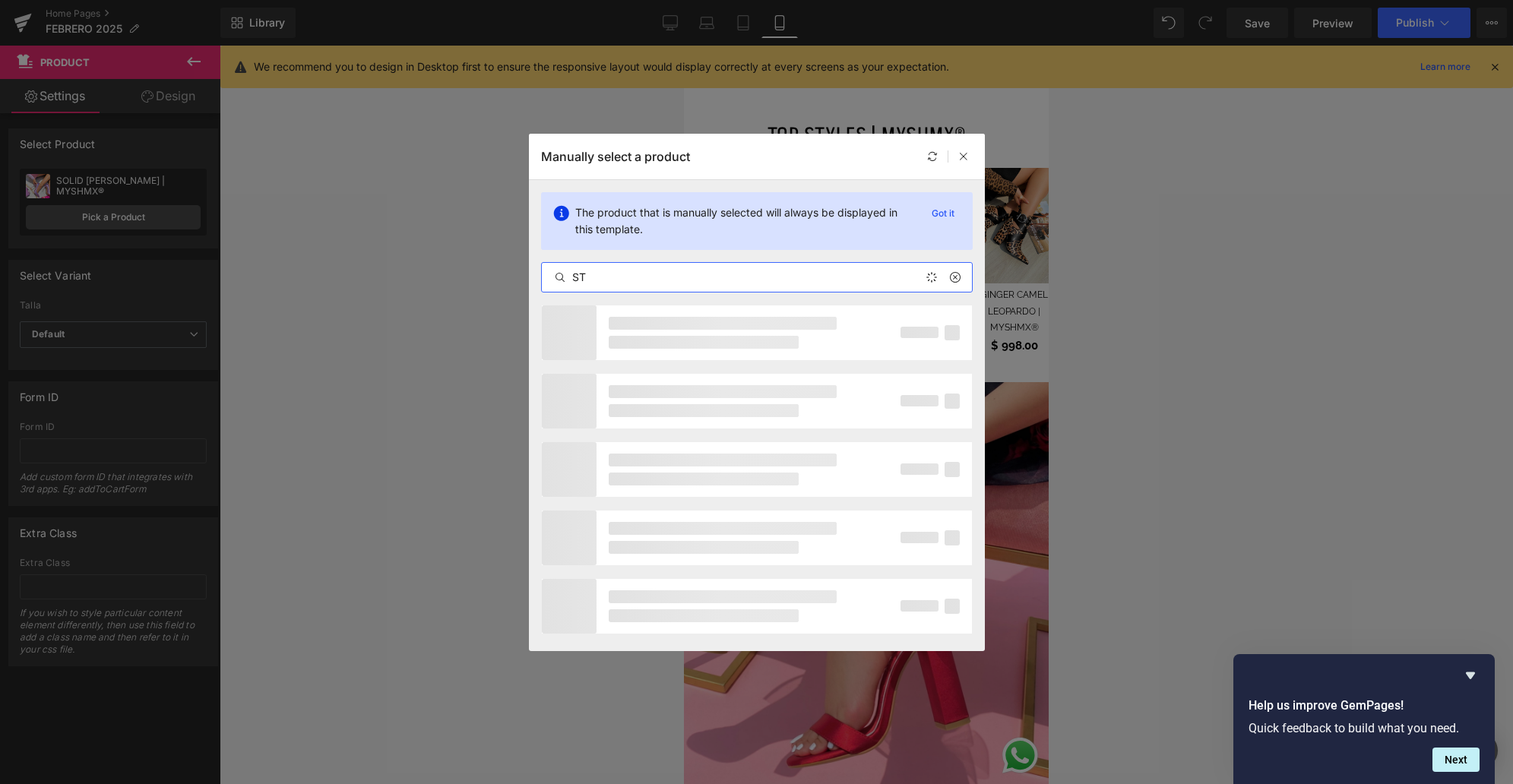
type input "S"
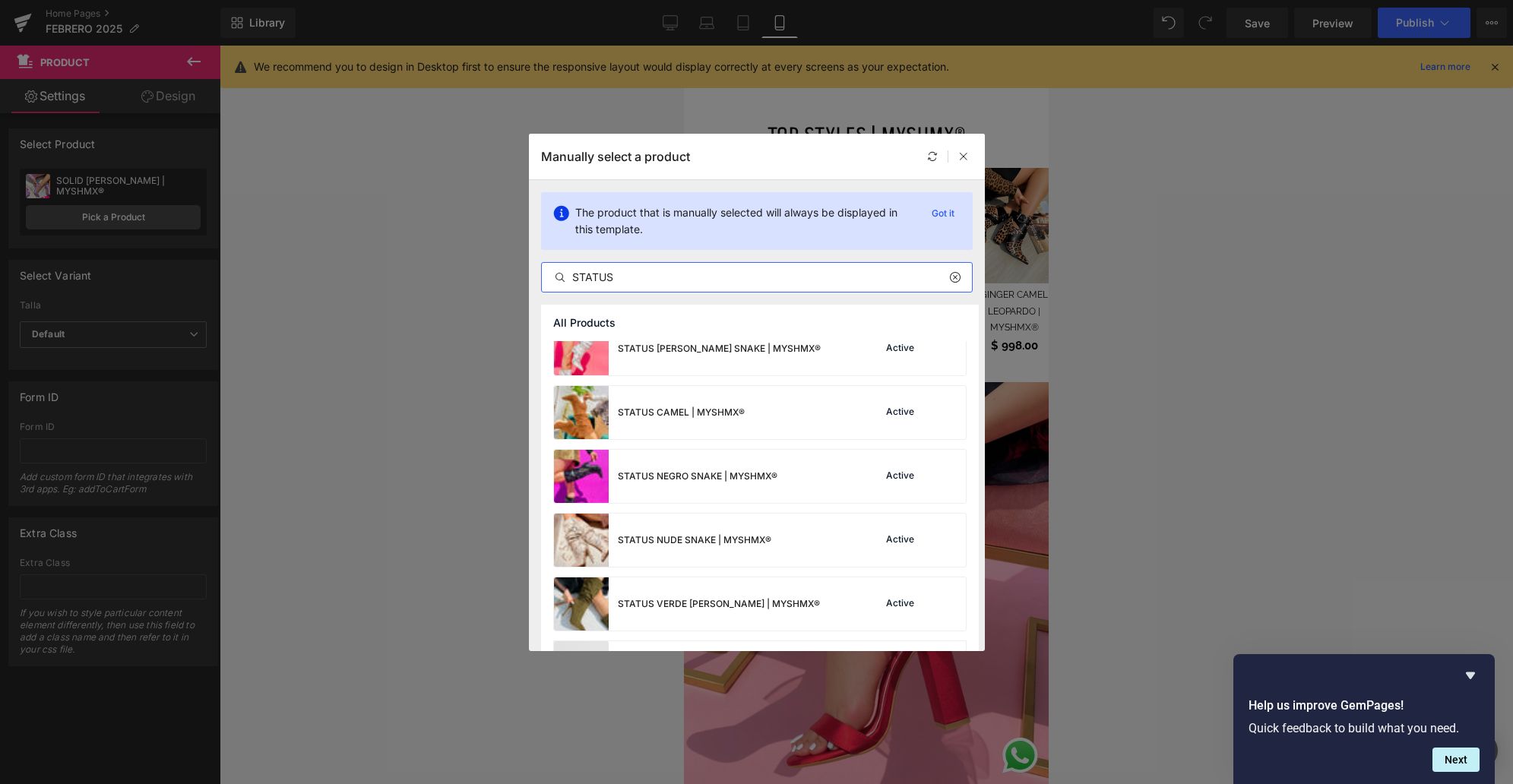
scroll to position [298, 0]
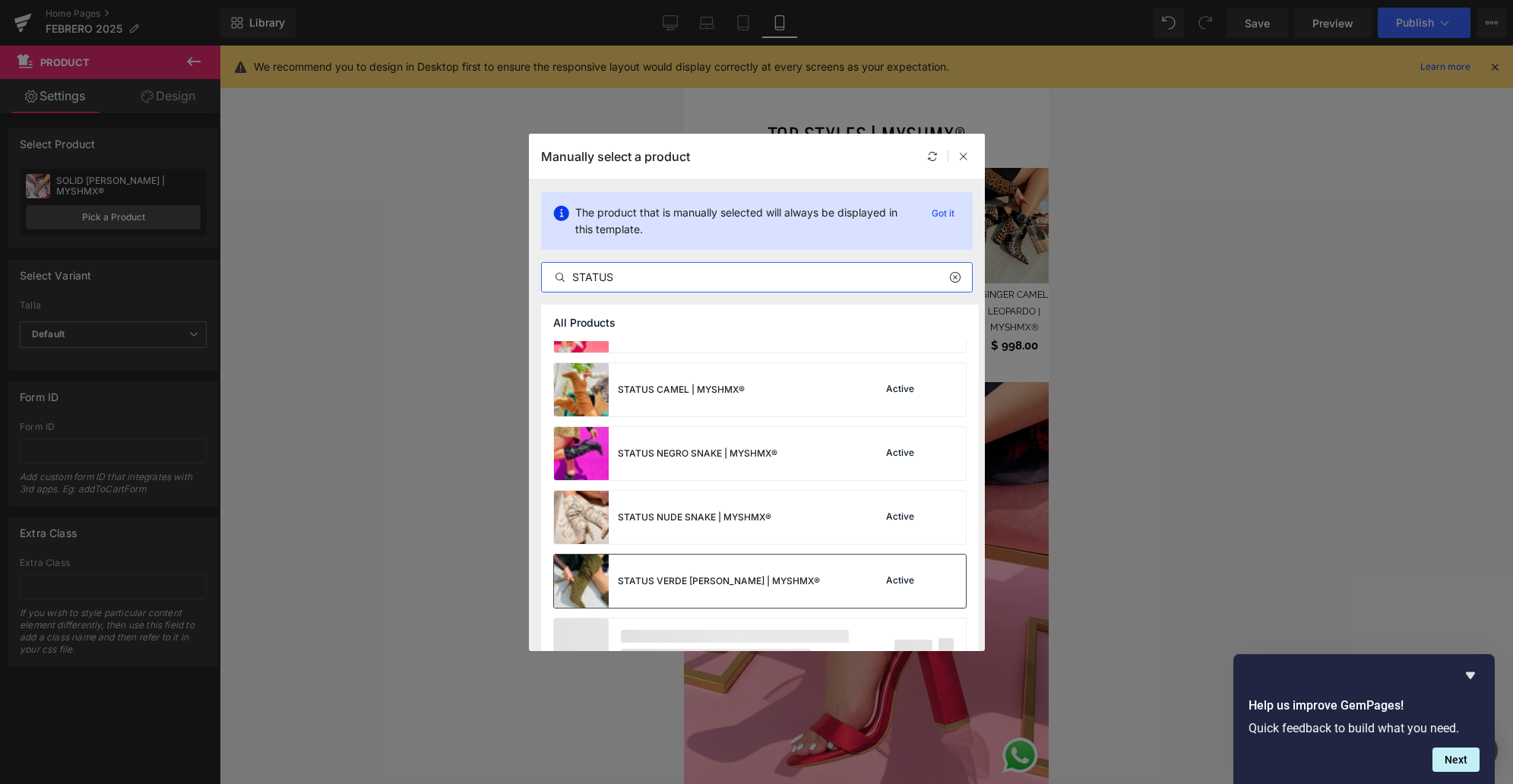
type input "STATUS"
click at [635, 580] on div "STATUS VERDE [PERSON_NAME] | MYSHMX®" at bounding box center [687, 581] width 266 height 53
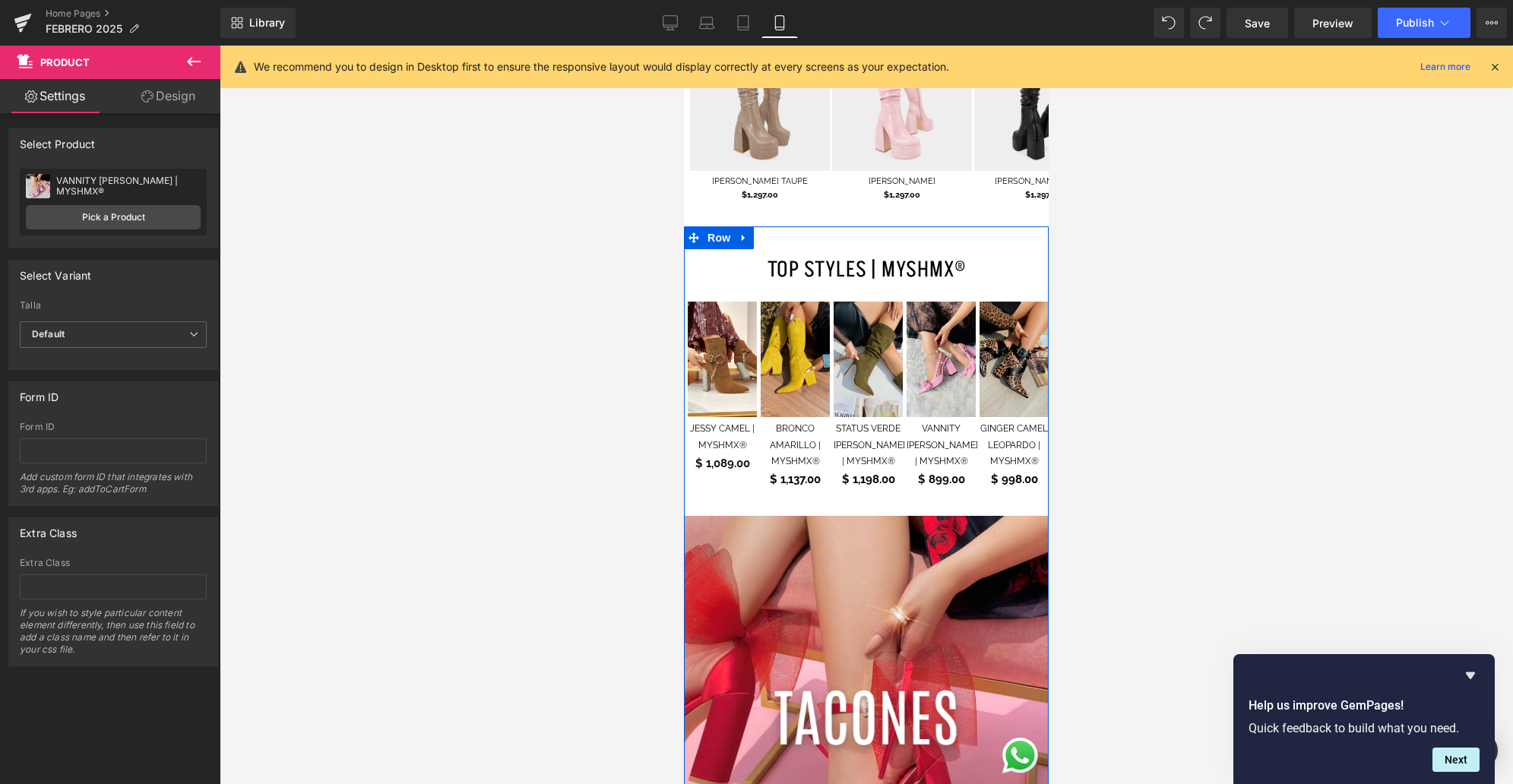
scroll to position [2692, 0]
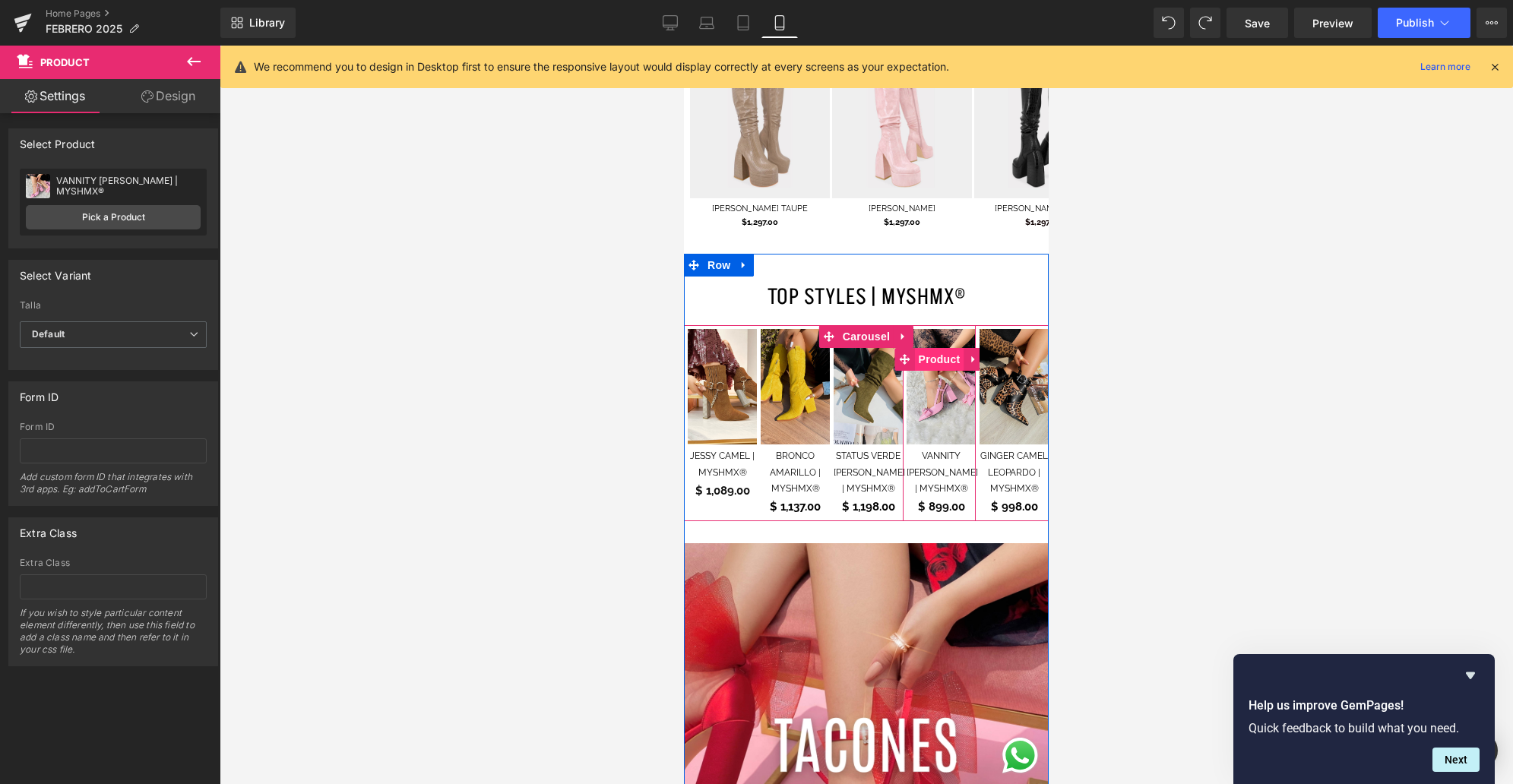
click at [935, 348] on span "Product" at bounding box center [939, 359] width 49 height 23
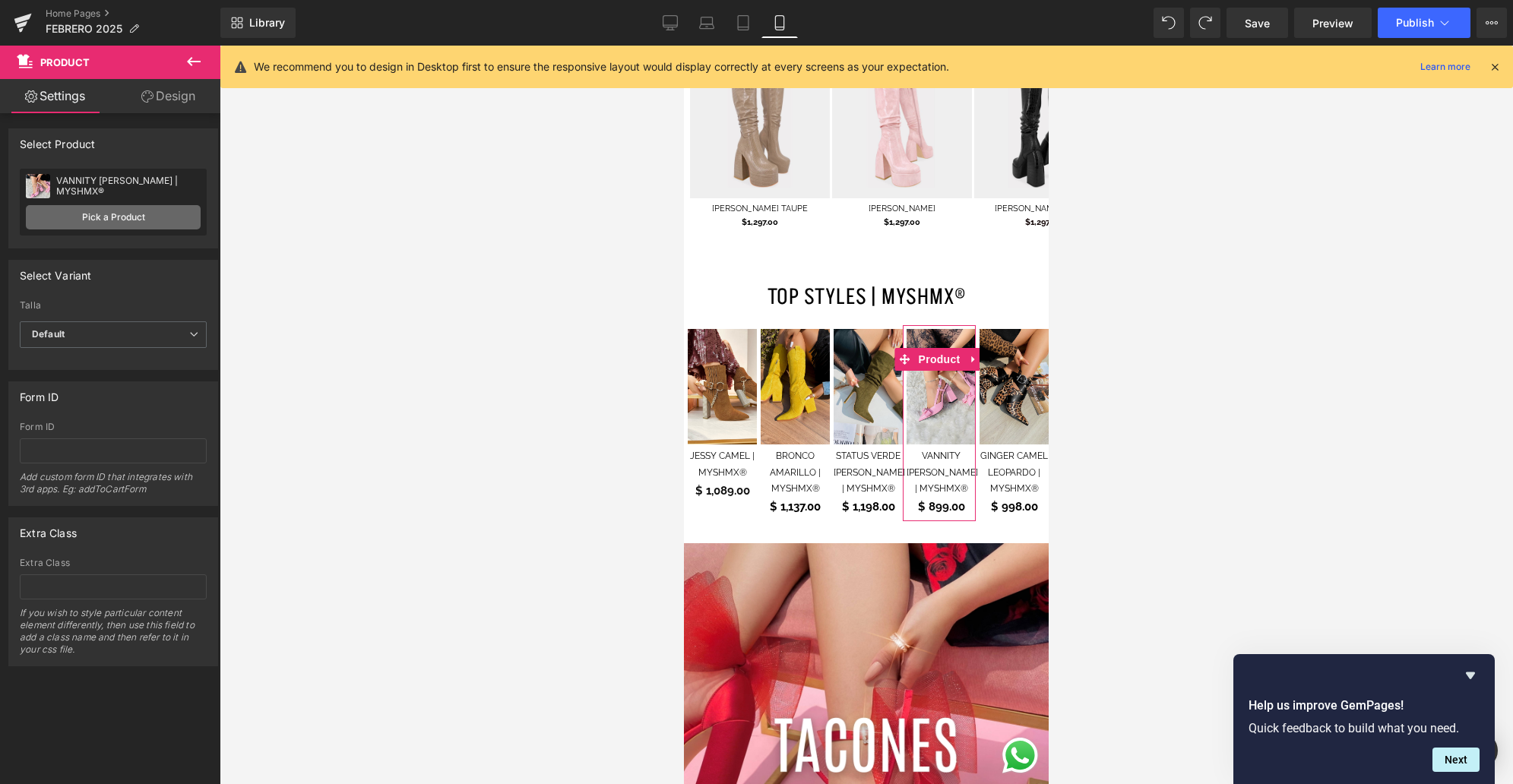
click at [138, 218] on link "Pick a Product" at bounding box center [113, 217] width 175 height 24
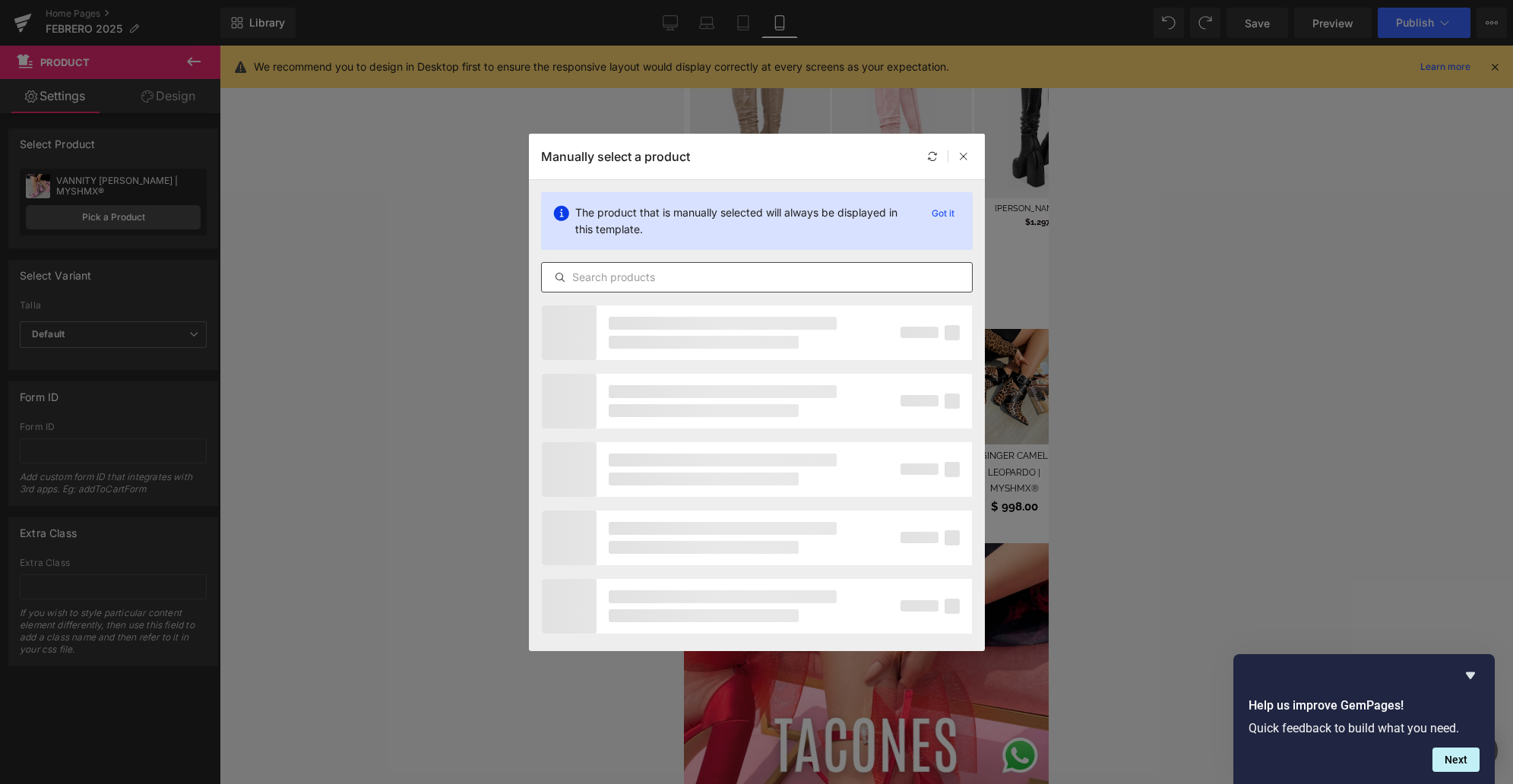
click at [665, 272] on input "text" at bounding box center [756, 277] width 430 height 18
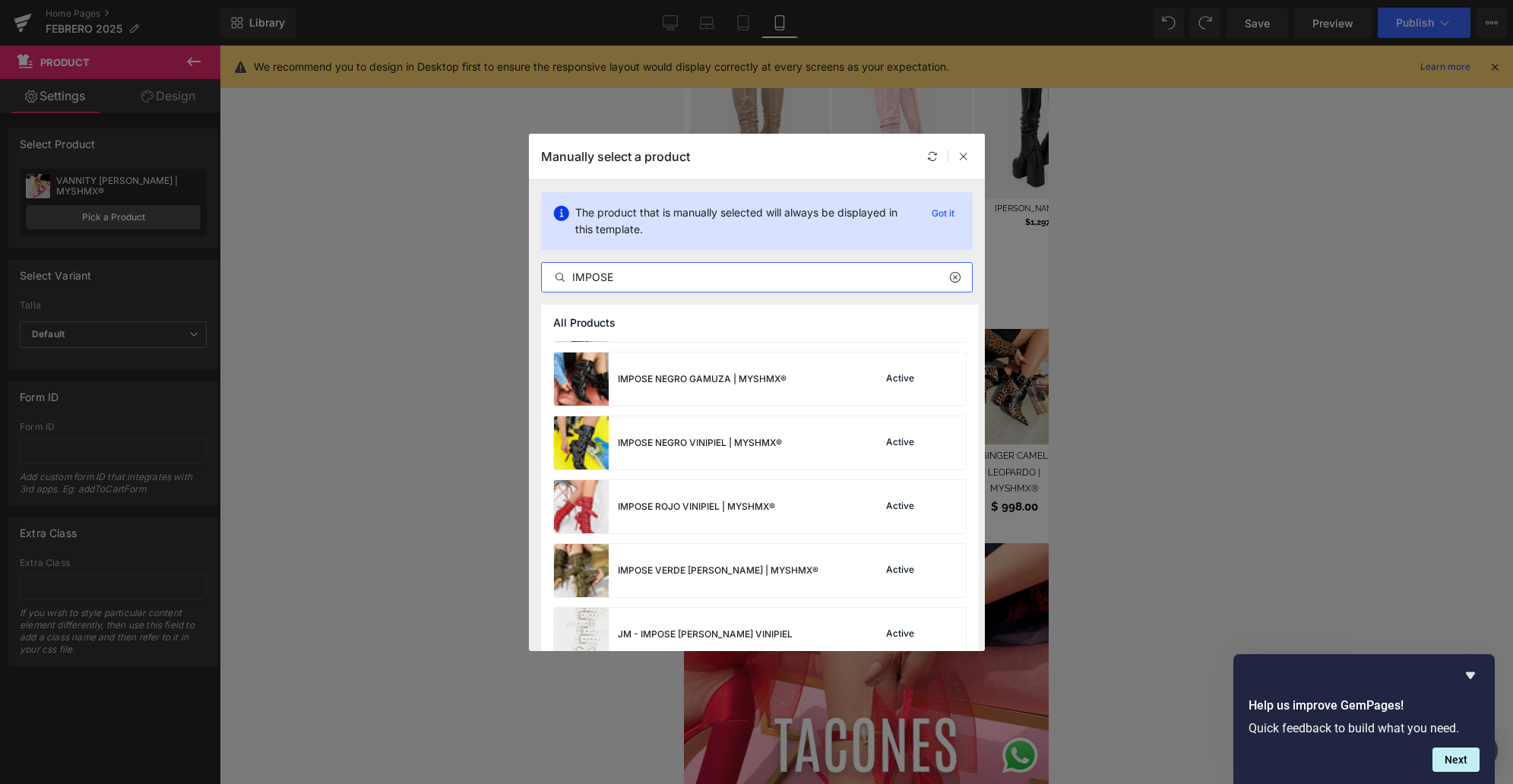
scroll to position [125, 0]
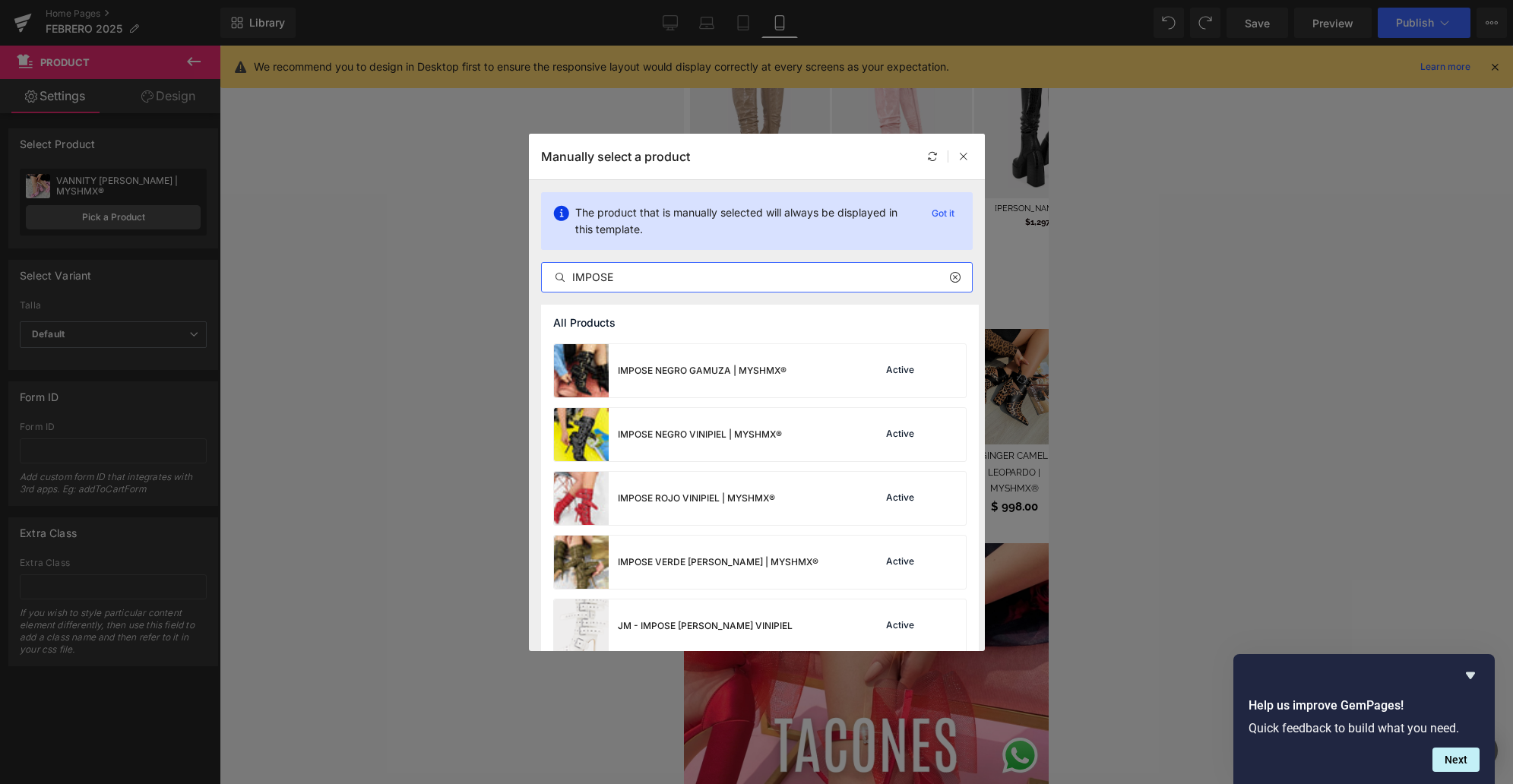
drag, startPoint x: 623, startPoint y: 275, endPoint x: 540, endPoint y: 274, distance: 83.0
click at [541, 274] on div "IMPOSE" at bounding box center [756, 277] width 431 height 31
type input "IMPOSE"
click at [969, 157] on div at bounding box center [963, 156] width 18 height 18
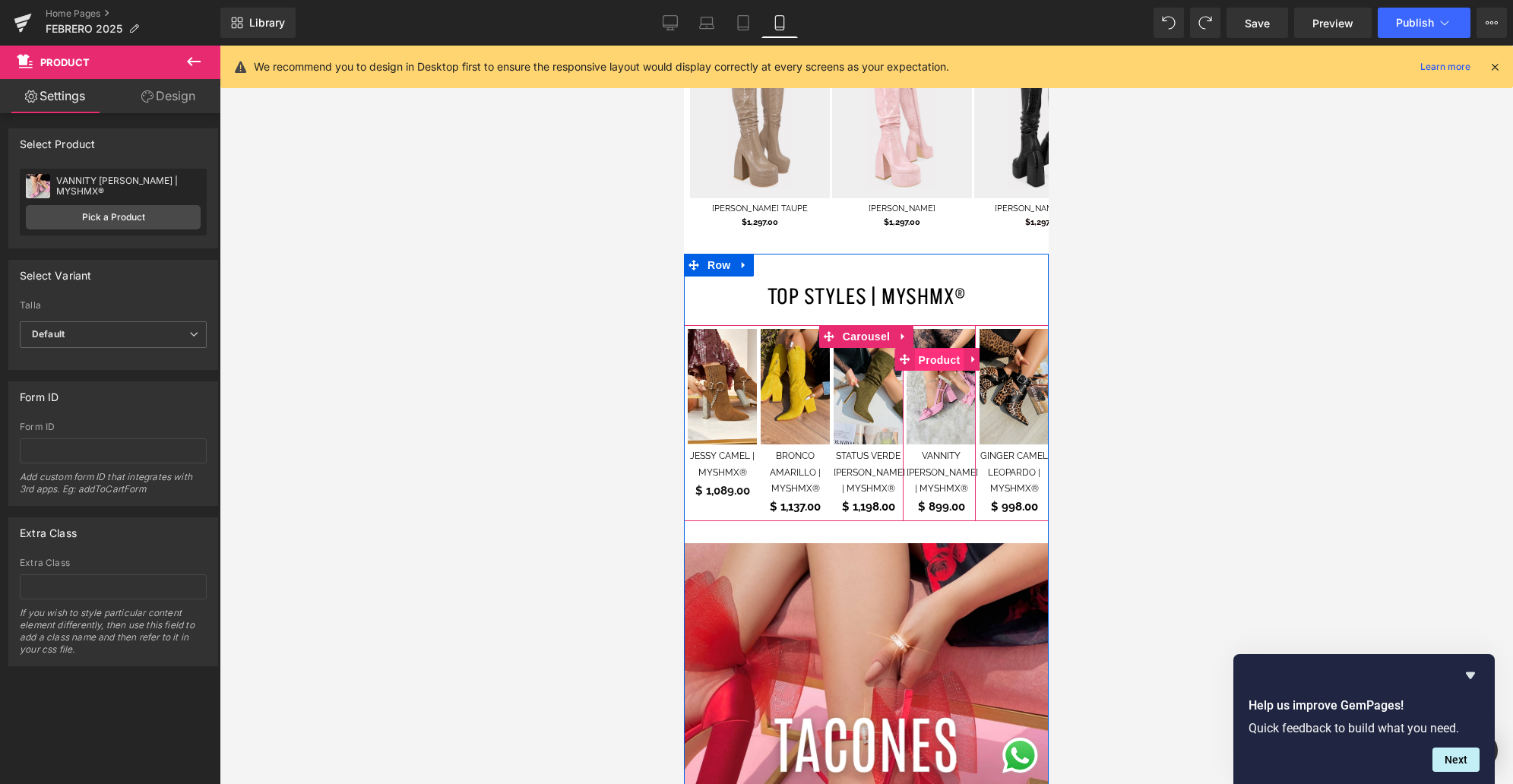
click at [938, 349] on span "Product" at bounding box center [939, 360] width 49 height 23
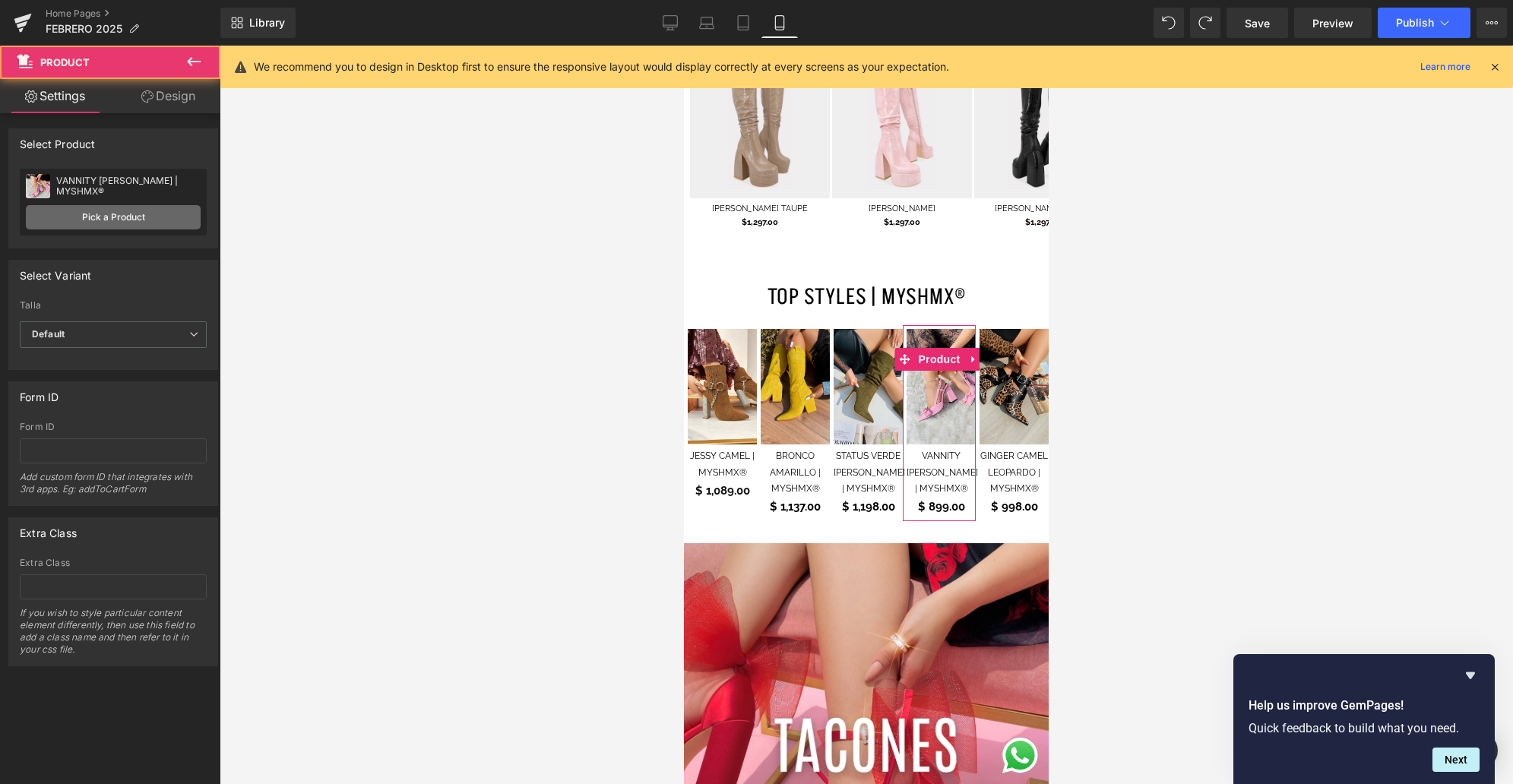
click at [110, 212] on link "Pick a Product" at bounding box center [113, 217] width 175 height 24
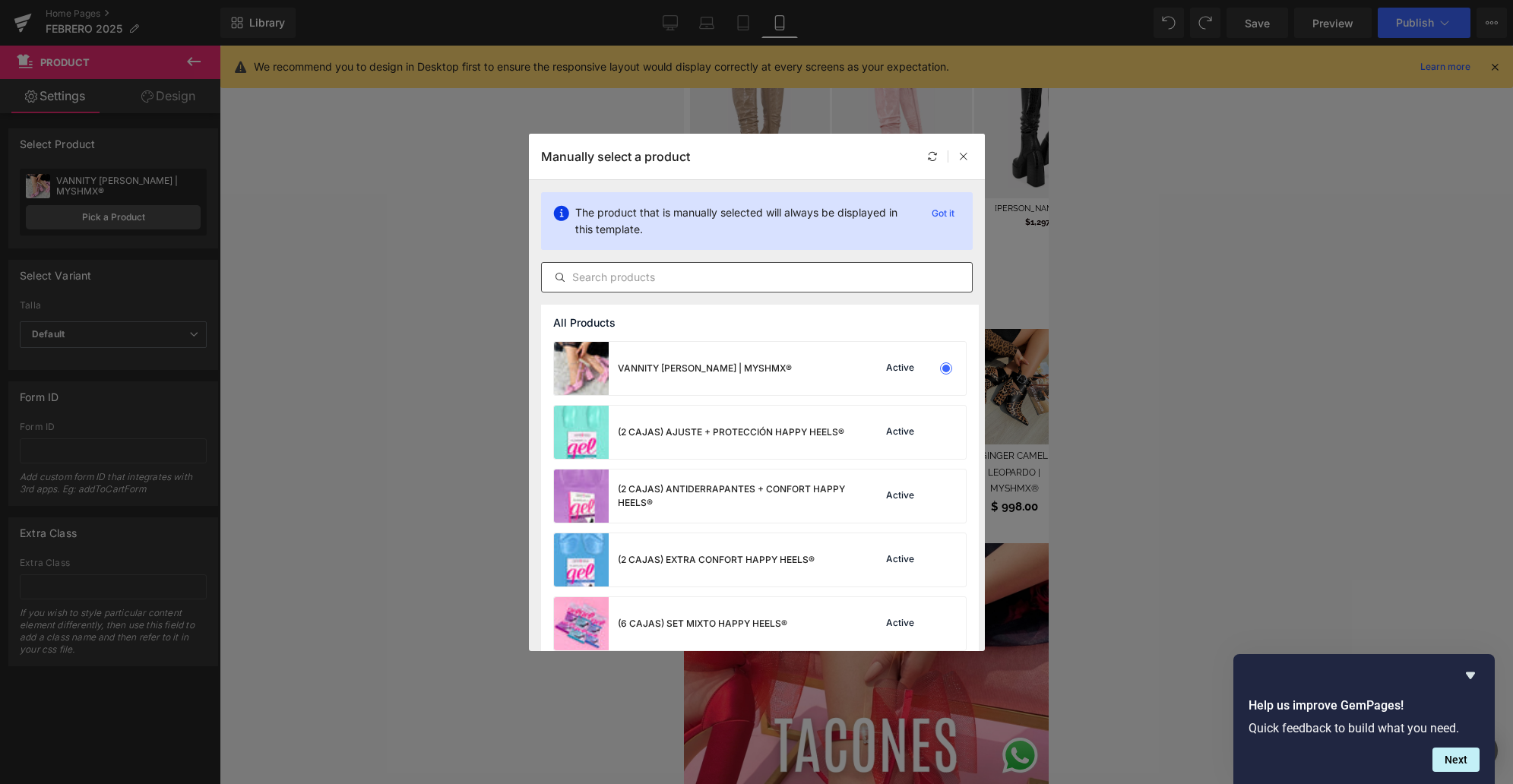
click at [676, 283] on input "text" at bounding box center [756, 277] width 430 height 18
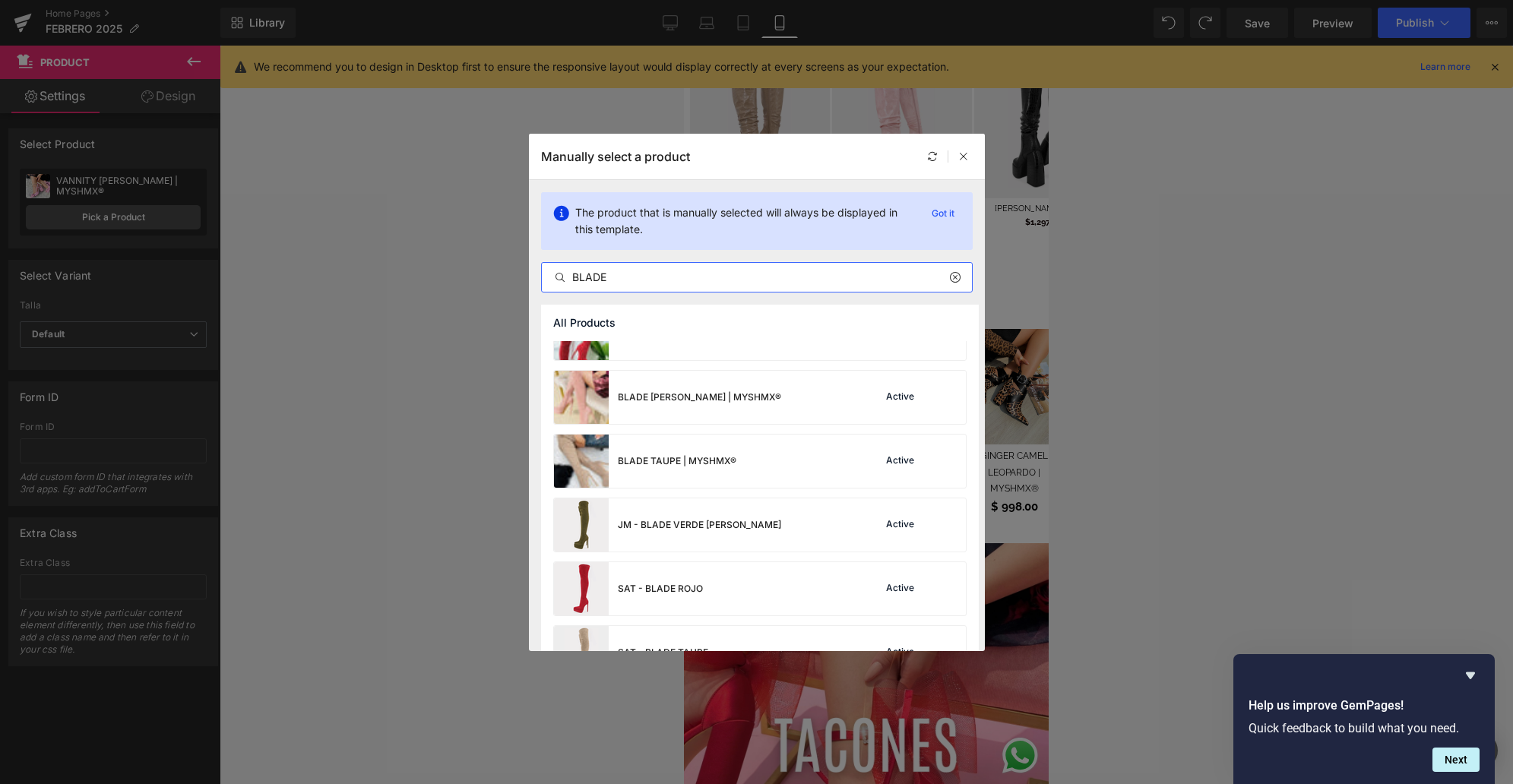
scroll to position [106, 0]
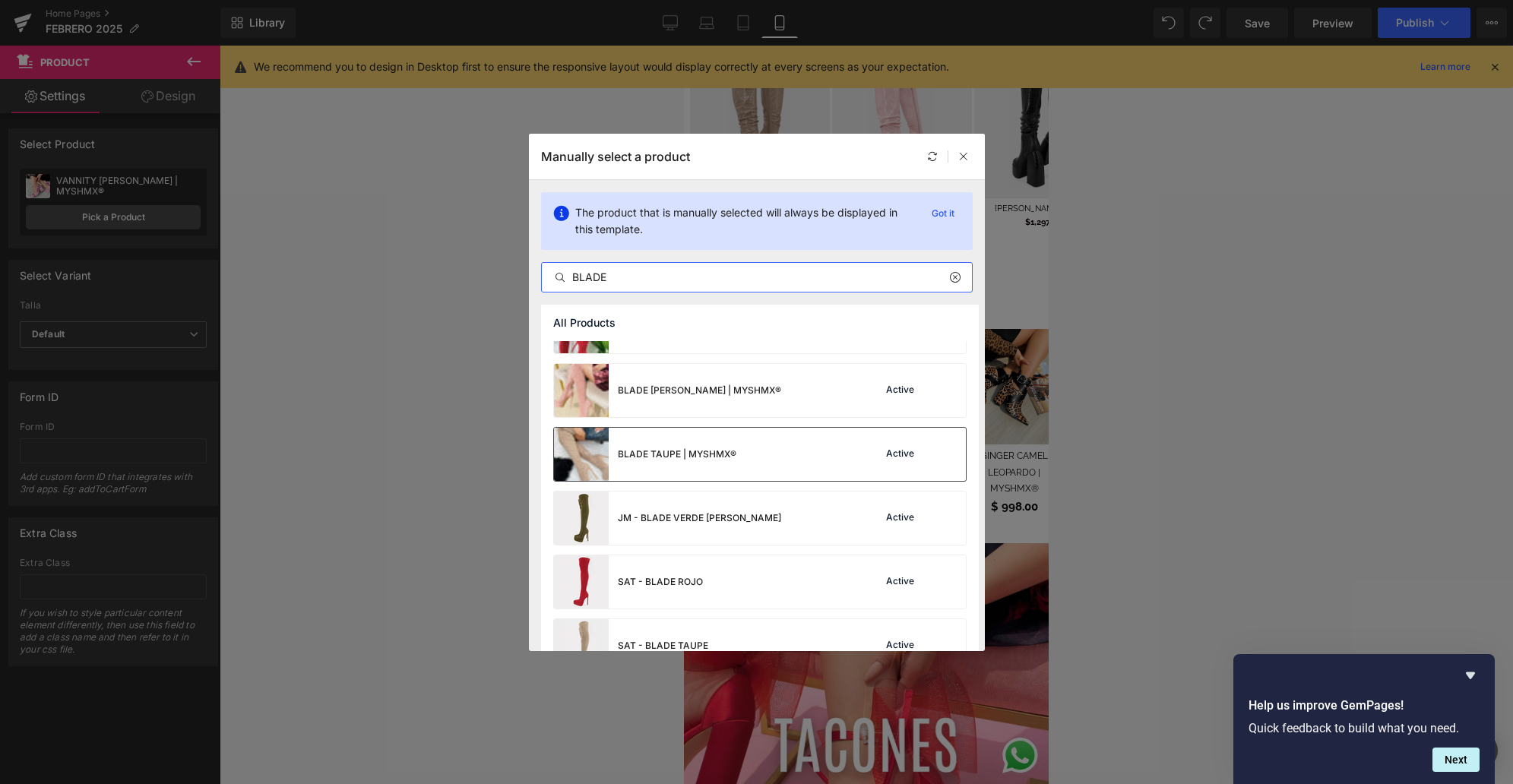
type input "BLADE"
click at [773, 433] on div "BLADE TAUPE | MYSHMX® Active" at bounding box center [760, 455] width 412 height 53
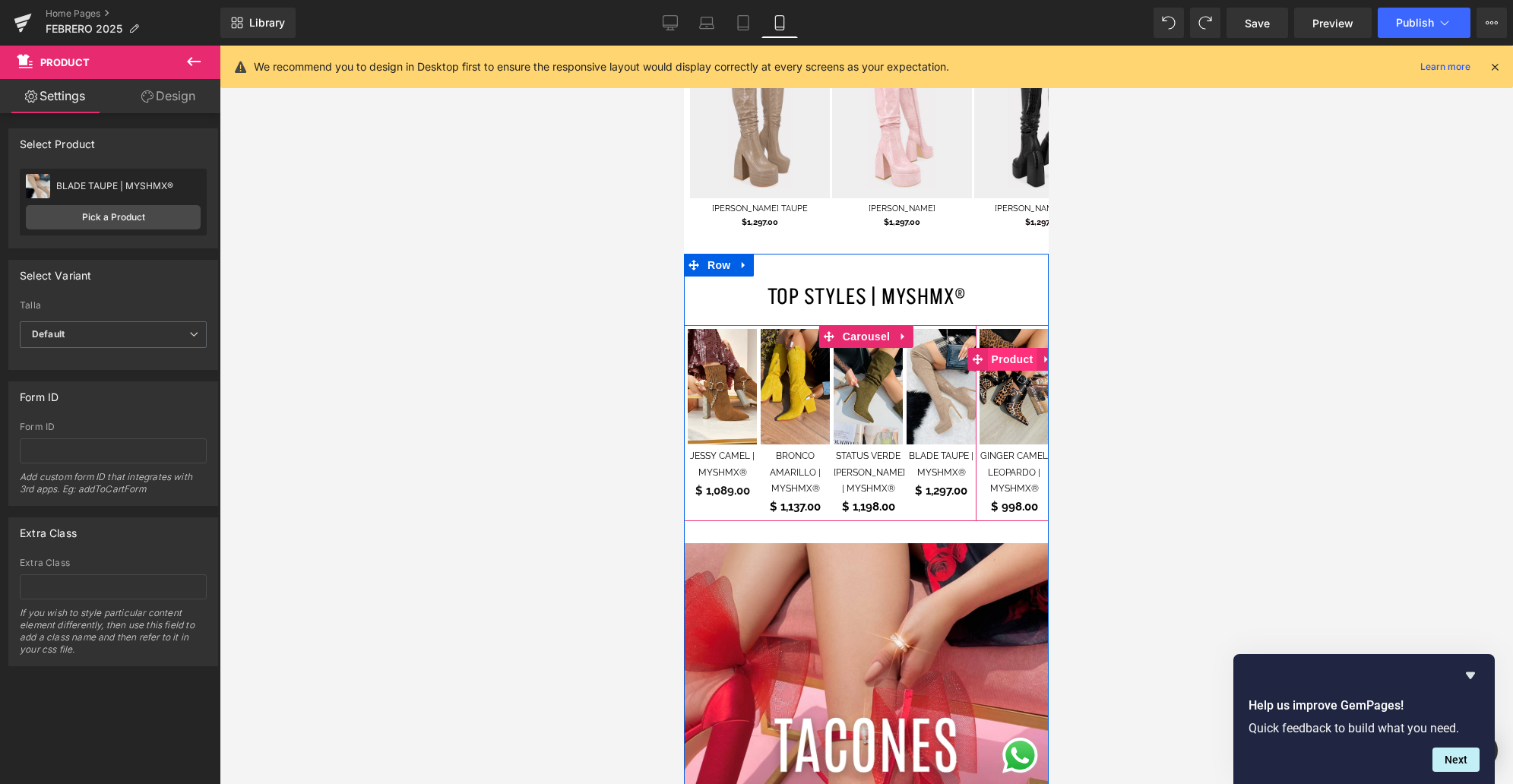
click at [1003, 348] on span "Product" at bounding box center [1012, 359] width 49 height 23
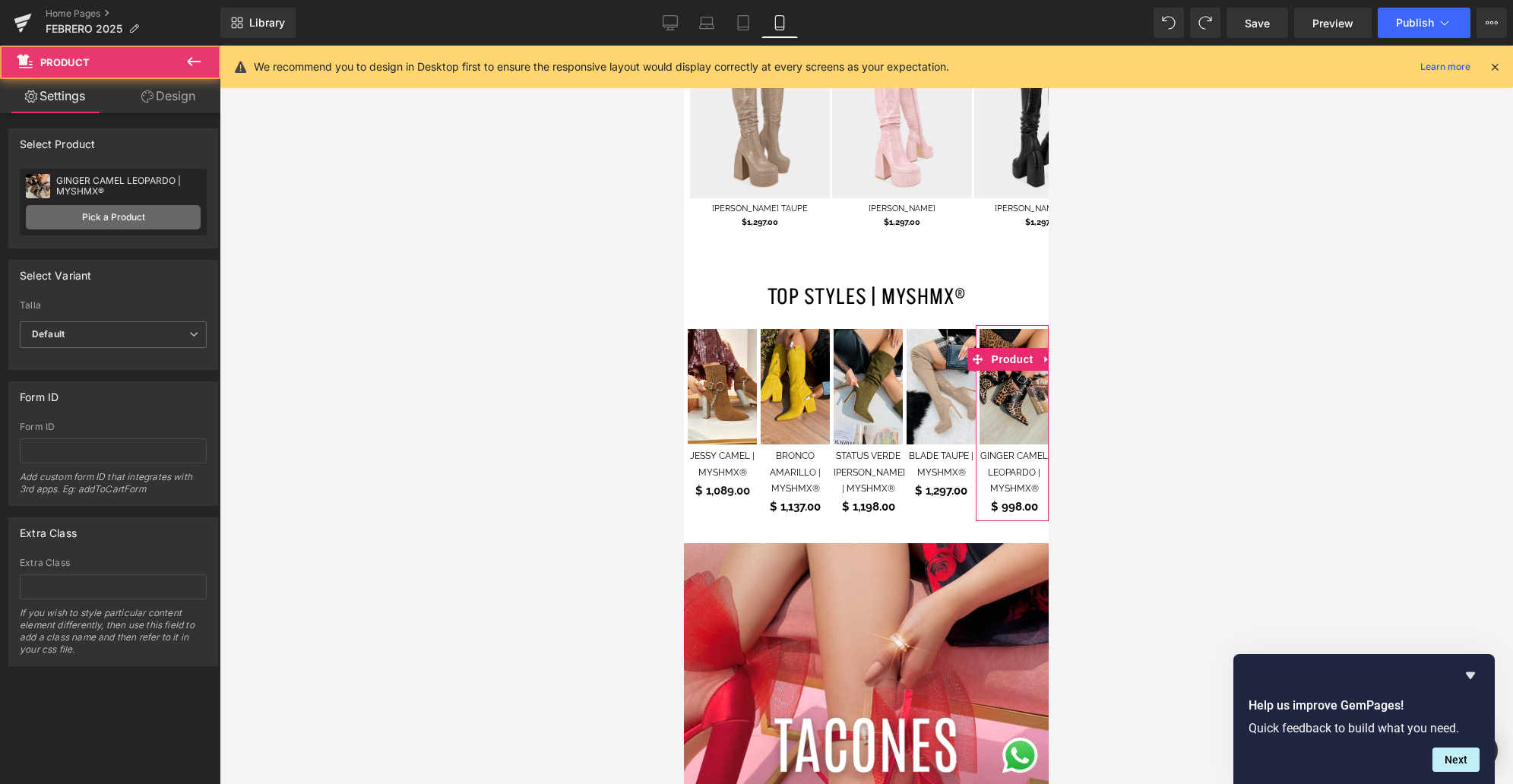
click at [112, 213] on link "Pick a Product" at bounding box center [113, 217] width 175 height 24
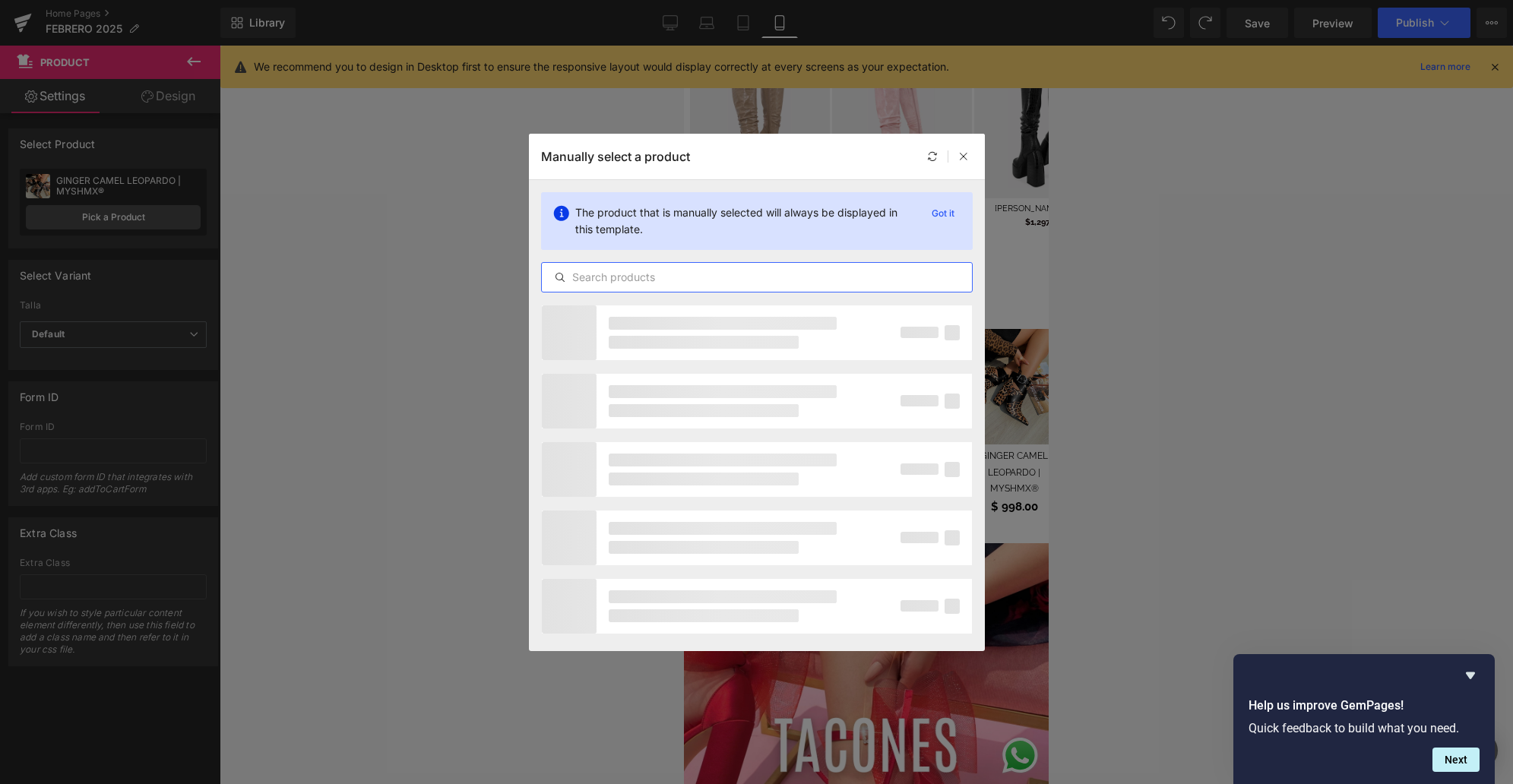
click at [755, 278] on input "text" at bounding box center [756, 277] width 430 height 18
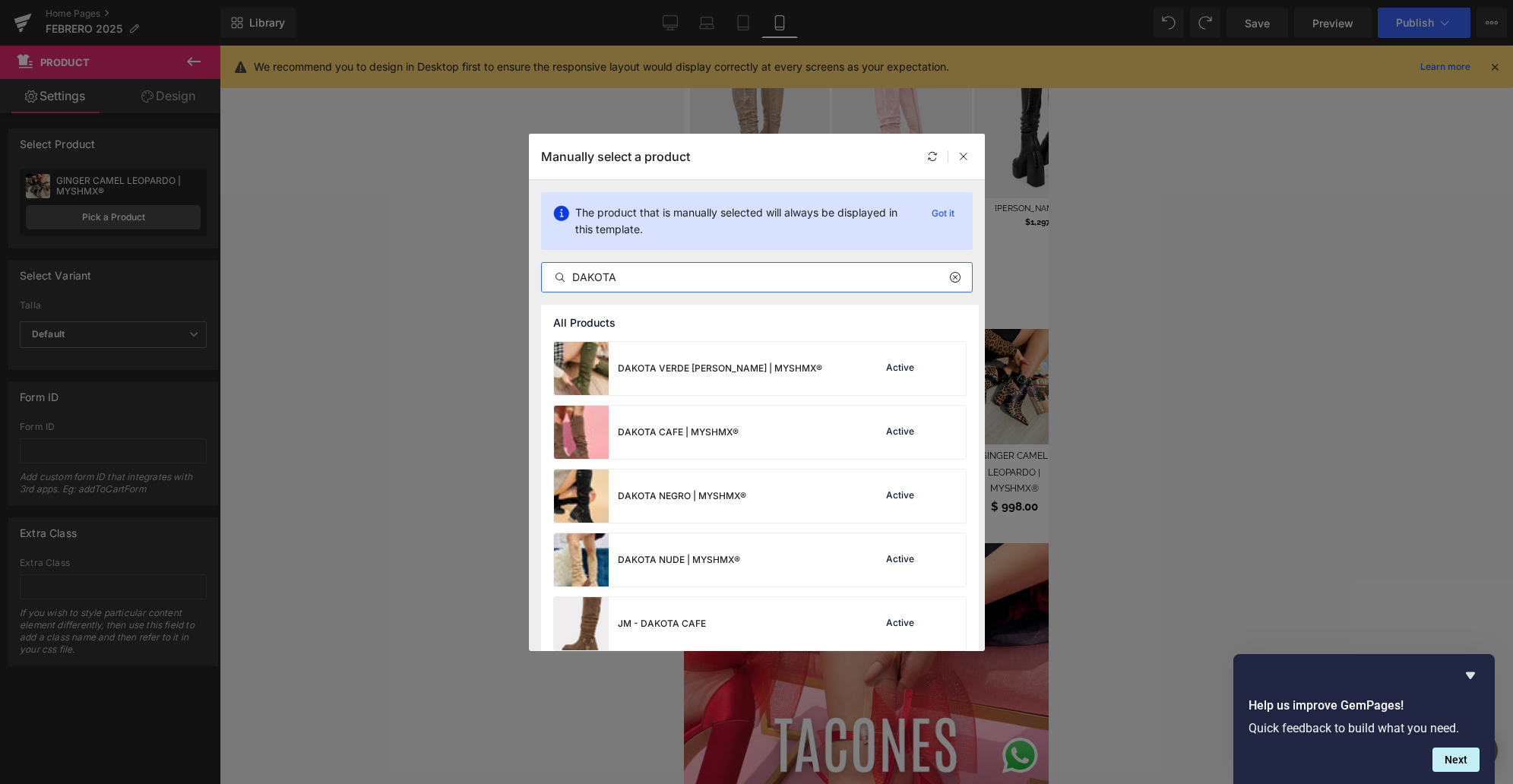
drag, startPoint x: 622, startPoint y: 278, endPoint x: 552, endPoint y: 270, distance: 70.5
click at [553, 271] on input "DAKOTA" at bounding box center [756, 277] width 430 height 18
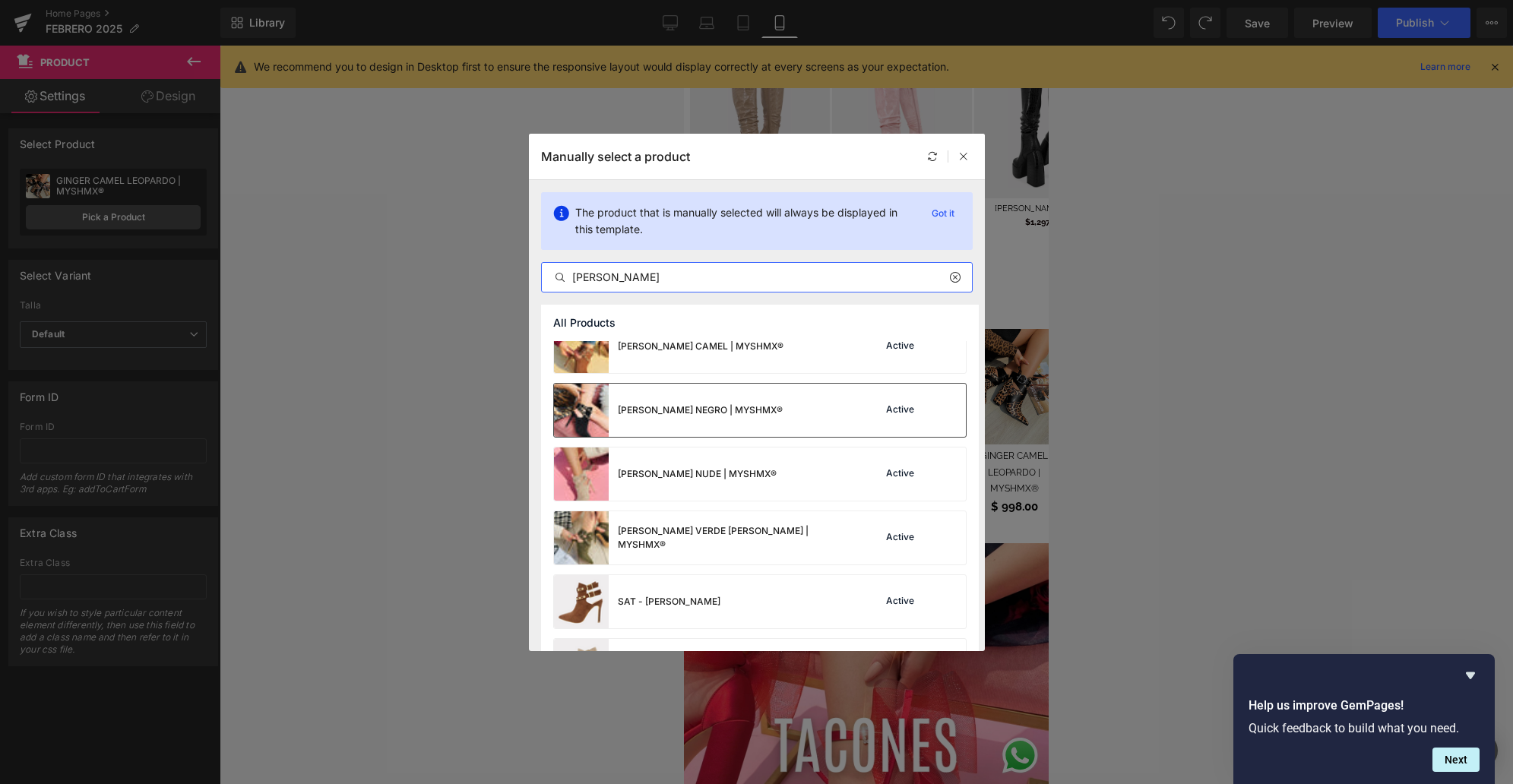
scroll to position [185, 0]
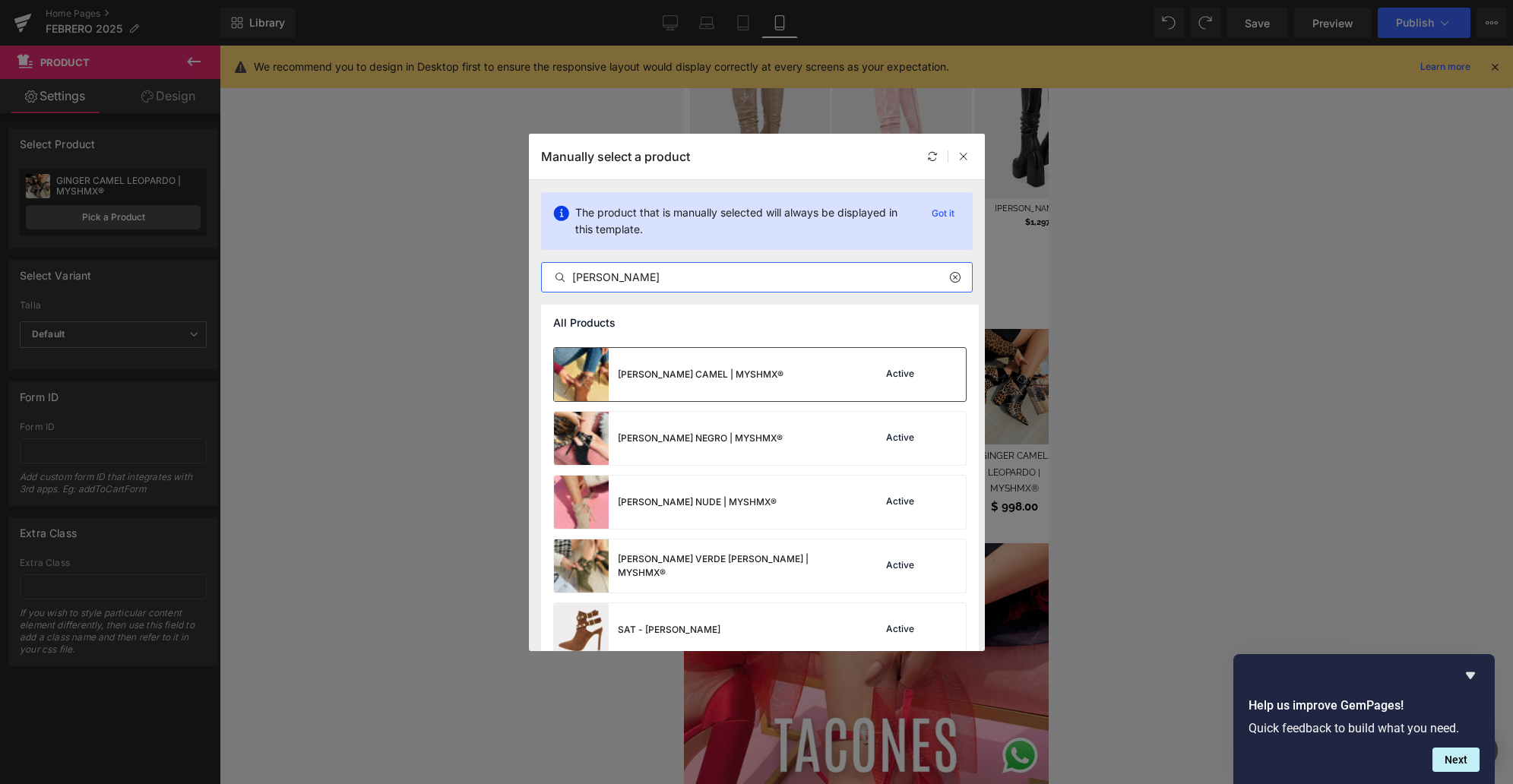
type input "[PERSON_NAME]"
click at [798, 391] on div "[PERSON_NAME] CAMEL | MYSHMX® Active" at bounding box center [760, 375] width 412 height 53
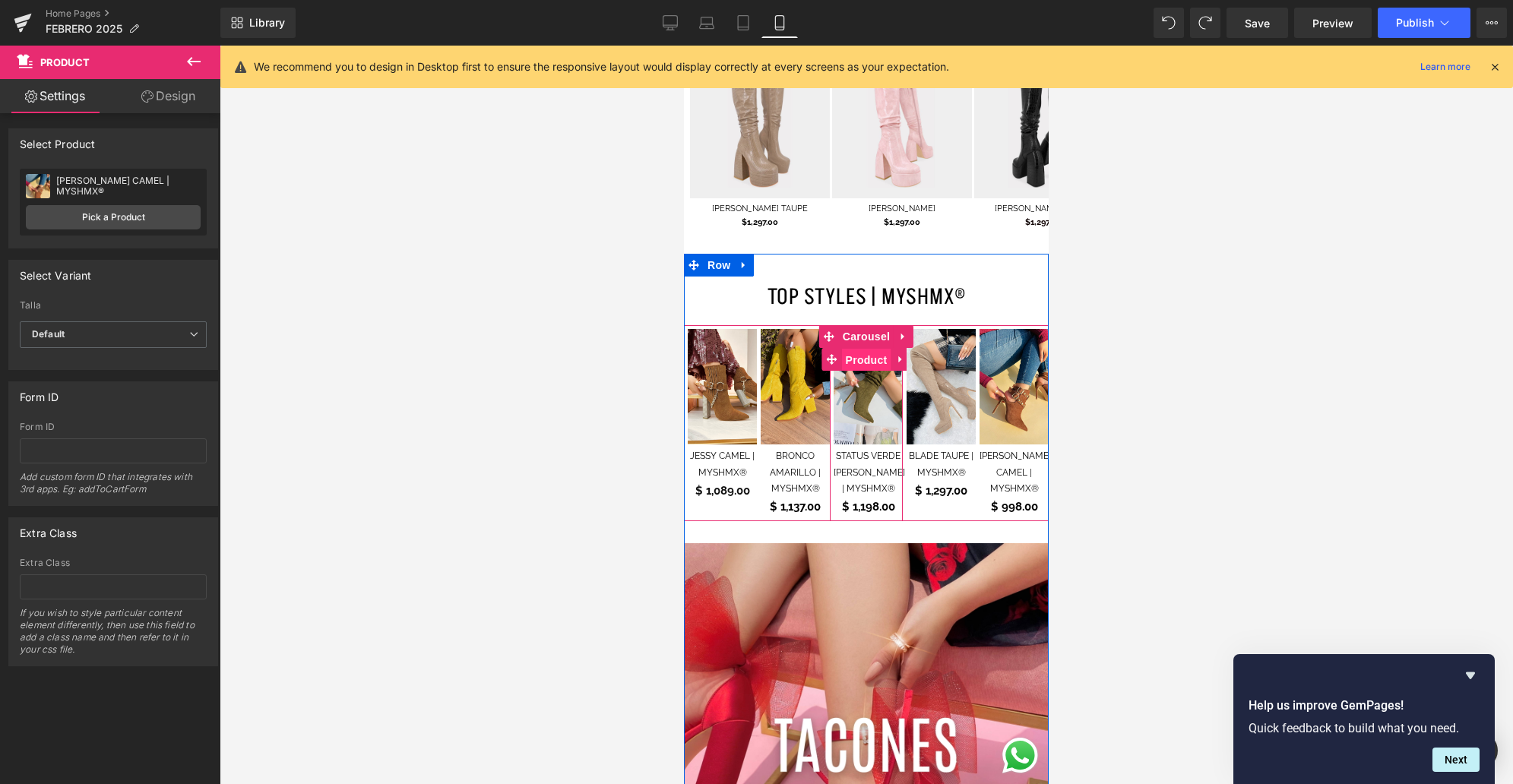
click at [859, 349] on span "Product" at bounding box center [866, 360] width 49 height 23
drag, startPoint x: 864, startPoint y: 298, endPoint x: 1143, endPoint y: 342, distance: 282.4
click at [864, 325] on span "Carousel" at bounding box center [866, 336] width 55 height 23
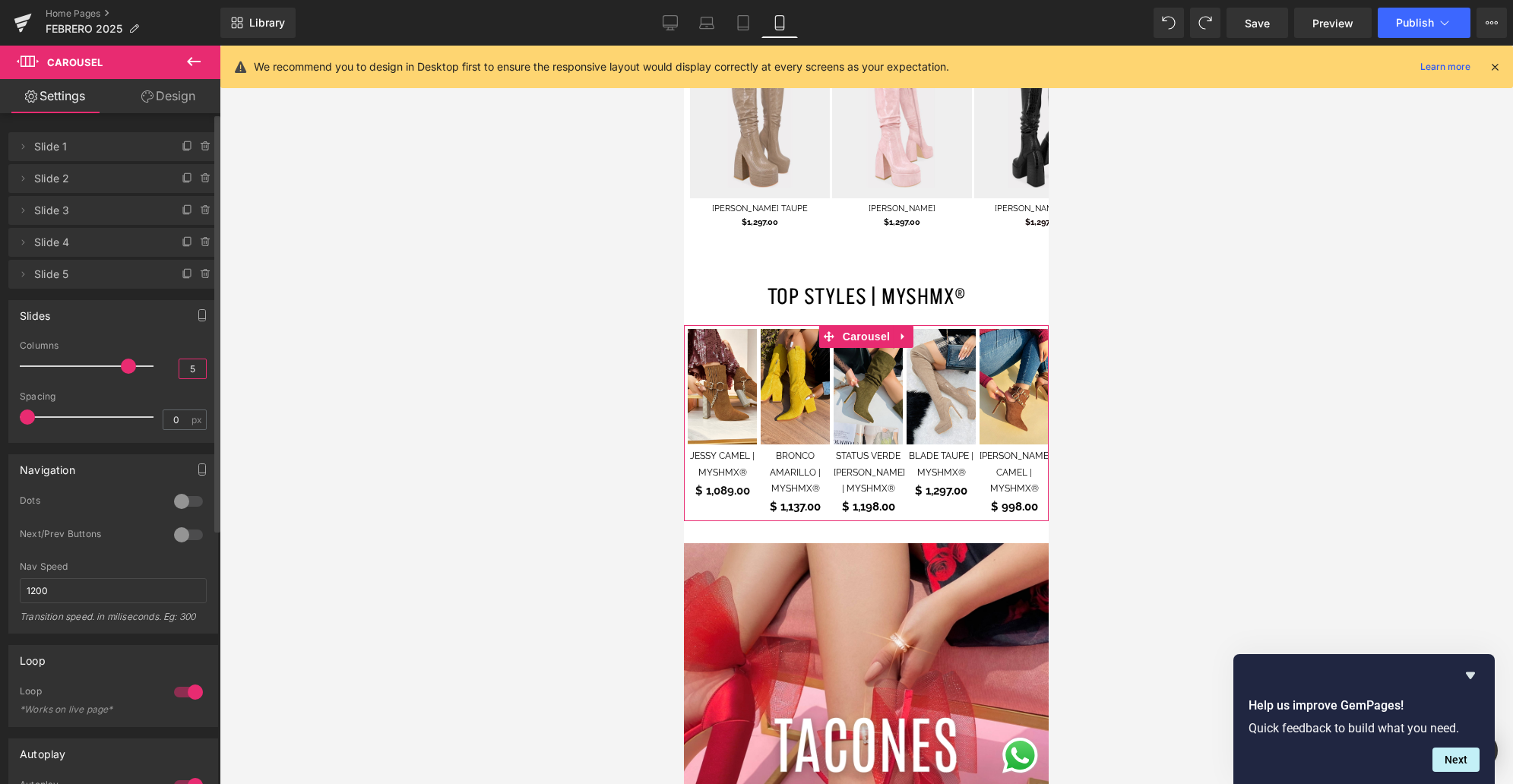
click at [182, 366] on input "5" at bounding box center [193, 369] width 27 height 19
type input "2.7"
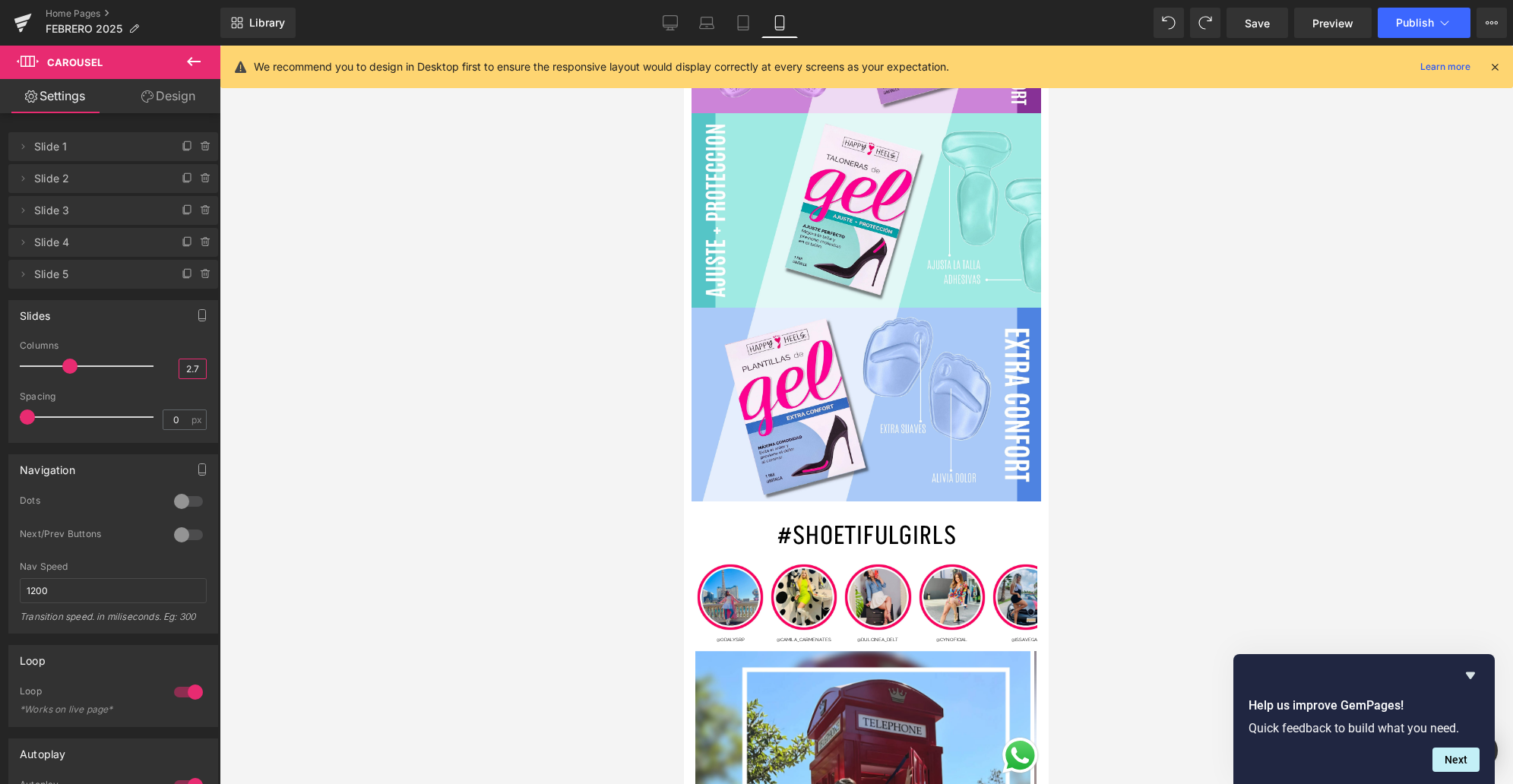
scroll to position [7374, 0]
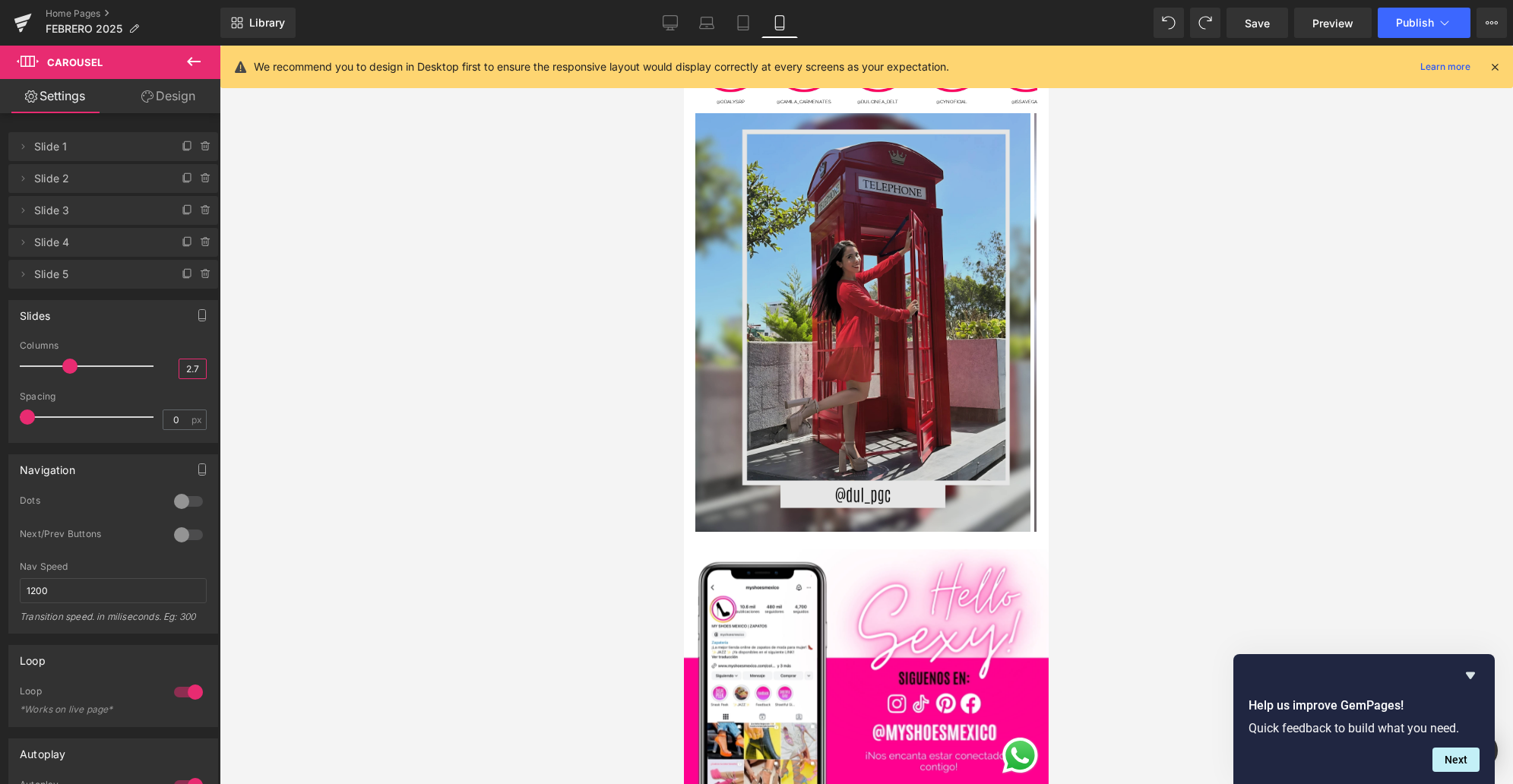
click at [870, 340] on img at bounding box center [863, 322] width 335 height 419
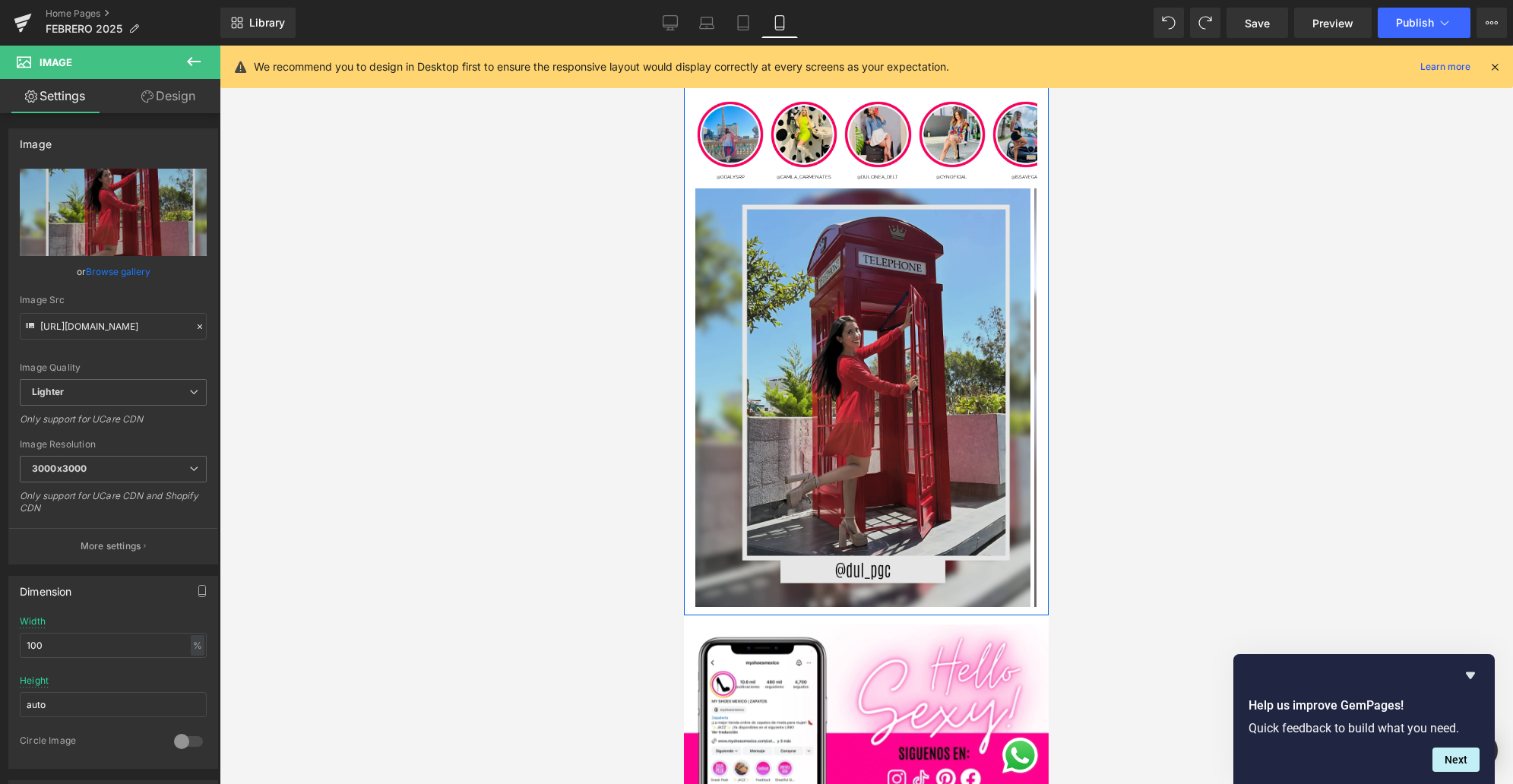
scroll to position [7257, 0]
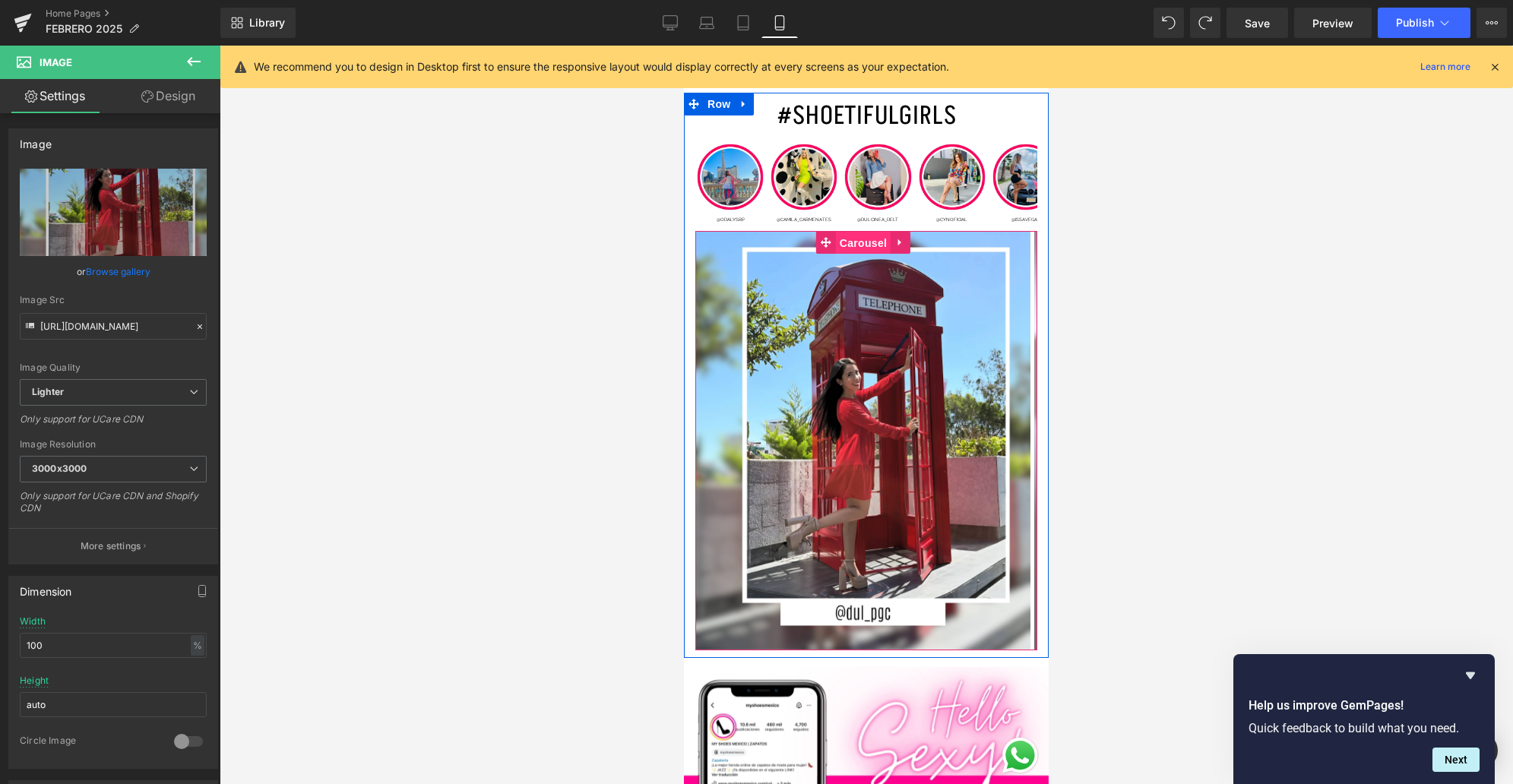
drag, startPoint x: 862, startPoint y: 195, endPoint x: 1327, endPoint y: 239, distance: 467.1
click at [862, 232] on span "Carousel" at bounding box center [863, 243] width 55 height 23
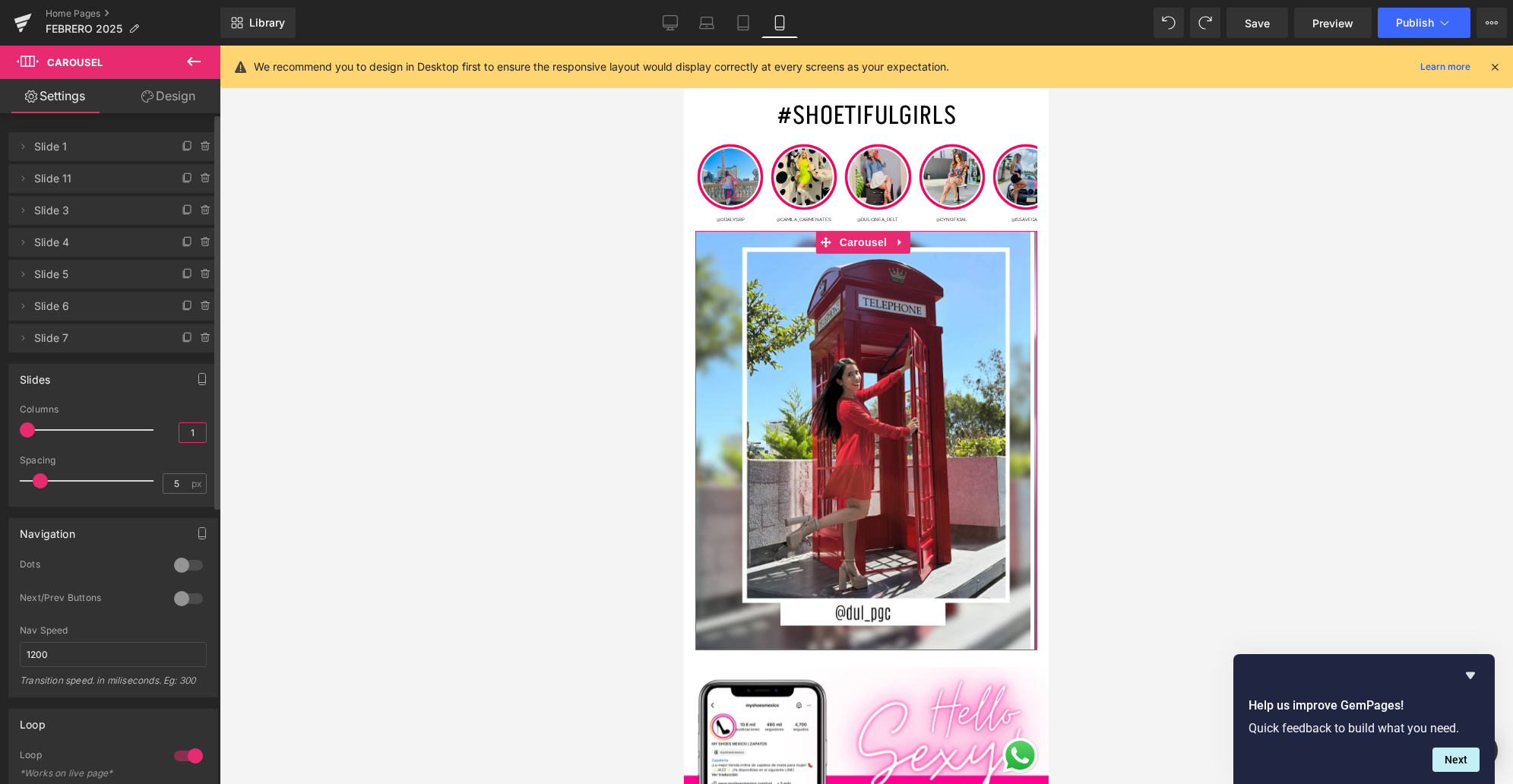
drag, startPoint x: 193, startPoint y: 433, endPoint x: 160, endPoint y: 431, distance: 33.1
click at [160, 431] on div "Columns 1" at bounding box center [113, 429] width 187 height 51
type input "7"
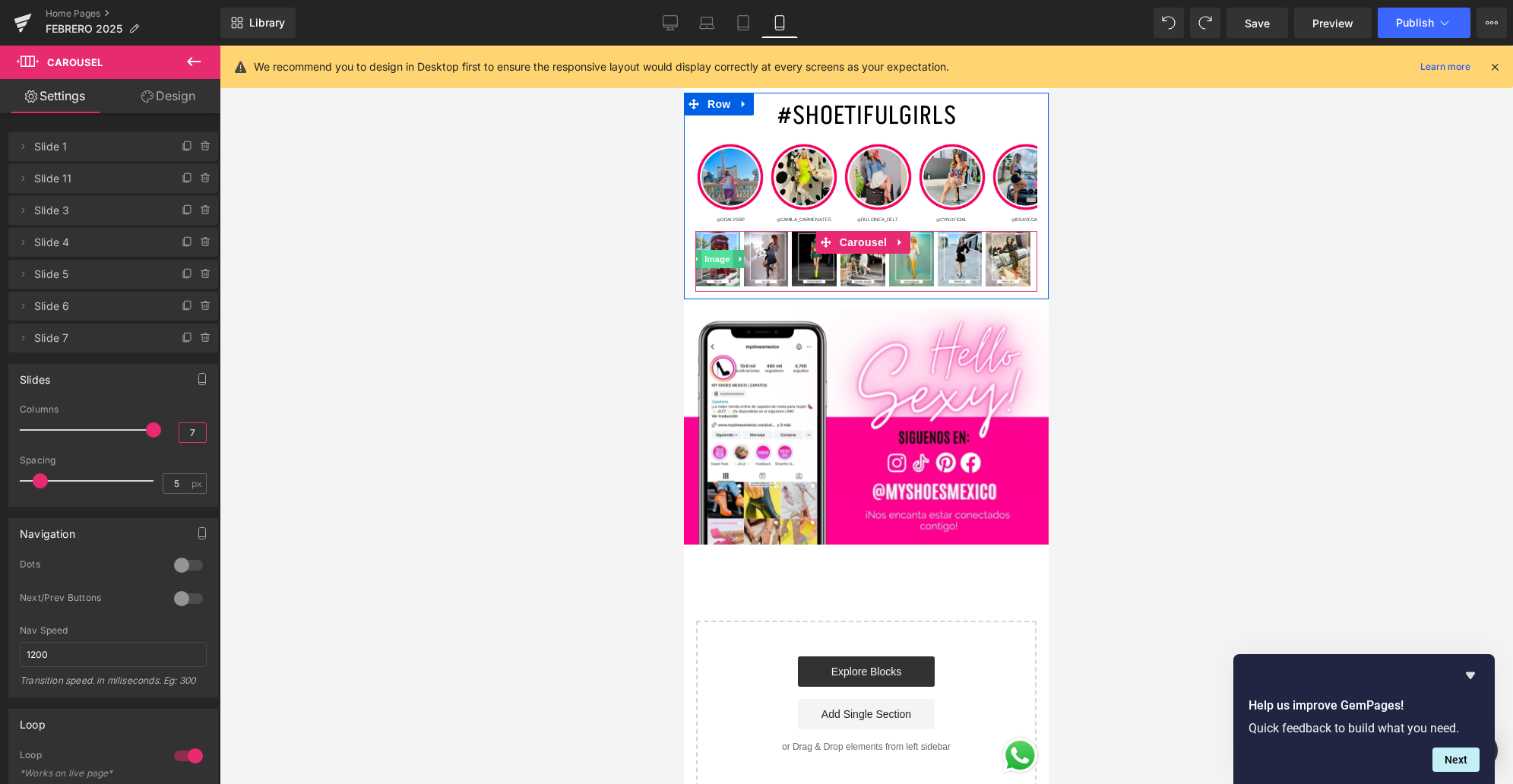
click at [713, 250] on span "Image" at bounding box center [718, 258] width 32 height 18
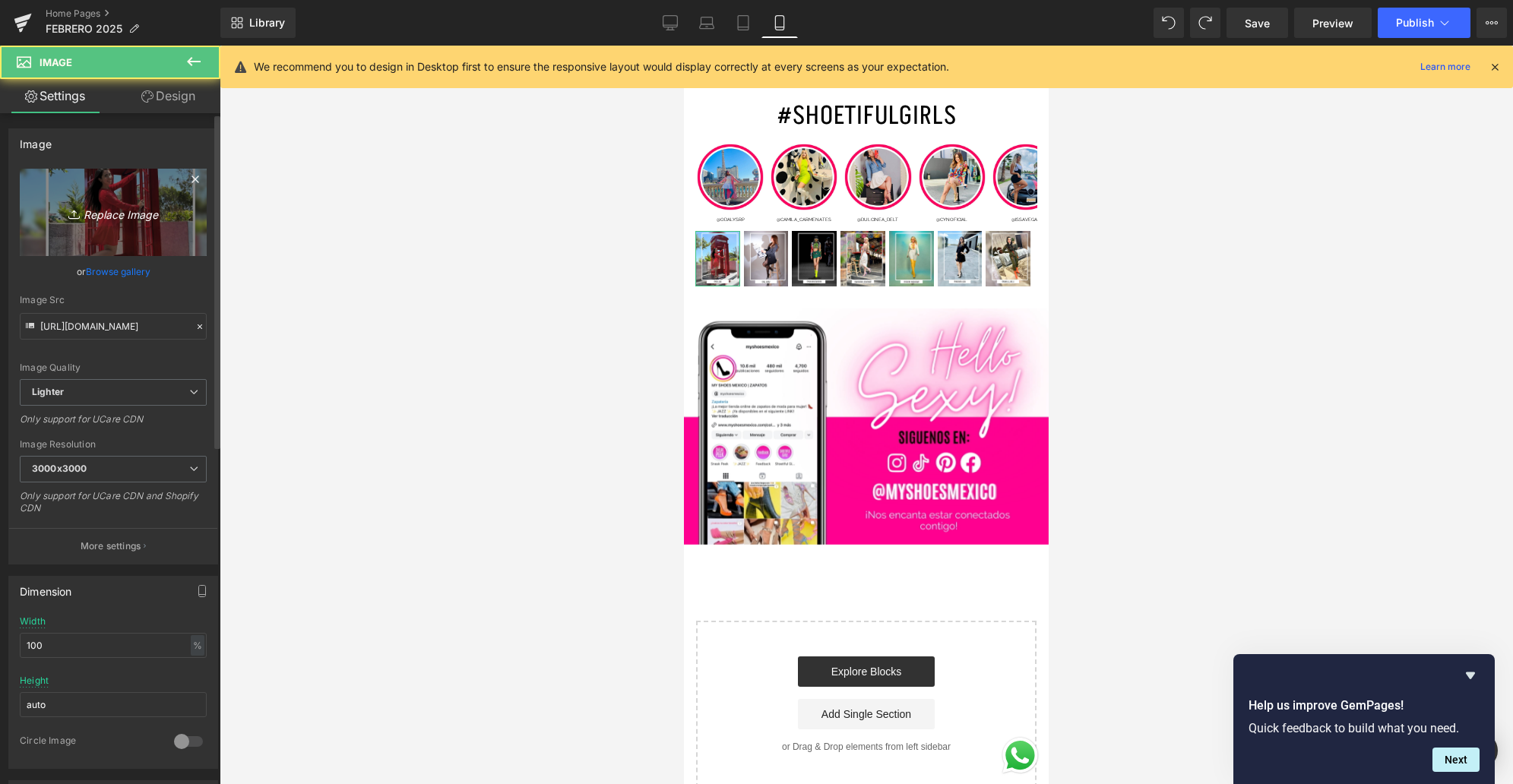
click at [92, 207] on icon "Replace Image" at bounding box center [113, 212] width 121 height 19
type input "C:\fakepath\1.jpg"
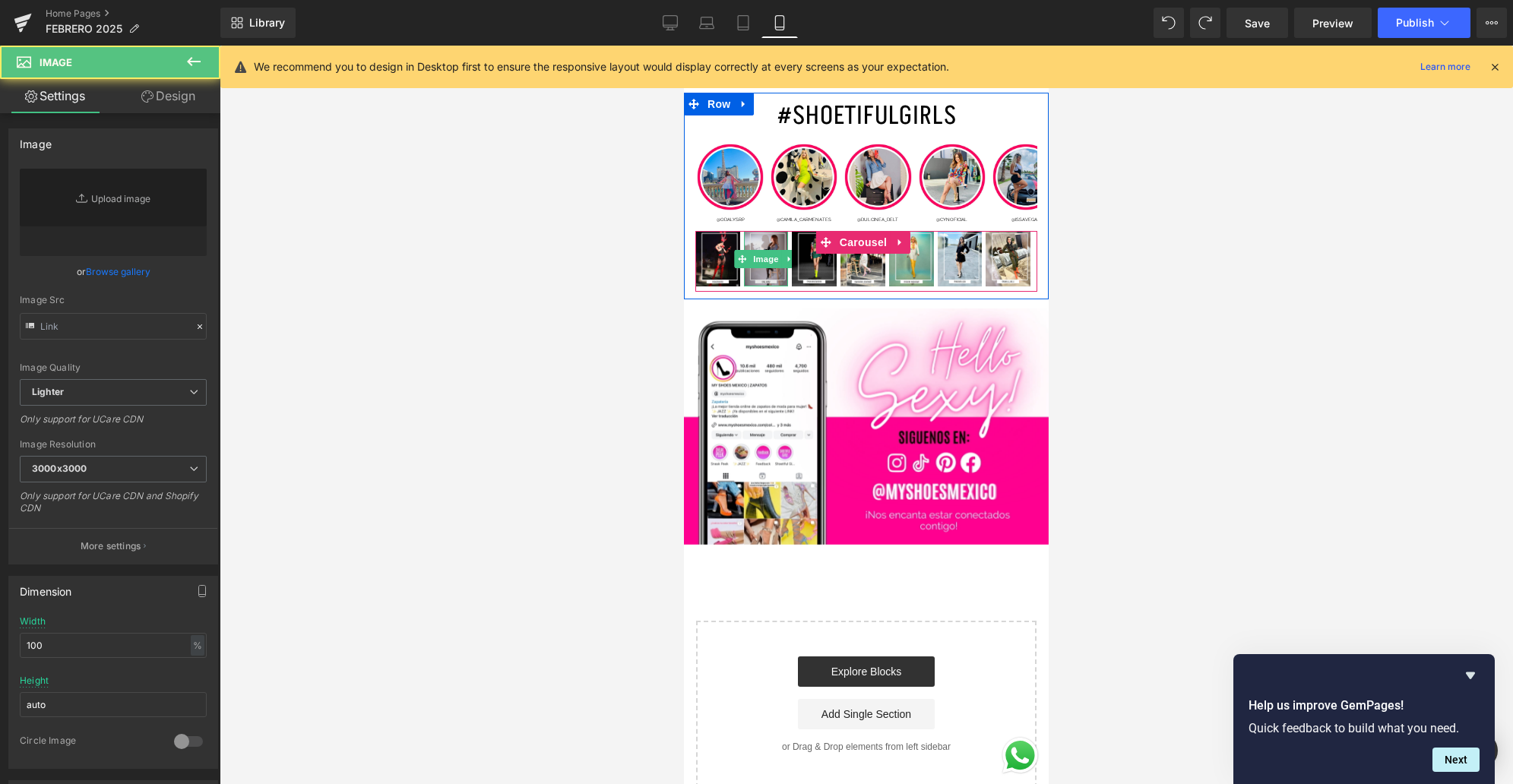
click at [777, 231] on img at bounding box center [766, 258] width 45 height 56
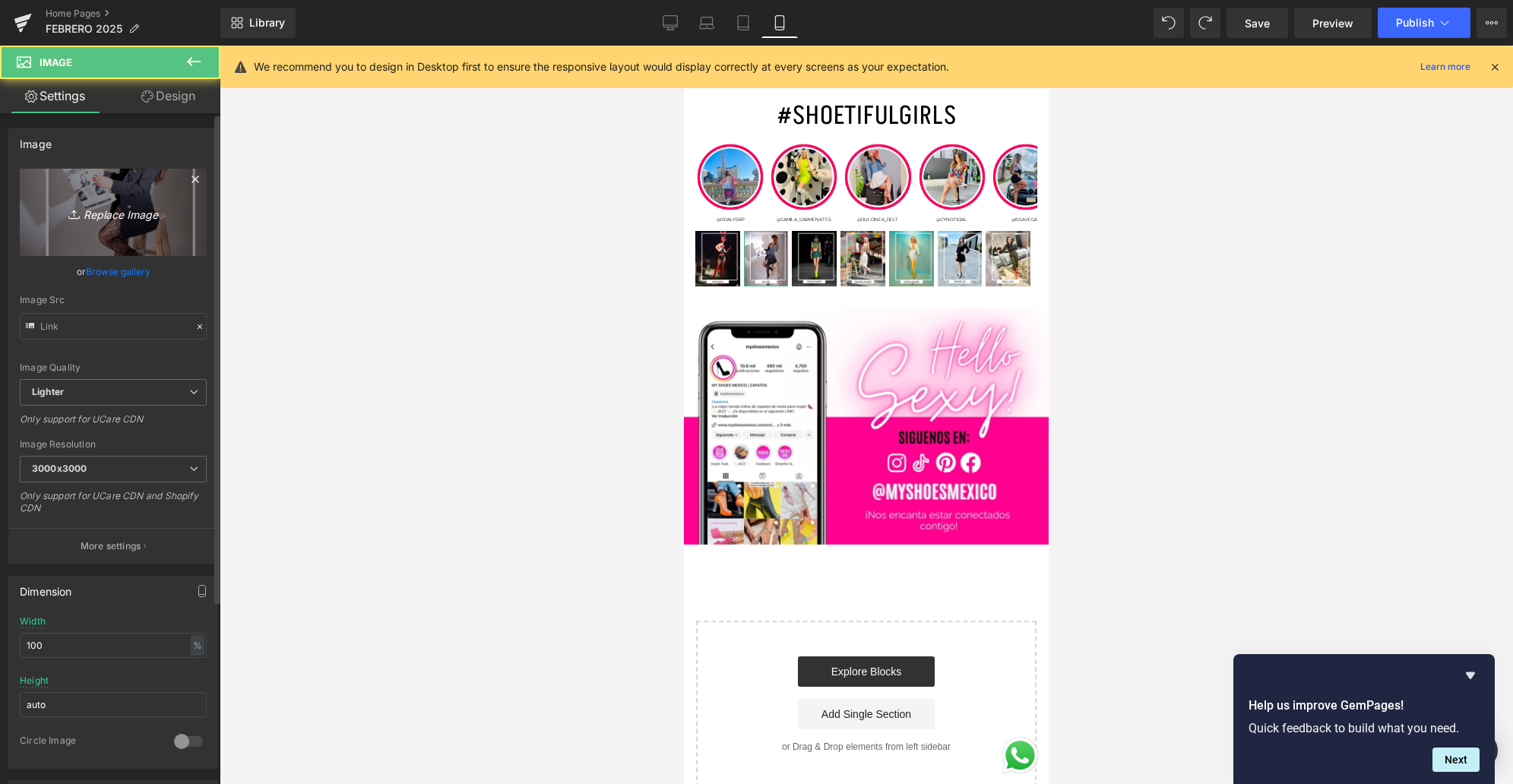
click at [163, 217] on icon "Replace Image" at bounding box center [113, 212] width 121 height 19
type input "C:\fakepath\5.jpg"
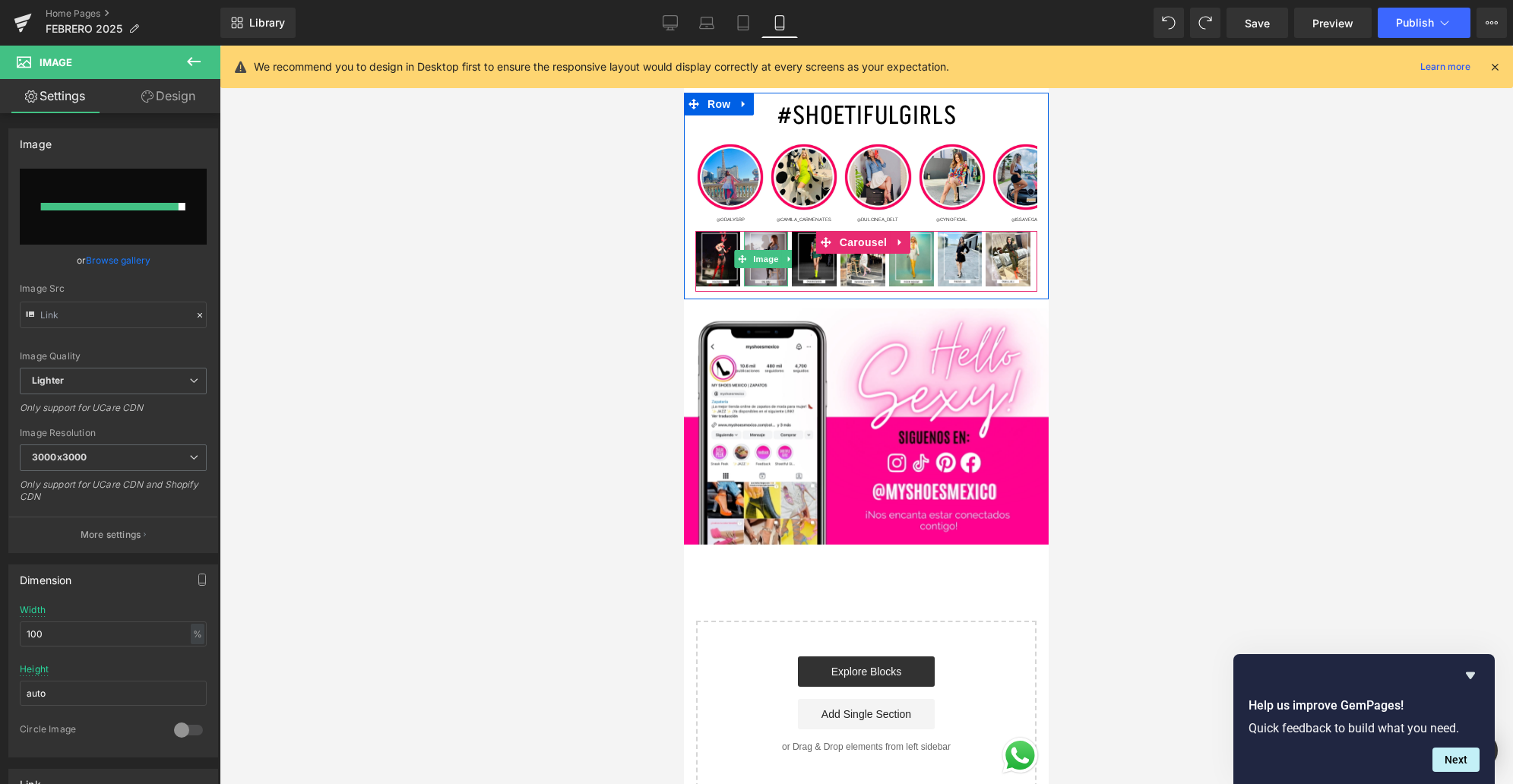
click at [765, 231] on img at bounding box center [766, 258] width 45 height 56
click at [796, 250] on span at bounding box center [791, 258] width 16 height 18
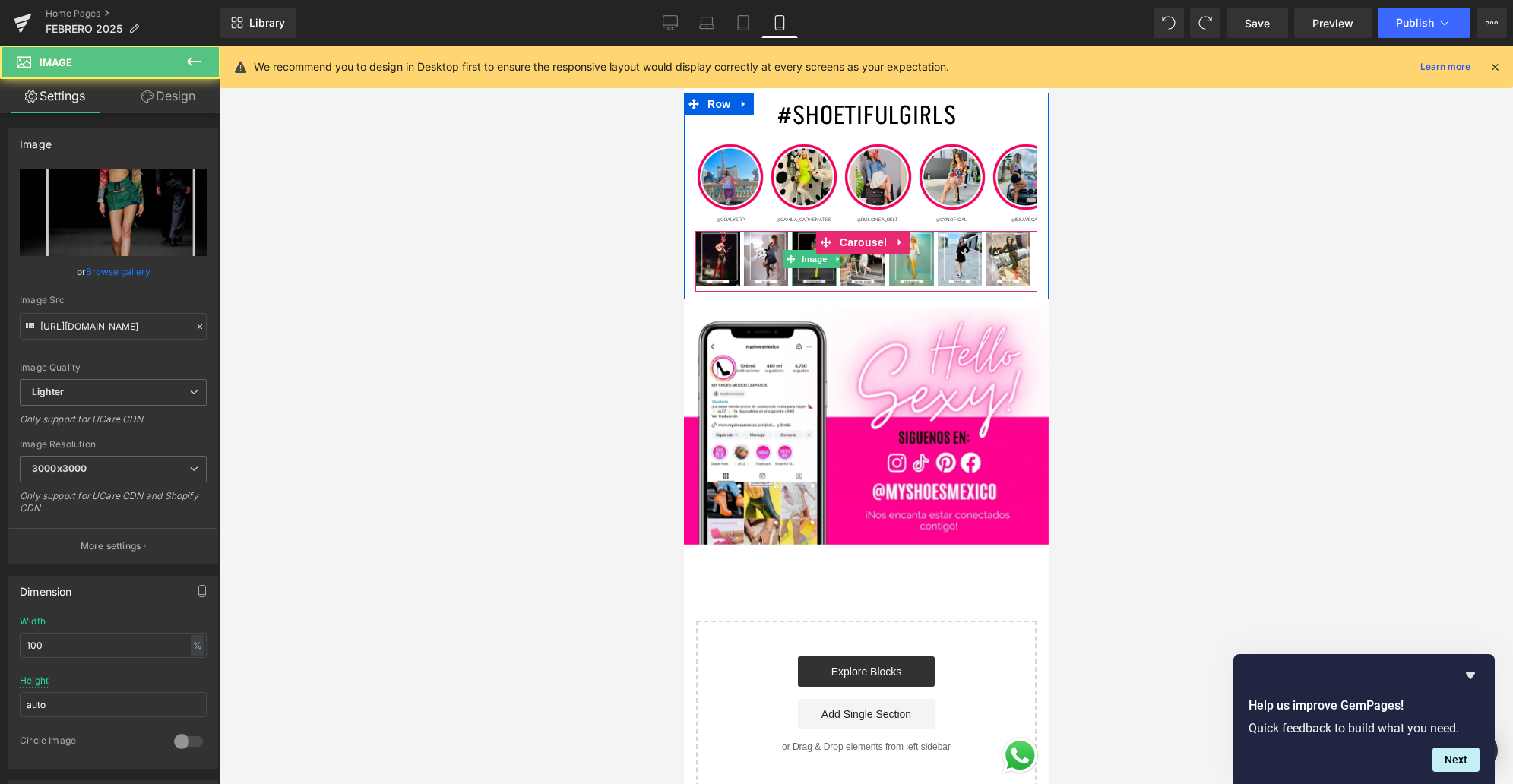
click at [812, 231] on img at bounding box center [813, 258] width 45 height 56
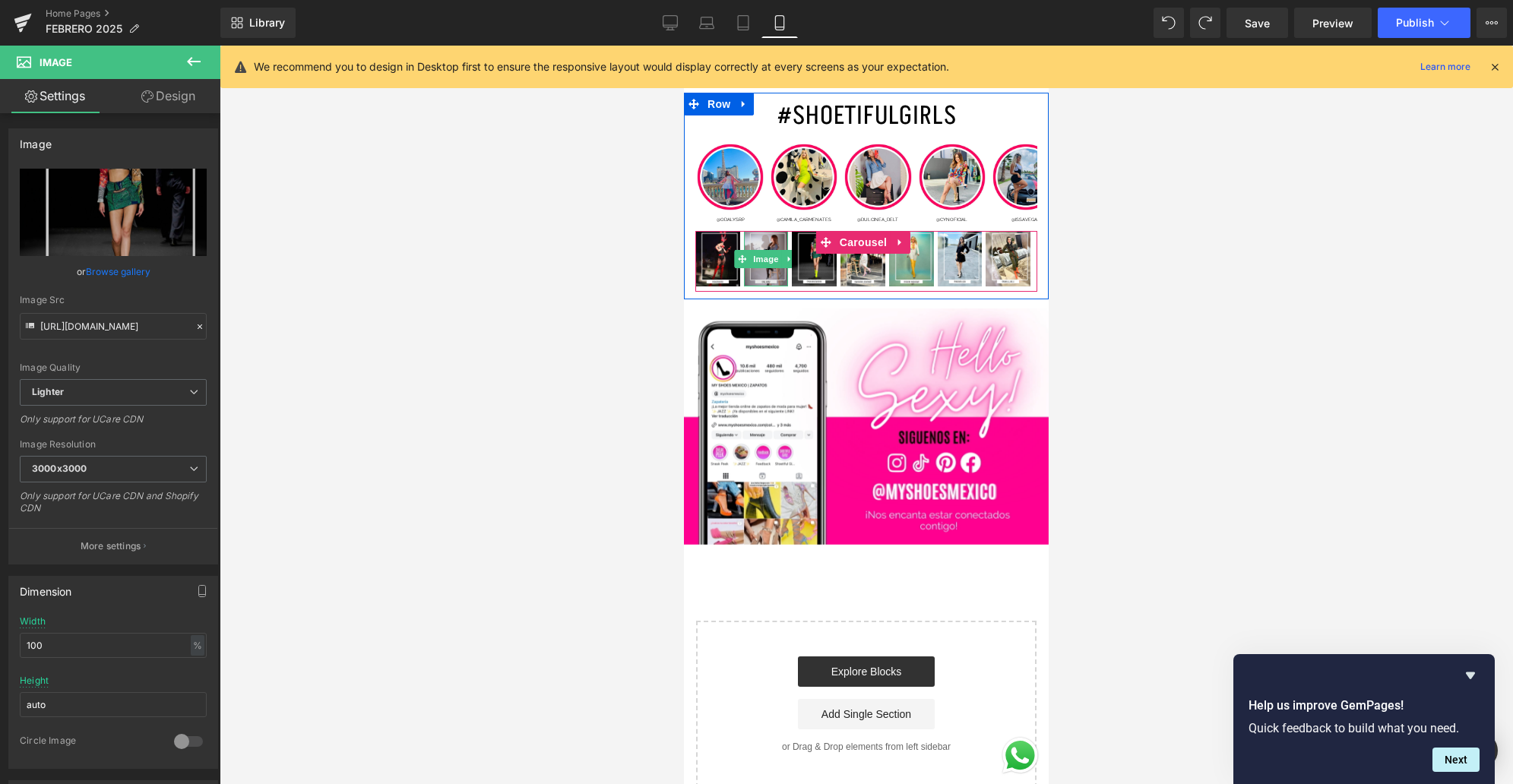
click at [777, 231] on img at bounding box center [766, 258] width 45 height 56
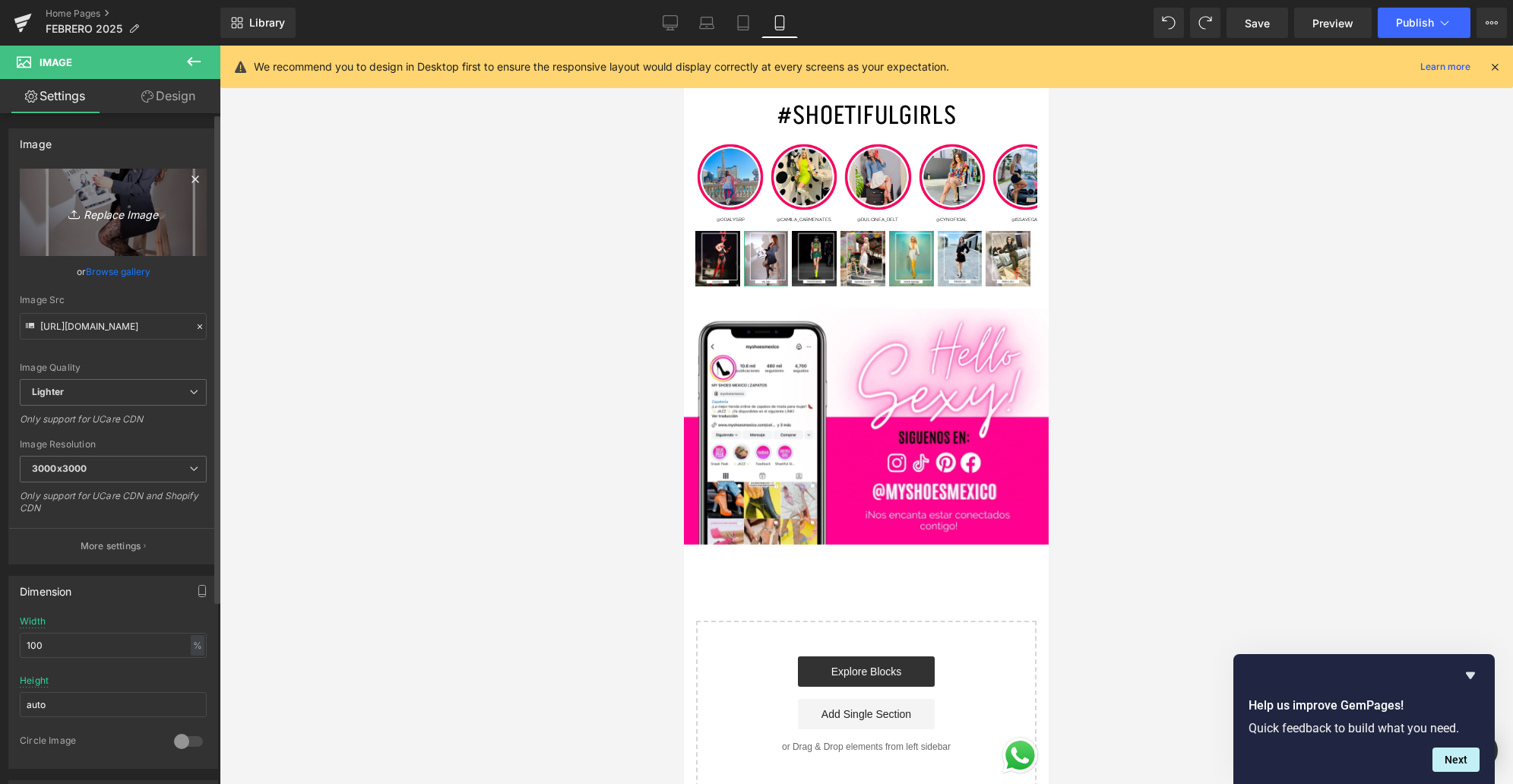
click at [181, 233] on link "Replace Image" at bounding box center [113, 212] width 187 height 88
type input "C:\fakepath\5.jpg"
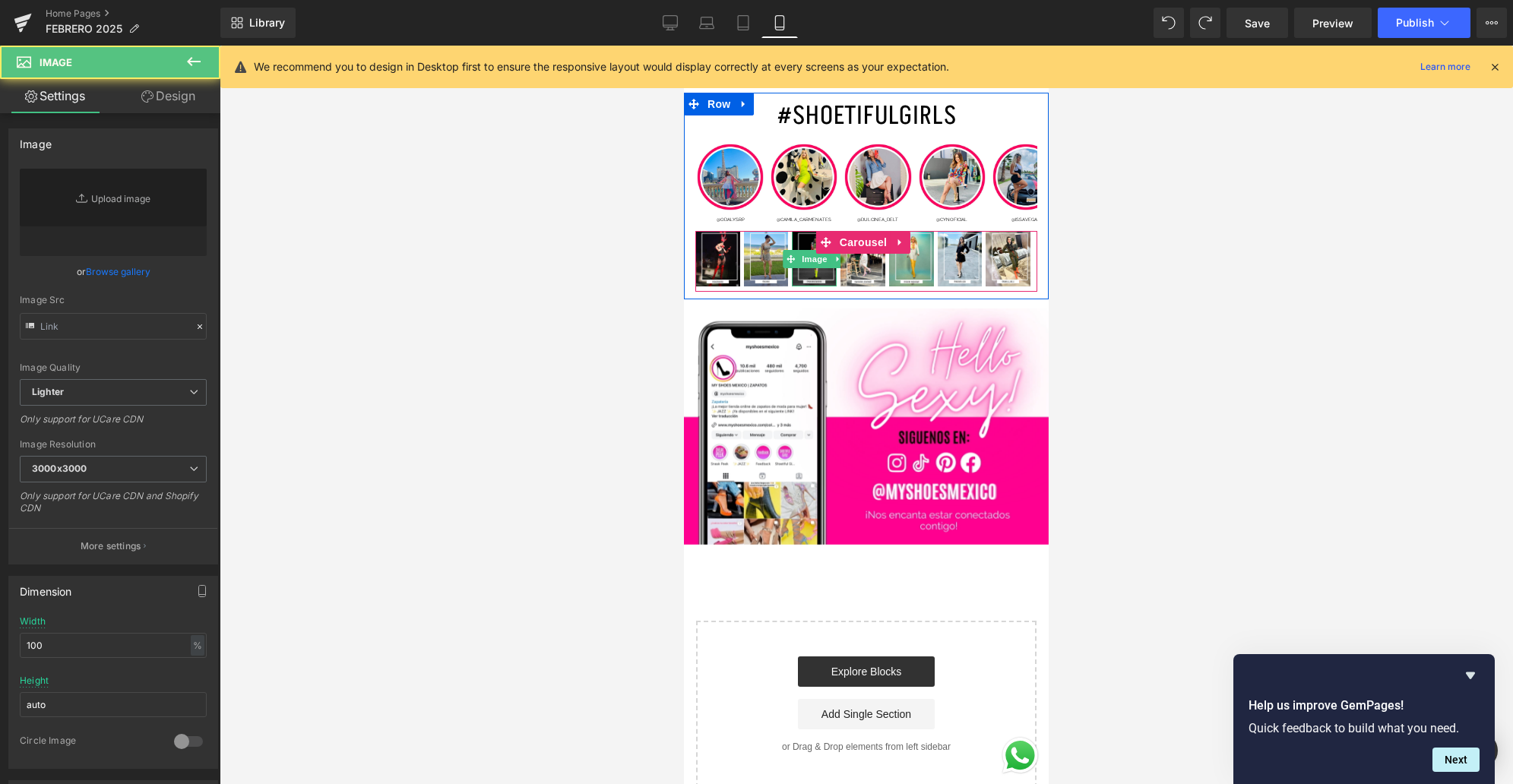
click at [820, 231] on img at bounding box center [813, 258] width 45 height 56
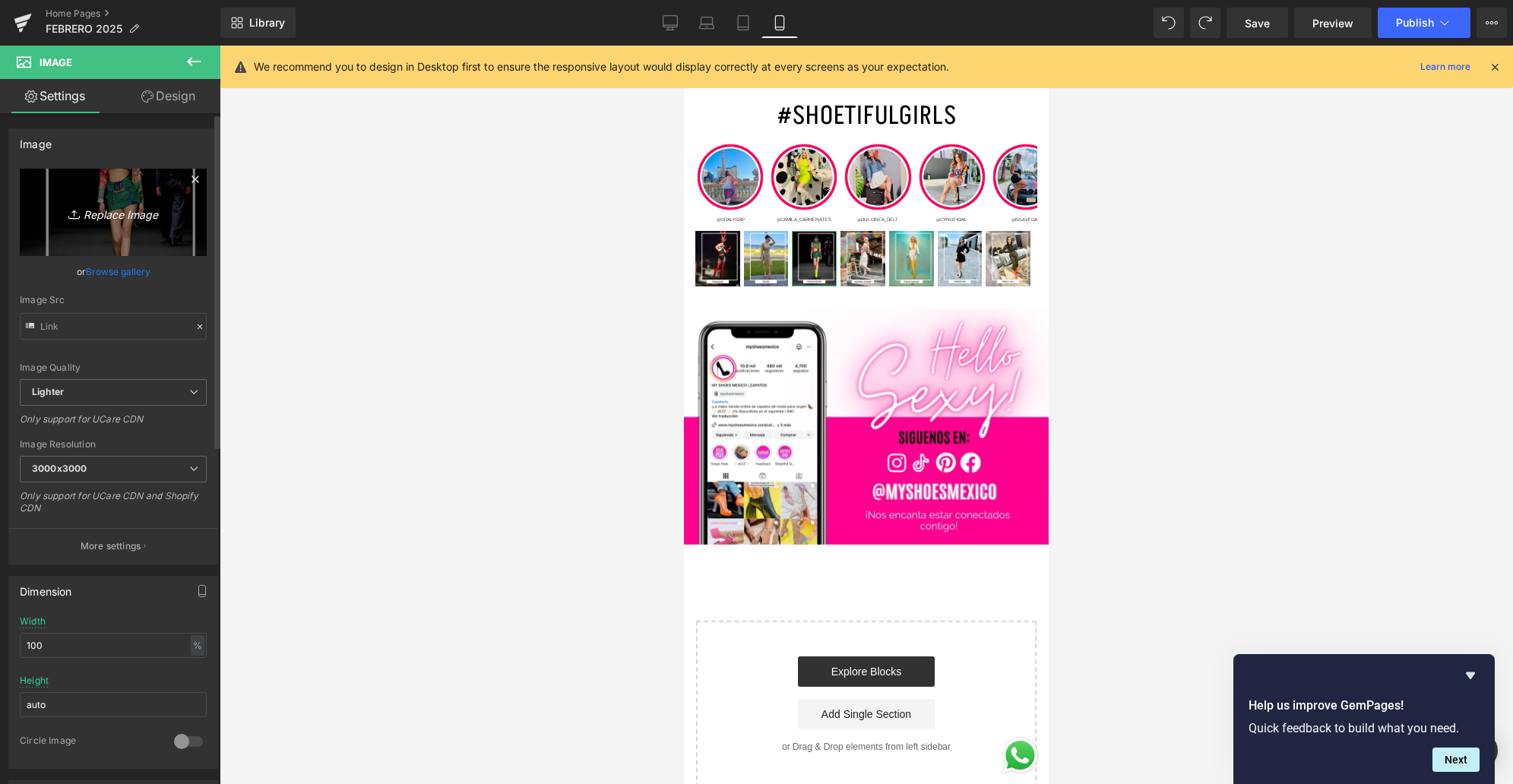
click at [100, 241] on link "Replace Image" at bounding box center [113, 212] width 187 height 88
type input "C:\fakepath\2.jpg"
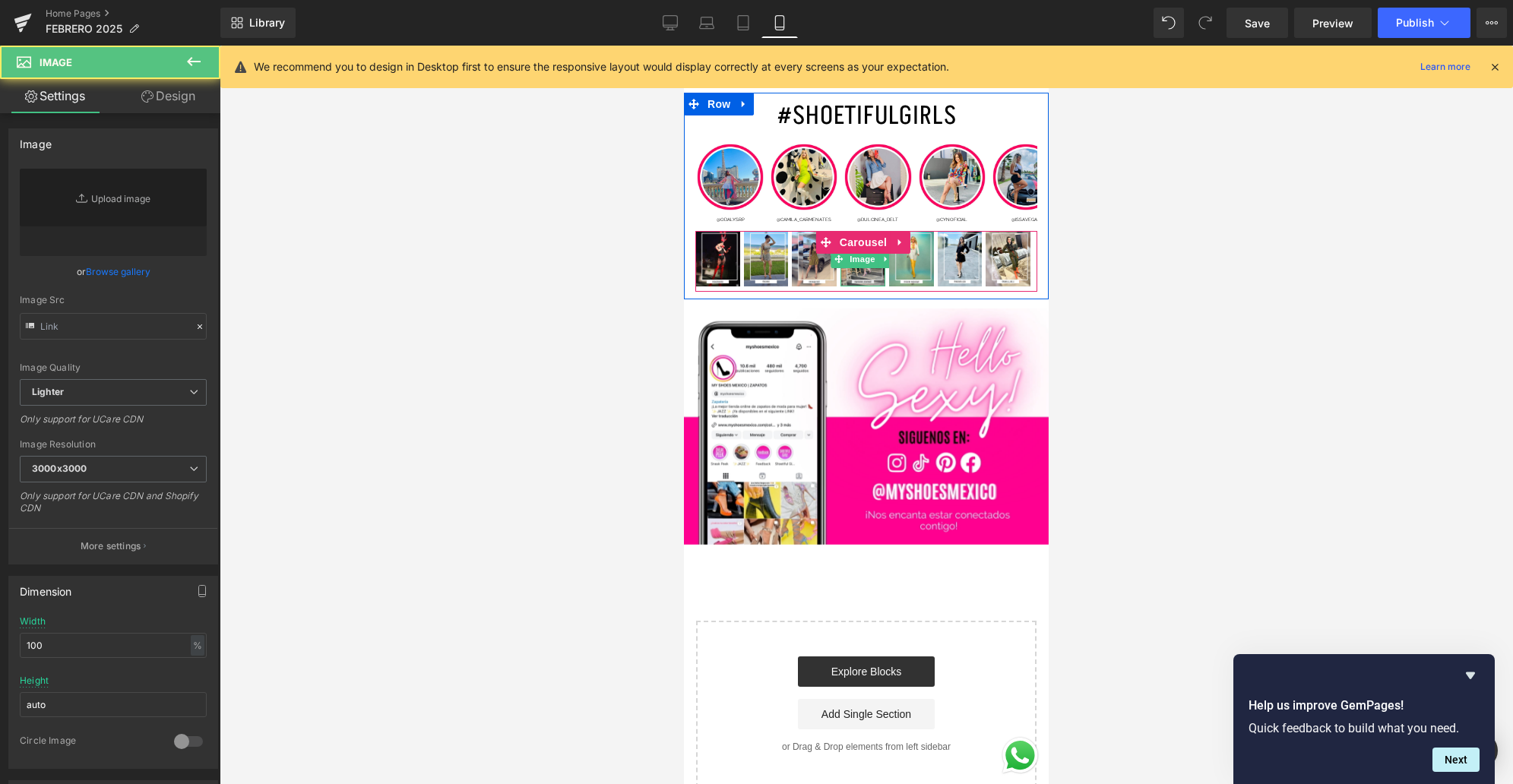
drag, startPoint x: 863, startPoint y: 234, endPoint x: 1205, endPoint y: 289, distance: 346.4
click at [863, 234] on img at bounding box center [863, 258] width 45 height 56
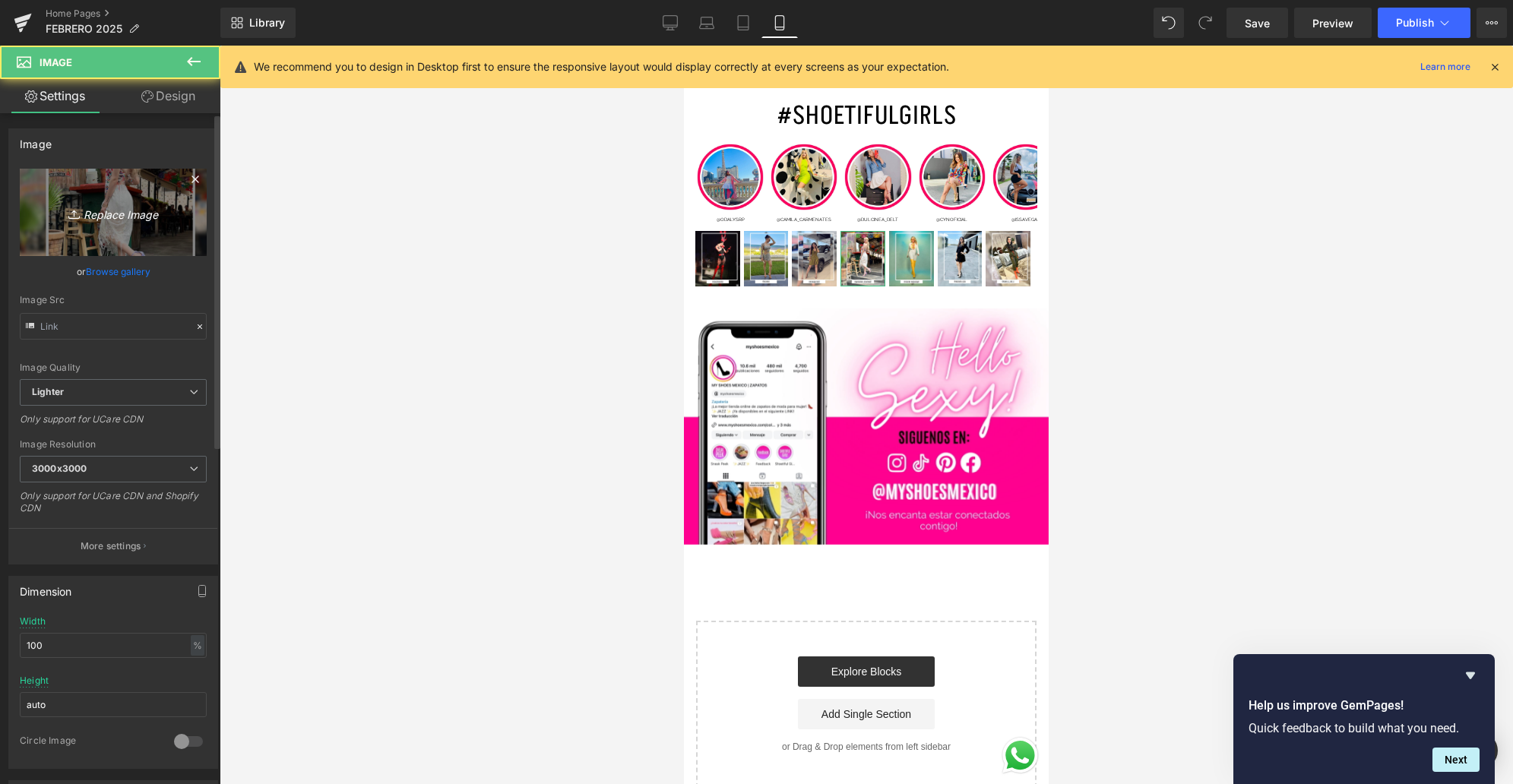
click at [119, 242] on link "Replace Image" at bounding box center [113, 212] width 187 height 88
type input "C:\fakepath\3.jpg"
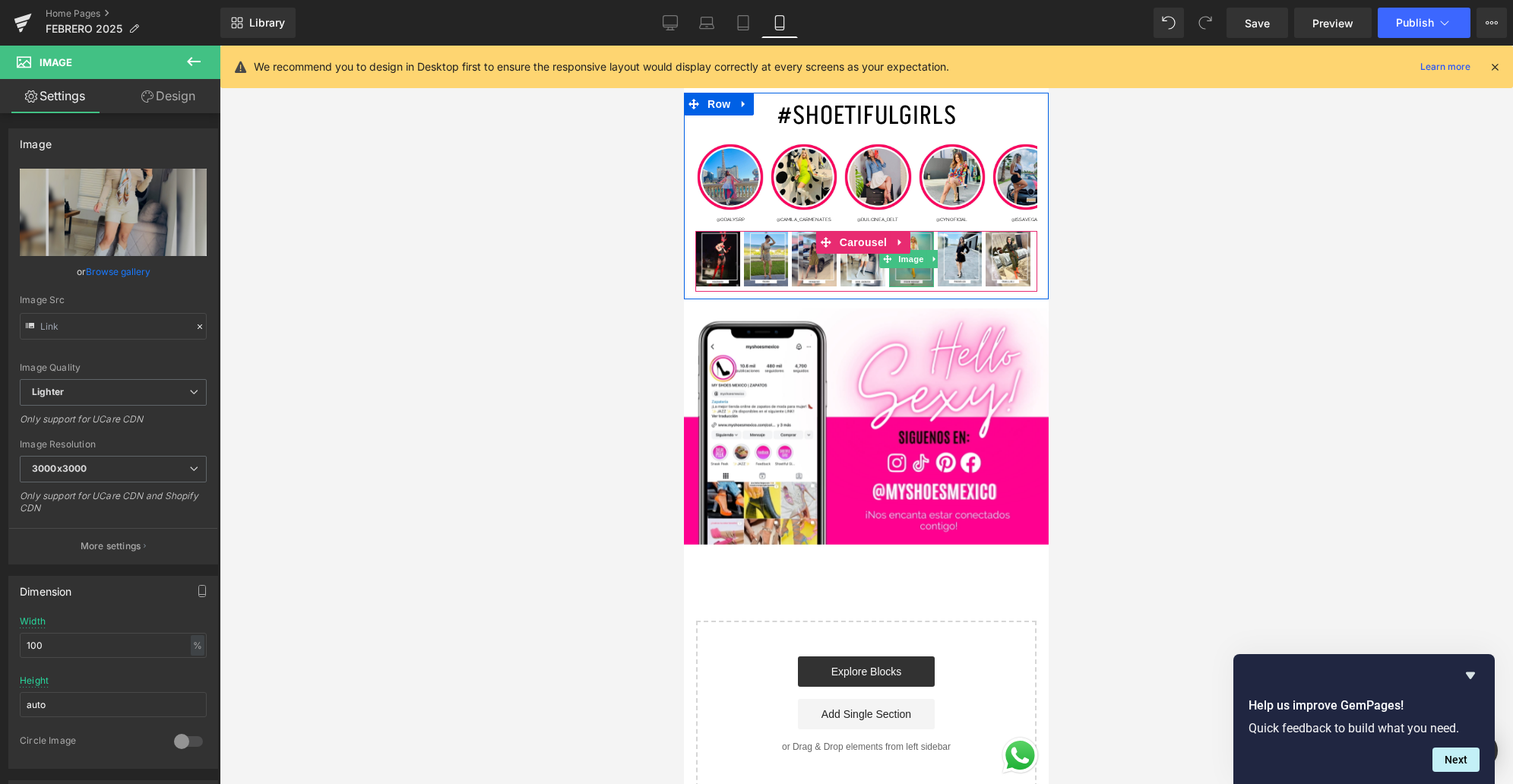
click at [912, 231] on img at bounding box center [911, 259] width 45 height 56
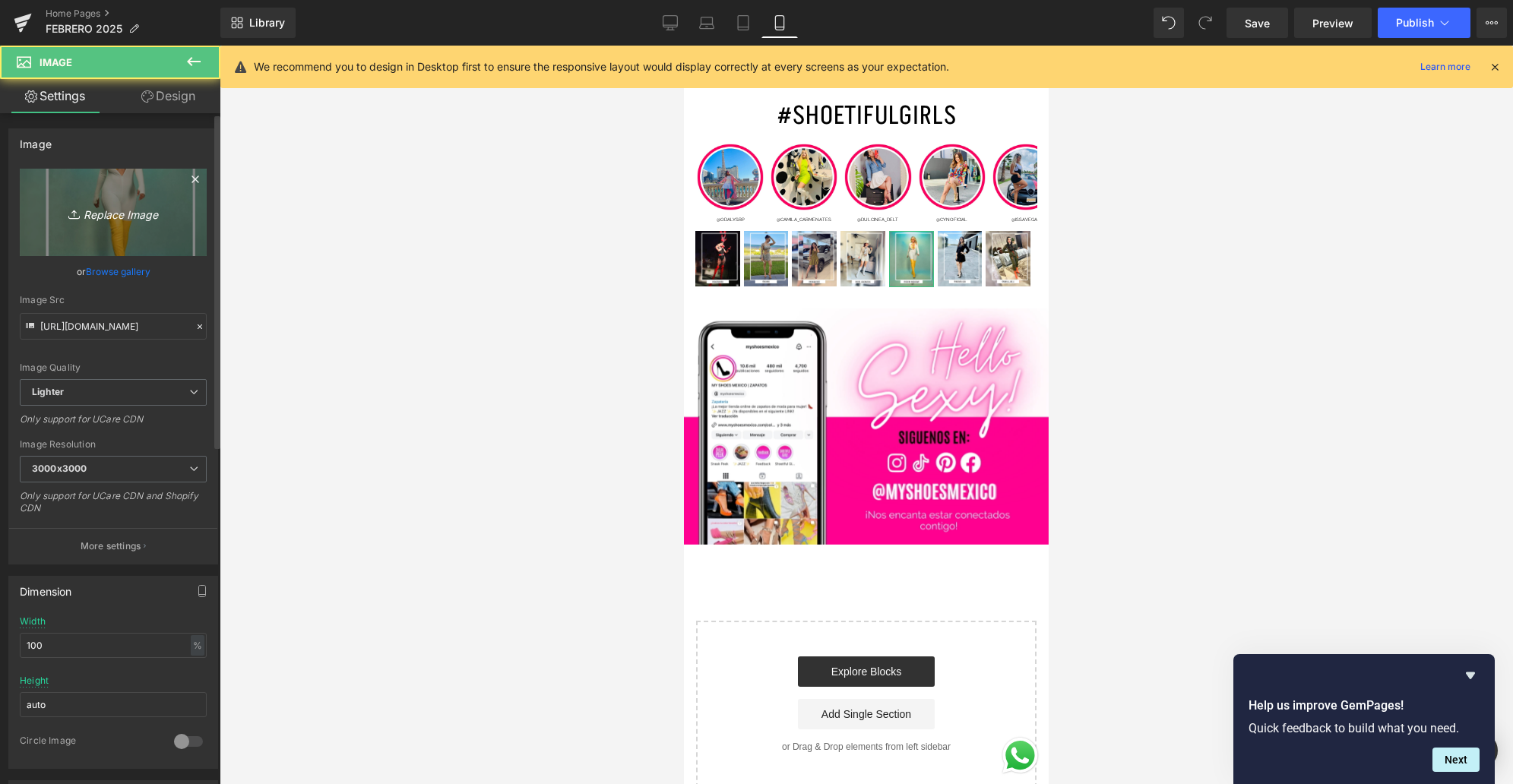
click at [135, 221] on link "Replace Image" at bounding box center [113, 212] width 187 height 88
type input "C:\fakepath\4.jpg"
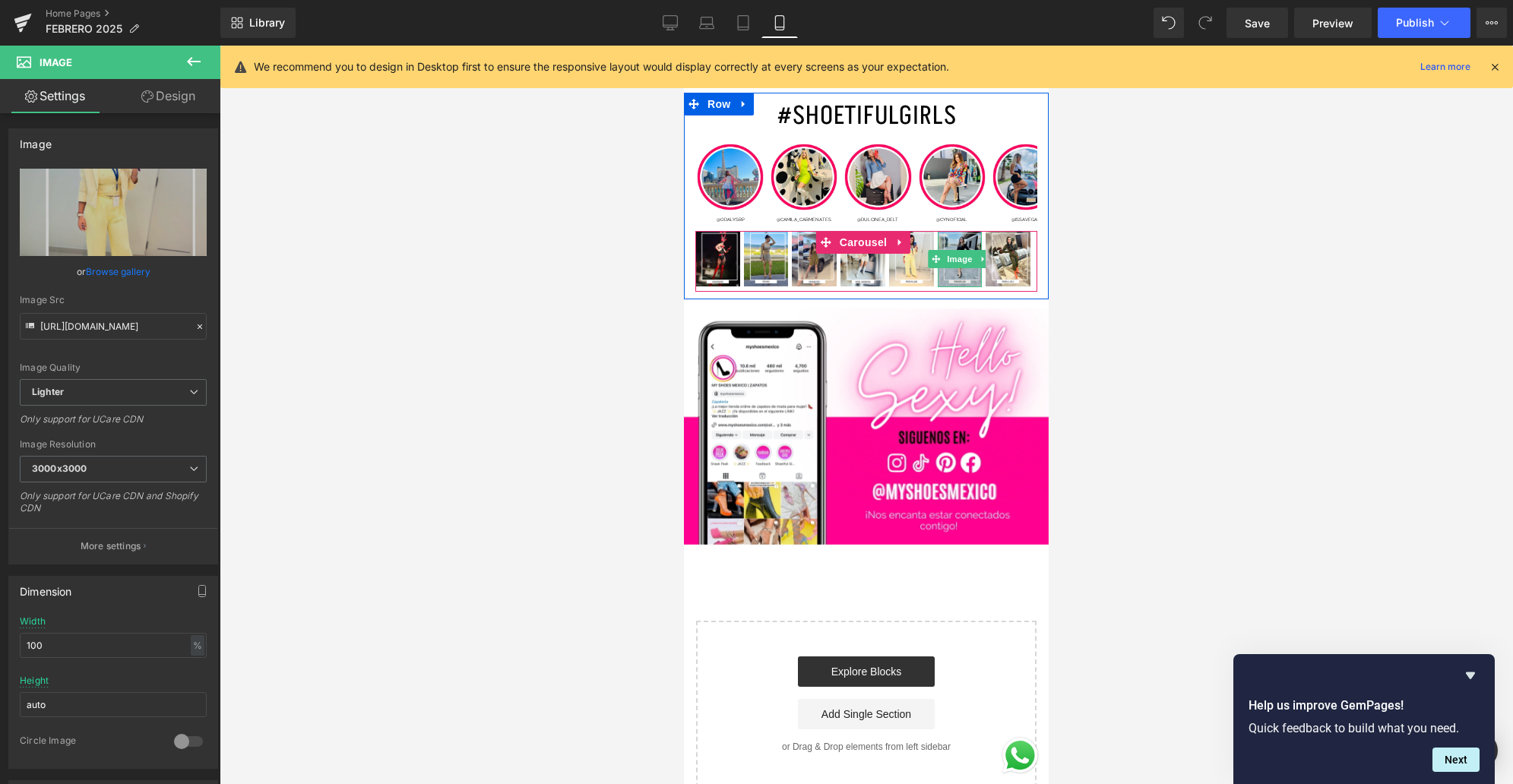
click at [964, 232] on img at bounding box center [960, 259] width 45 height 56
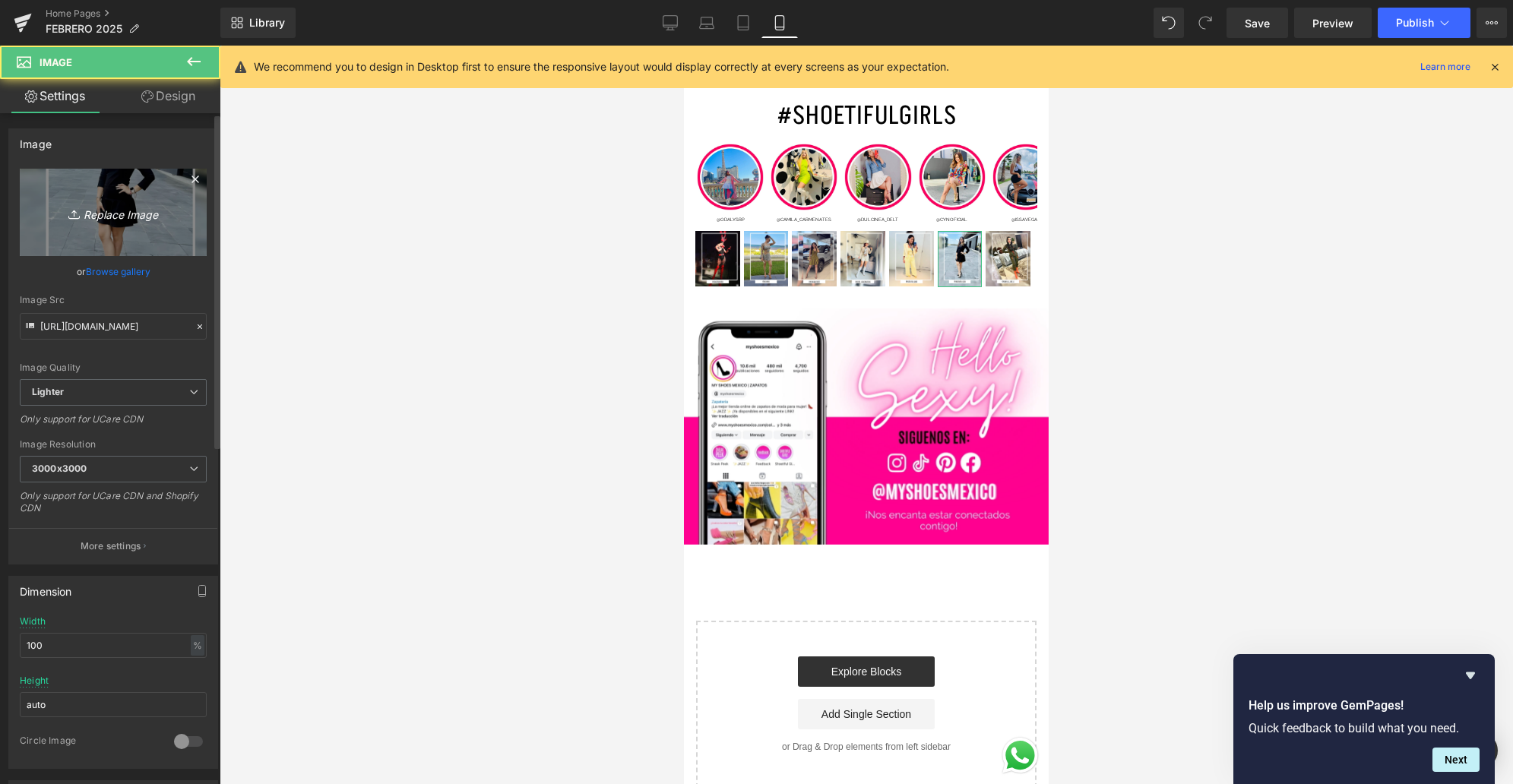
click at [137, 237] on link "Replace Image" at bounding box center [113, 212] width 187 height 88
type input "C:\fakepath\6.jpg"
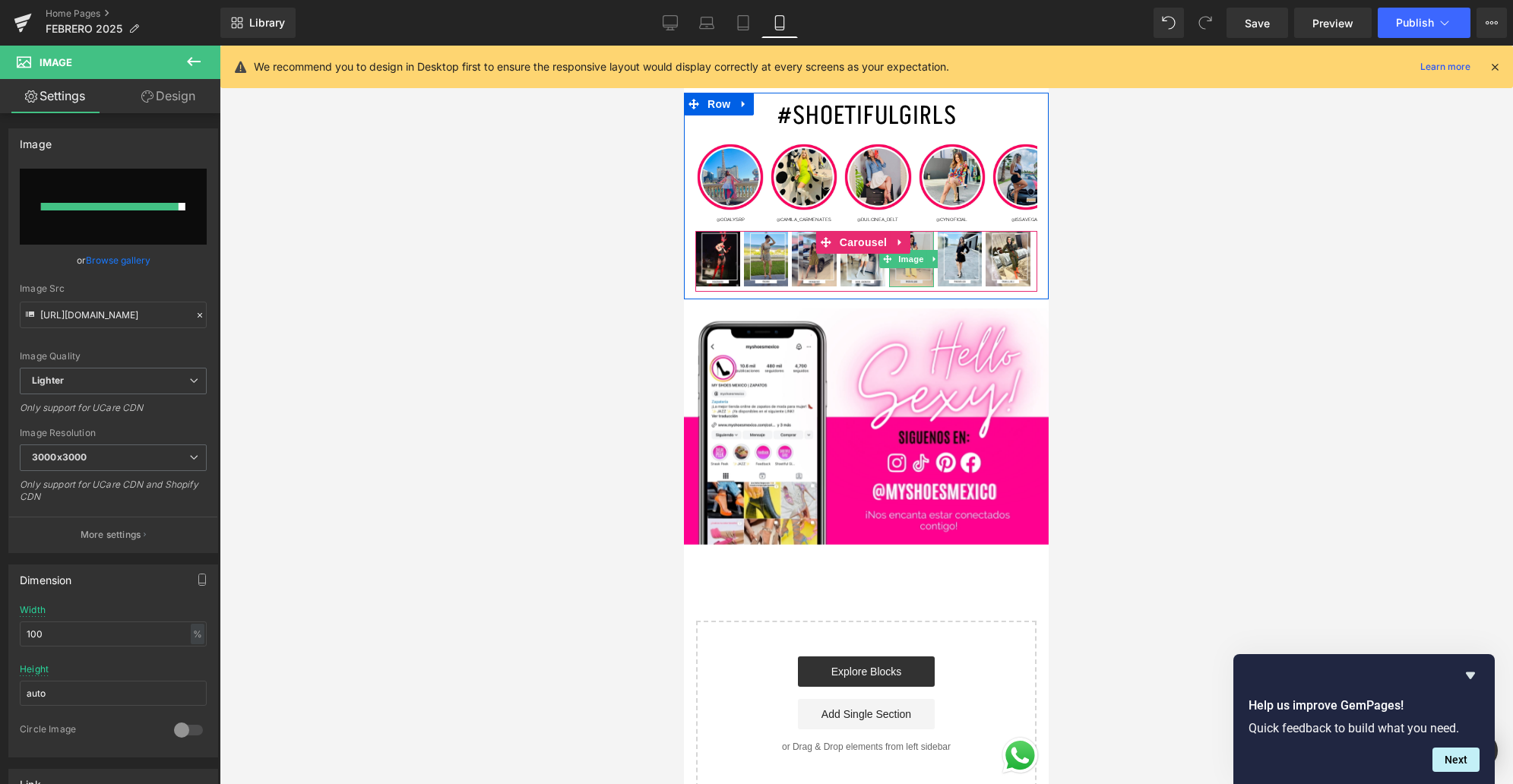
click at [915, 231] on img at bounding box center [911, 259] width 45 height 56
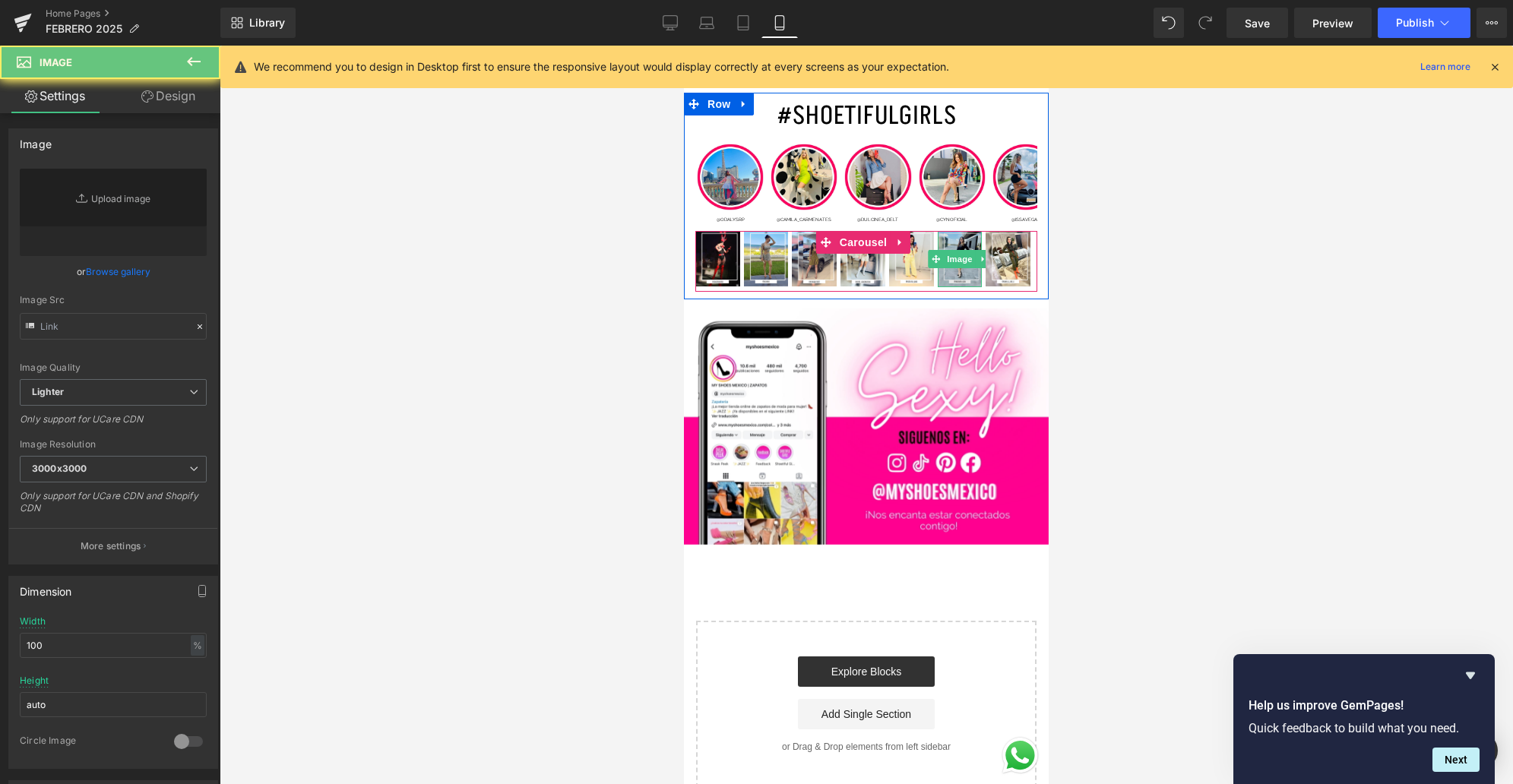
click at [961, 231] on img at bounding box center [960, 259] width 45 height 56
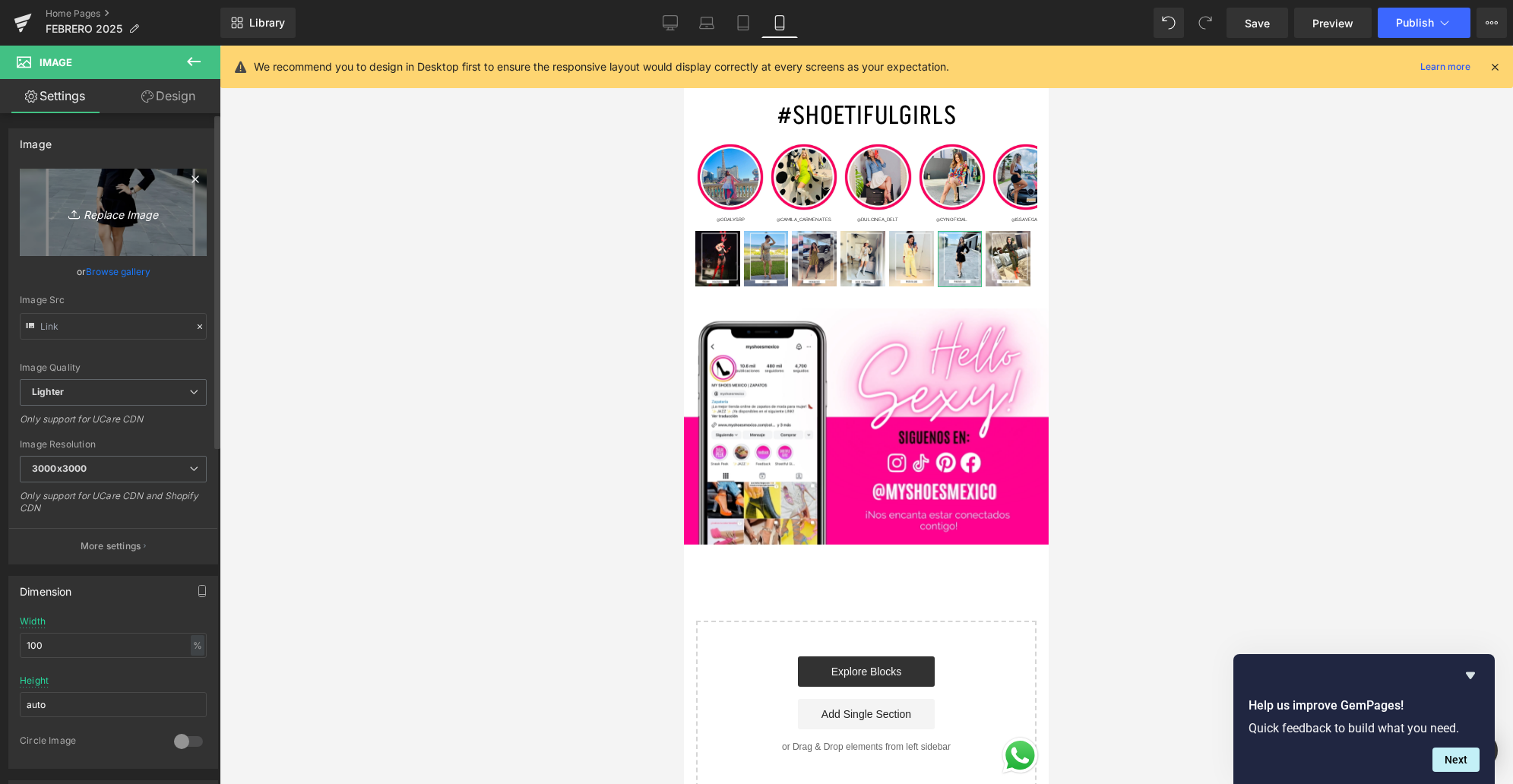
click at [131, 236] on link "Replace Image" at bounding box center [113, 212] width 187 height 88
type input "C:\fakepath\6.jpg"
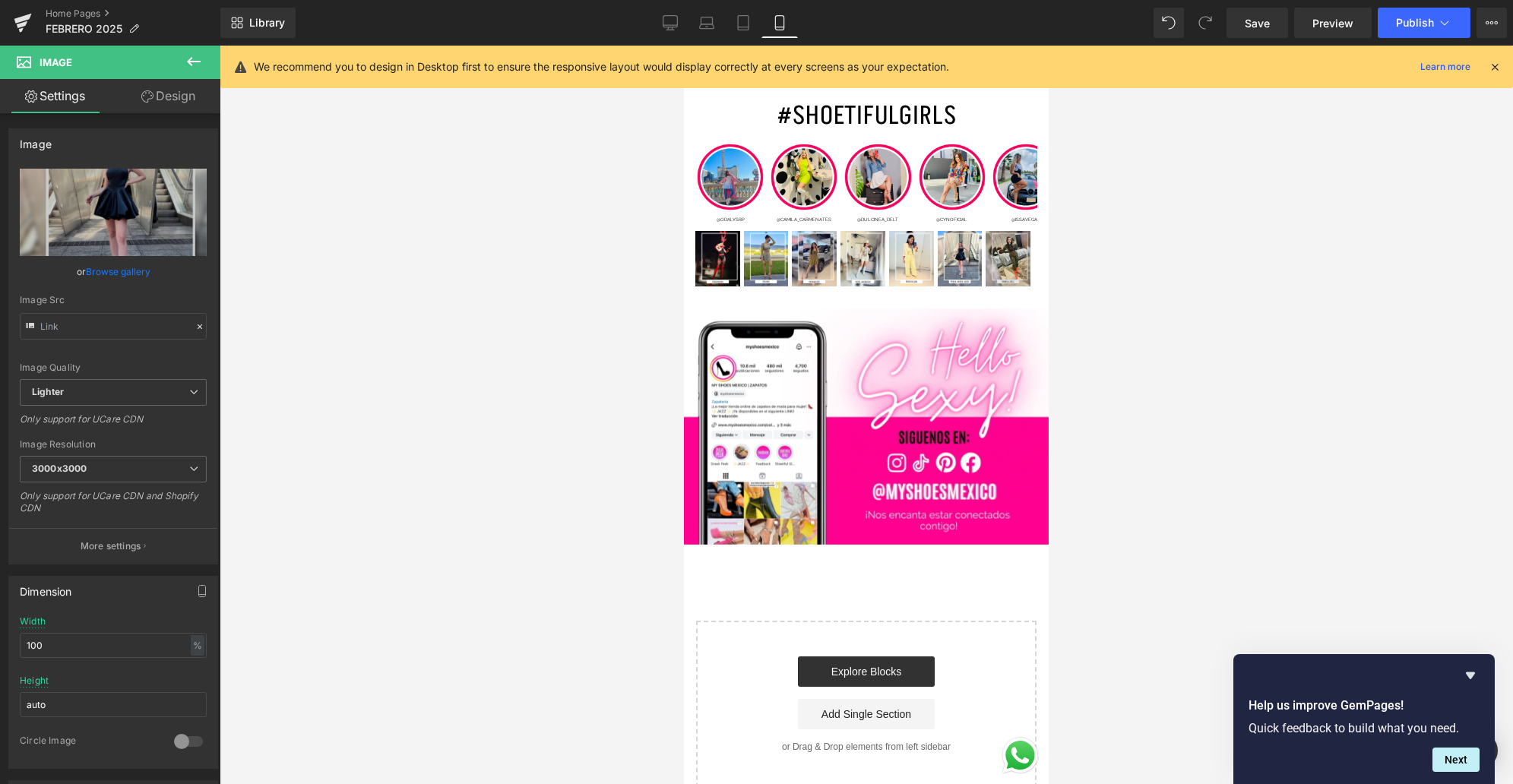
click at [1009, 231] on img at bounding box center [1007, 258] width 45 height 56
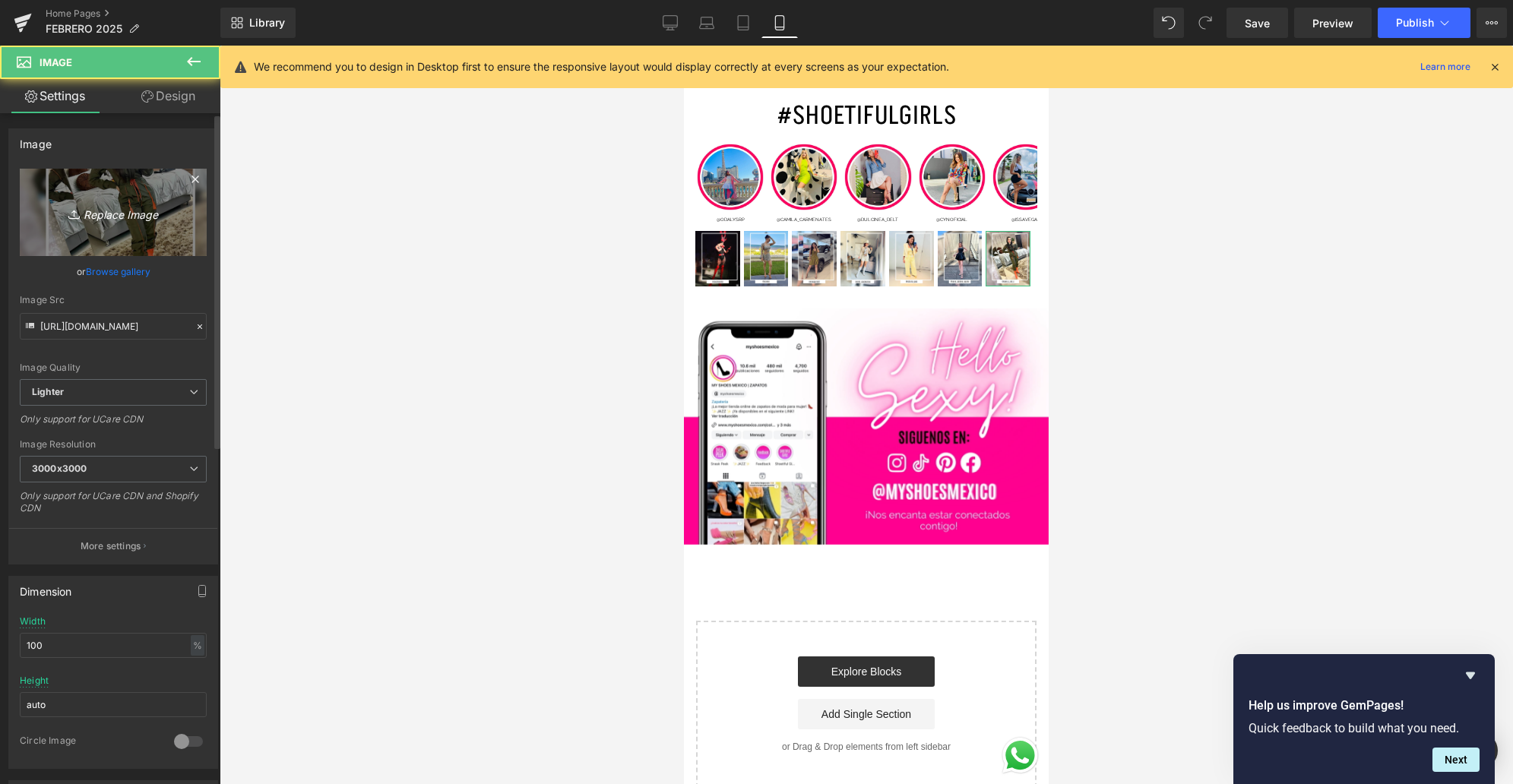
click at [43, 218] on link "Replace Image" at bounding box center [113, 212] width 187 height 88
type input "C:\fakepath\7.jpg"
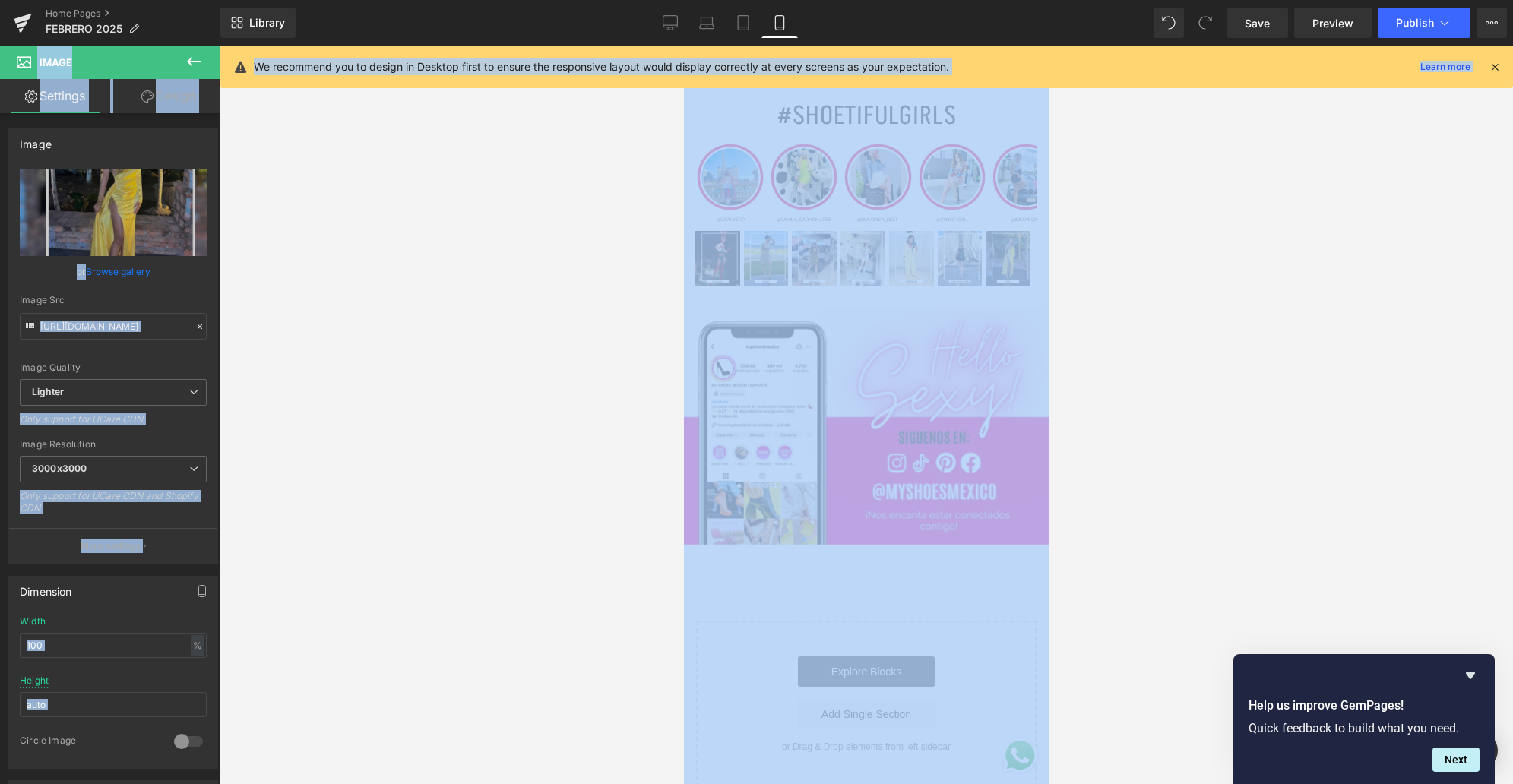
drag, startPoint x: 1256, startPoint y: 24, endPoint x: 1251, endPoint y: 116, distance: 92.1
click at [1251, 116] on div "Image You are previewing how the will restyle your page. You can not edit Eleme…" at bounding box center [756, 405] width 1513 height 810
click at [1237, 185] on div at bounding box center [866, 415] width 1293 height 739
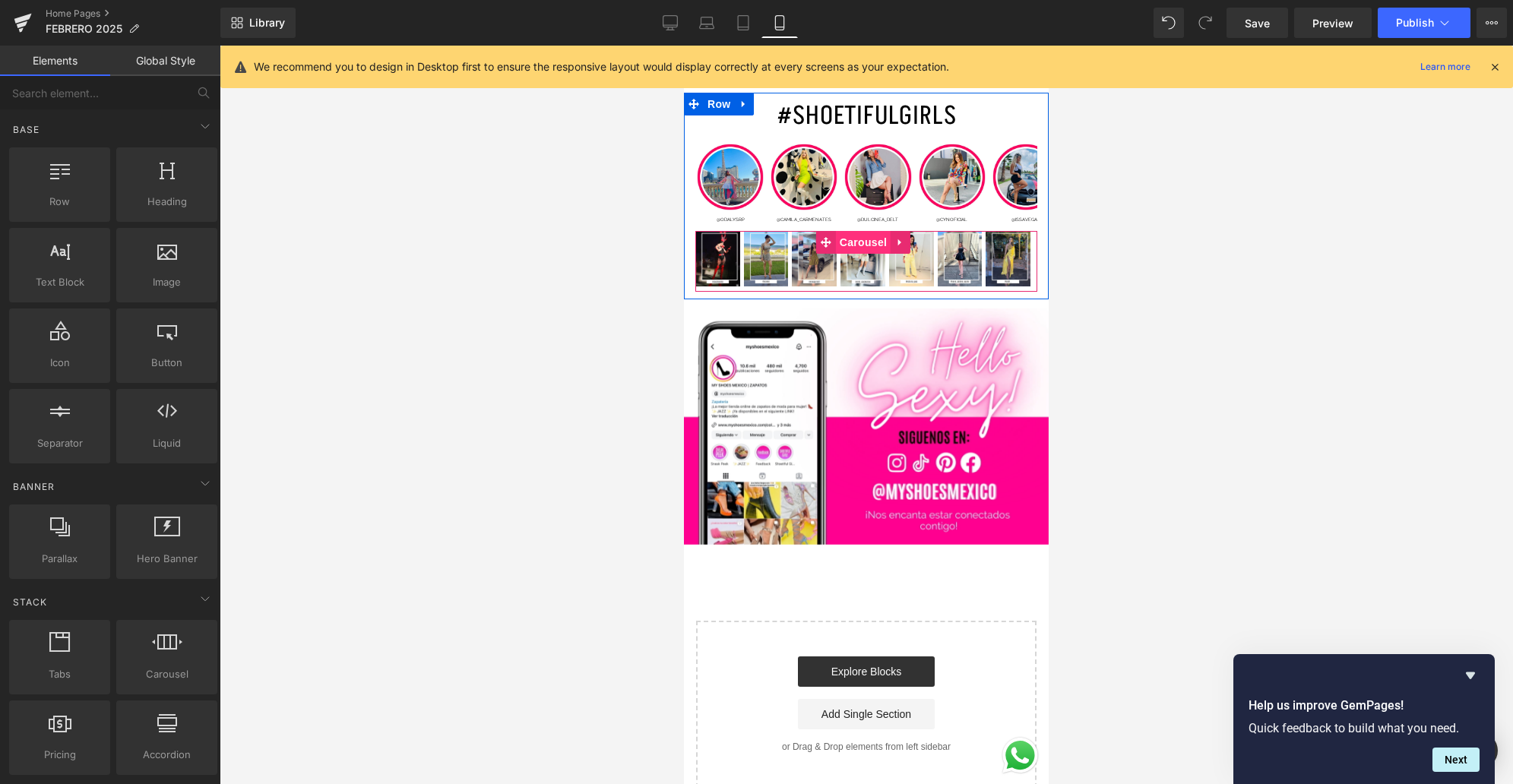
click at [859, 231] on span "Carousel" at bounding box center [863, 242] width 55 height 23
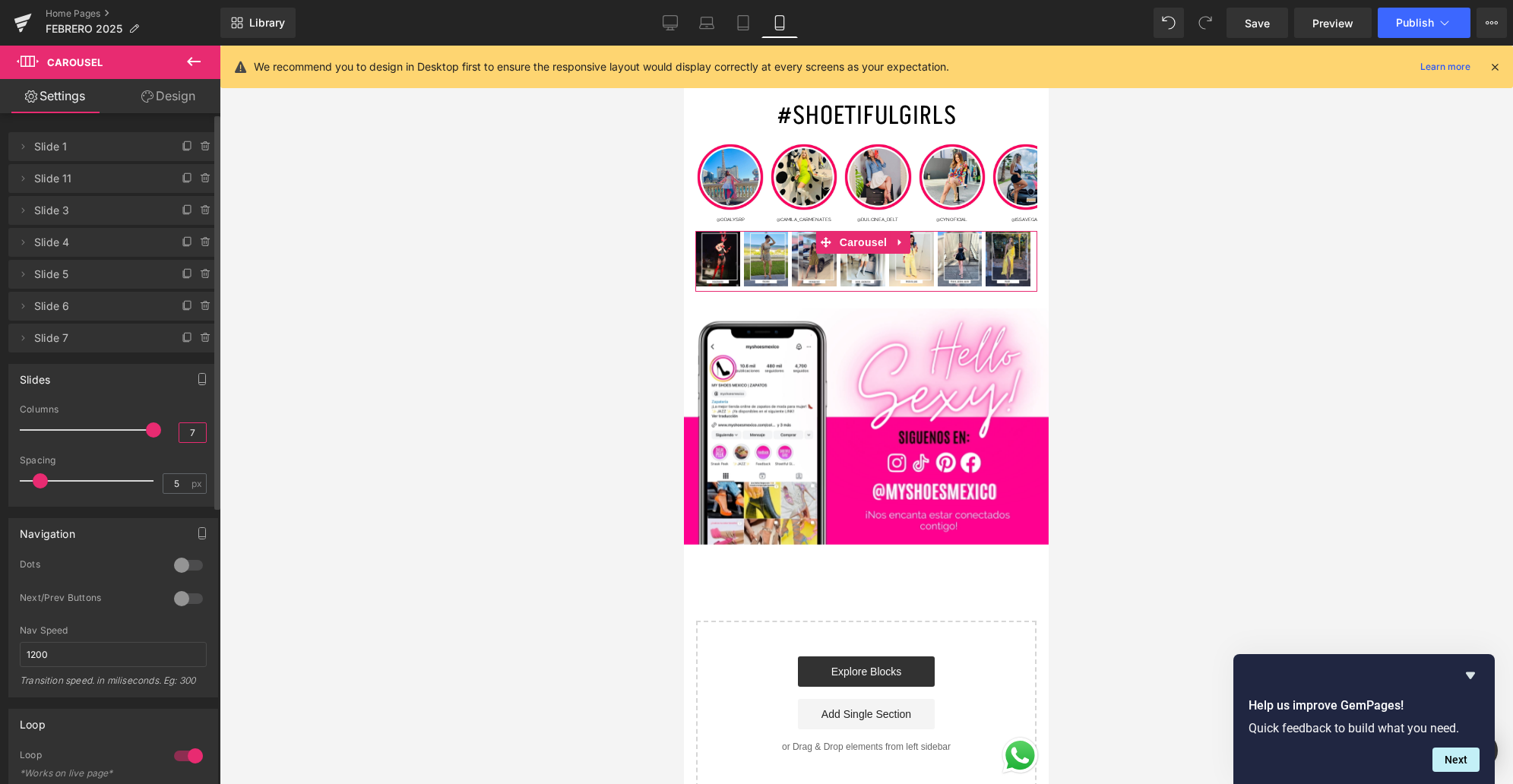
drag, startPoint x: 192, startPoint y: 437, endPoint x: 168, endPoint y: 430, distance: 25.0
click at [168, 432] on div "Columns 7" at bounding box center [113, 429] width 187 height 51
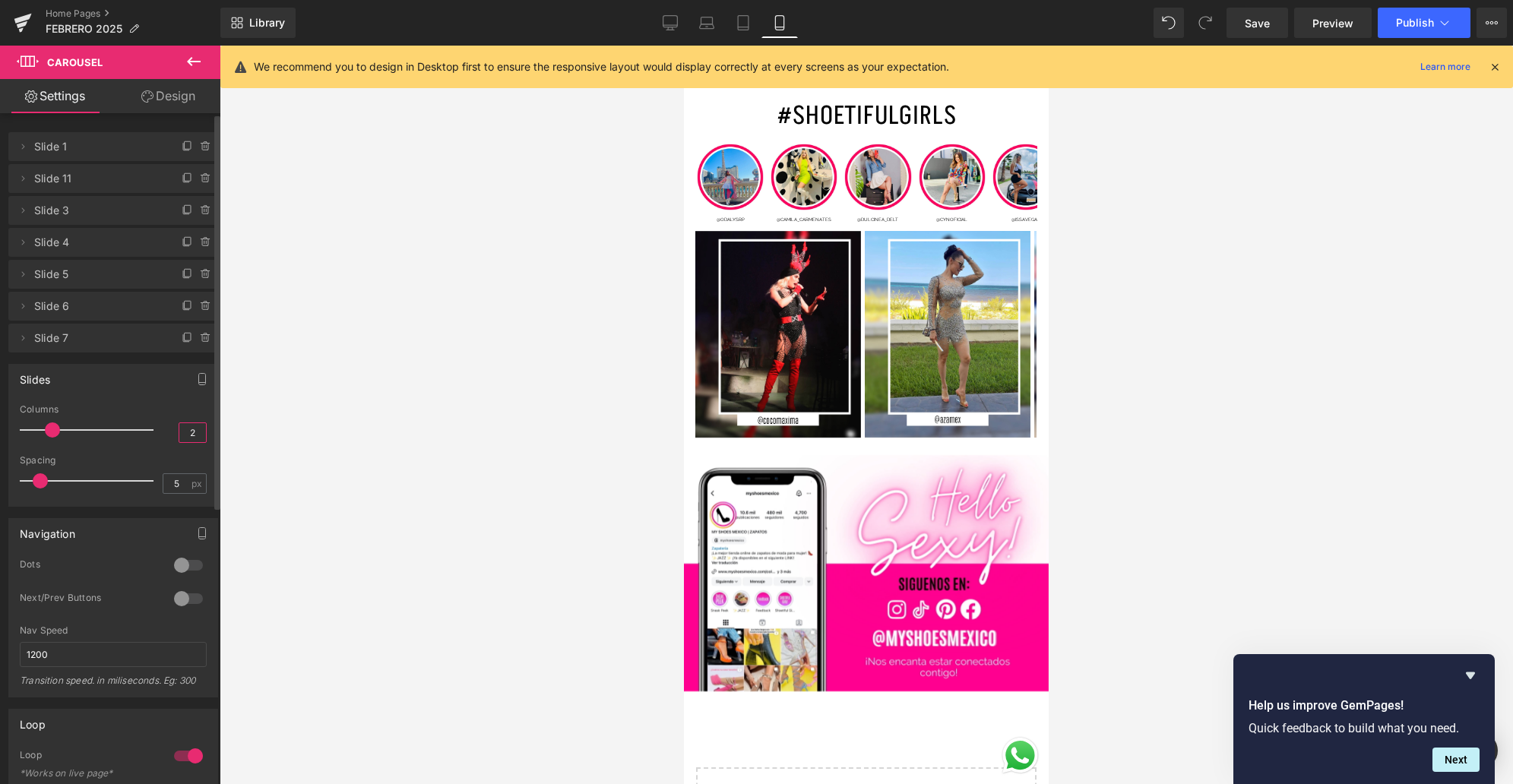
type input "52"
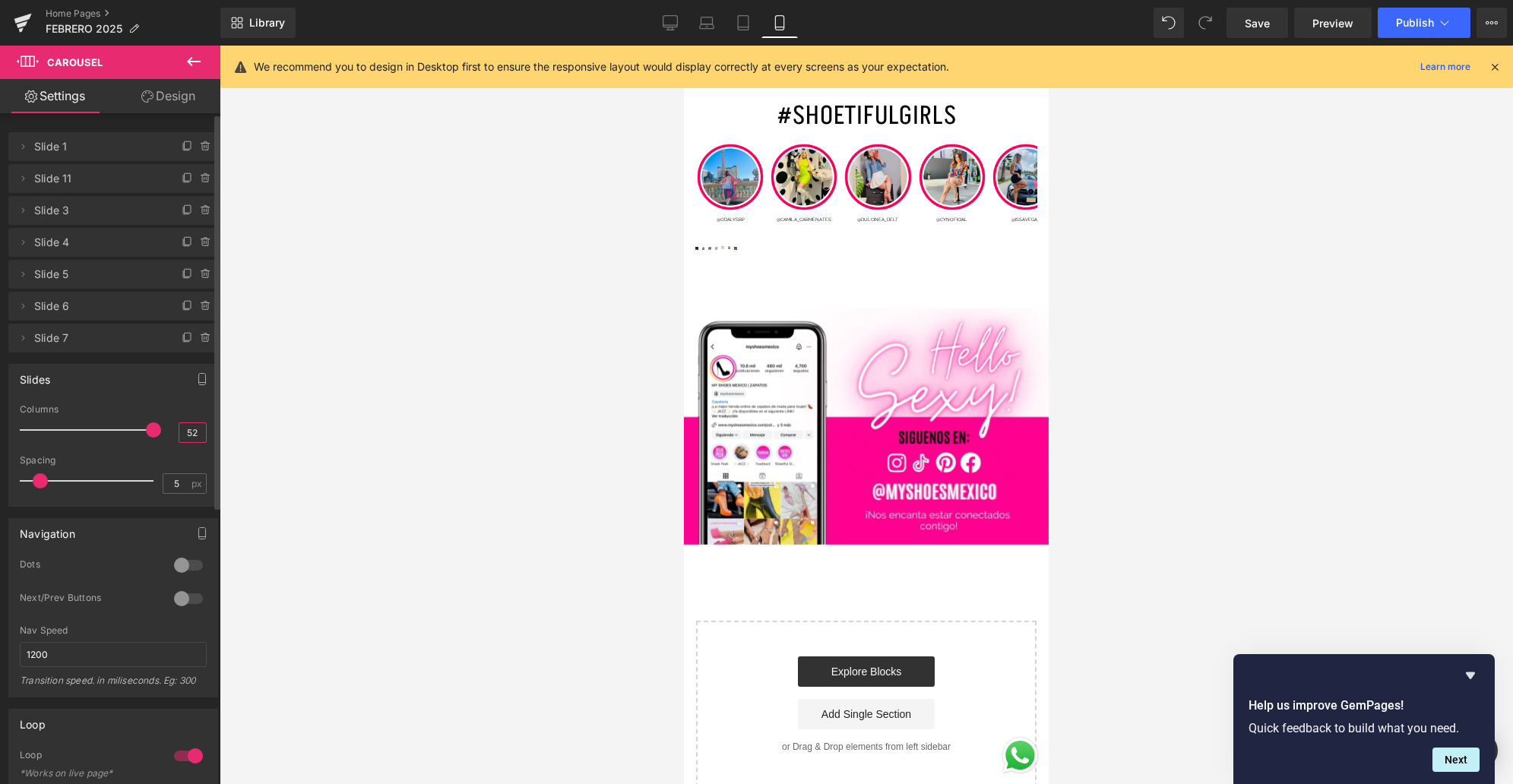
drag, startPoint x: 196, startPoint y: 435, endPoint x: 172, endPoint y: 434, distance: 24.0
click at [179, 434] on input "52" at bounding box center [193, 433] width 27 height 19
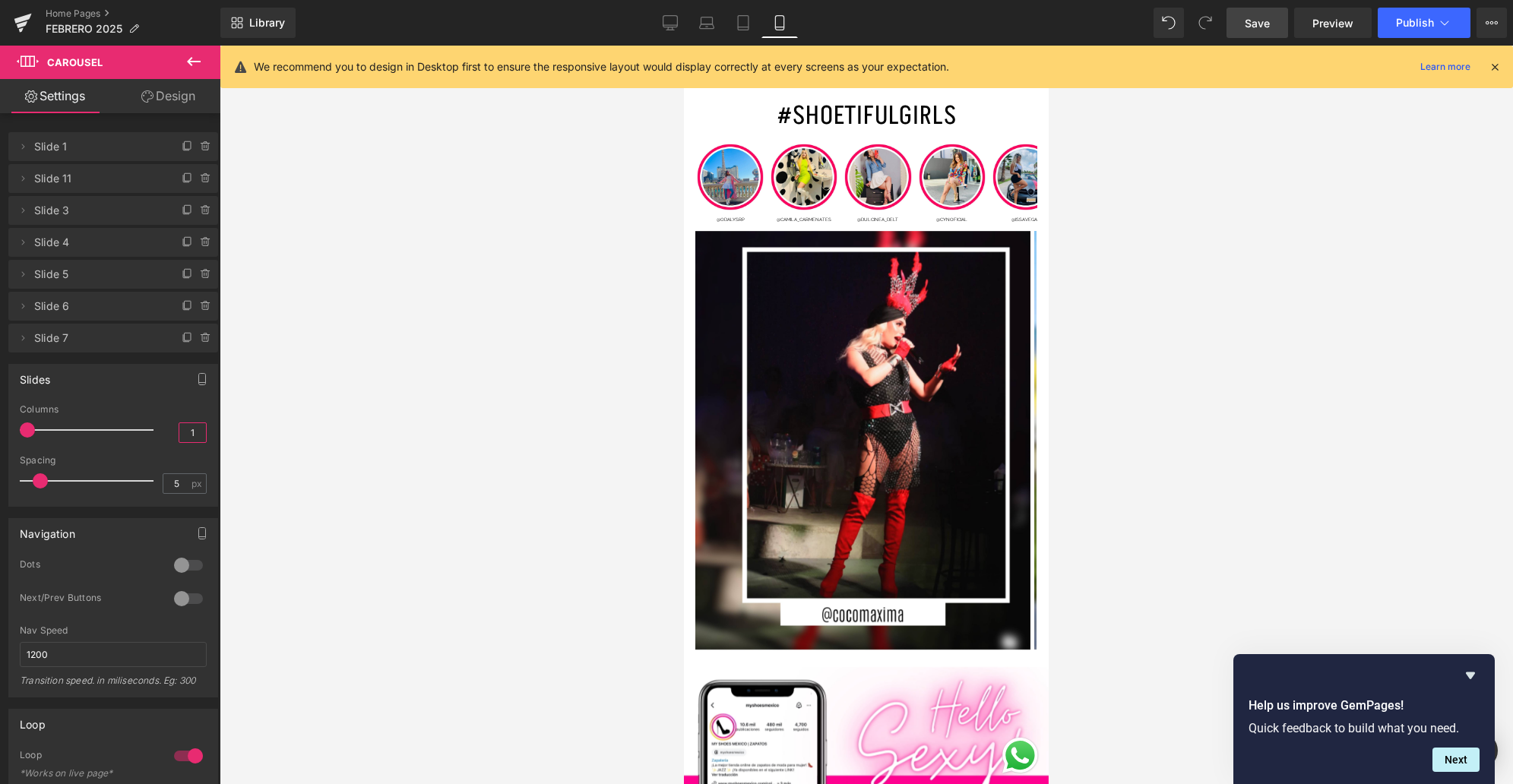
type input "1"
click at [1260, 24] on span "Save" at bounding box center [1257, 23] width 25 height 16
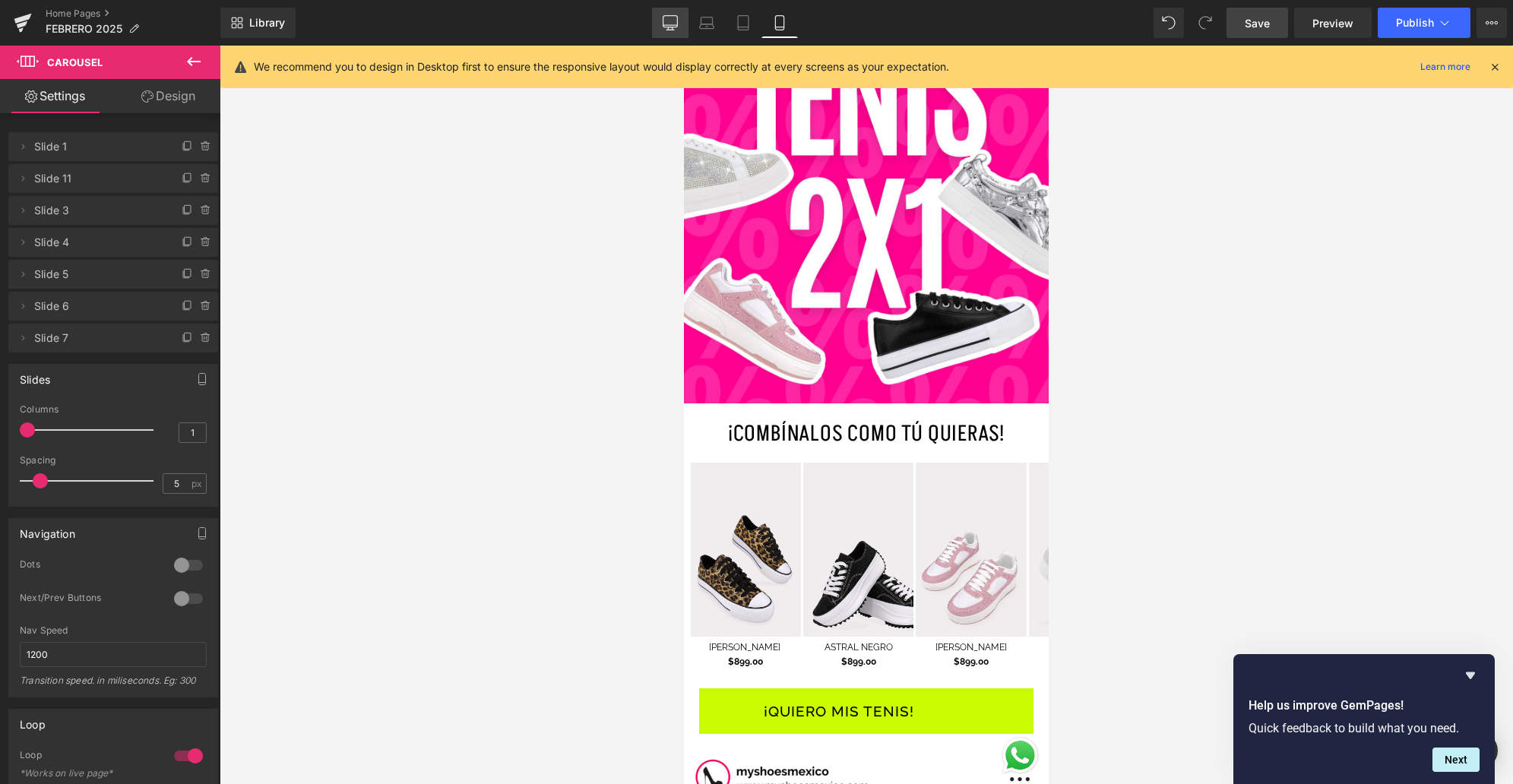
scroll to position [1332, 0]
